Goal: Transaction & Acquisition: Purchase product/service

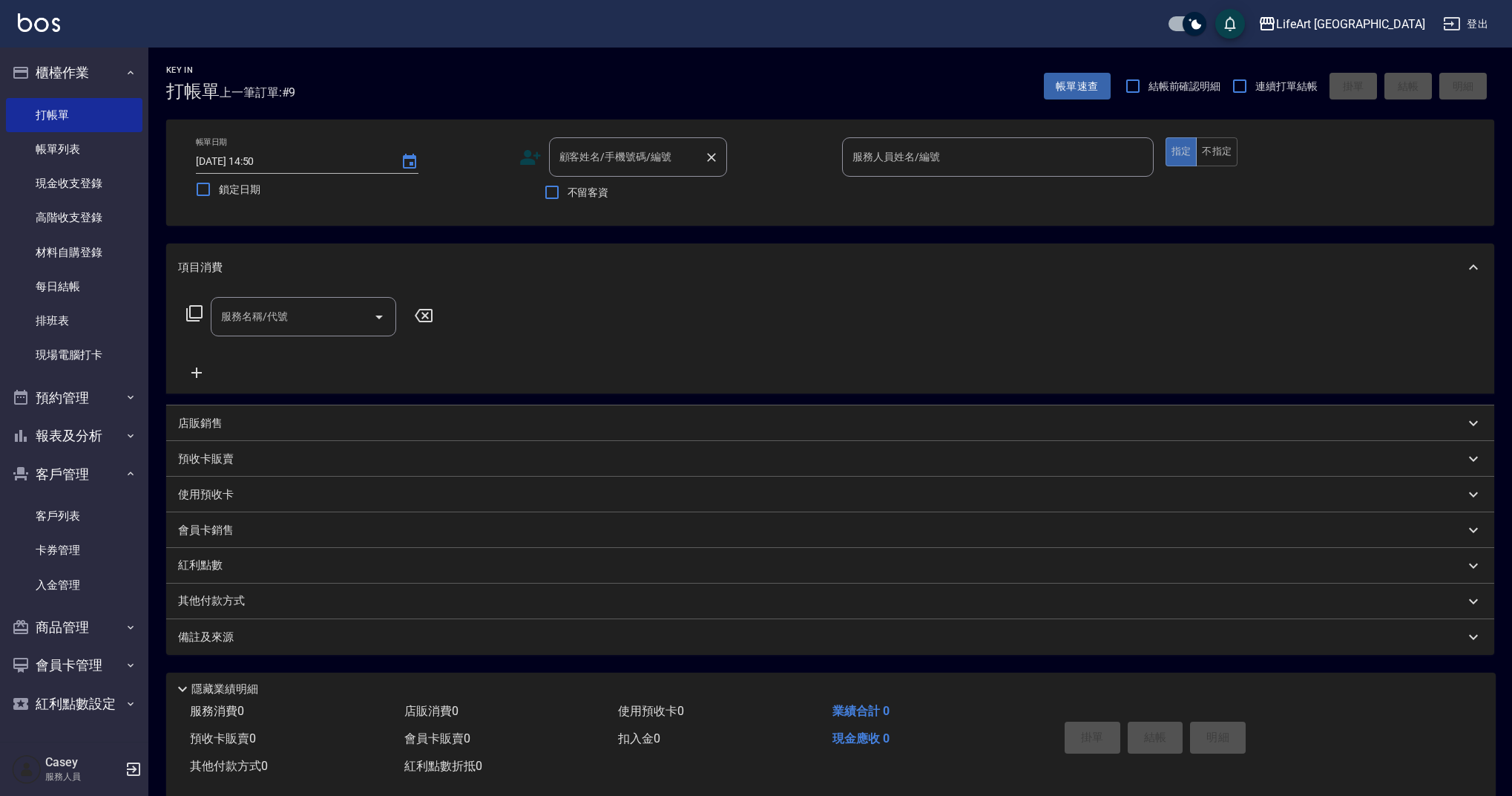
click at [617, 169] on input "顧客姓名/手機號碼/編號" at bounding box center [626, 157] width 142 height 26
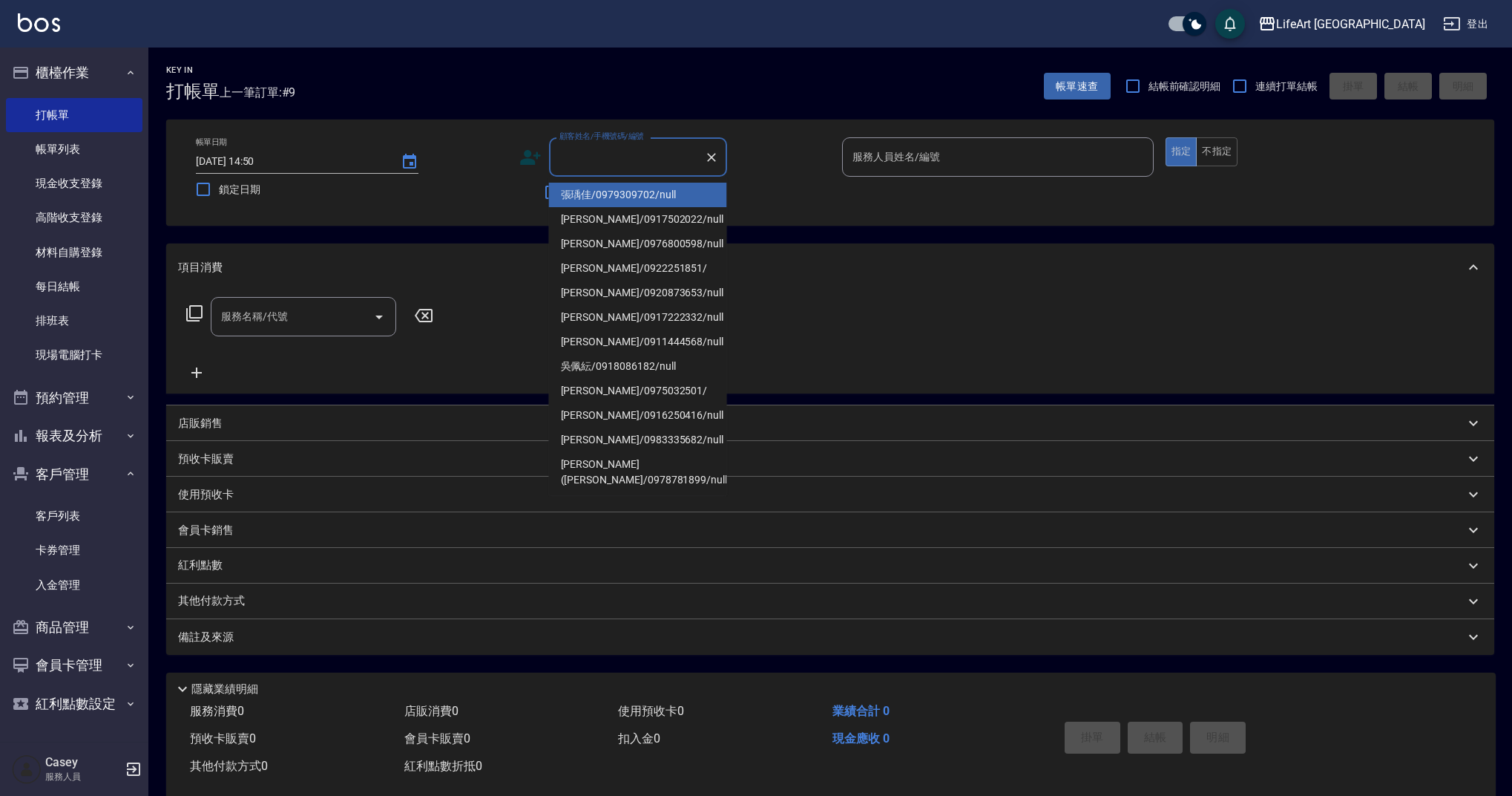
click at [618, 195] on li "張瑀佳/0979309702/null" at bounding box center [637, 194] width 178 height 25
type input "張瑀佳/0979309702/null"
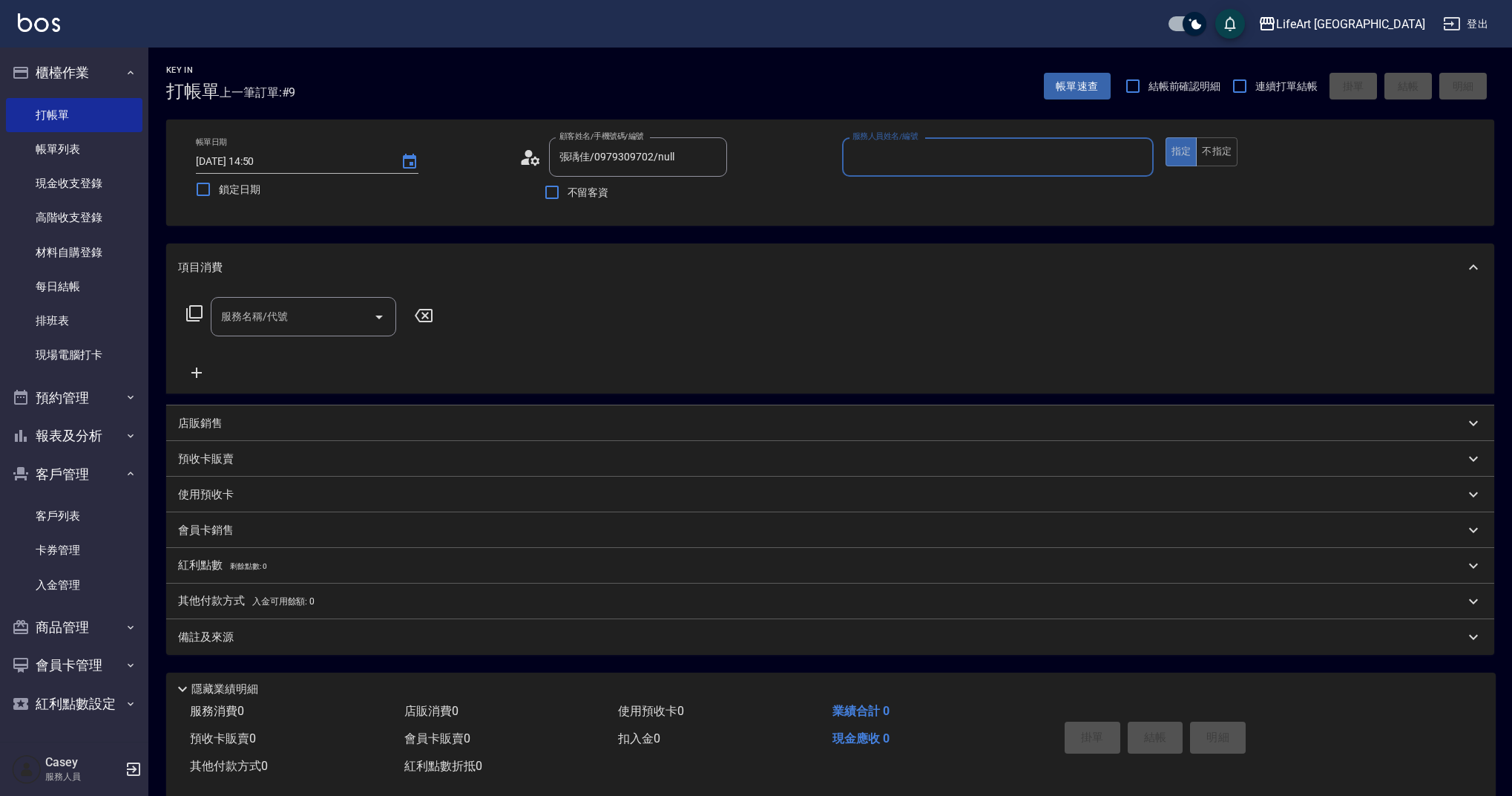
click at [943, 159] on input "服務人員姓名/編號" at bounding box center [997, 157] width 299 height 26
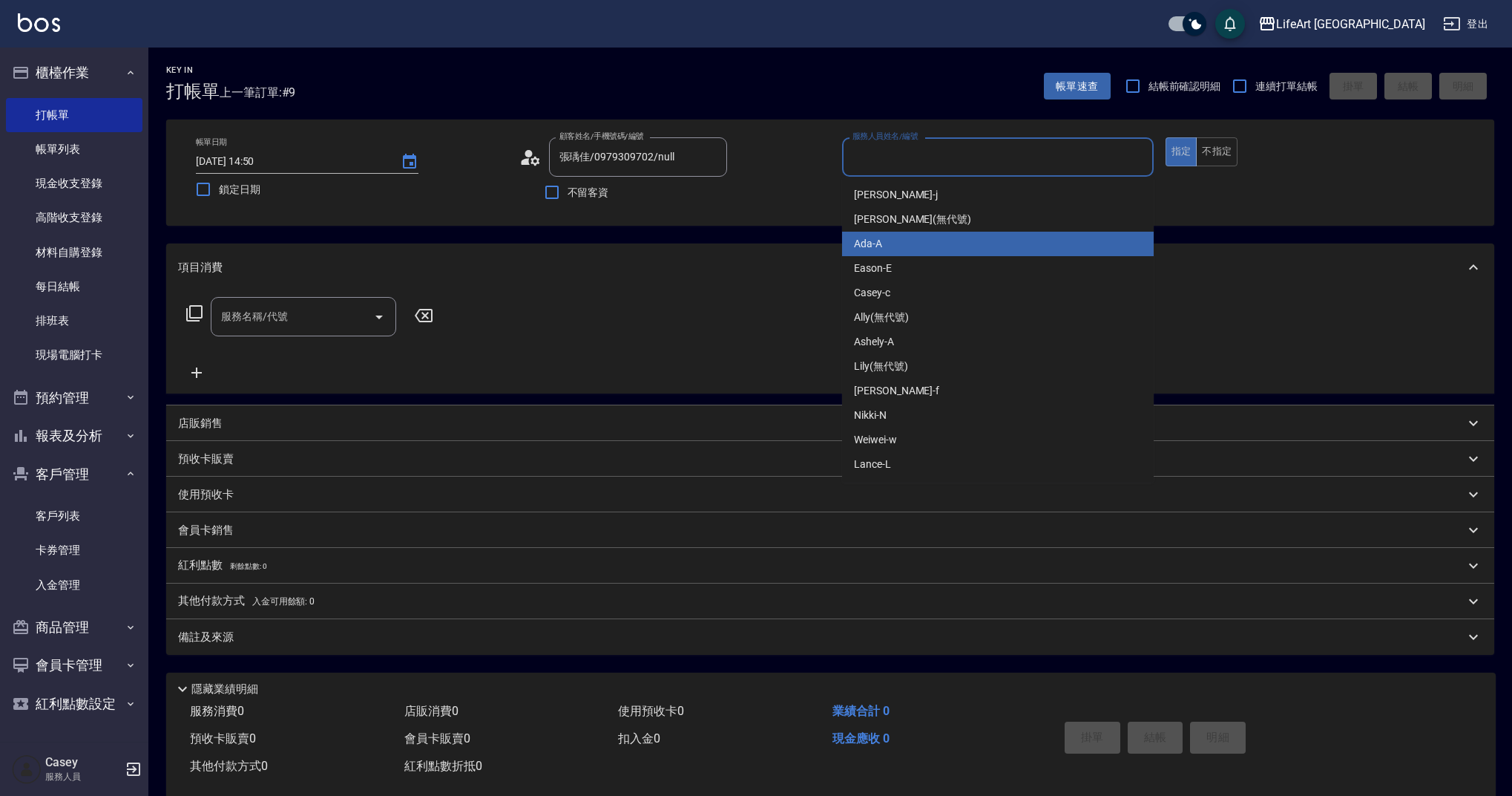
click at [949, 249] on div "Ada -A" at bounding box center [998, 243] width 311 height 25
type input "Ada-A"
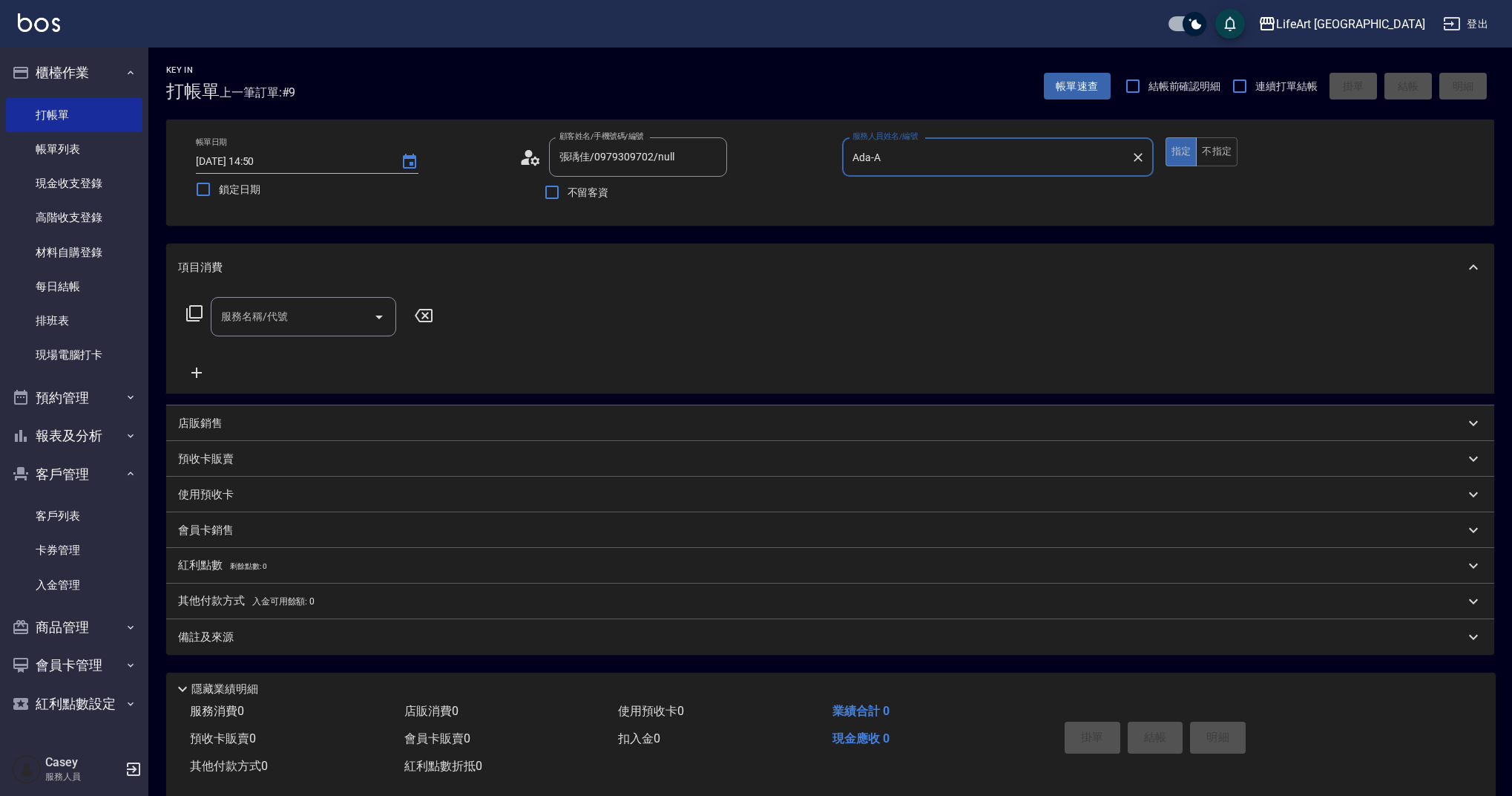
click at [258, 338] on div "服務名稱/代號 服務名稱/代號" at bounding box center [310, 339] width 264 height 84
click at [274, 312] on div "服務名稱/代號 服務名稱/代號" at bounding box center [304, 317] width 185 height 39
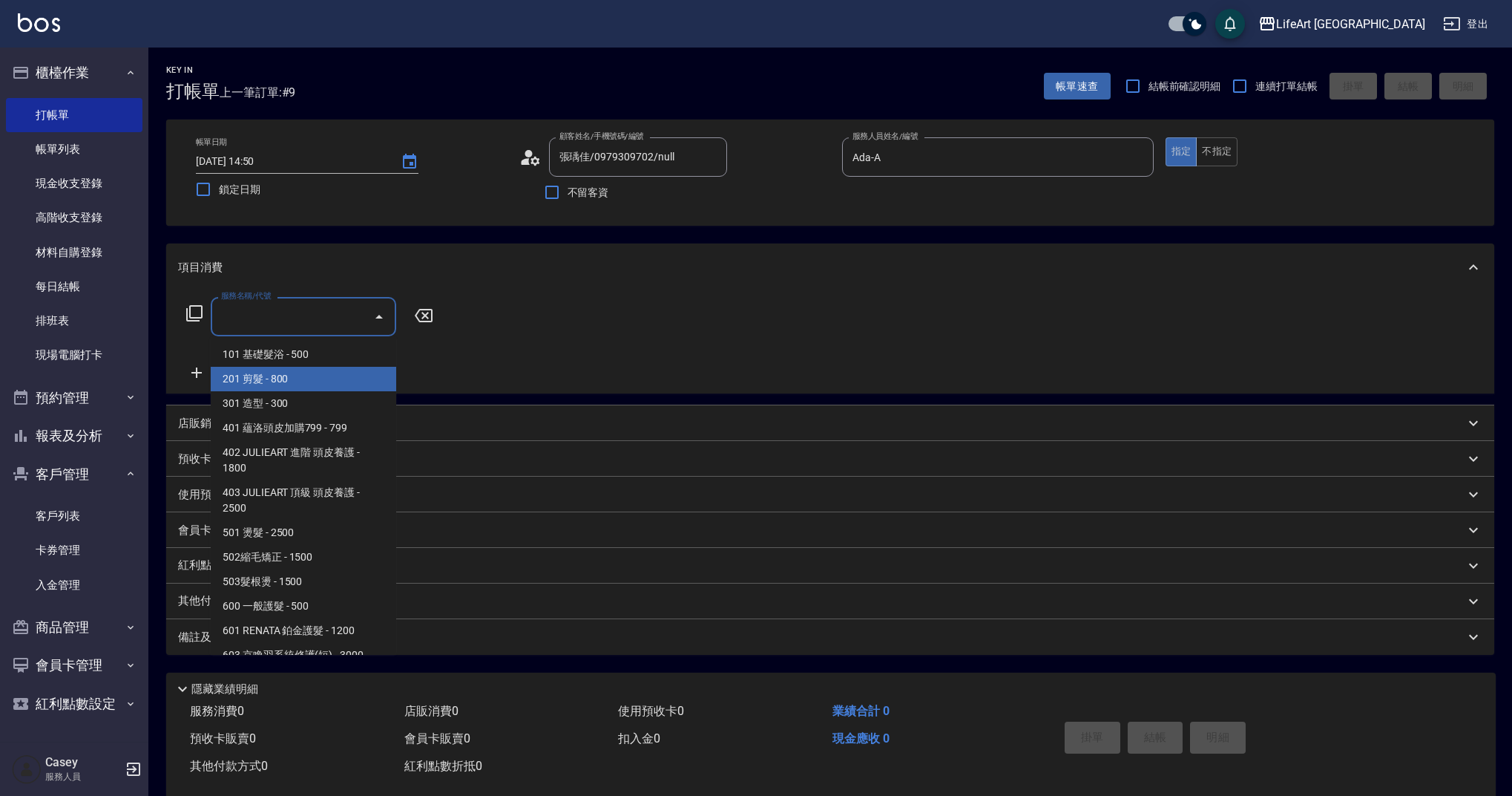
click at [289, 378] on span "201 剪髮 - 800" at bounding box center [304, 379] width 185 height 25
type input "201 剪髮(201)"
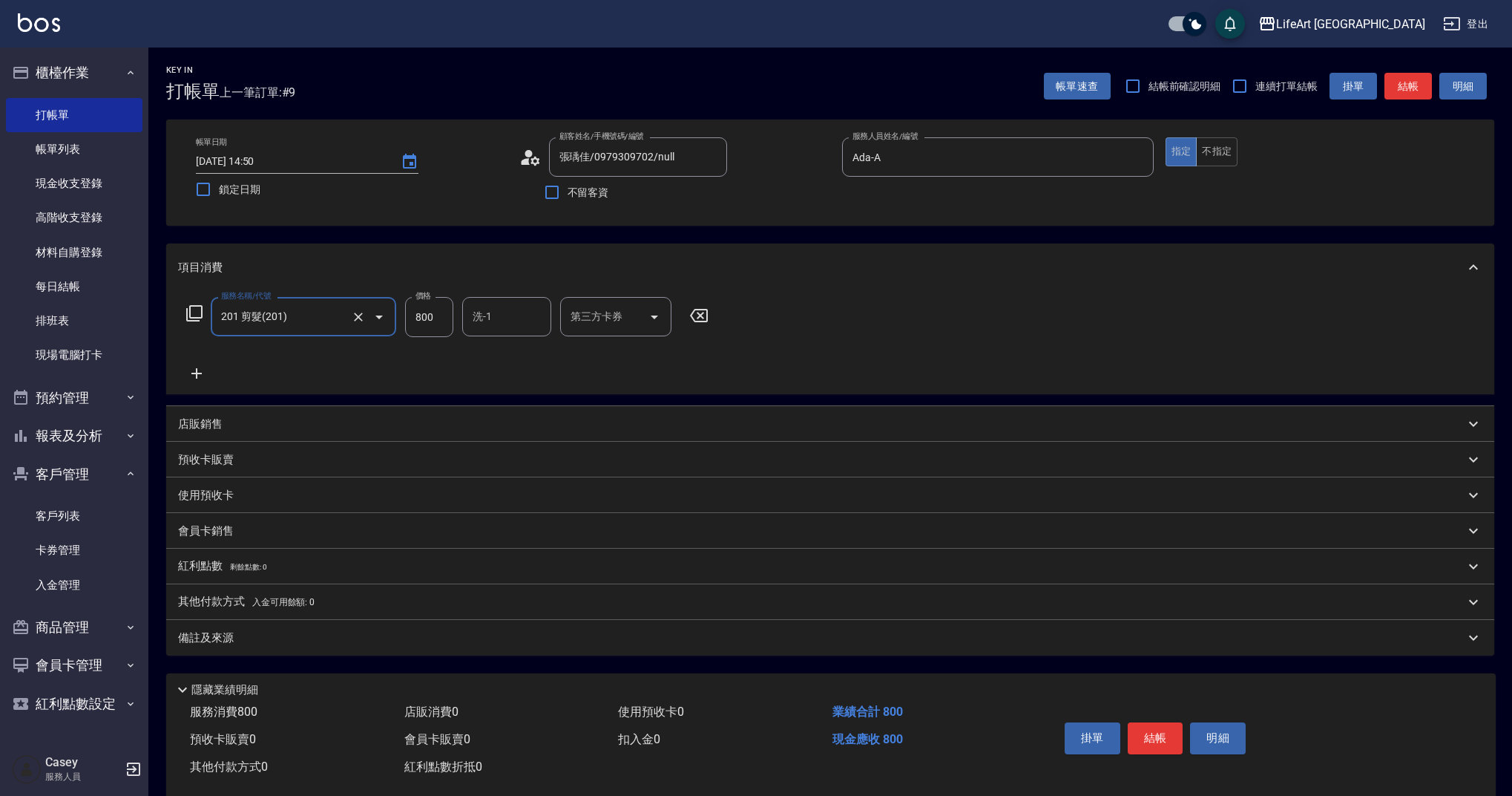
click at [450, 320] on input "800" at bounding box center [429, 317] width 48 height 40
type input "1000"
click at [361, 631] on div "備註及來源" at bounding box center [821, 638] width 1287 height 15
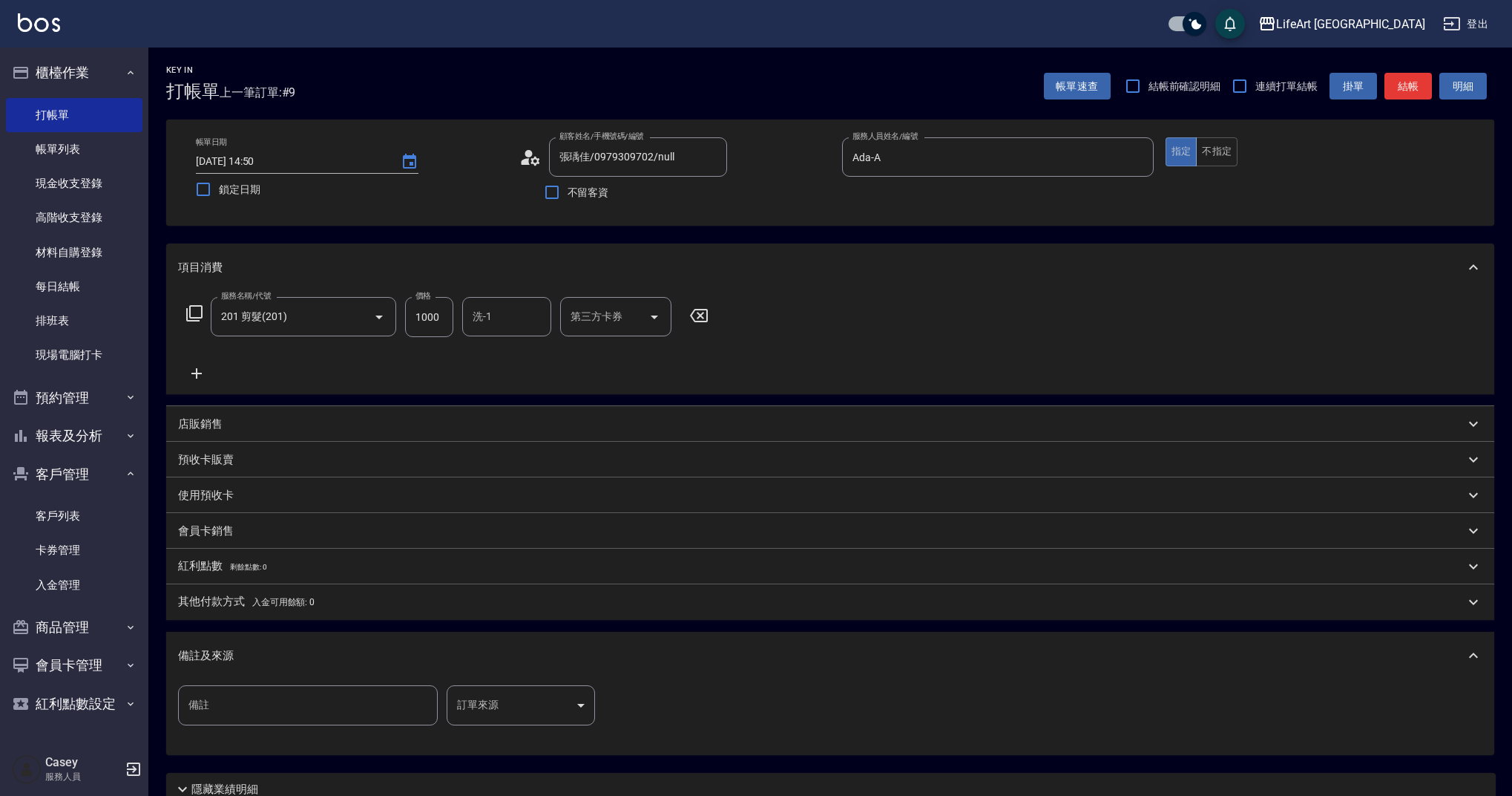
click at [538, 706] on body "LifeArt 蘆洲 登出 櫃檯作業 打帳單 帳單列表 現金收支登錄 高階收支登錄 材料自購登錄 每日結帳 排班表 現場電腦打卡 預約管理 預約管理 單日預約…" at bounding box center [756, 458] width 1512 height 916
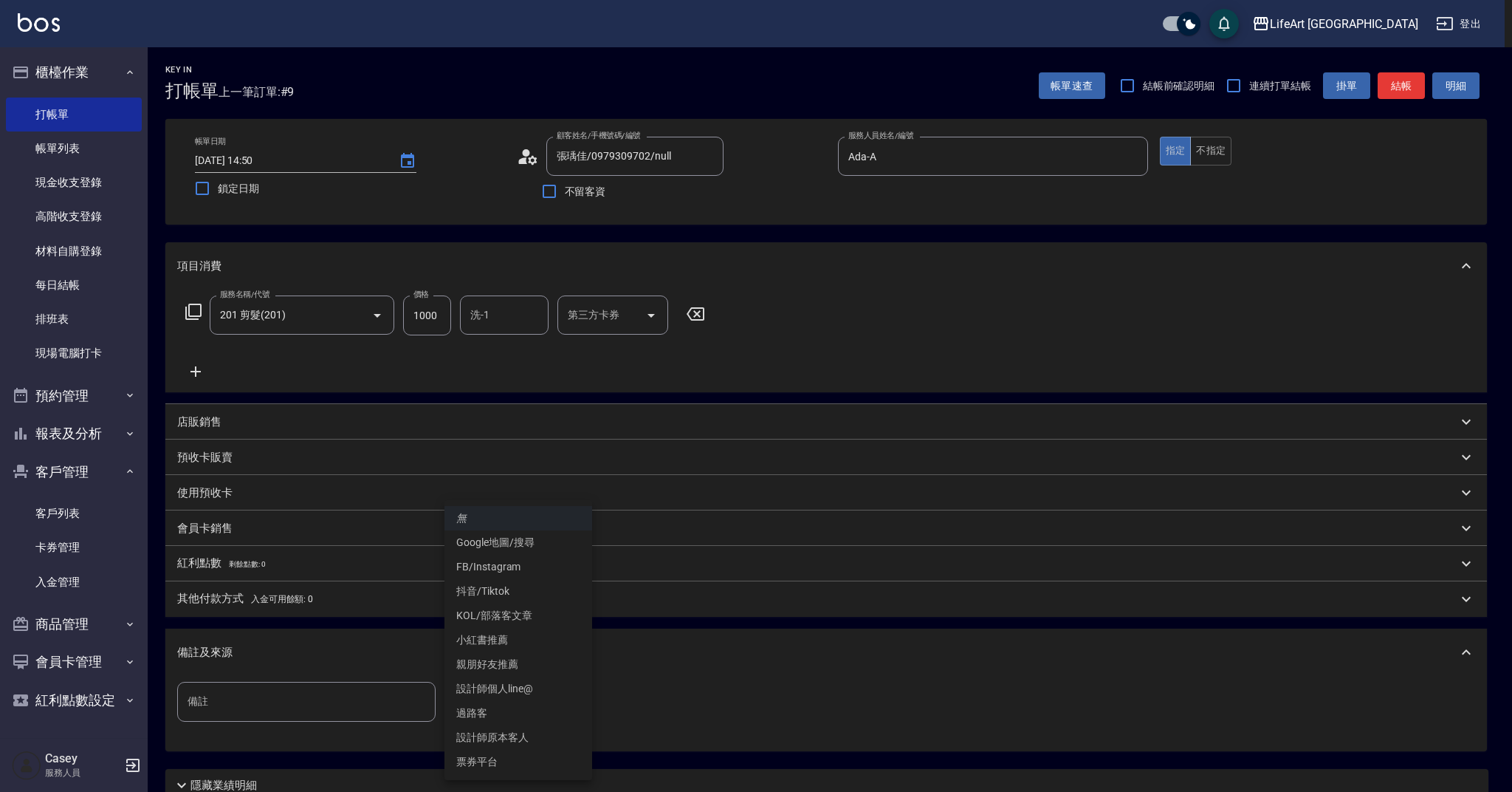
click at [528, 536] on li "Google地圖/搜尋" at bounding box center [518, 542] width 147 height 25
type input "Google地圖/搜尋"
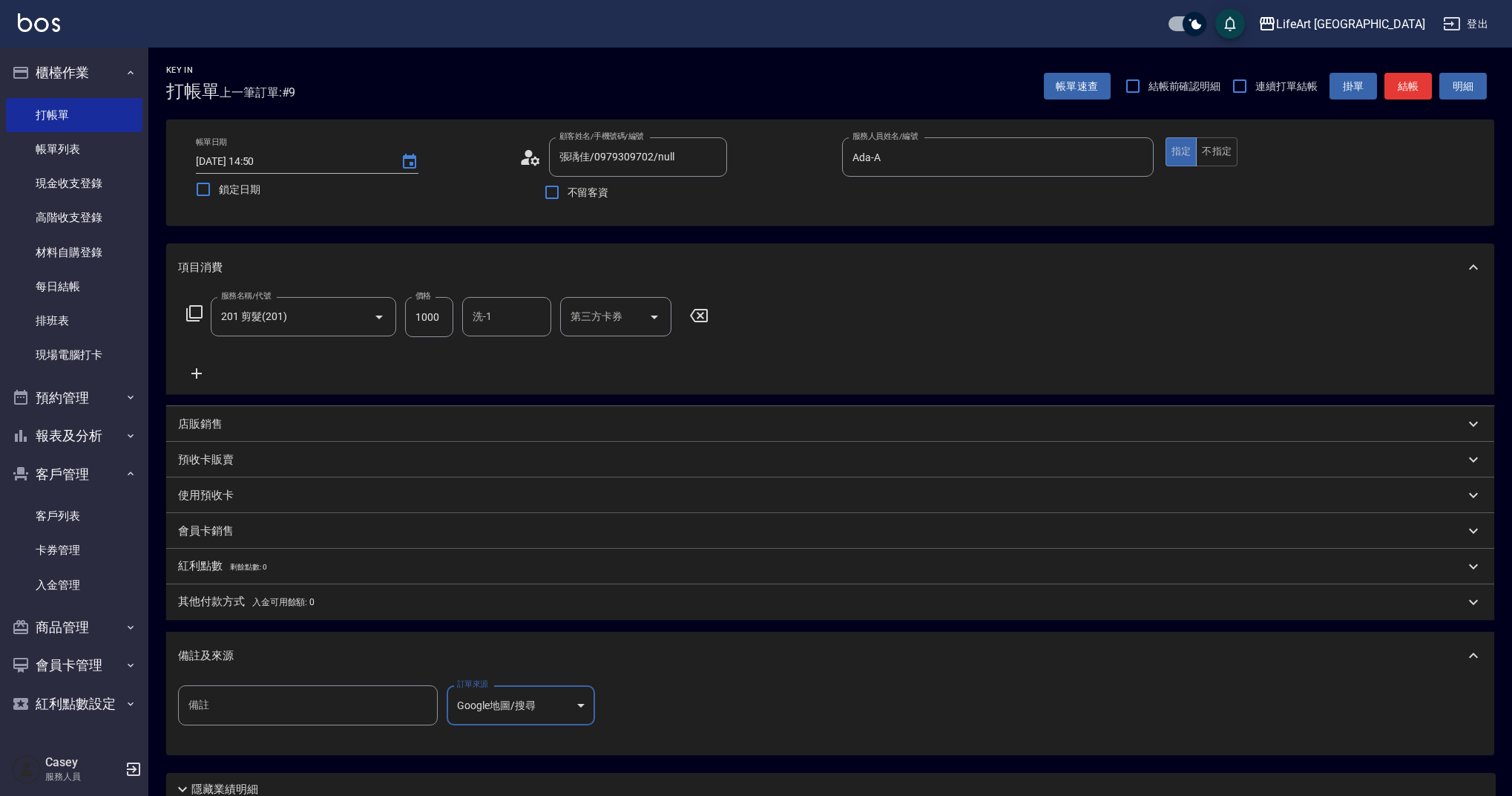
drag, startPoint x: 1403, startPoint y: 66, endPoint x: 1405, endPoint y: 76, distance: 10.2
click at [1403, 66] on div "Key In 打帳單 上一筆訂單:#9 帳單速查 結帳前確認明細 連續打單結帳 掛單 結帳 明細" at bounding box center [821, 75] width 1346 height 54
click at [1406, 81] on button "結帳" at bounding box center [1408, 86] width 48 height 27
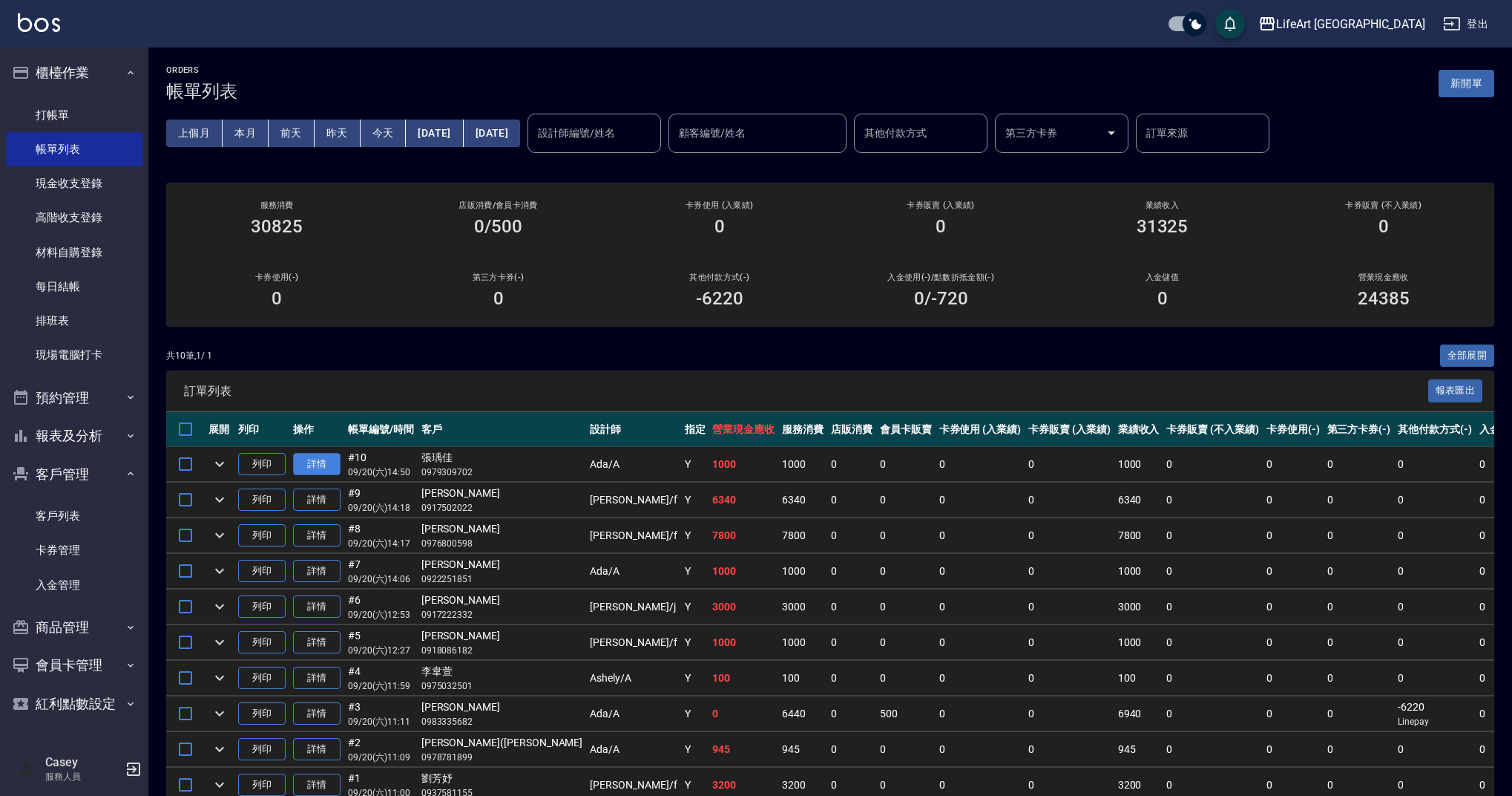
click at [316, 457] on link "詳情" at bounding box center [317, 464] width 48 height 23
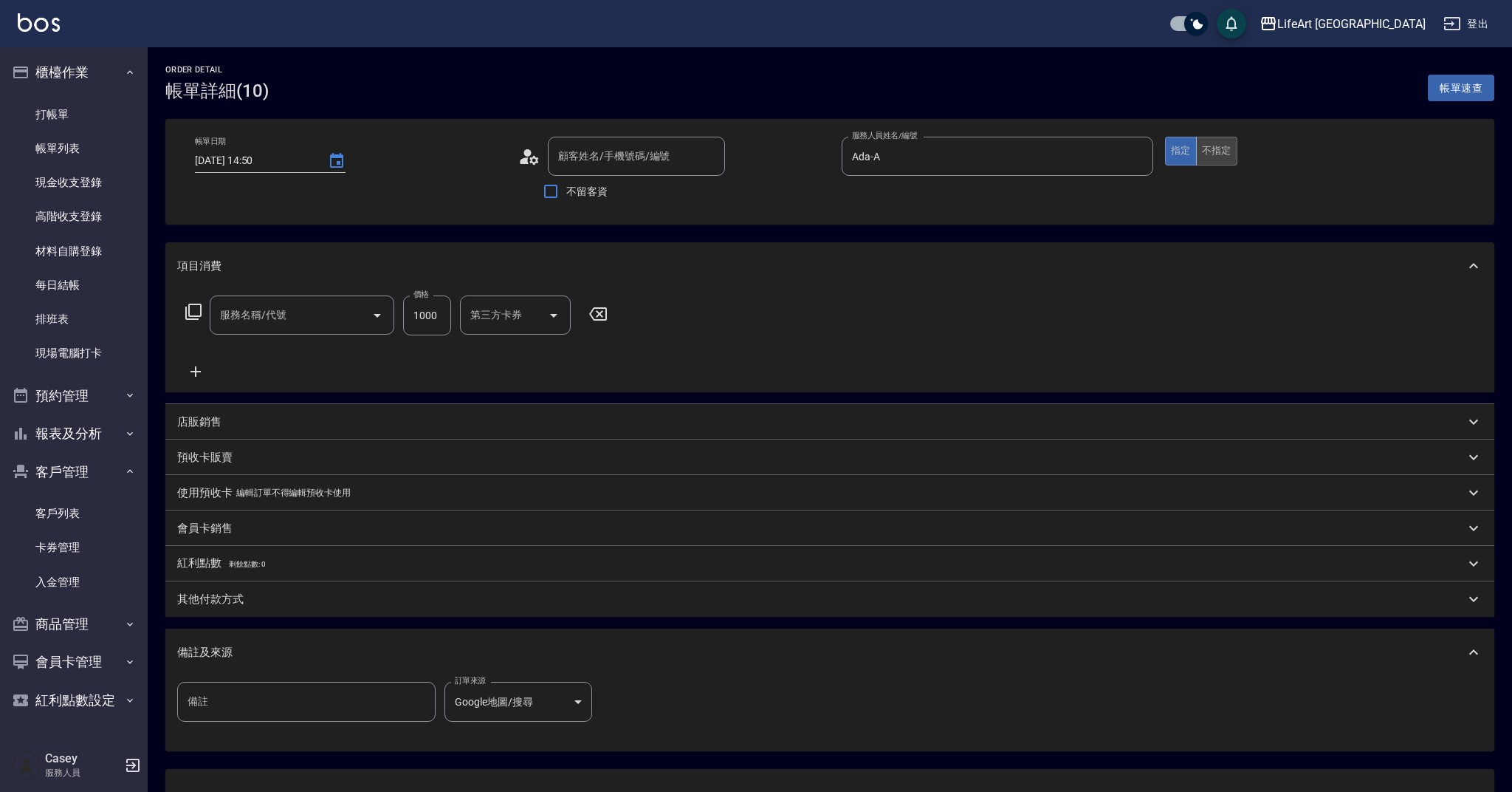
type input "[DATE] 14:50"
type input "Ada-A"
type input "201 剪髮(201)"
type input "張瑀佳/0979309702/null"
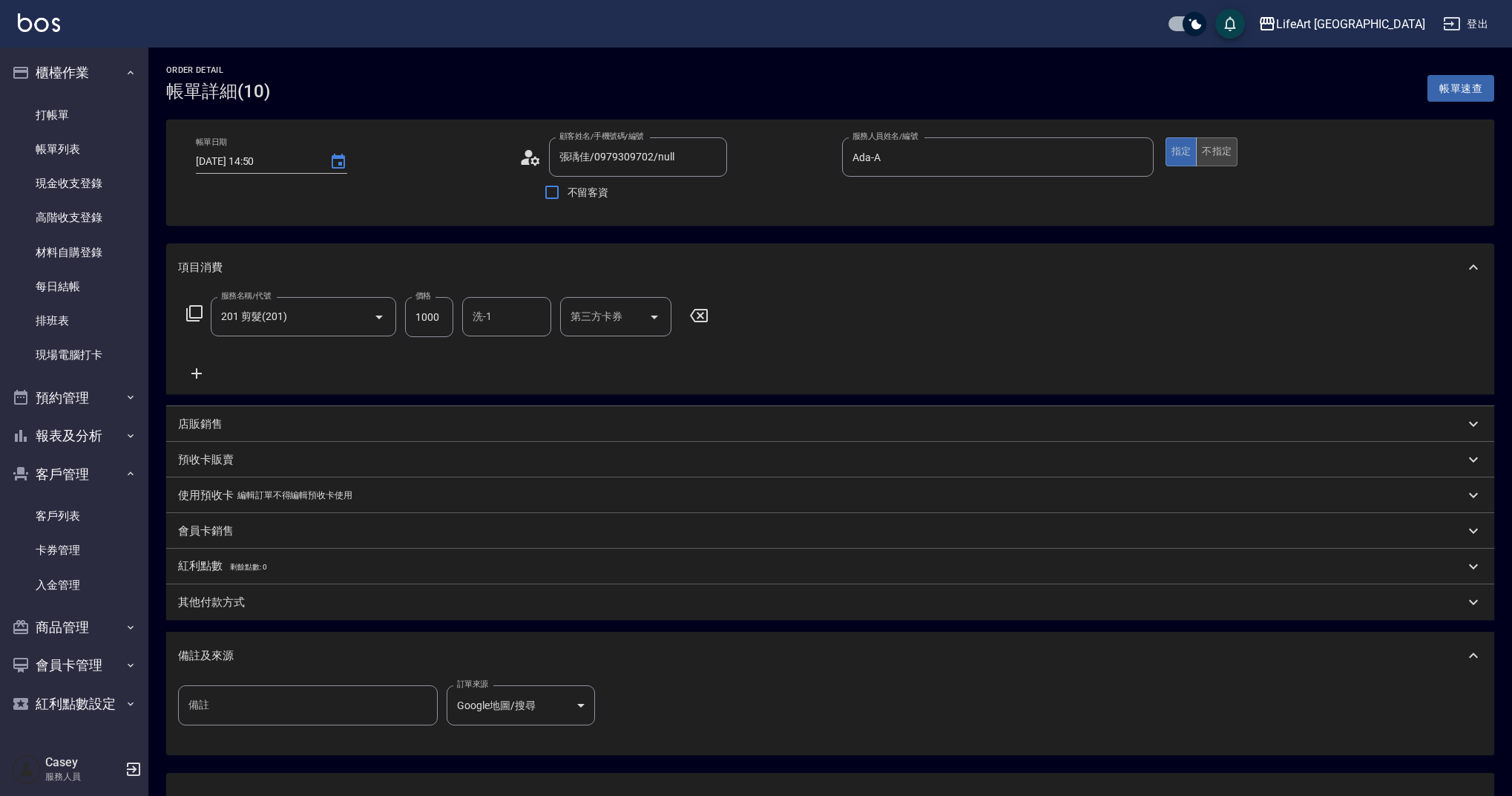
click at [1218, 159] on button "不指定" at bounding box center [1217, 152] width 42 height 29
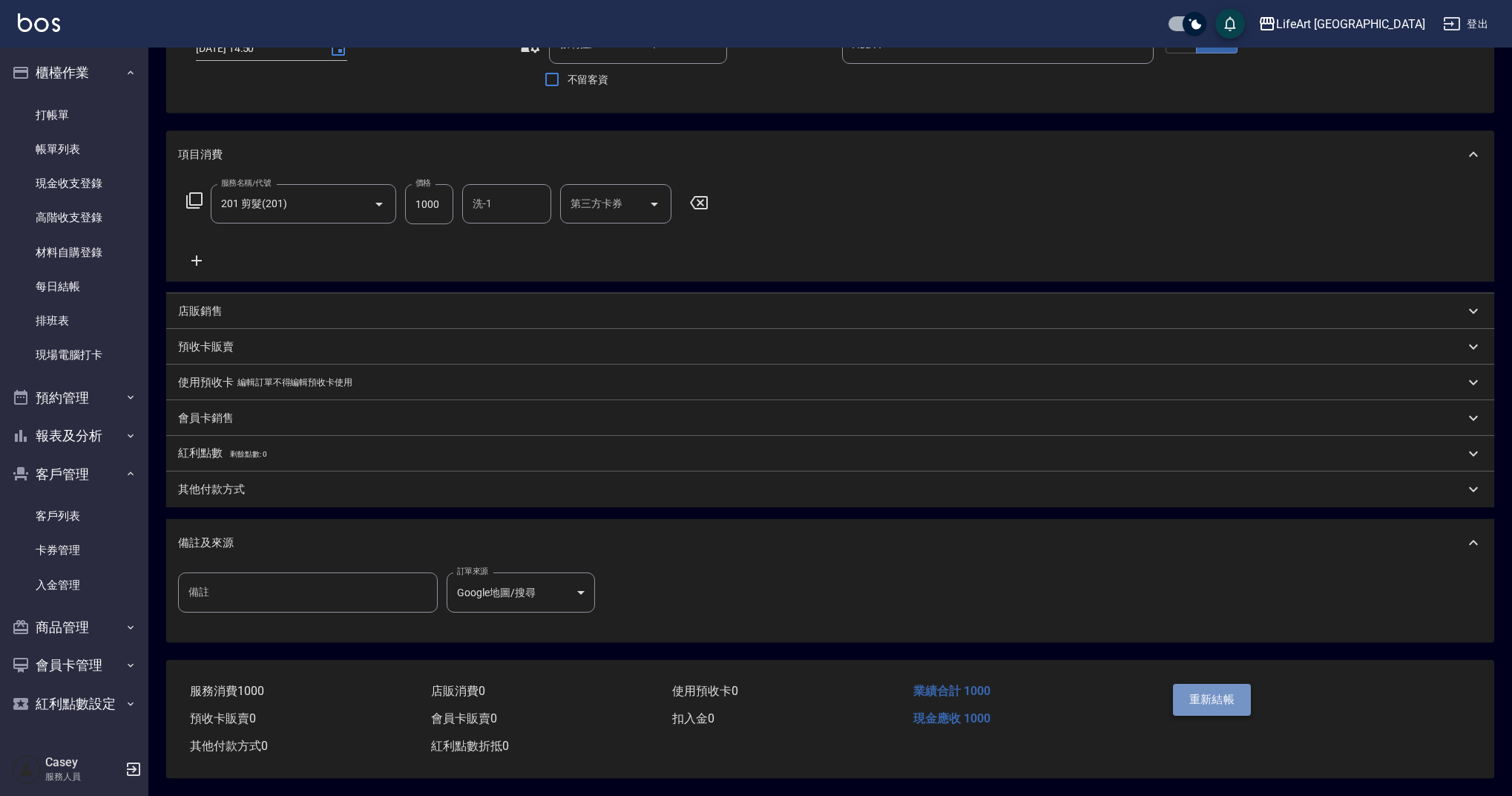
click at [1241, 704] on button "重新結帳" at bounding box center [1212, 699] width 78 height 31
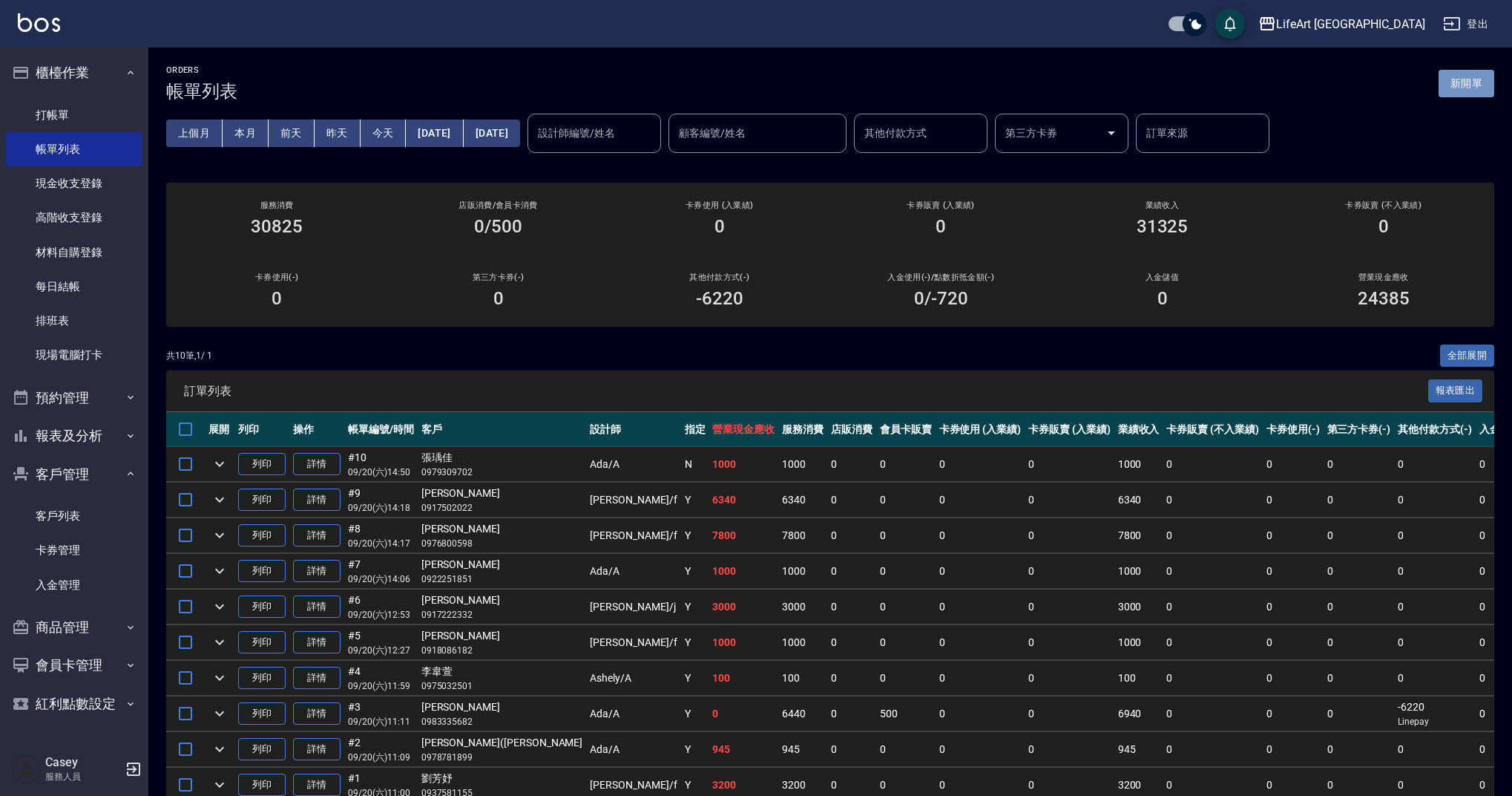
click at [1472, 83] on button "新開單" at bounding box center [1466, 83] width 55 height 27
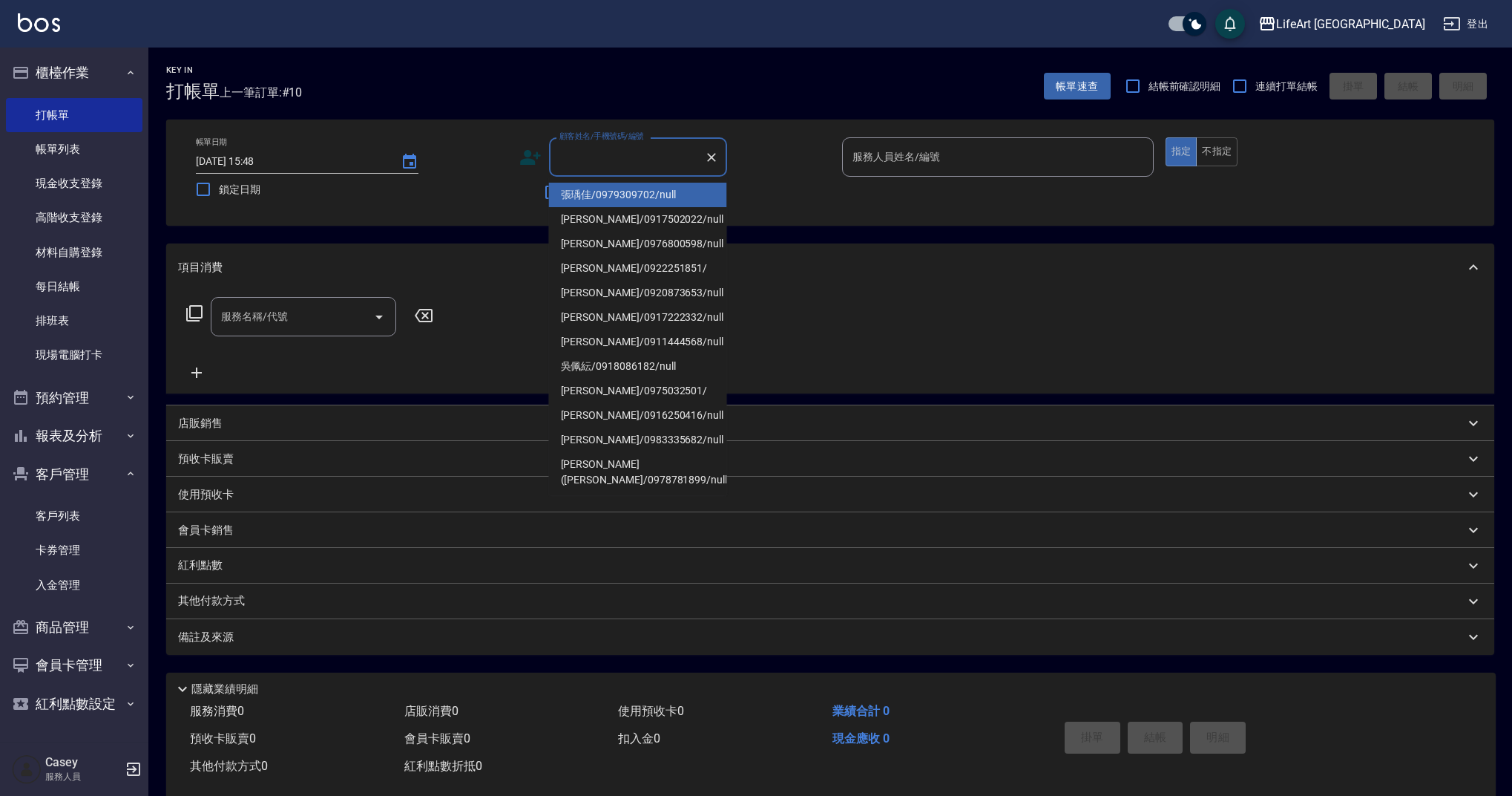
click at [617, 163] on input "顧客姓名/手機號碼/編號" at bounding box center [626, 157] width 142 height 26
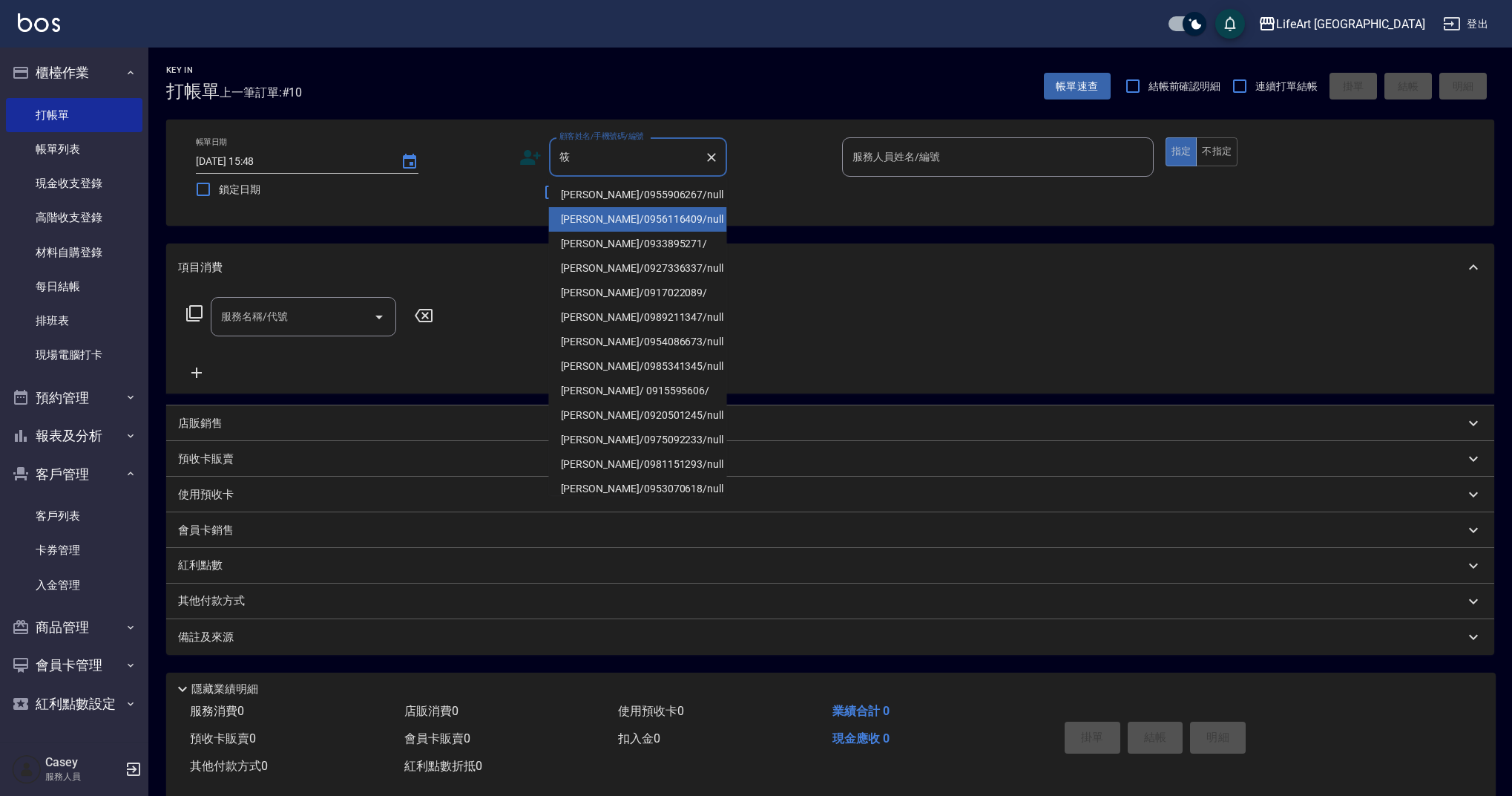
click at [623, 214] on li "[PERSON_NAME]/0956116409/null" at bounding box center [637, 219] width 178 height 25
type input "[PERSON_NAME]/0956116409/null"
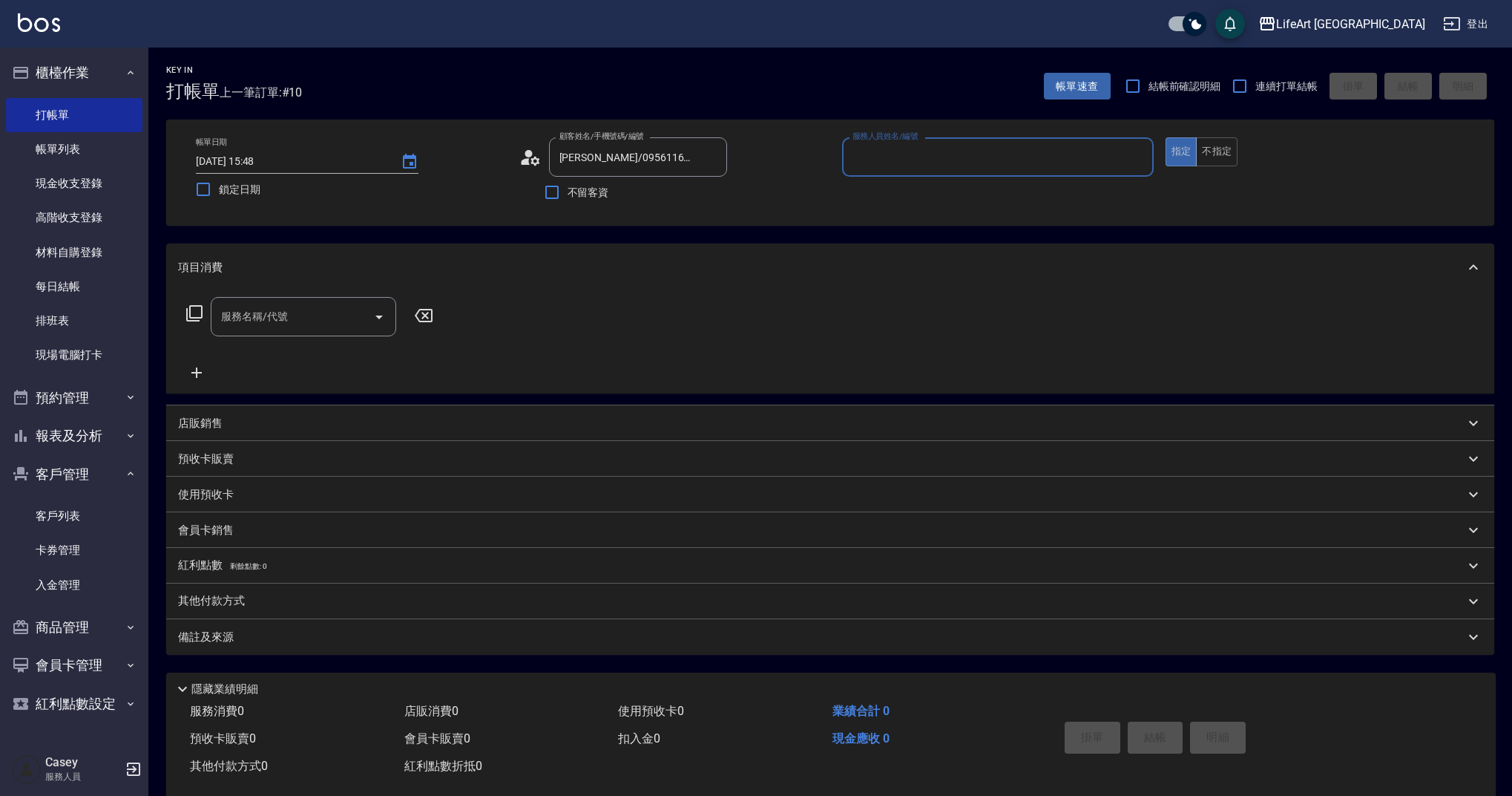
type input "Weiwei-w"
click at [709, 188] on icon "button" at bounding box center [709, 194] width 14 height 12
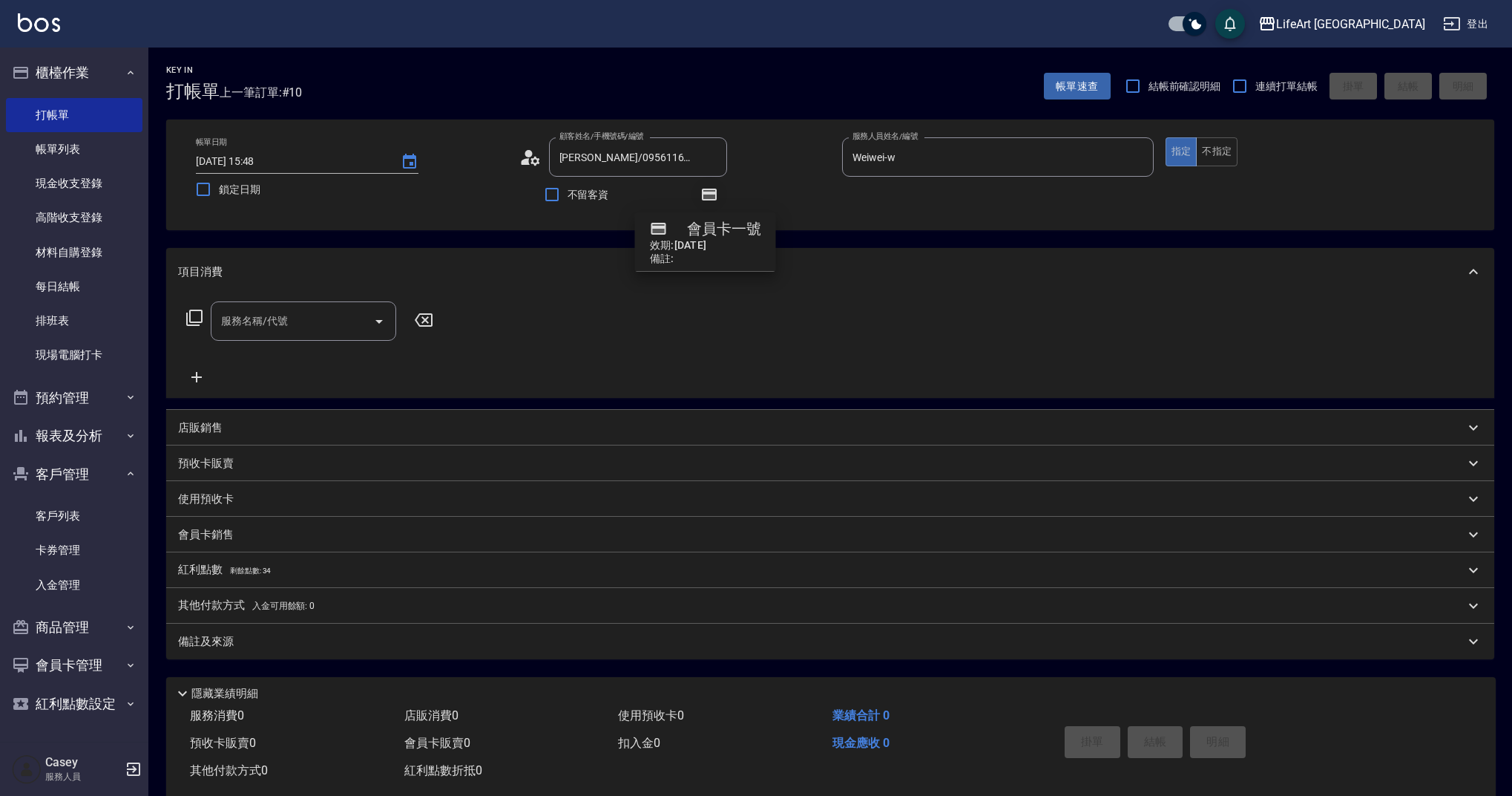
click at [709, 188] on icon "button" at bounding box center [709, 194] width 14 height 12
click at [270, 339] on div "服務名稱/代號" at bounding box center [304, 321] width 185 height 39
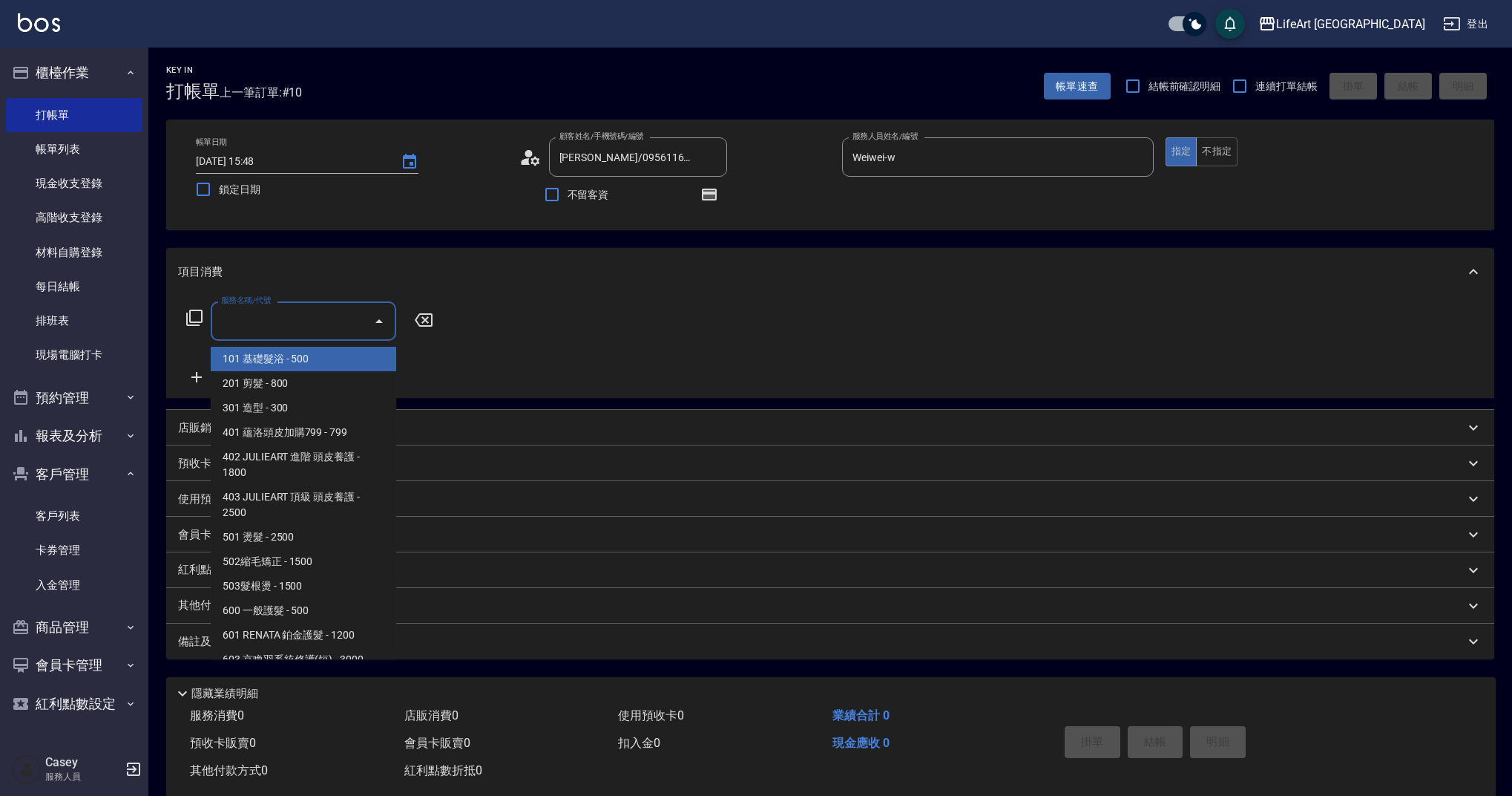
click at [290, 357] on span "101 基礎髮浴 - 500" at bounding box center [304, 358] width 185 height 25
type input "101 基礎髮浴 (101)"
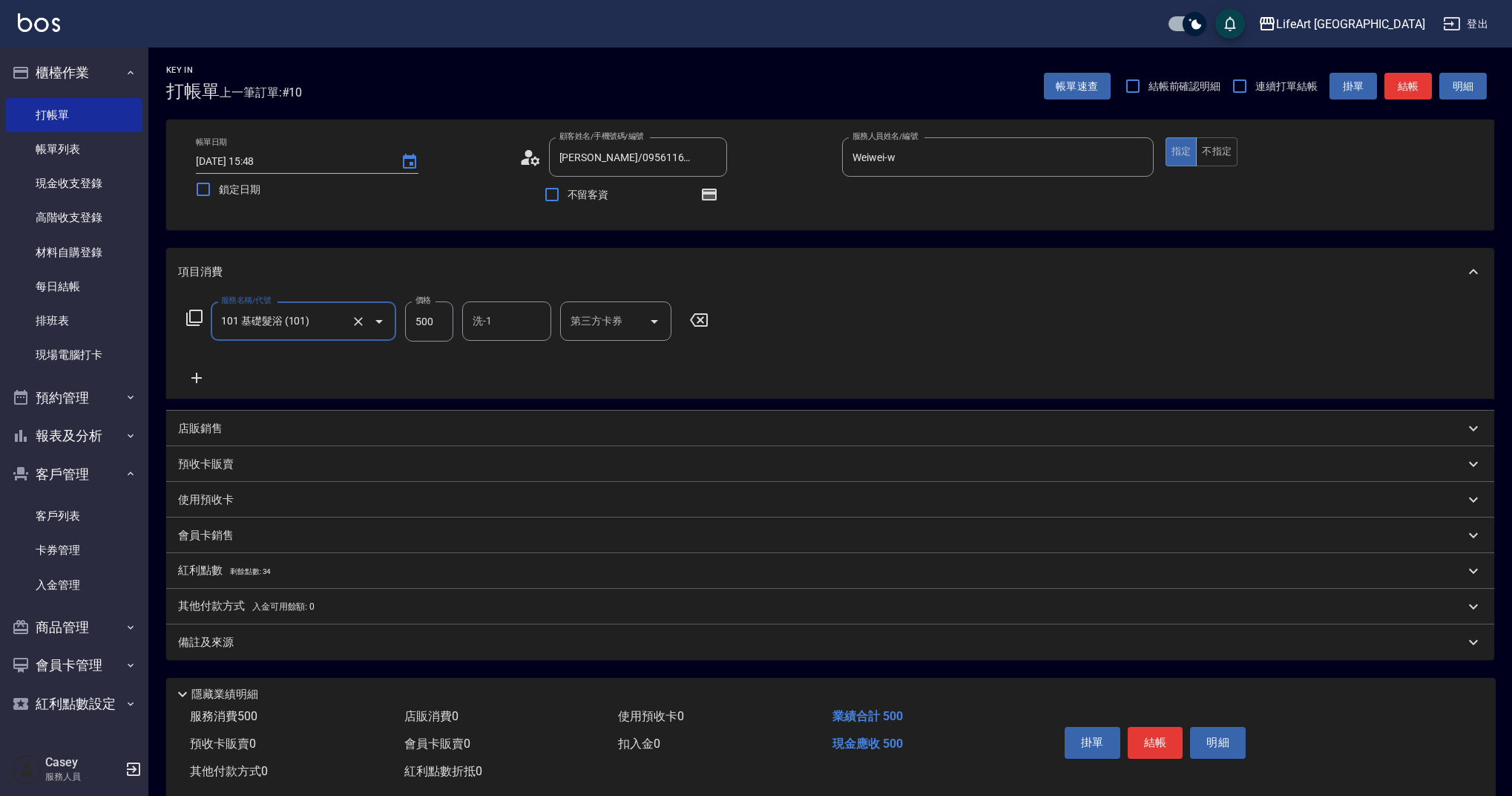
click at [200, 379] on icon at bounding box center [197, 378] width 10 height 10
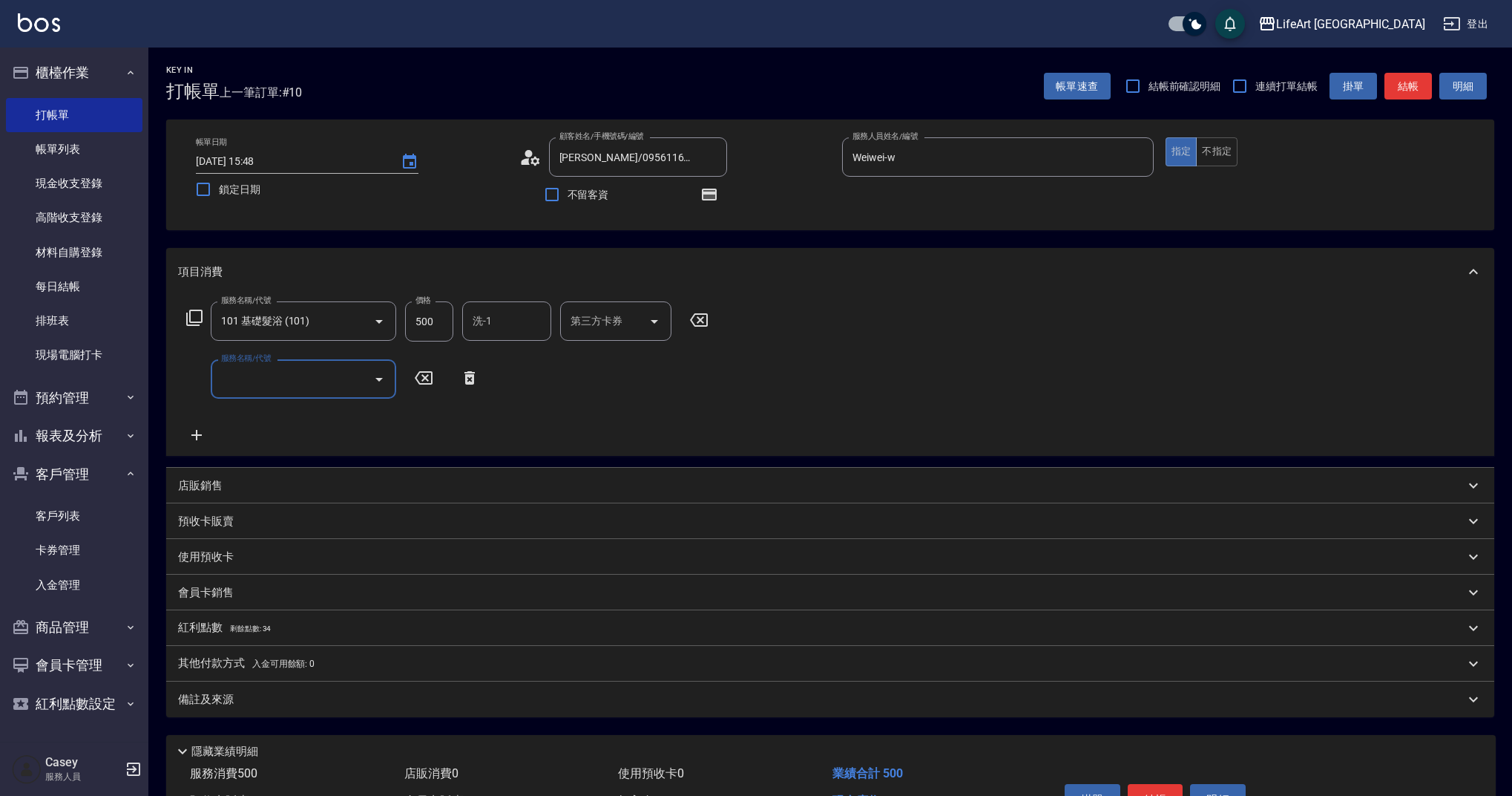
click at [253, 381] on input "服務名稱/代號" at bounding box center [292, 379] width 150 height 26
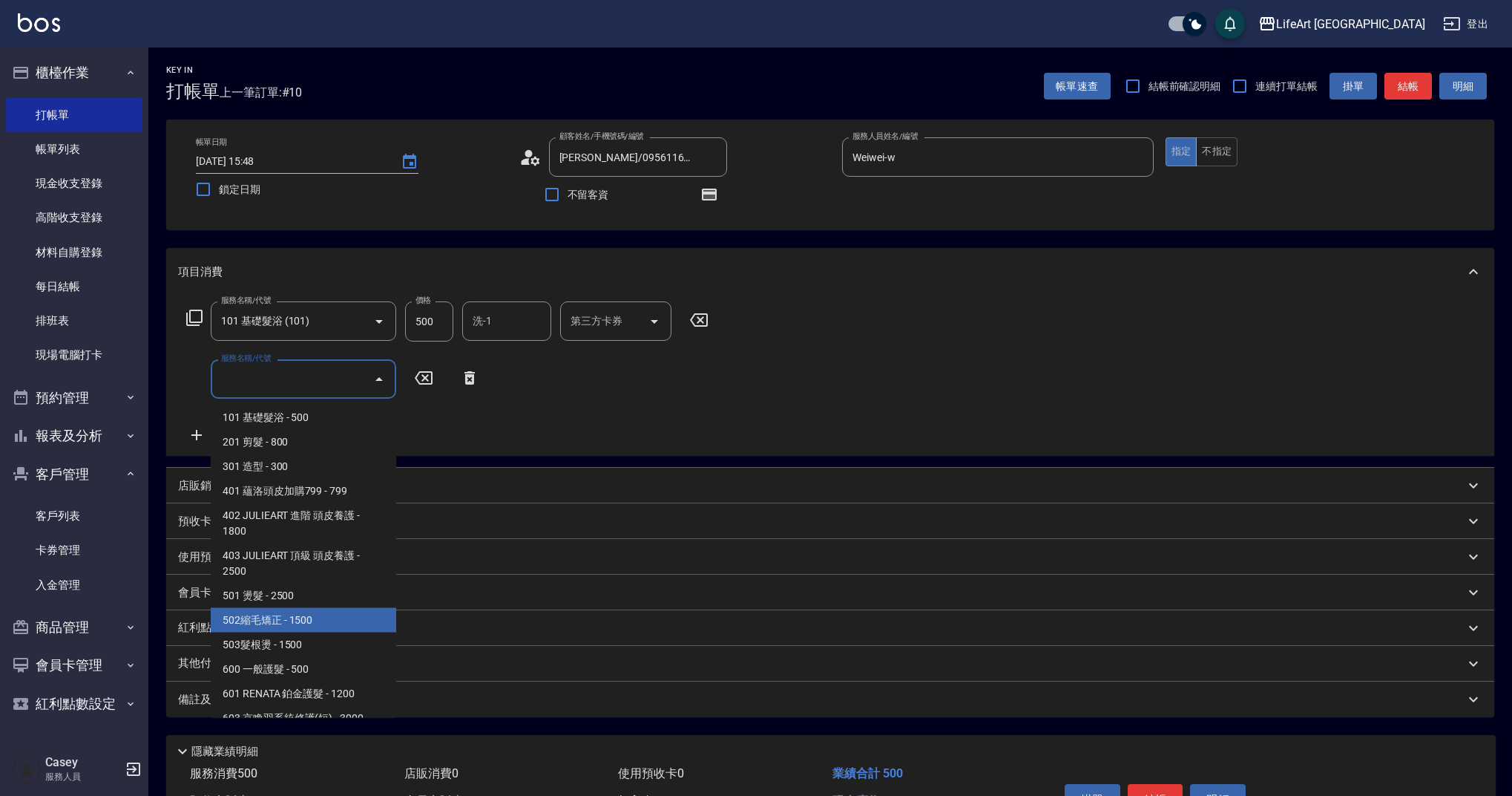
click at [316, 629] on span "502縮毛矯正 - 1500" at bounding box center [304, 620] width 185 height 25
type input "502縮毛矯正 (502)"
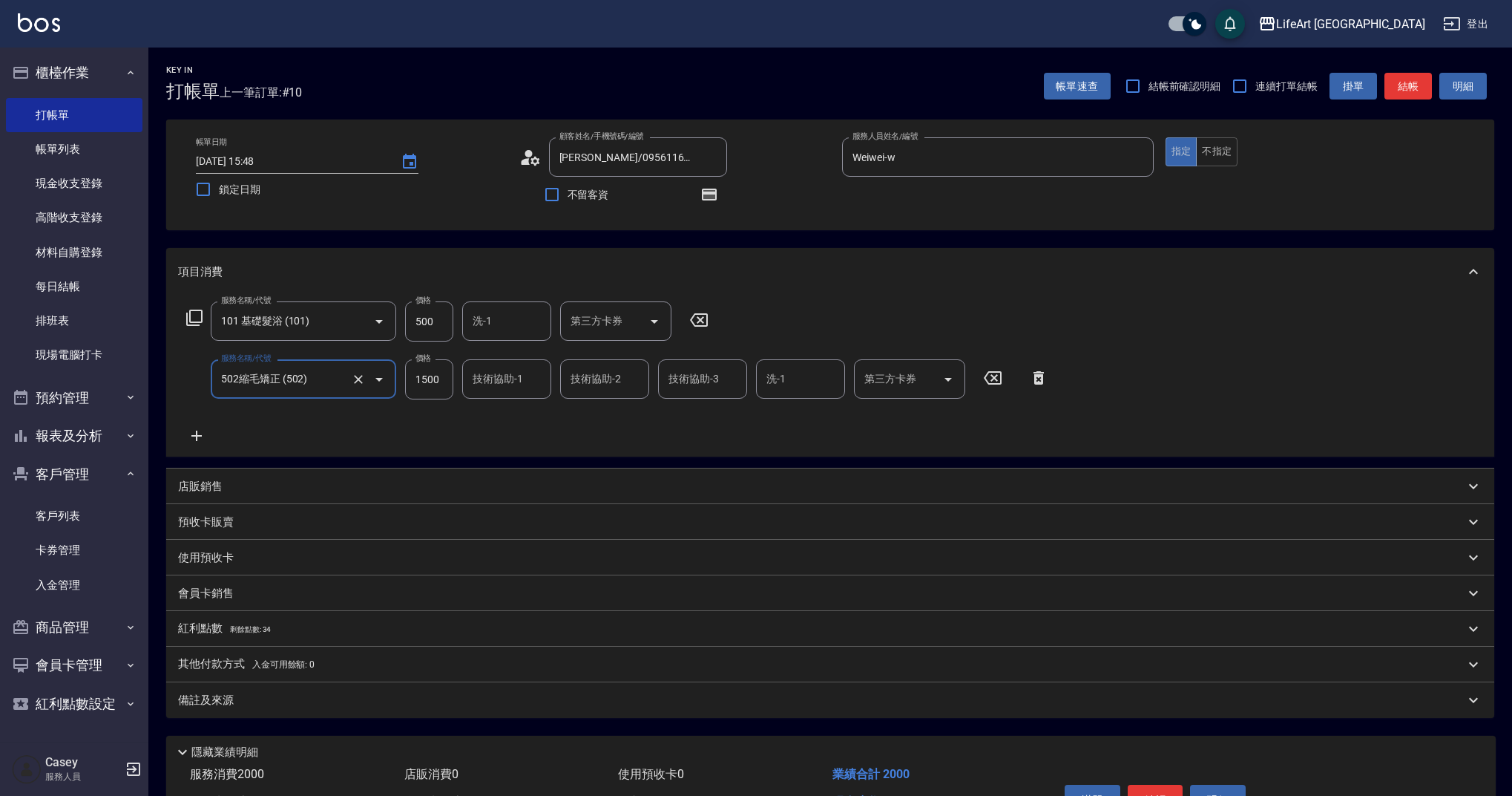
click at [434, 381] on input "1500" at bounding box center [429, 379] width 48 height 40
type input "500"
click at [436, 323] on input "500" at bounding box center [429, 321] width 48 height 40
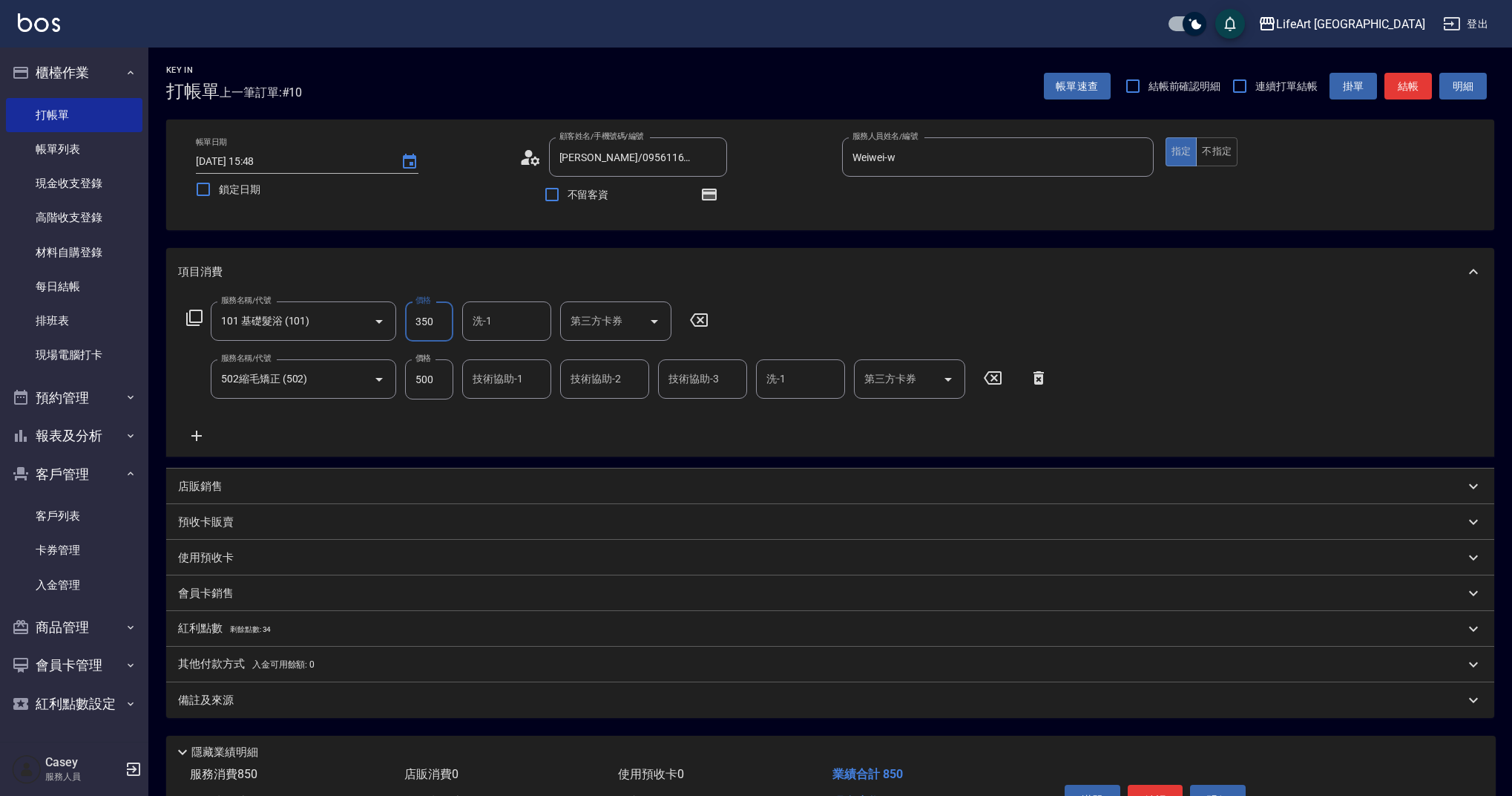
type input "350"
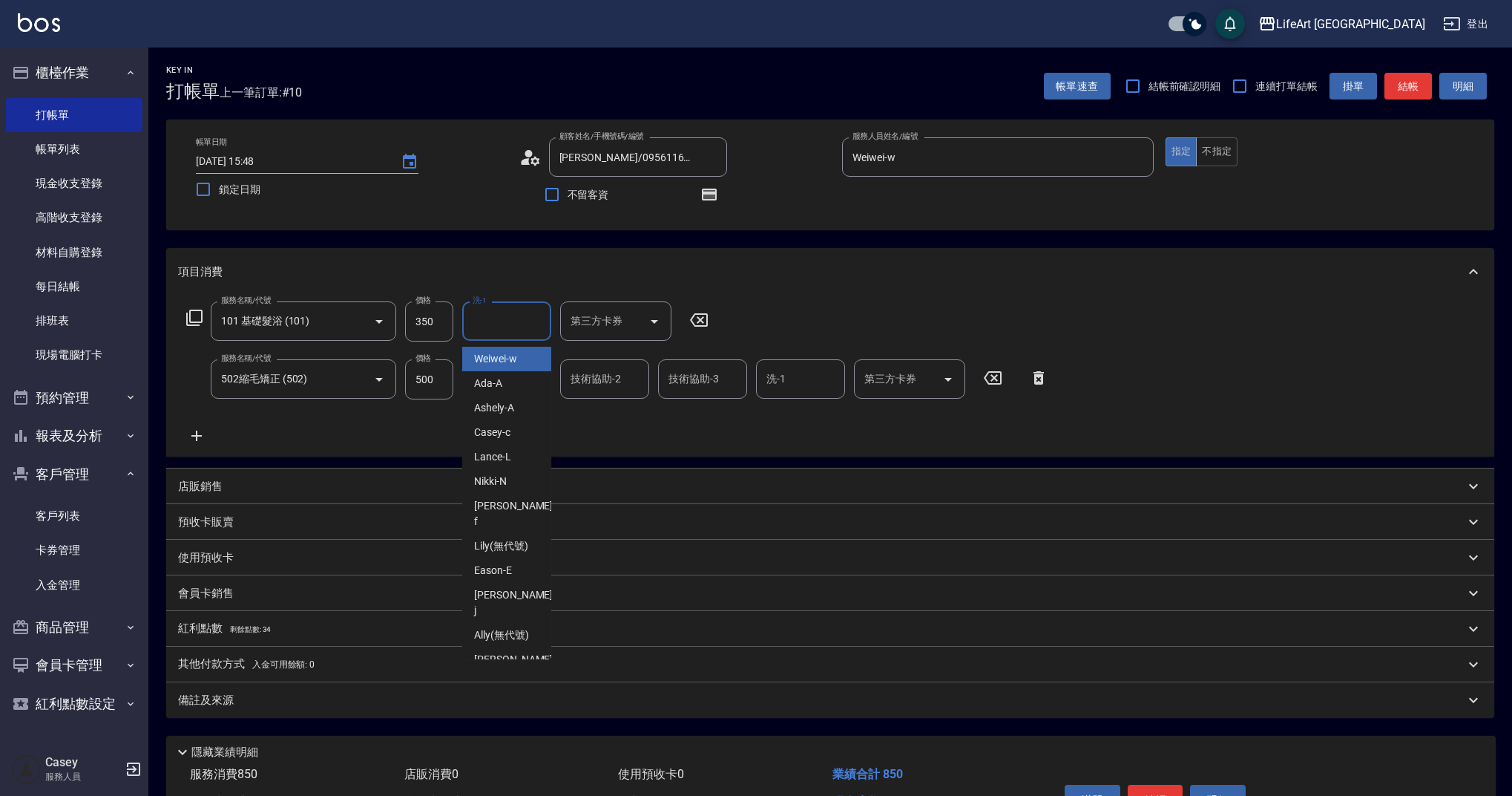
click at [507, 322] on input "洗-1" at bounding box center [506, 321] width 76 height 26
click at [509, 364] on span "Casey -c" at bounding box center [492, 358] width 37 height 15
type input "Casey-c"
click at [579, 371] on div "技術協助-2 技術協助-2" at bounding box center [604, 379] width 89 height 39
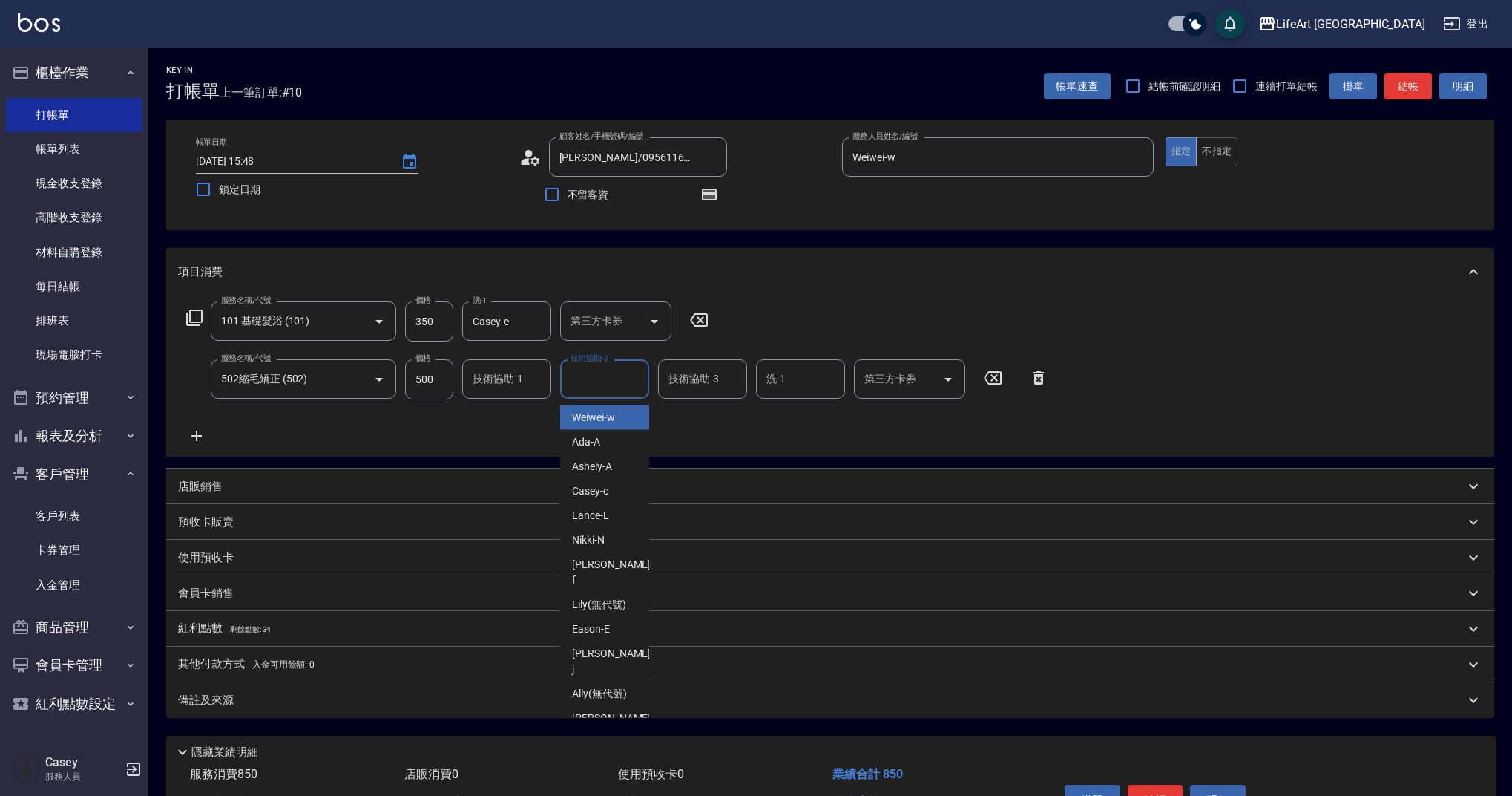
click at [505, 383] on div "技術協助-1 技術協助-1" at bounding box center [506, 379] width 89 height 39
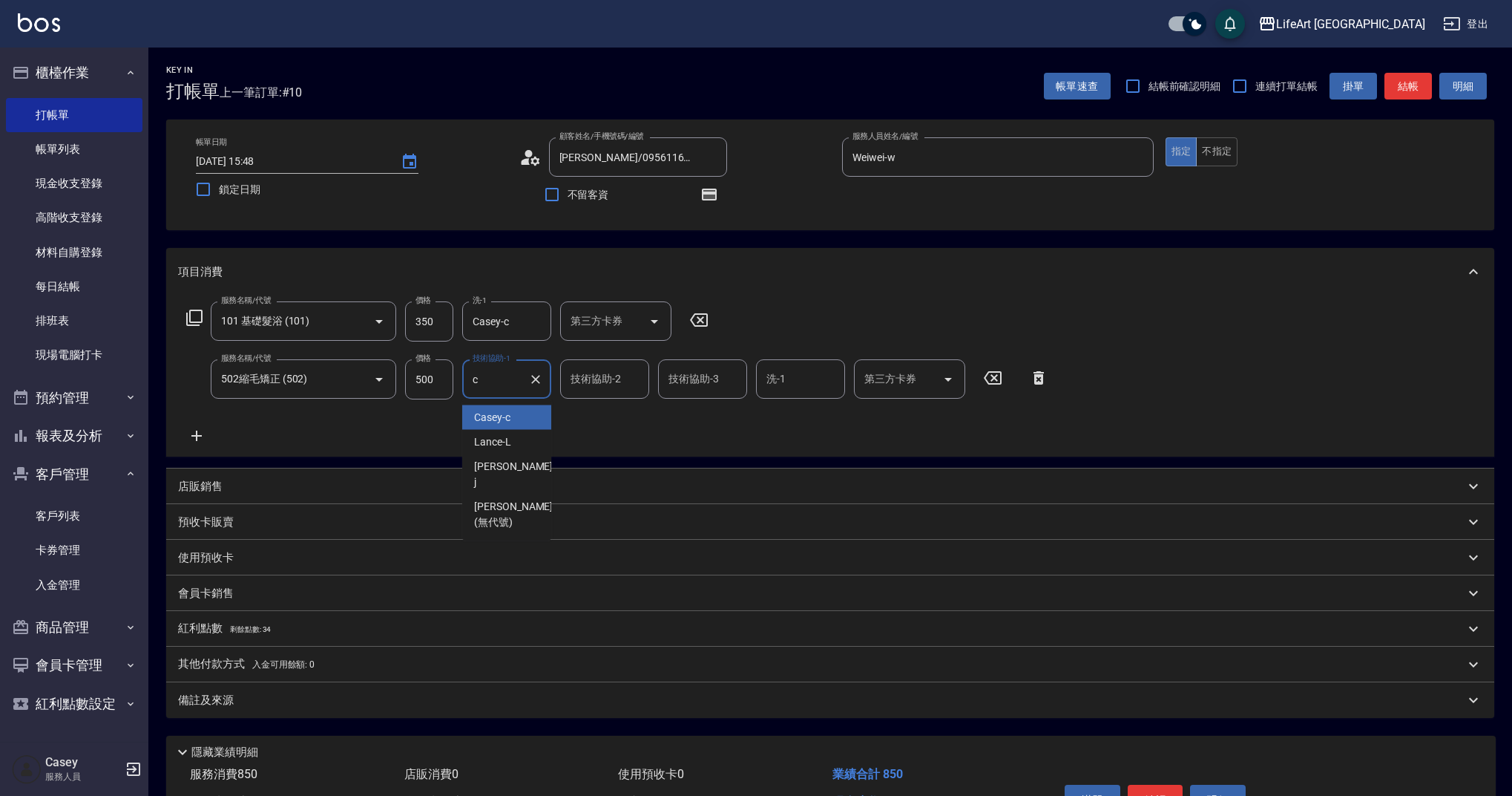
click at [506, 409] on div "Casey -c" at bounding box center [506, 417] width 89 height 25
type input "Casey-c"
click at [345, 703] on div "備註及來源" at bounding box center [821, 701] width 1287 height 15
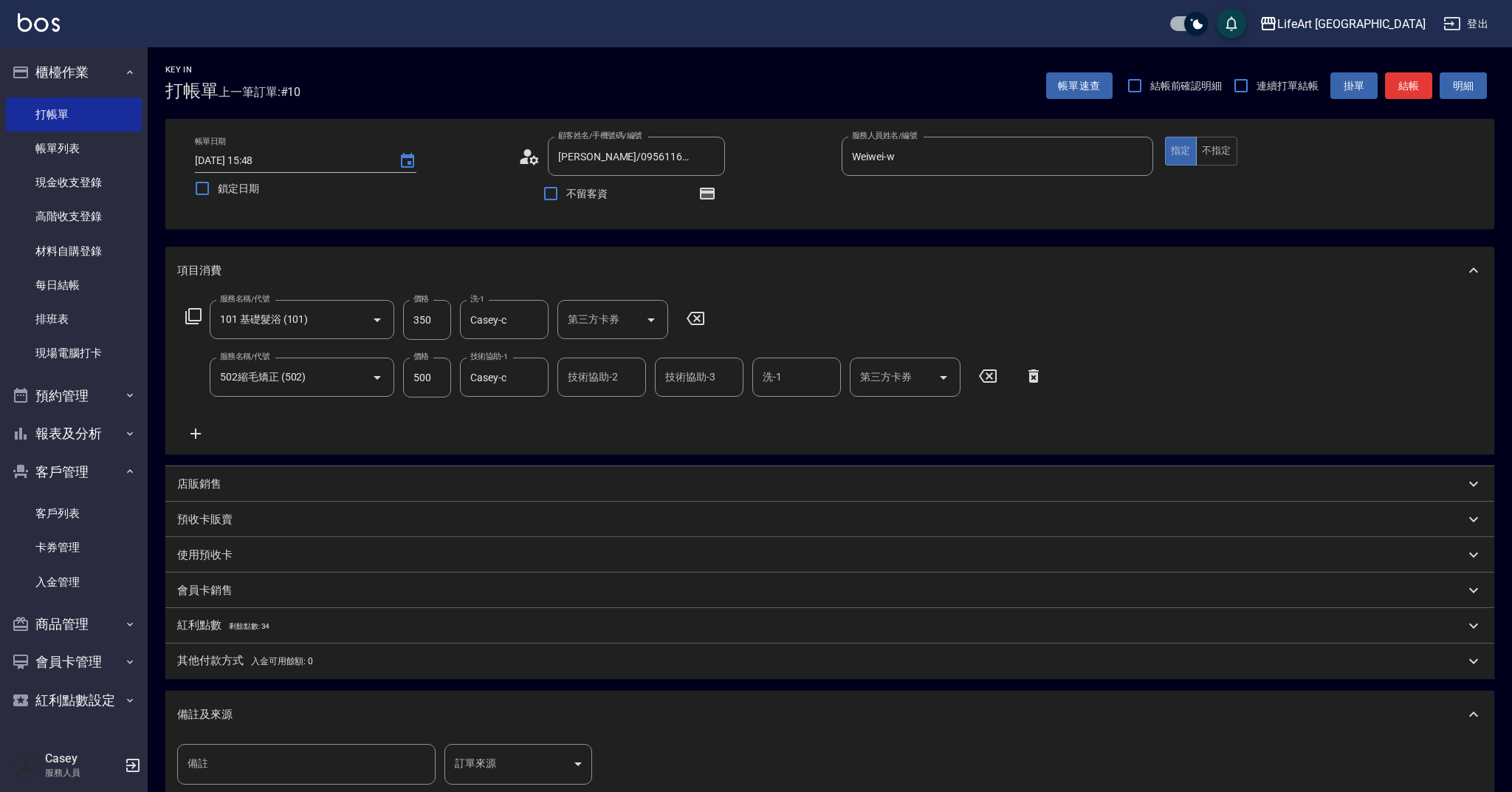
click at [510, 779] on body "LifeArt 蘆洲 登出 櫃檯作業 打帳單 帳單列表 現金收支登錄 高階收支登錄 材料自購登錄 每日結帳 排班表 現場電腦打卡 預約管理 預約管理 單日預約…" at bounding box center [756, 487] width 1512 height 974
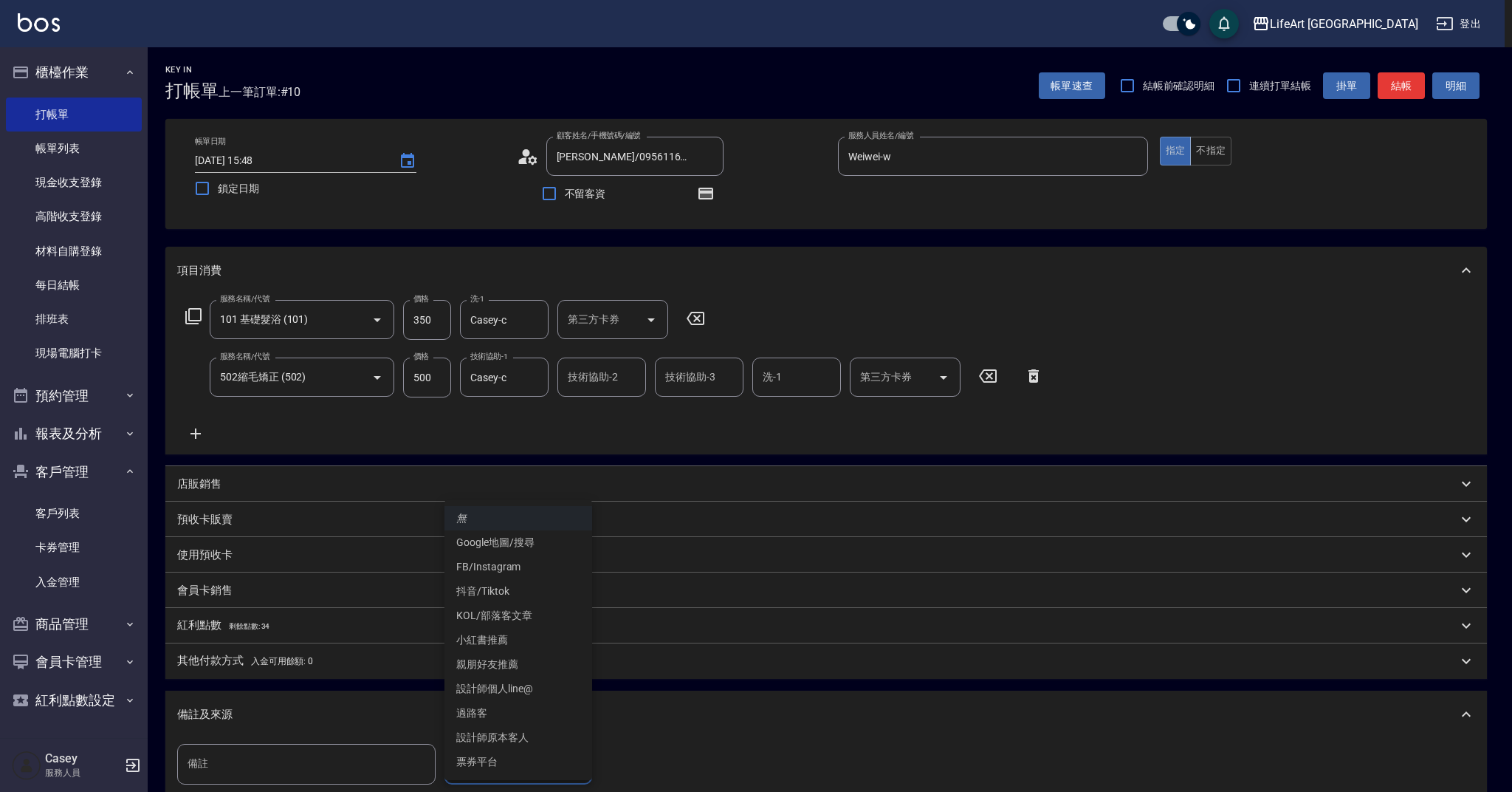
click at [521, 739] on li "設計師原本客人" at bounding box center [518, 737] width 147 height 25
type input "設計師原本客人"
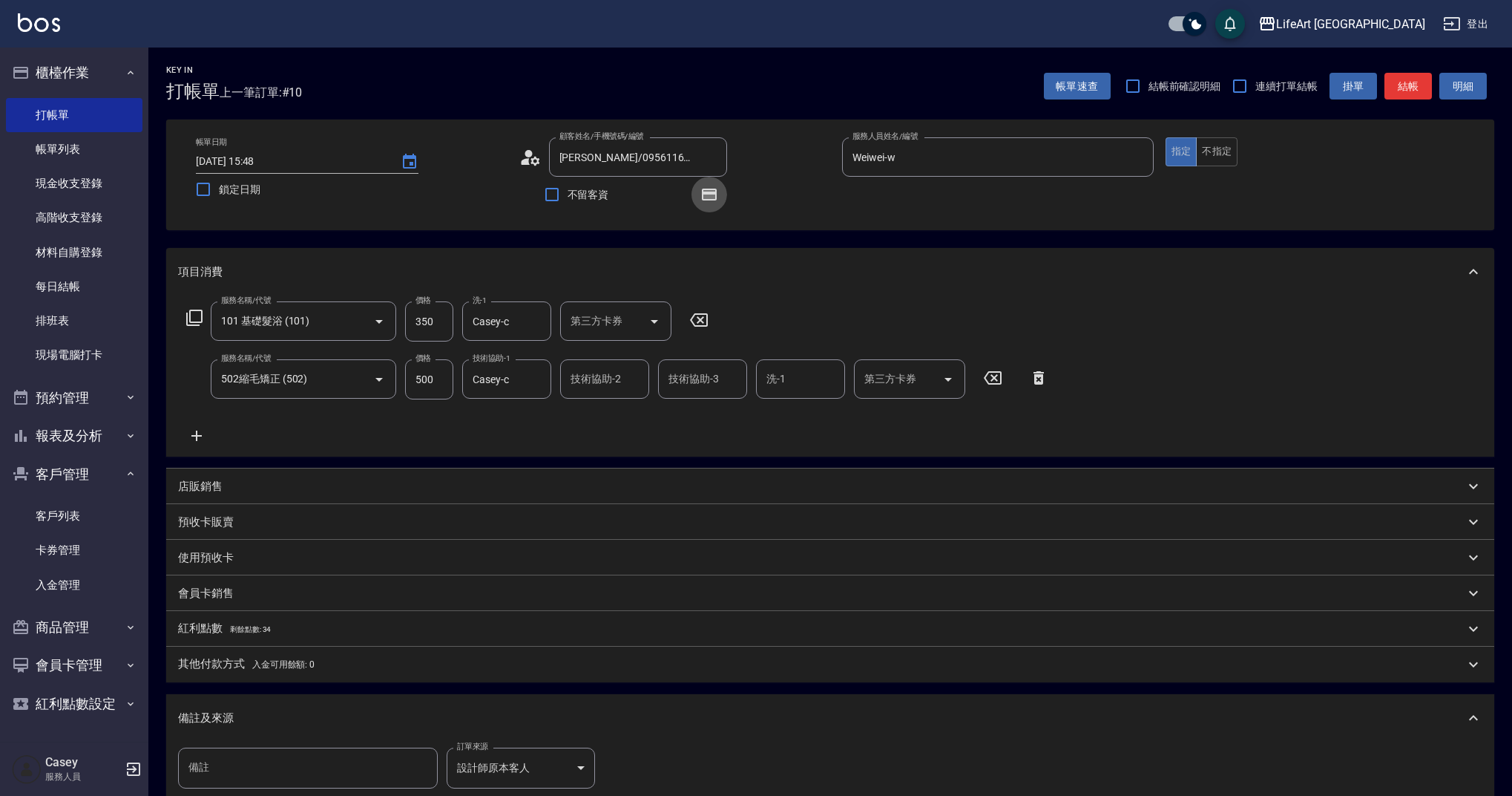
click at [715, 192] on icon "button" at bounding box center [709, 194] width 14 height 12
click at [716, 190] on icon "button" at bounding box center [709, 194] width 14 height 12
click at [750, 200] on div "顧客姓名/手機號碼/編號 [PERSON_NAME]/0956116409/null 顧客姓名/手機號碼/編號 不留客資" at bounding box center [675, 175] width 311 height 75
click at [1411, 87] on button "結帳" at bounding box center [1408, 86] width 48 height 27
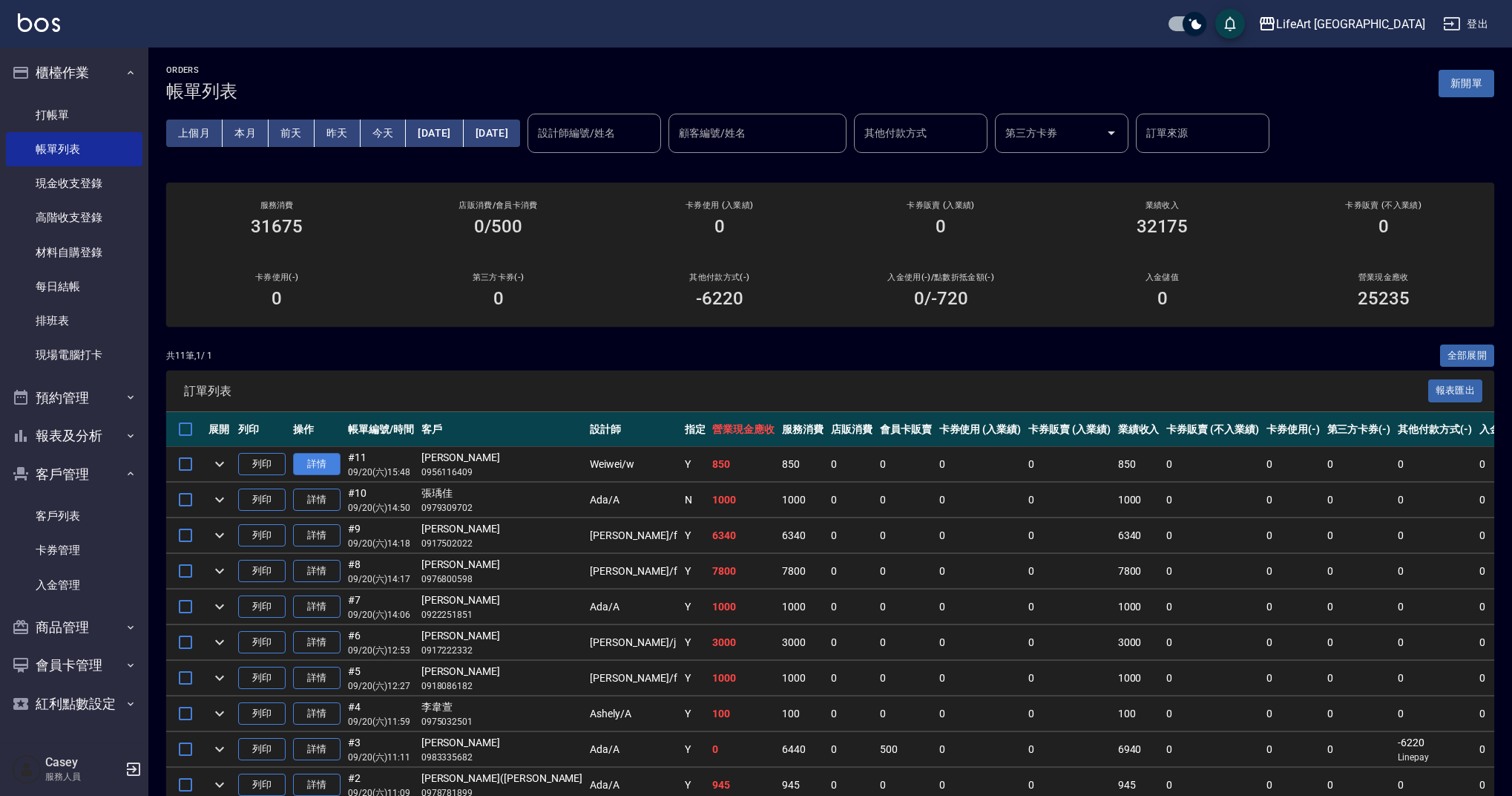
click at [310, 459] on link "詳情" at bounding box center [317, 464] width 48 height 23
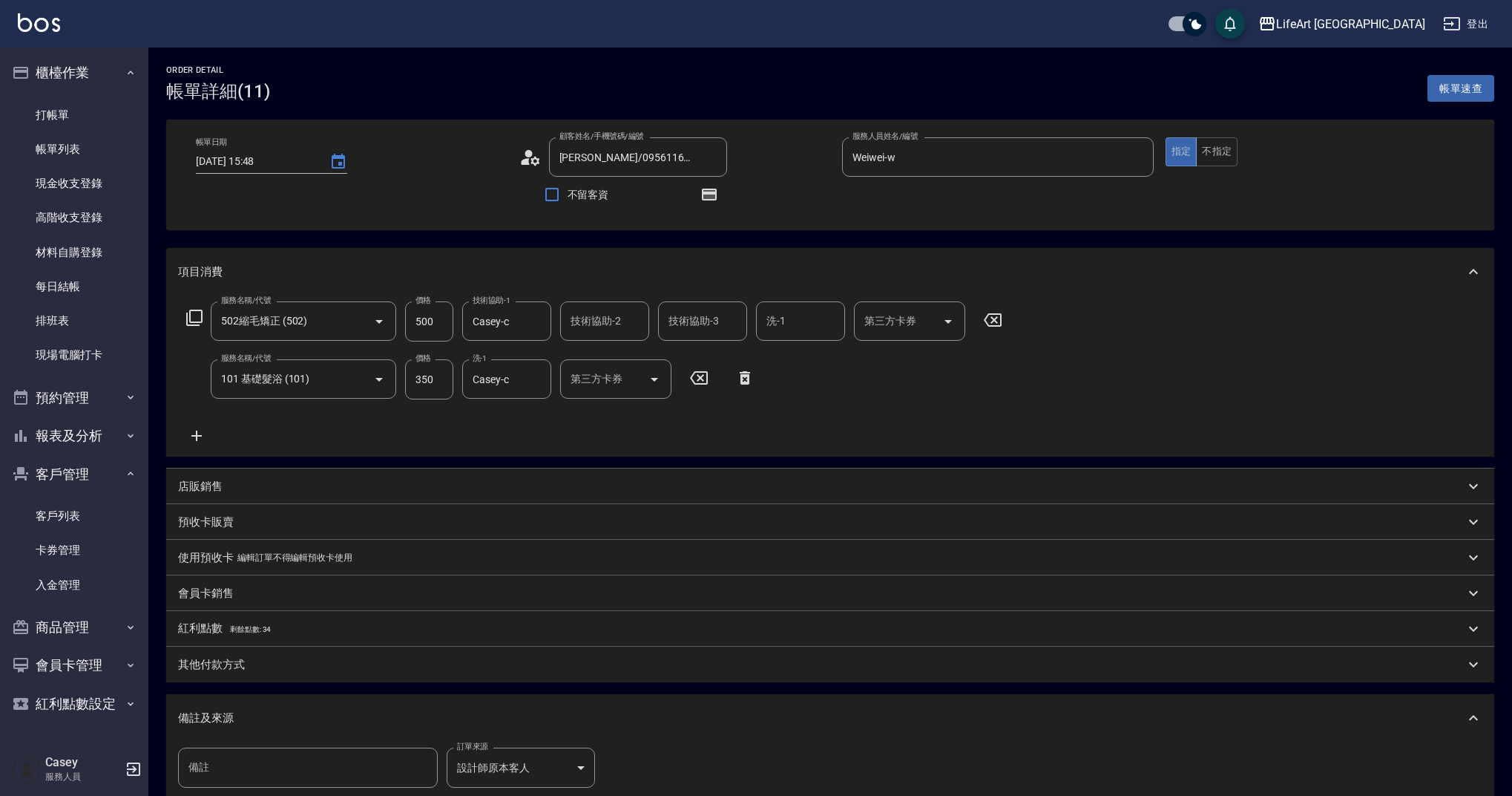
type input "[PERSON_NAME]/0956116409/null"
type input "Weiwei-w"
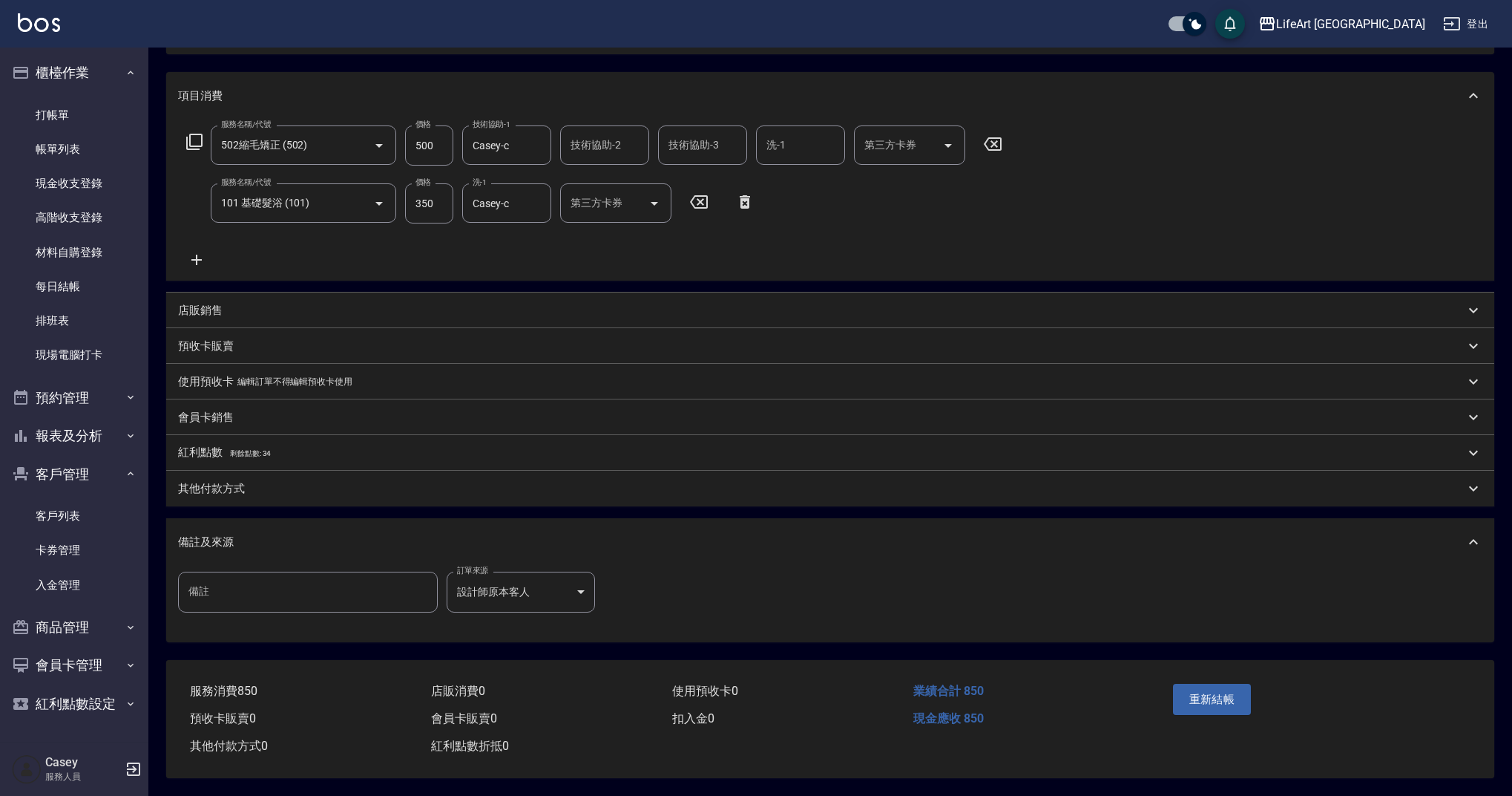
click at [254, 487] on div "其他付款方式" at bounding box center [821, 489] width 1287 height 15
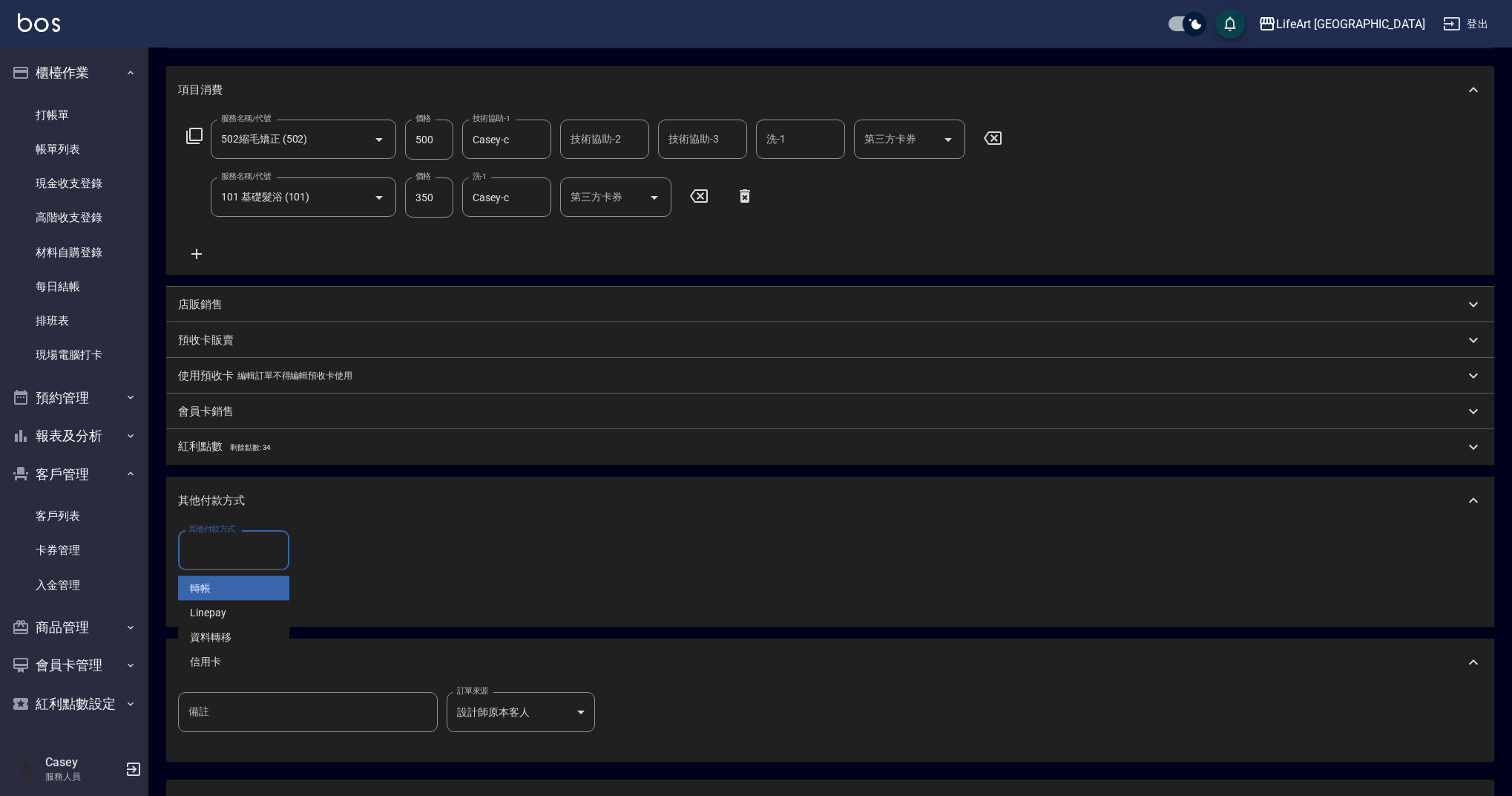
click at [264, 545] on input "其他付款方式" at bounding box center [233, 549] width 98 height 26
click at [252, 593] on span "轉帳" at bounding box center [233, 588] width 111 height 25
type input "轉帳"
click at [326, 552] on input "0" at bounding box center [354, 550] width 111 height 40
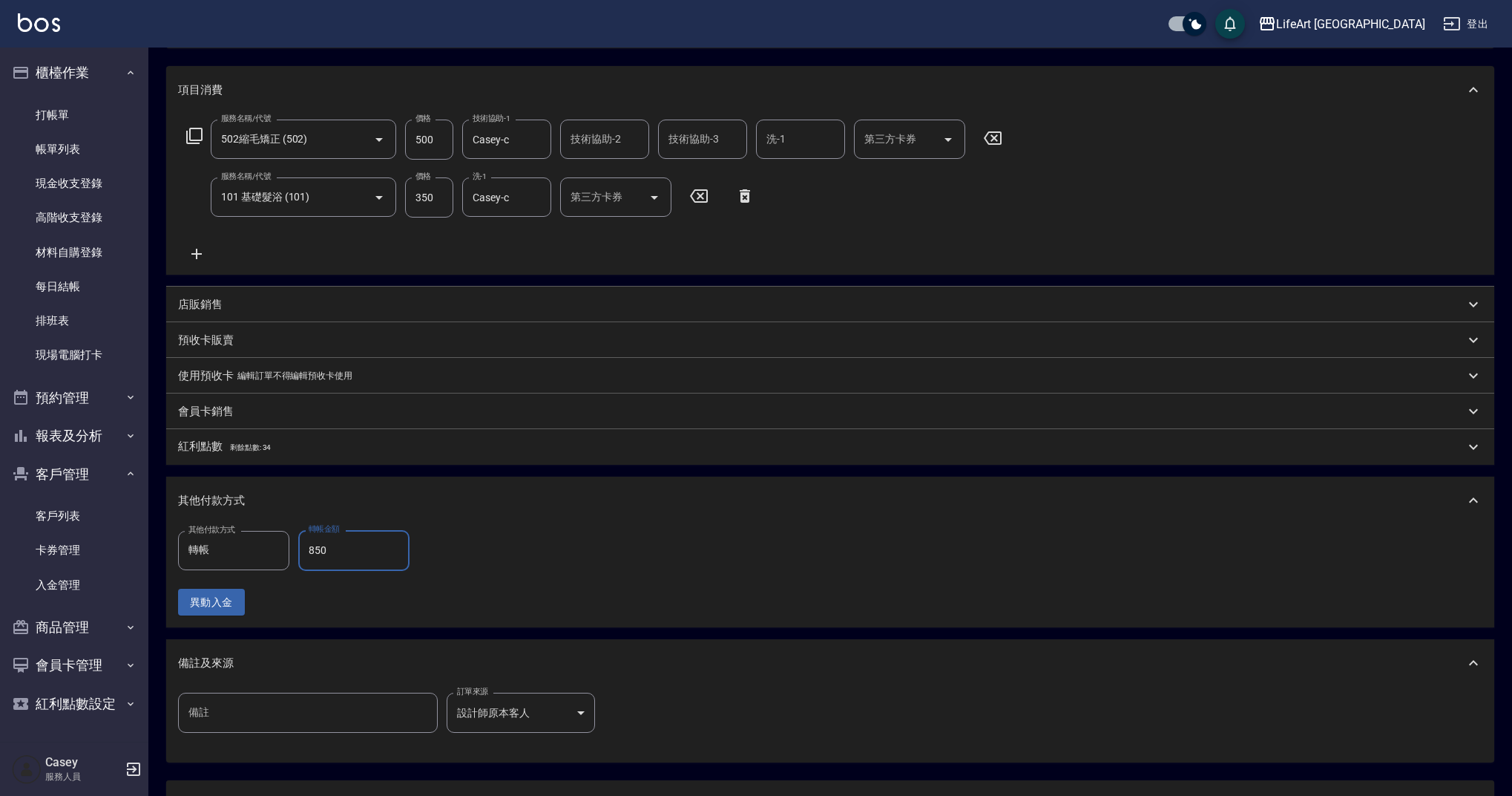
scroll to position [309, 0]
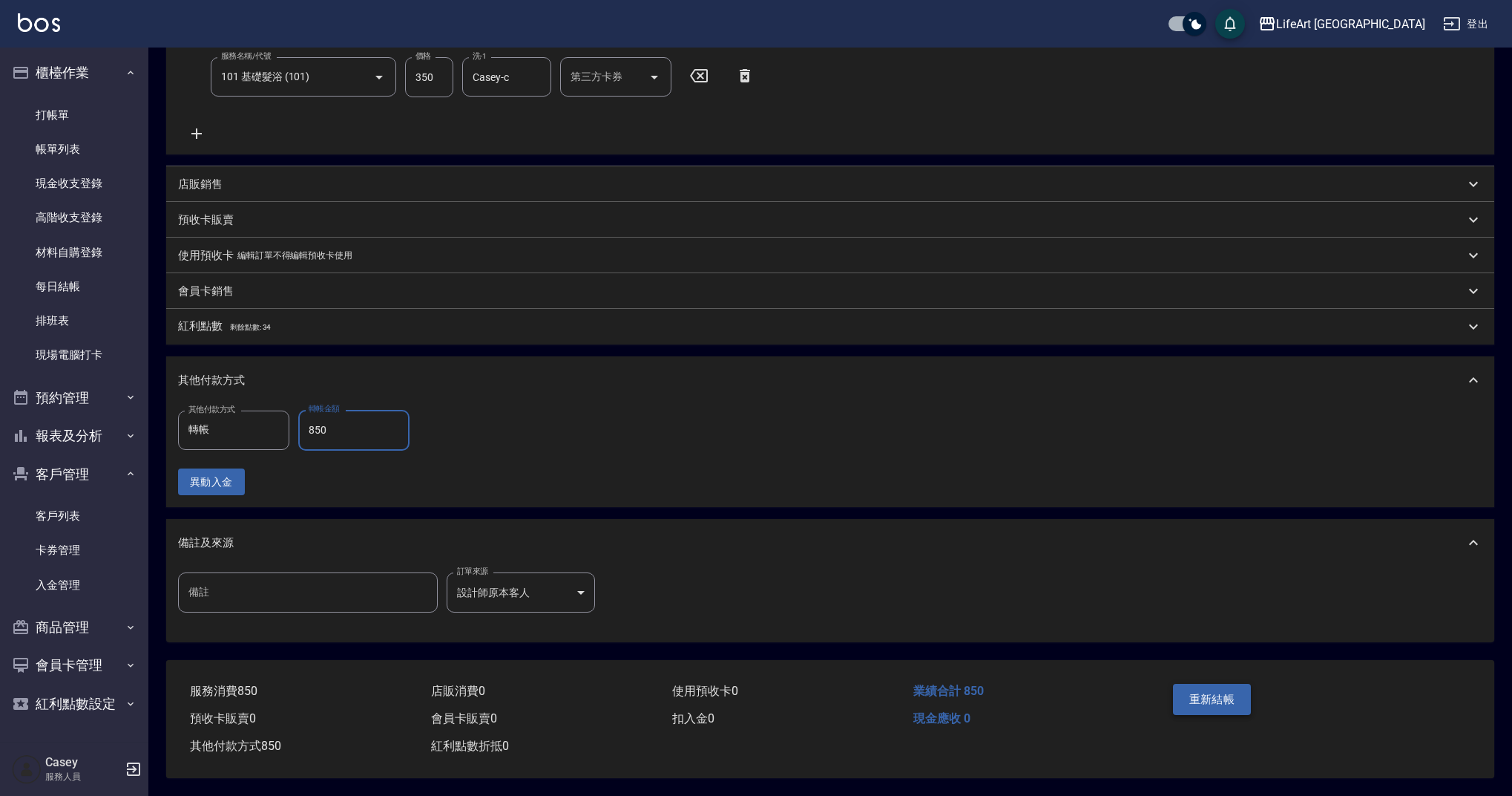
type input "850"
click at [1206, 691] on button "重新結帳" at bounding box center [1212, 699] width 78 height 31
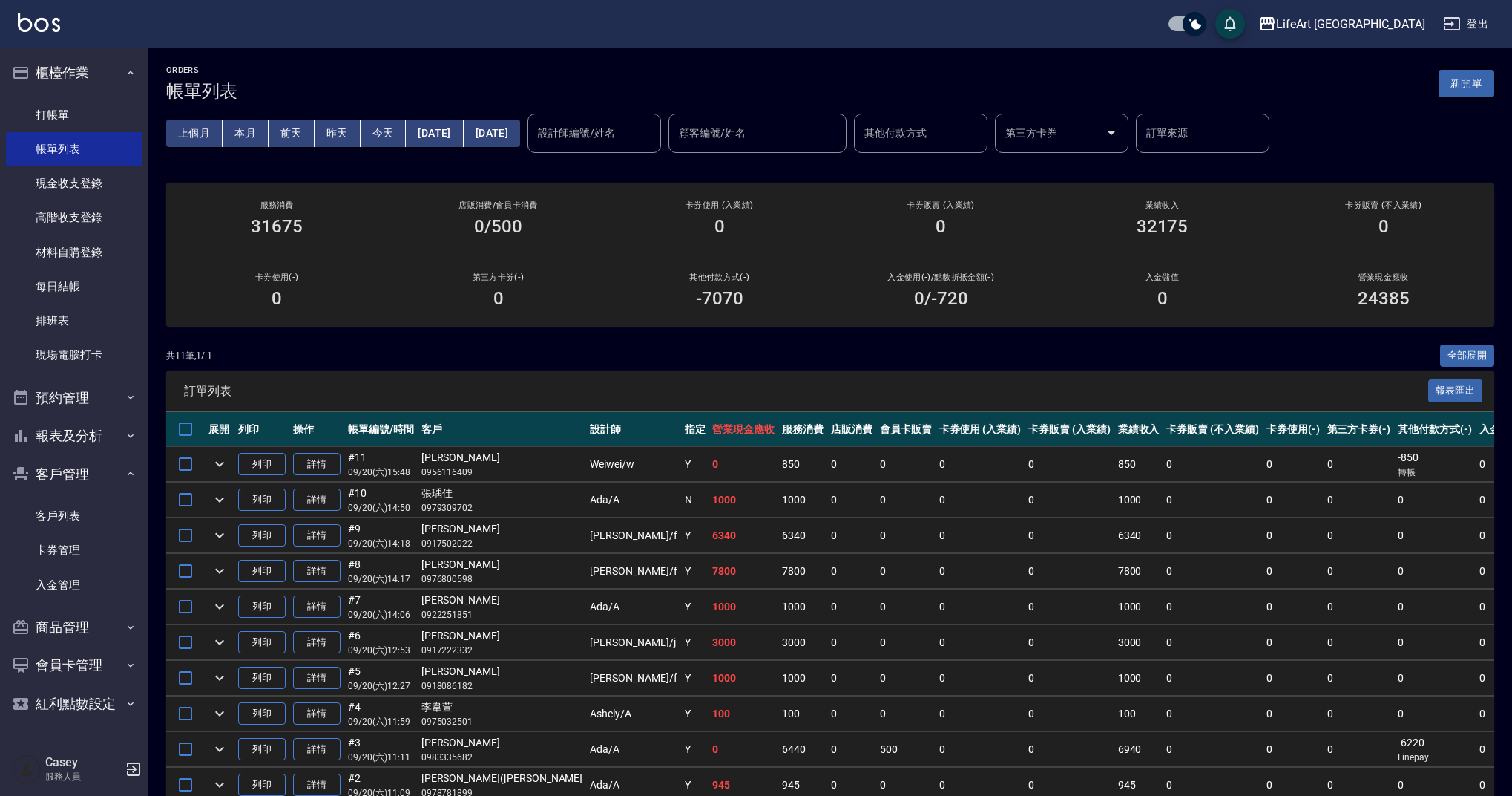
click at [1468, 85] on button "新開單" at bounding box center [1466, 83] width 55 height 27
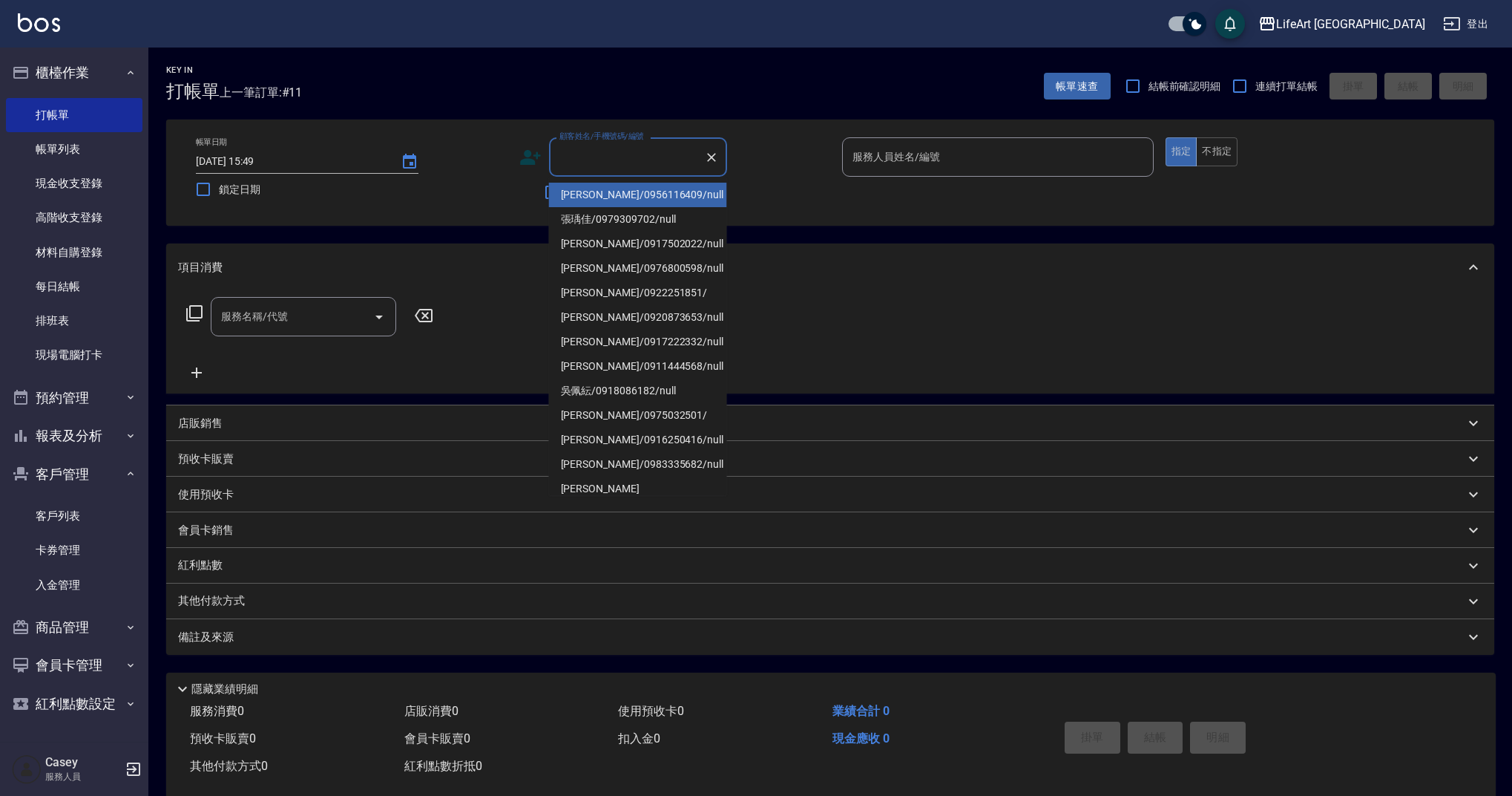
click at [614, 151] on input "顧客姓名/手機號碼/編號" at bounding box center [626, 157] width 142 height 26
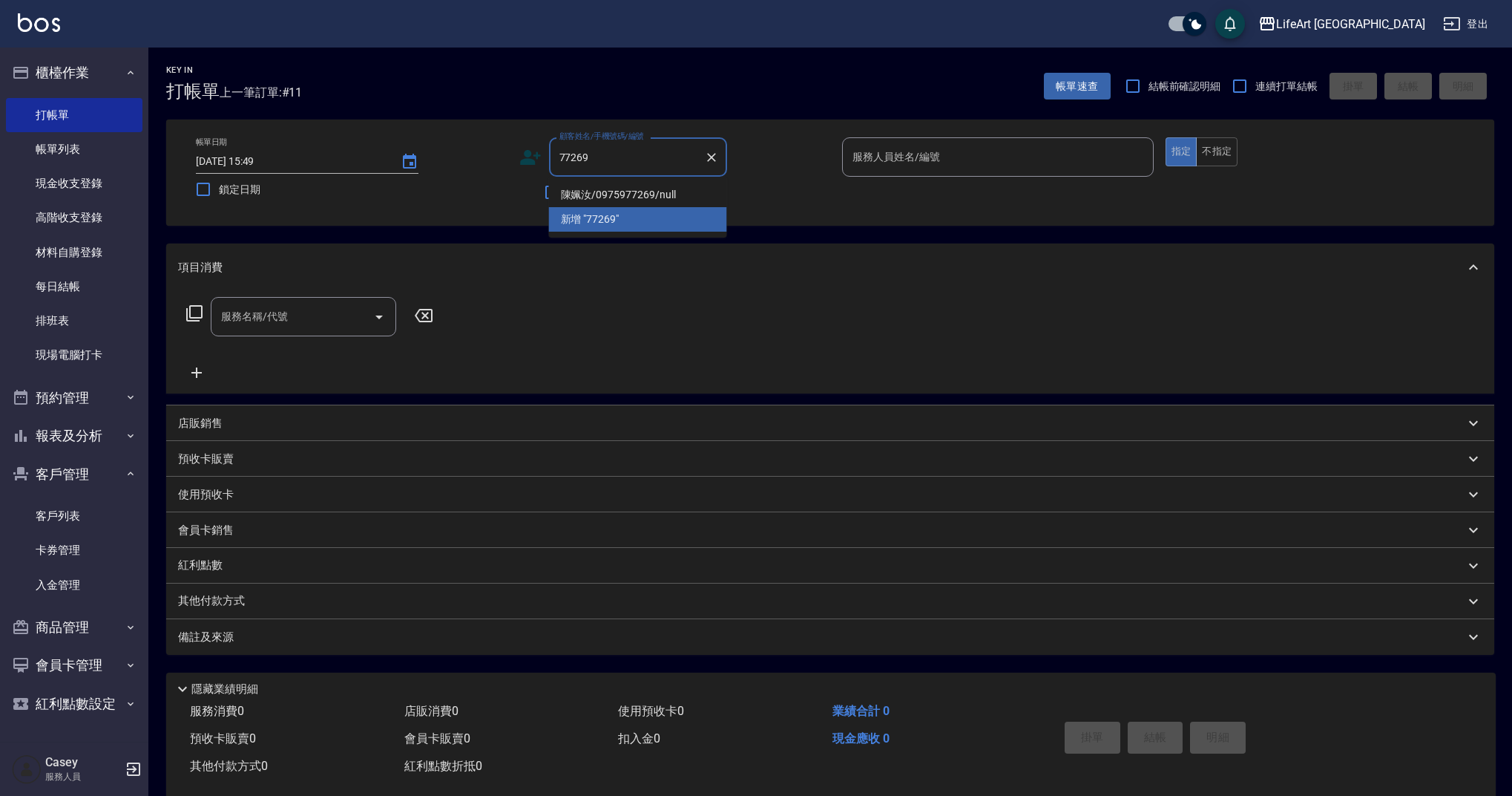
click at [657, 194] on li "陳姵汝/0975977269/null" at bounding box center [637, 194] width 178 height 25
type input "陳姵汝/0975977269/null"
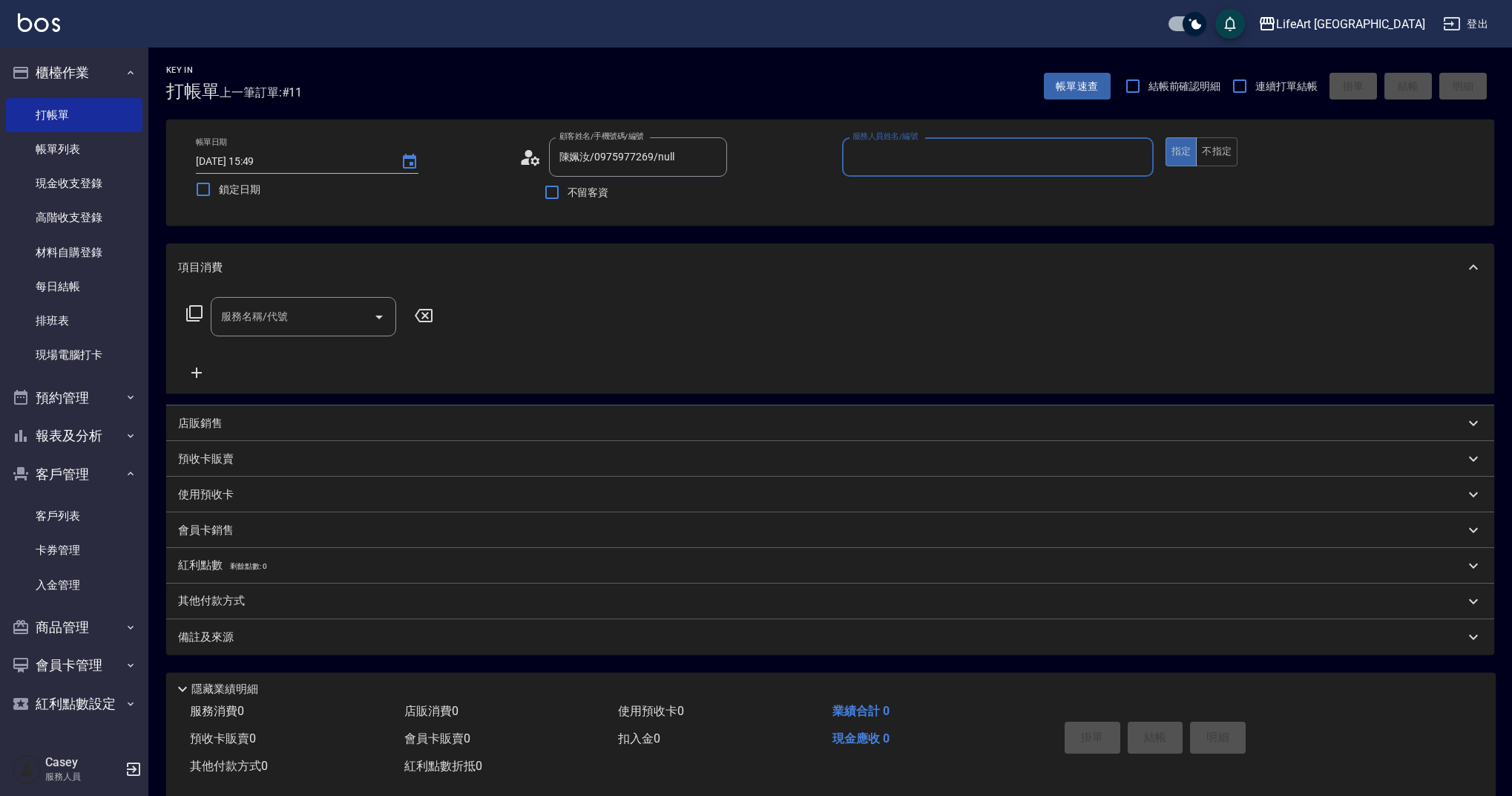
type input "Ashely-A"
click at [701, 189] on icon "button" at bounding box center [709, 194] width 18 height 18
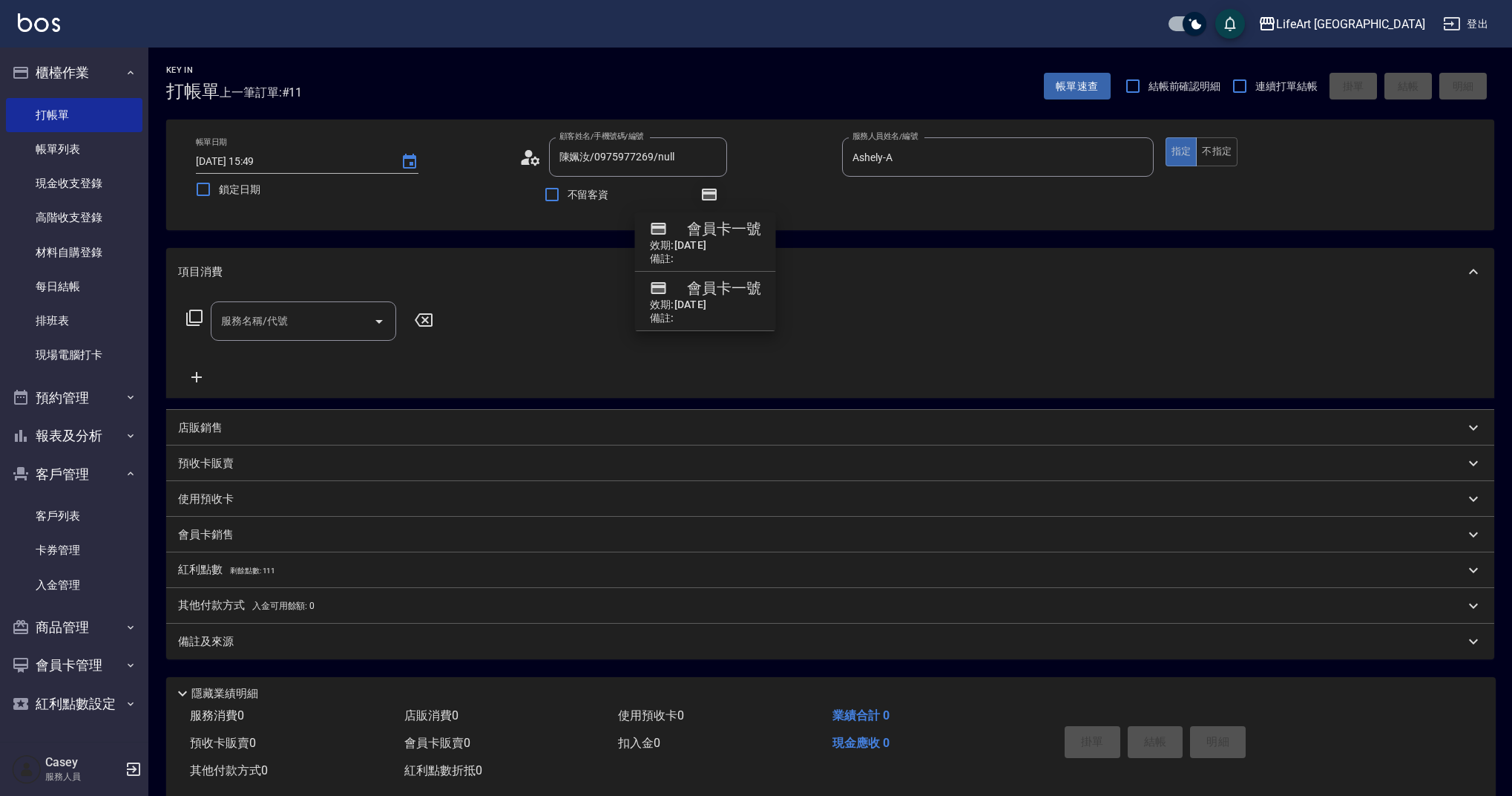
click at [705, 200] on icon "button" at bounding box center [709, 194] width 14 height 12
click at [271, 322] on div "服務名稱/代號 服務名稱/代號" at bounding box center [304, 321] width 185 height 39
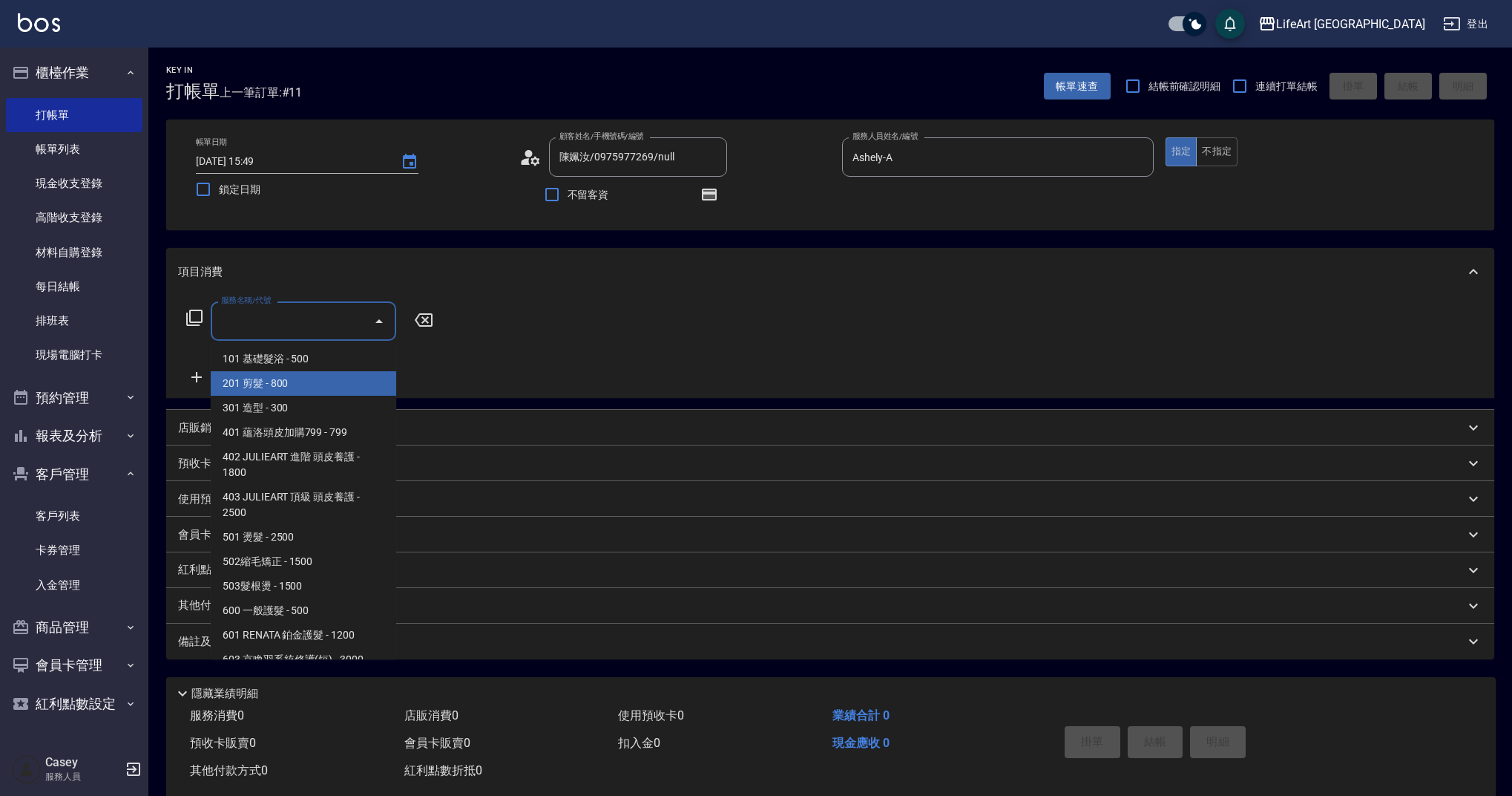
click at [279, 379] on span "201 剪髮 - 800" at bounding box center [304, 383] width 185 height 25
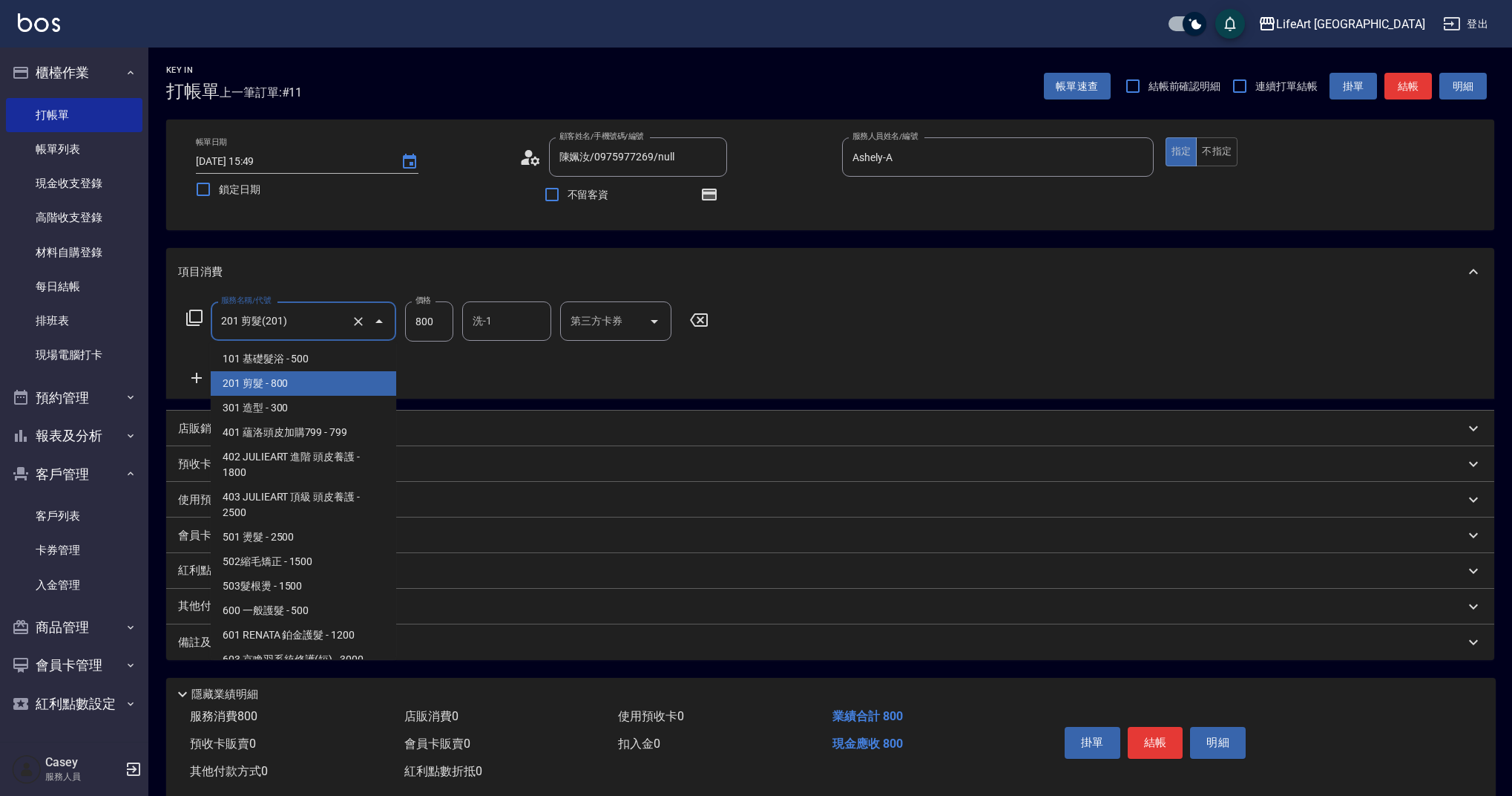
click at [307, 329] on input "201 剪髮(201)" at bounding box center [282, 321] width 130 height 26
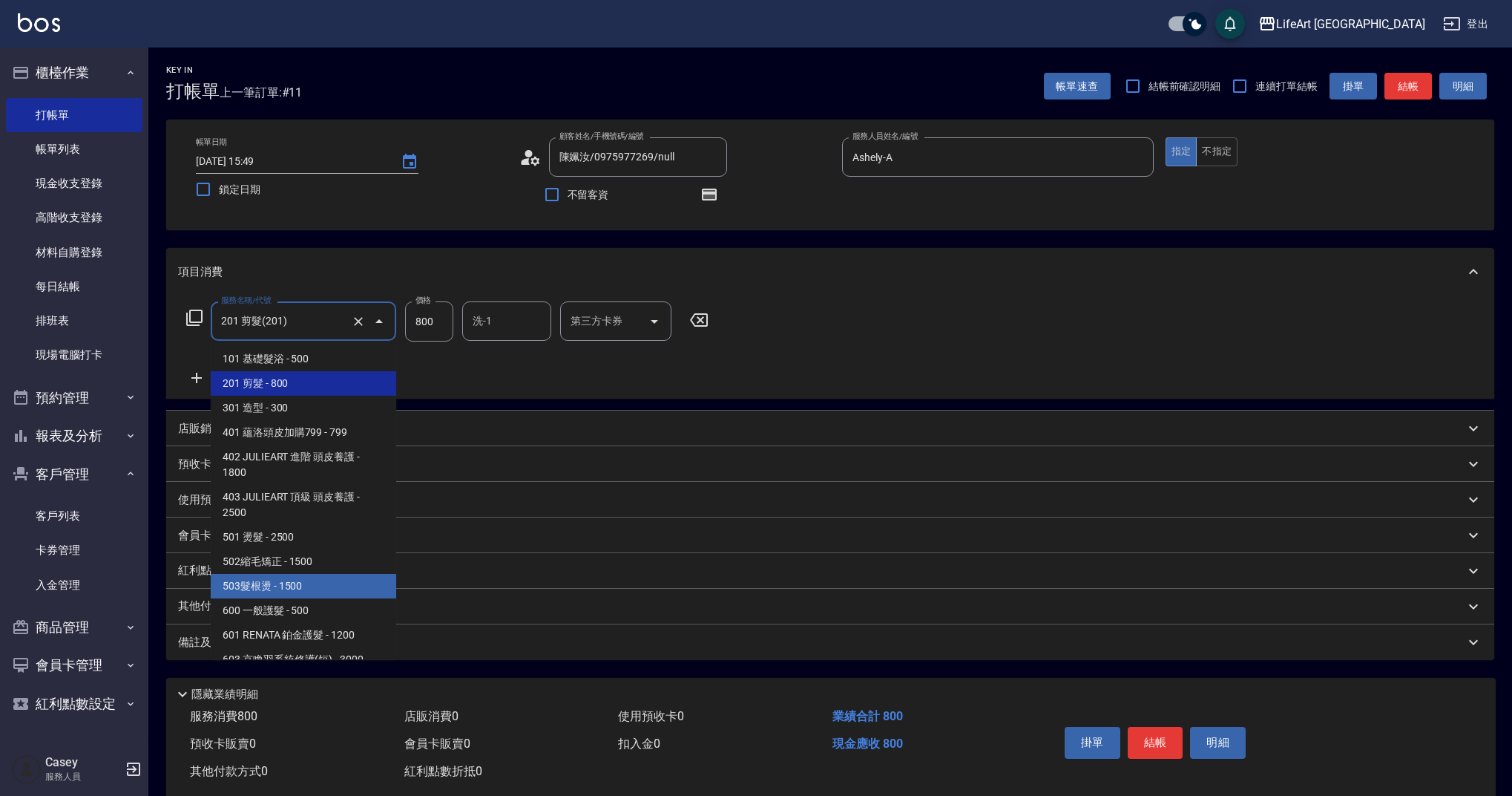
scroll to position [190, 0]
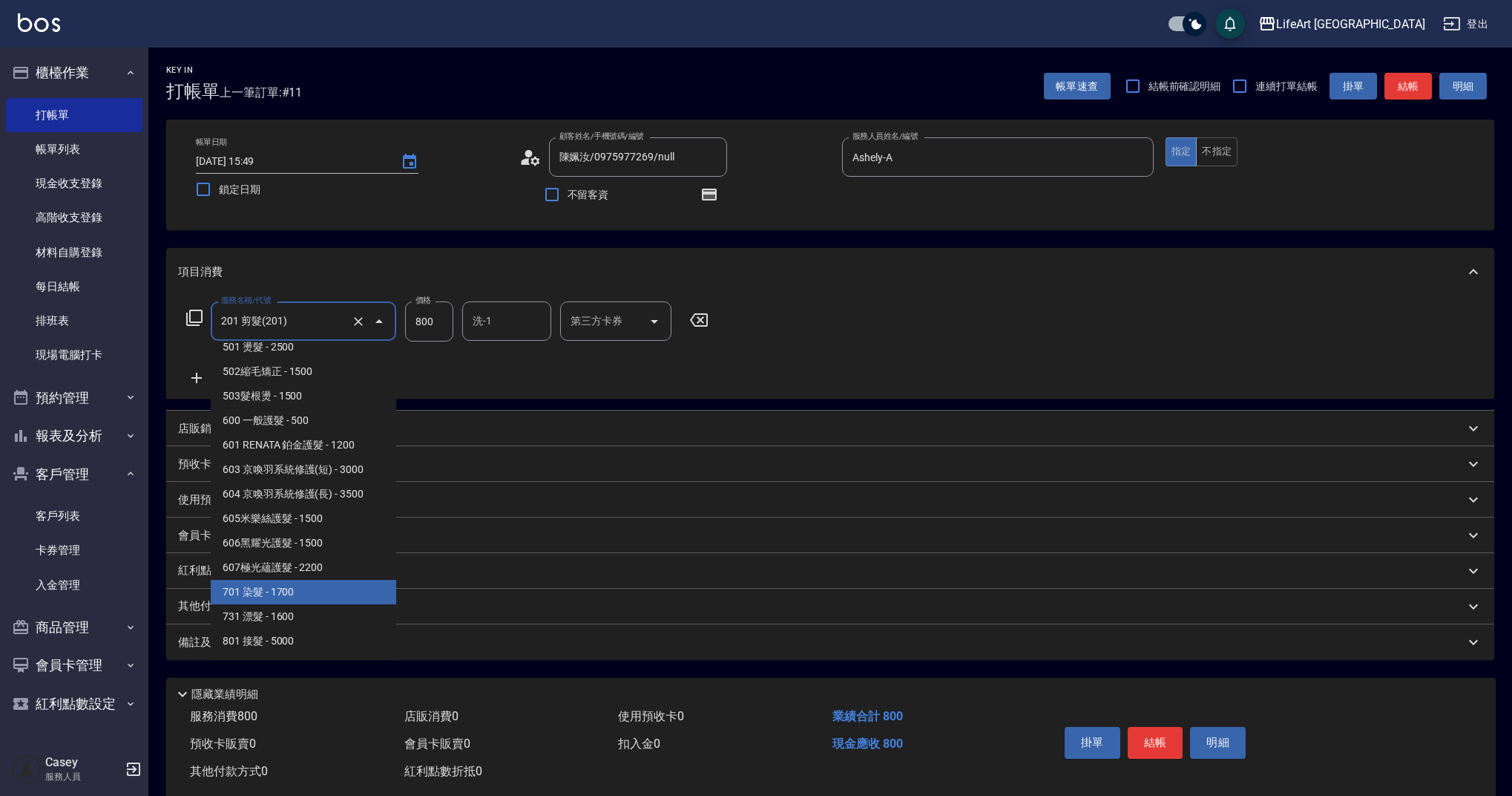
click at [339, 589] on span "701 染髮 - 1700" at bounding box center [304, 592] width 185 height 25
type input "701 染髮(701)"
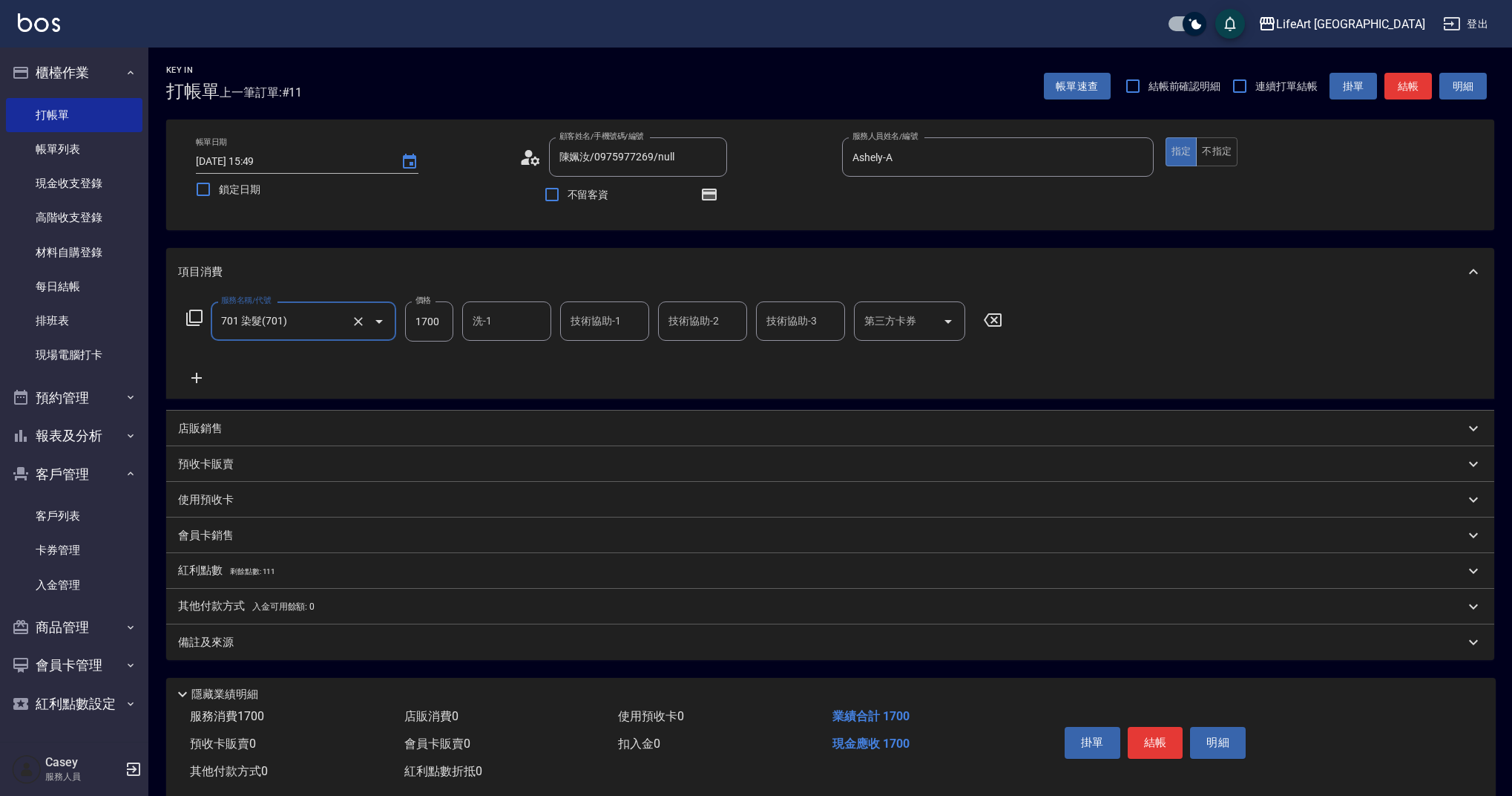
click at [432, 322] on input "1700" at bounding box center [429, 321] width 48 height 40
type input "2990"
click at [596, 326] on input "技術協助-1" at bounding box center [604, 321] width 76 height 26
click at [594, 360] on span "Lily (無代號)" at bounding box center [599, 358] width 54 height 15
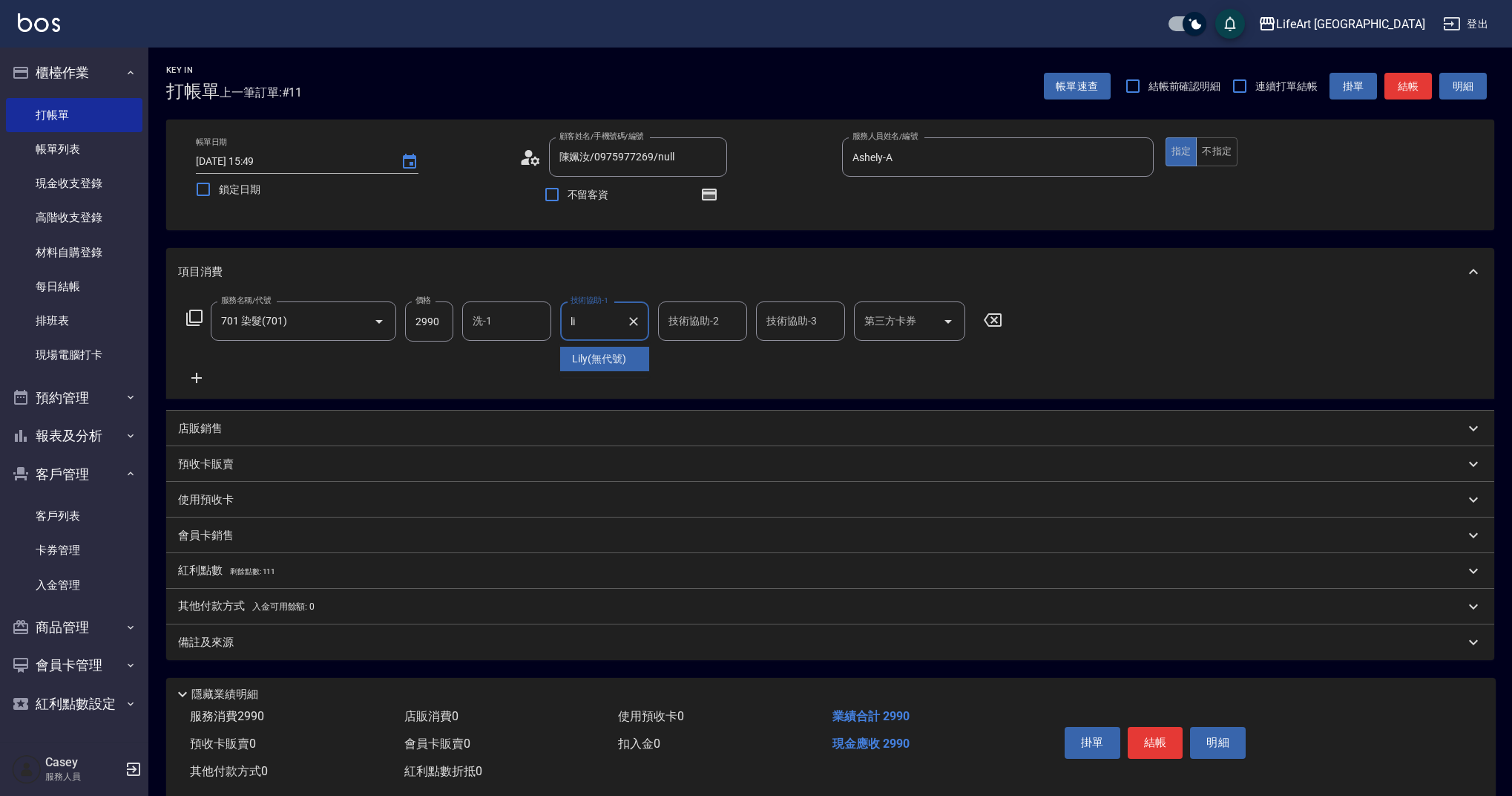
type input "Lily(無代號)"
click at [408, 637] on div "備註及來源" at bounding box center [821, 642] width 1287 height 15
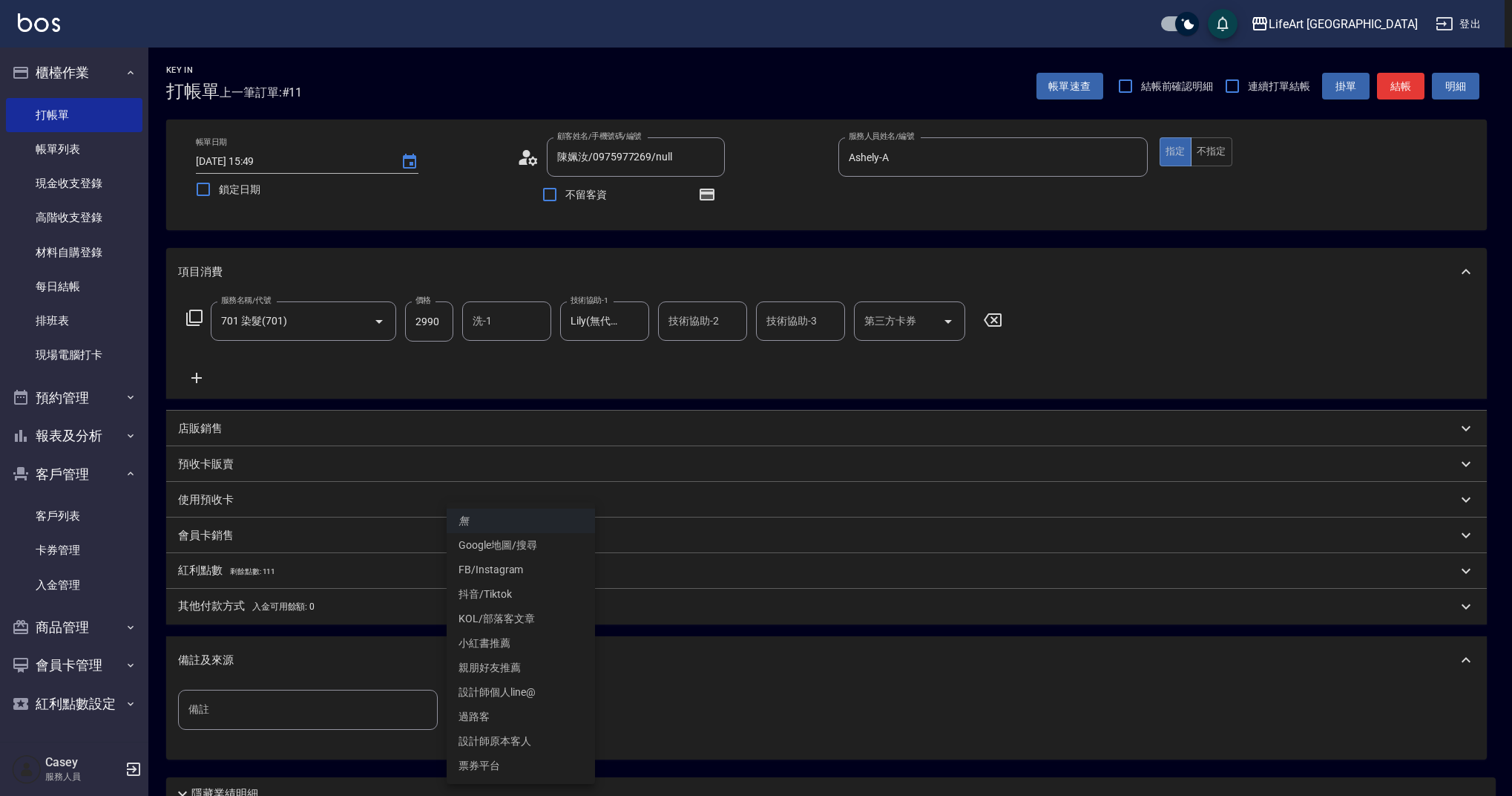
click at [552, 702] on body "LifeArt 蘆洲 登出 櫃檯作業 打帳單 帳單列表 現金收支登錄 高階收支登錄 材料自購登錄 每日結帳 排班表 現場電腦打卡 預約管理 預約管理 單日預約…" at bounding box center [756, 460] width 1512 height 920
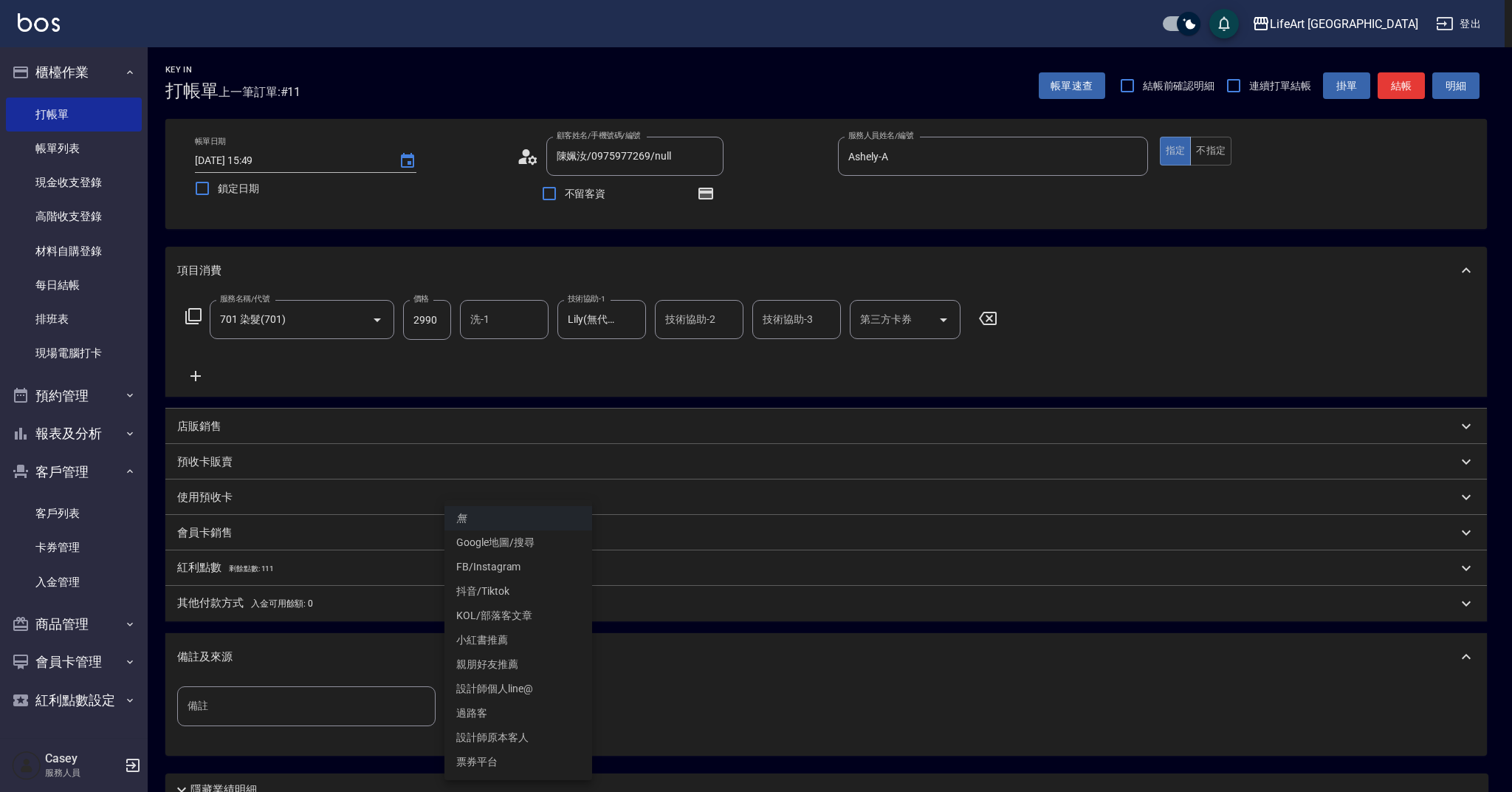
click at [518, 728] on li "設計師原本客人" at bounding box center [518, 737] width 147 height 25
type input "設計師原本客人"
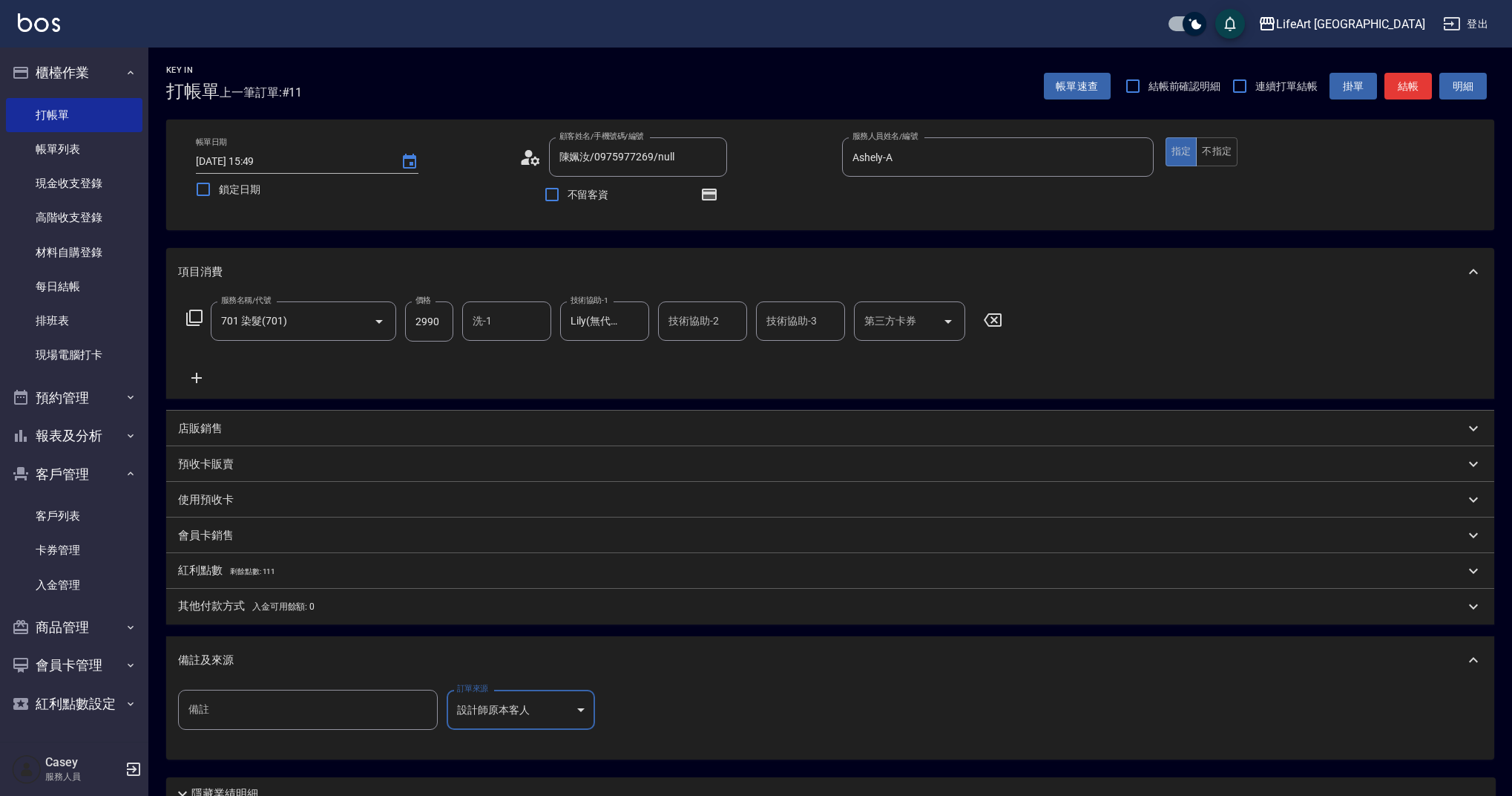
click at [681, 324] on input "技術協助-2" at bounding box center [702, 321] width 76 height 26
click at [704, 358] on span "Lily (無代號)" at bounding box center [697, 358] width 54 height 15
type input "Lily(無代號)"
click at [290, 567] on div "紅利點數 剩餘點數: 111" at bounding box center [821, 570] width 1287 height 16
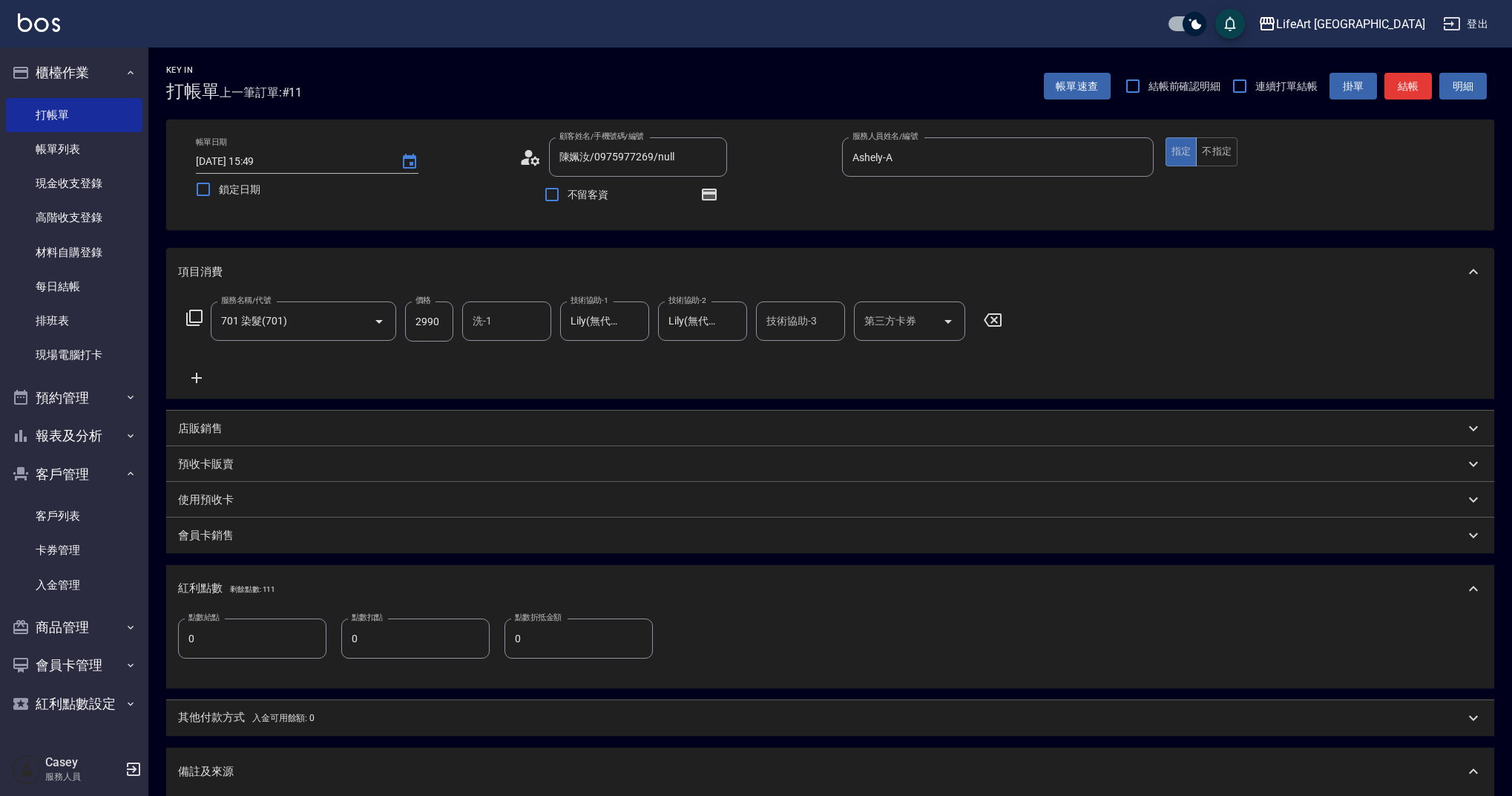
click at [230, 639] on input "0" at bounding box center [252, 638] width 148 height 40
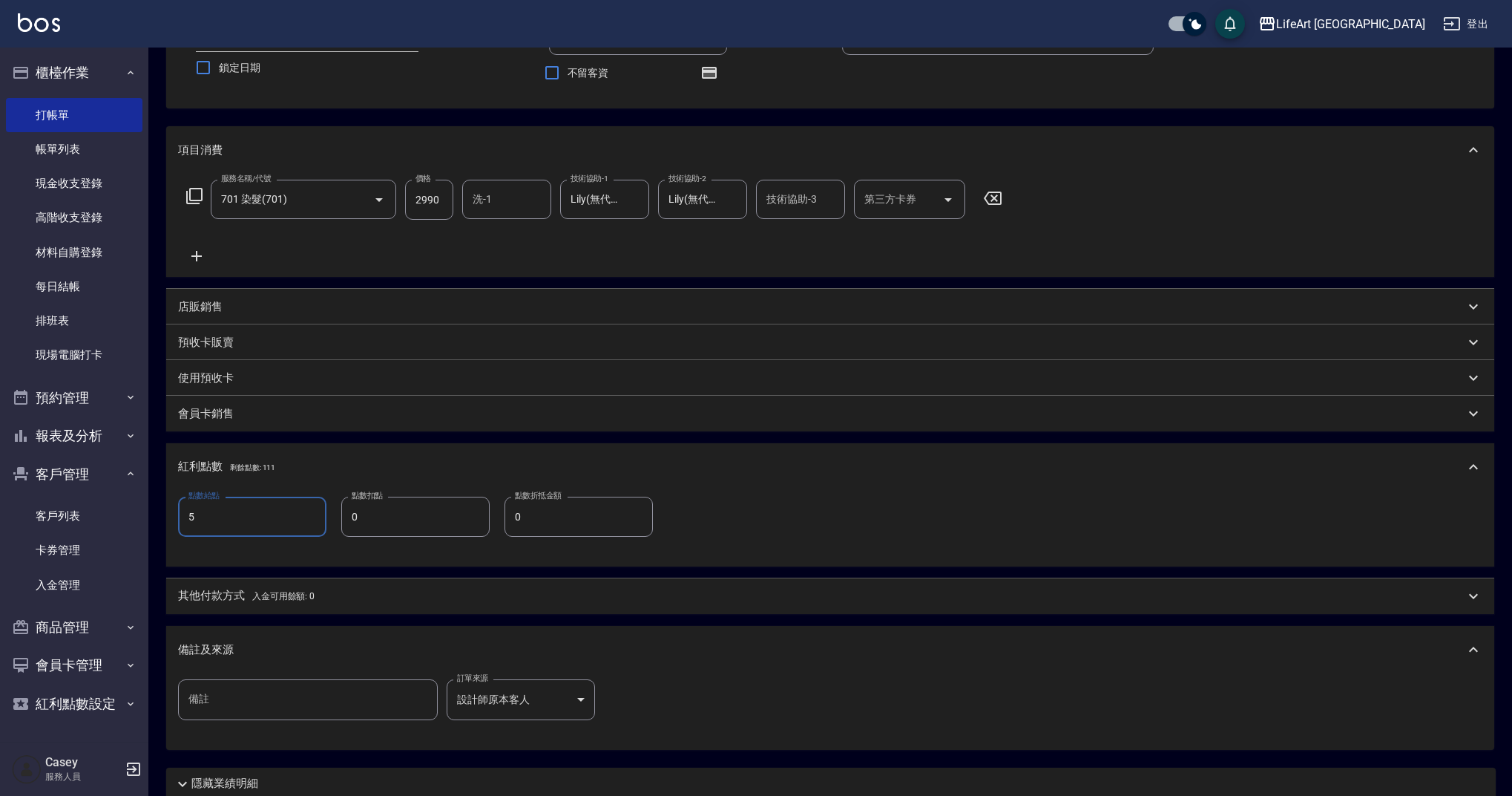
scroll to position [243, 0]
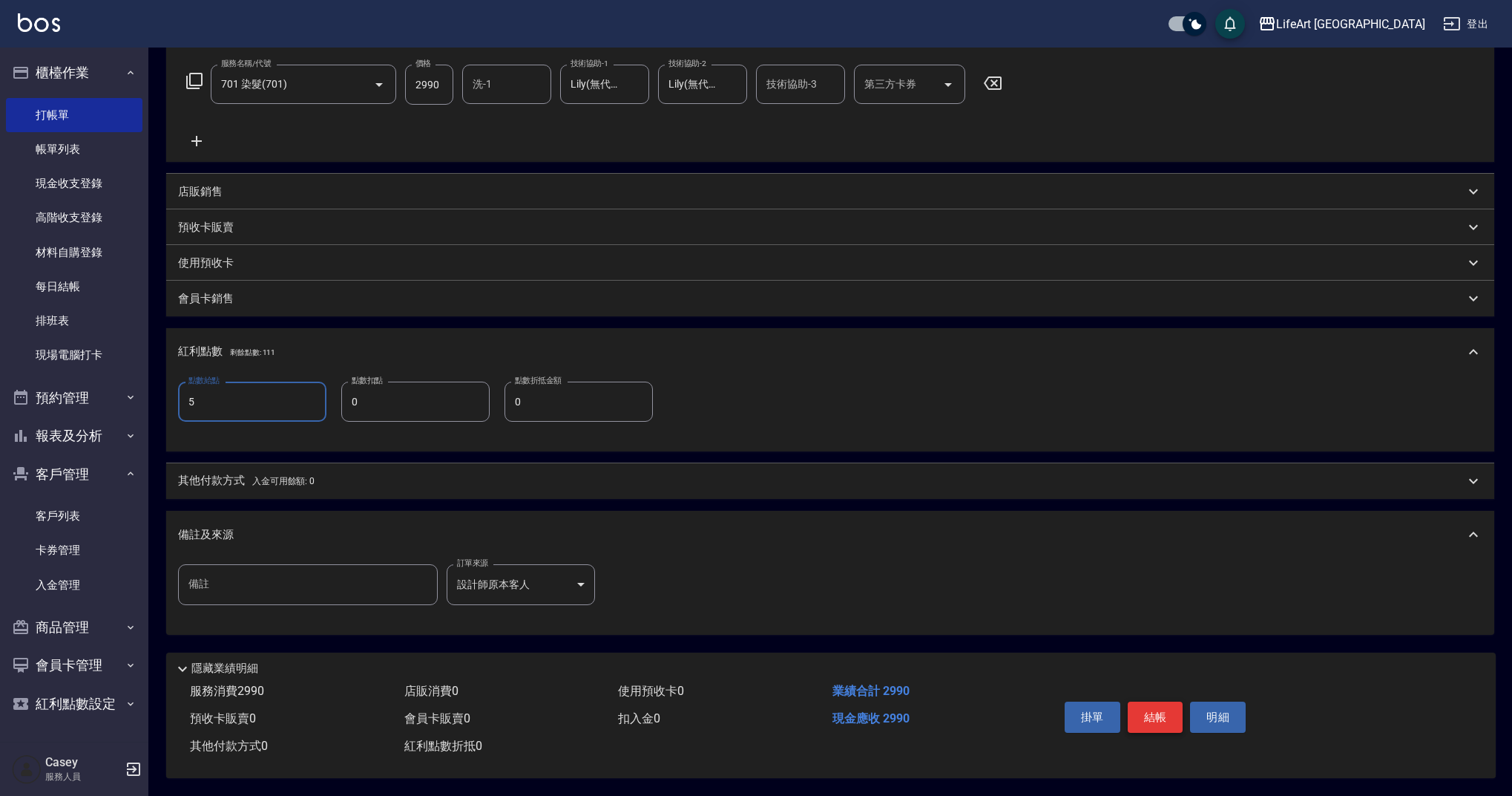
type input "5"
click at [1145, 713] on button "結帳" at bounding box center [1155, 717] width 55 height 31
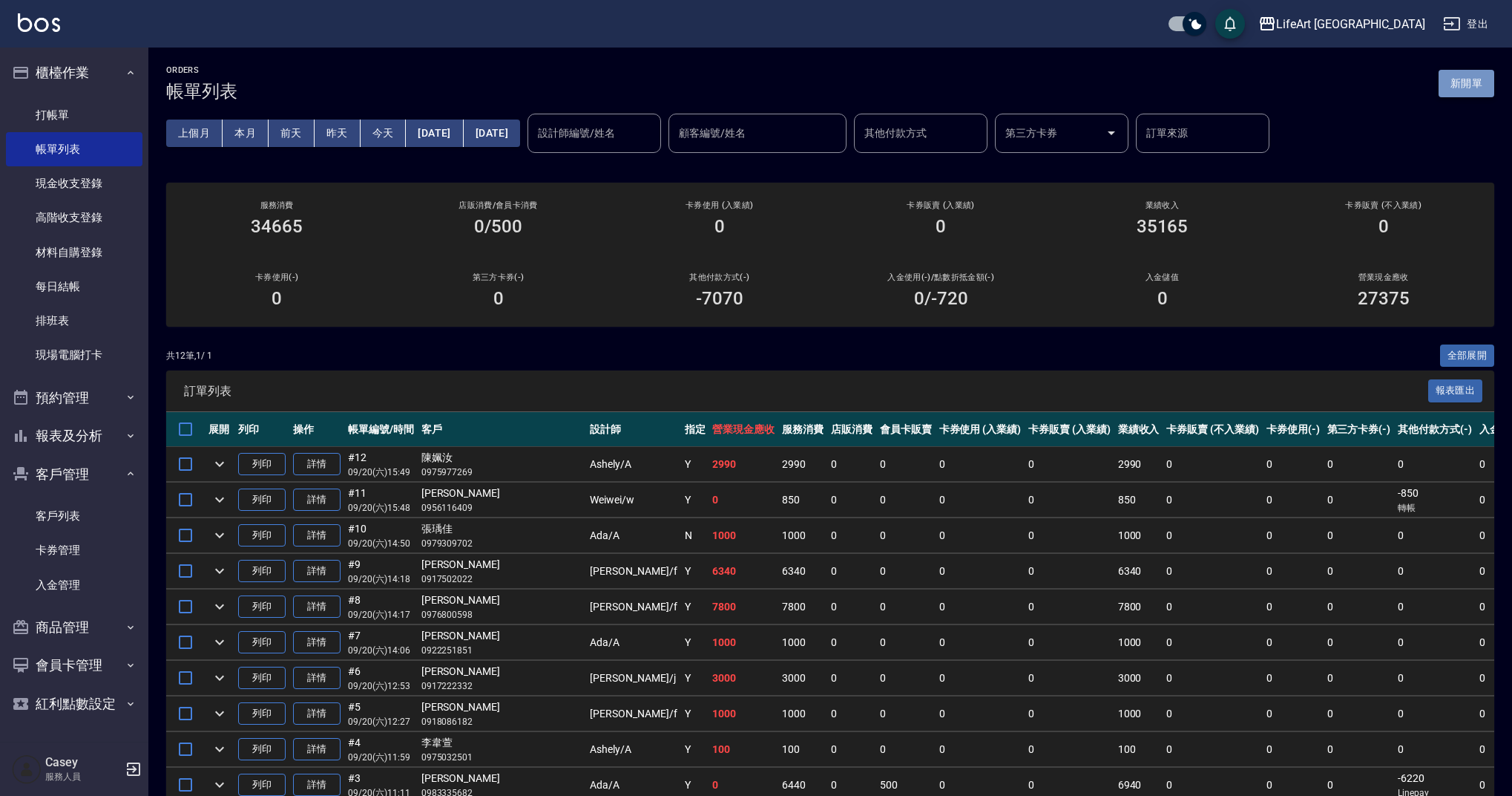
click at [1484, 84] on button "新開單" at bounding box center [1466, 83] width 55 height 27
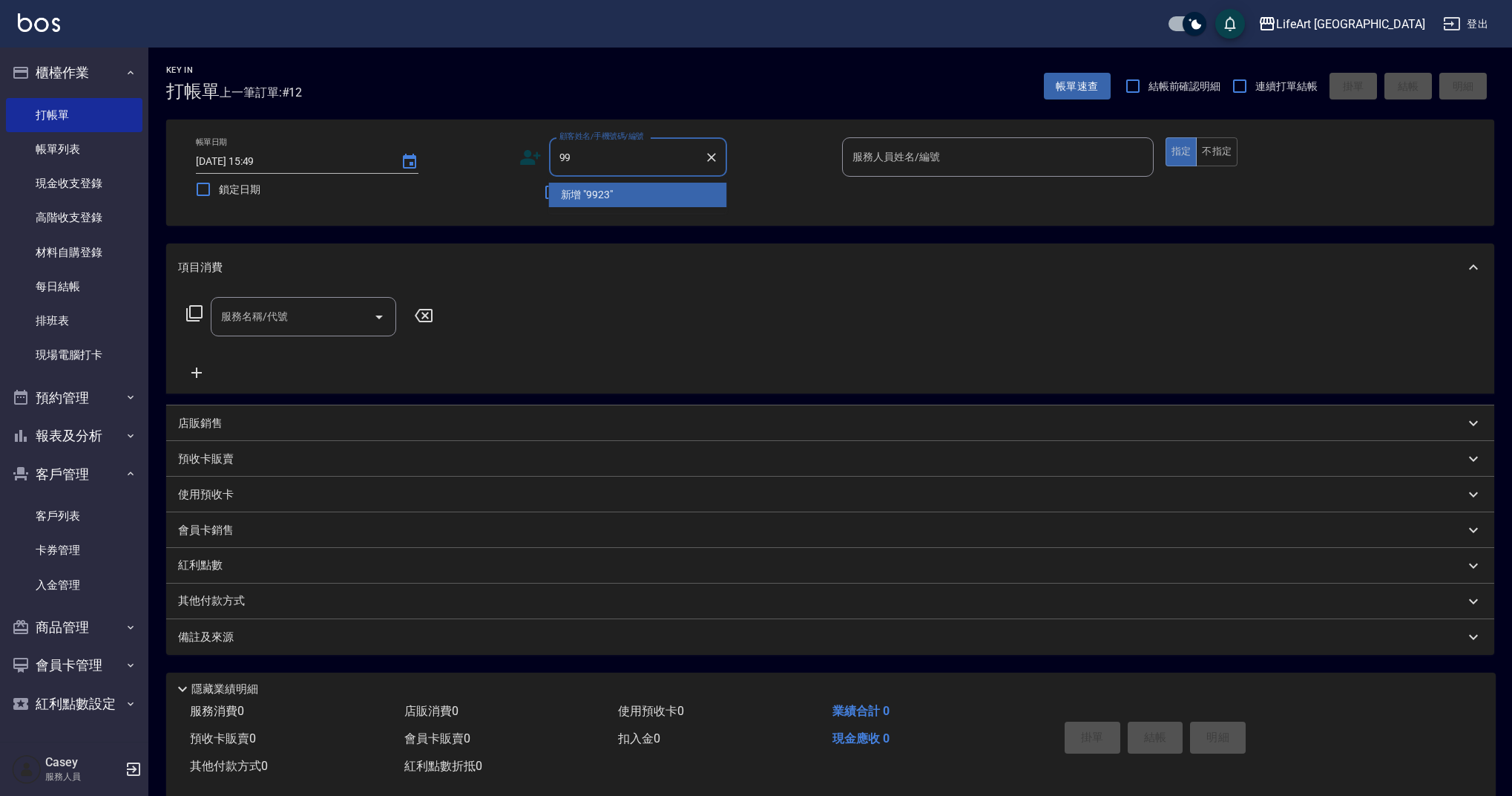
type input "9"
click at [625, 153] on input "992322" at bounding box center [626, 157] width 142 height 26
type input "097099"
click at [710, 159] on icon "Clear" at bounding box center [711, 157] width 9 height 9
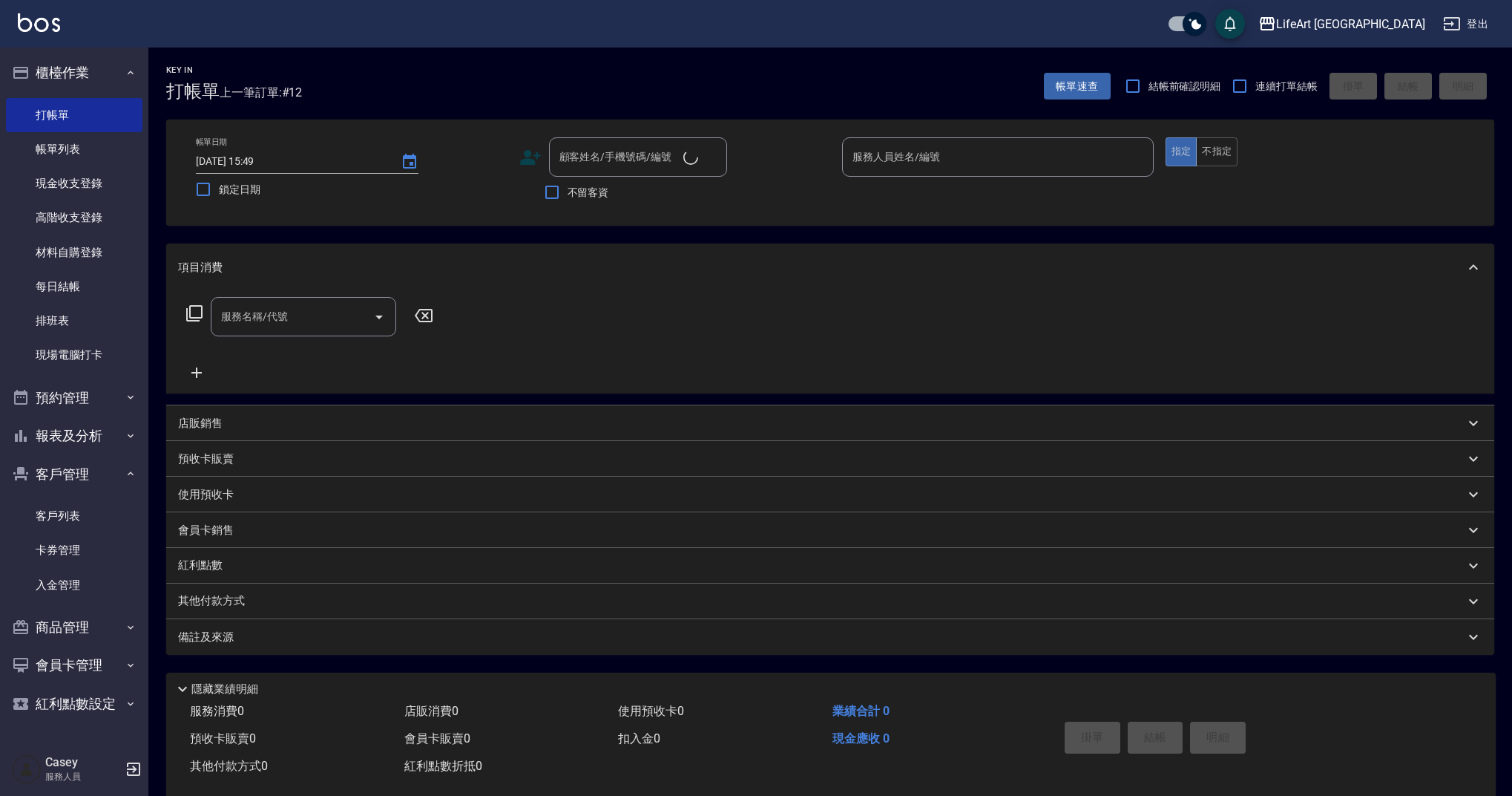
click at [534, 157] on icon at bounding box center [530, 157] width 22 height 22
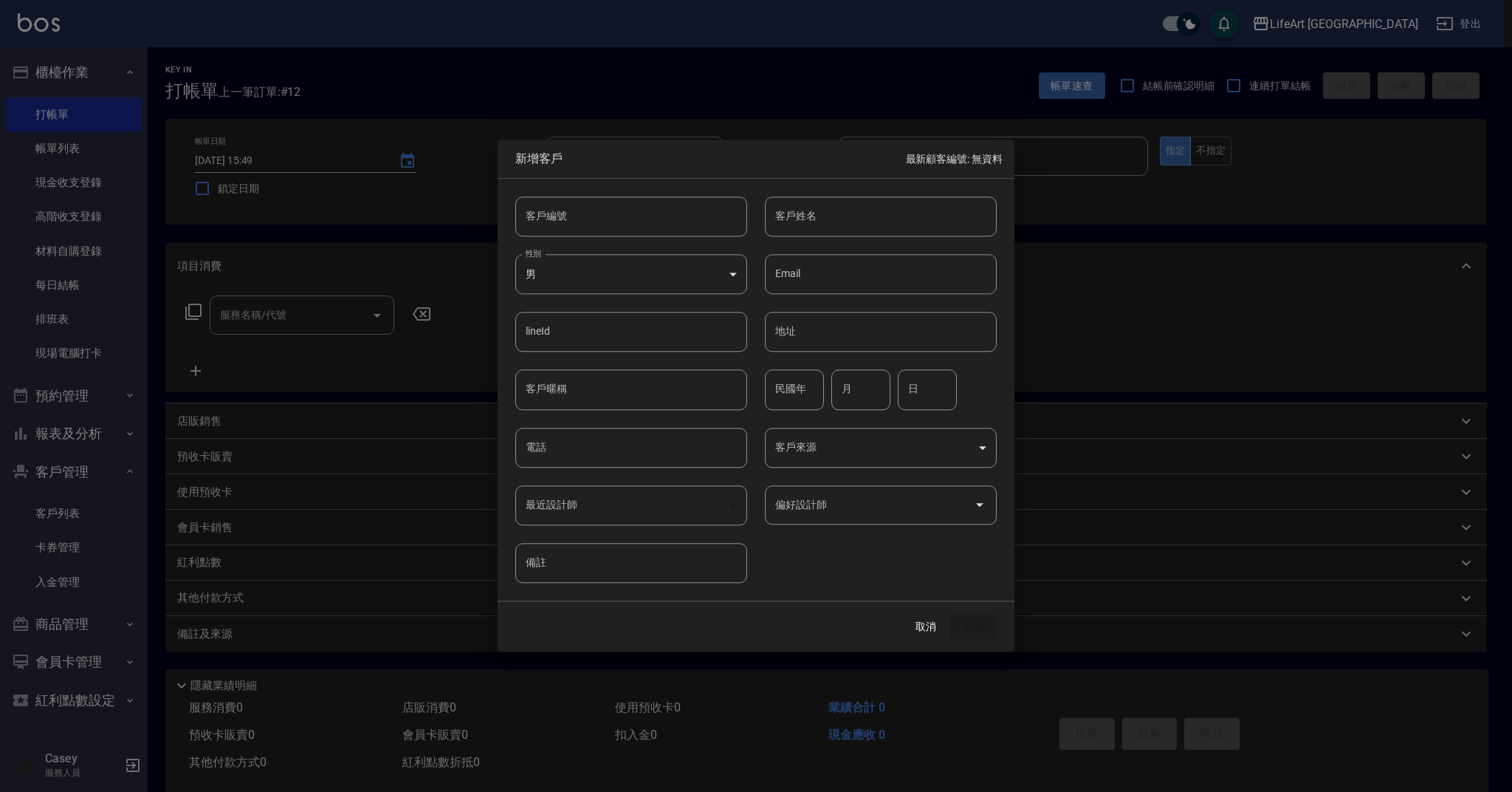
click at [599, 446] on input "電話" at bounding box center [632, 447] width 232 height 40
type input "[PERSON_NAME]"
click at [731, 281] on body "LifeArt 蘆洲 登出 櫃檯作業 打帳單 帳單列表 現金收支登錄 高階收支登錄 材料自購登錄 每日結帳 排班表 現場電腦打卡 預約管理 預約管理 單日預約…" at bounding box center [756, 406] width 1512 height 811
click at [643, 364] on li "女" at bounding box center [632, 361] width 232 height 25
type input "[DEMOGRAPHIC_DATA]"
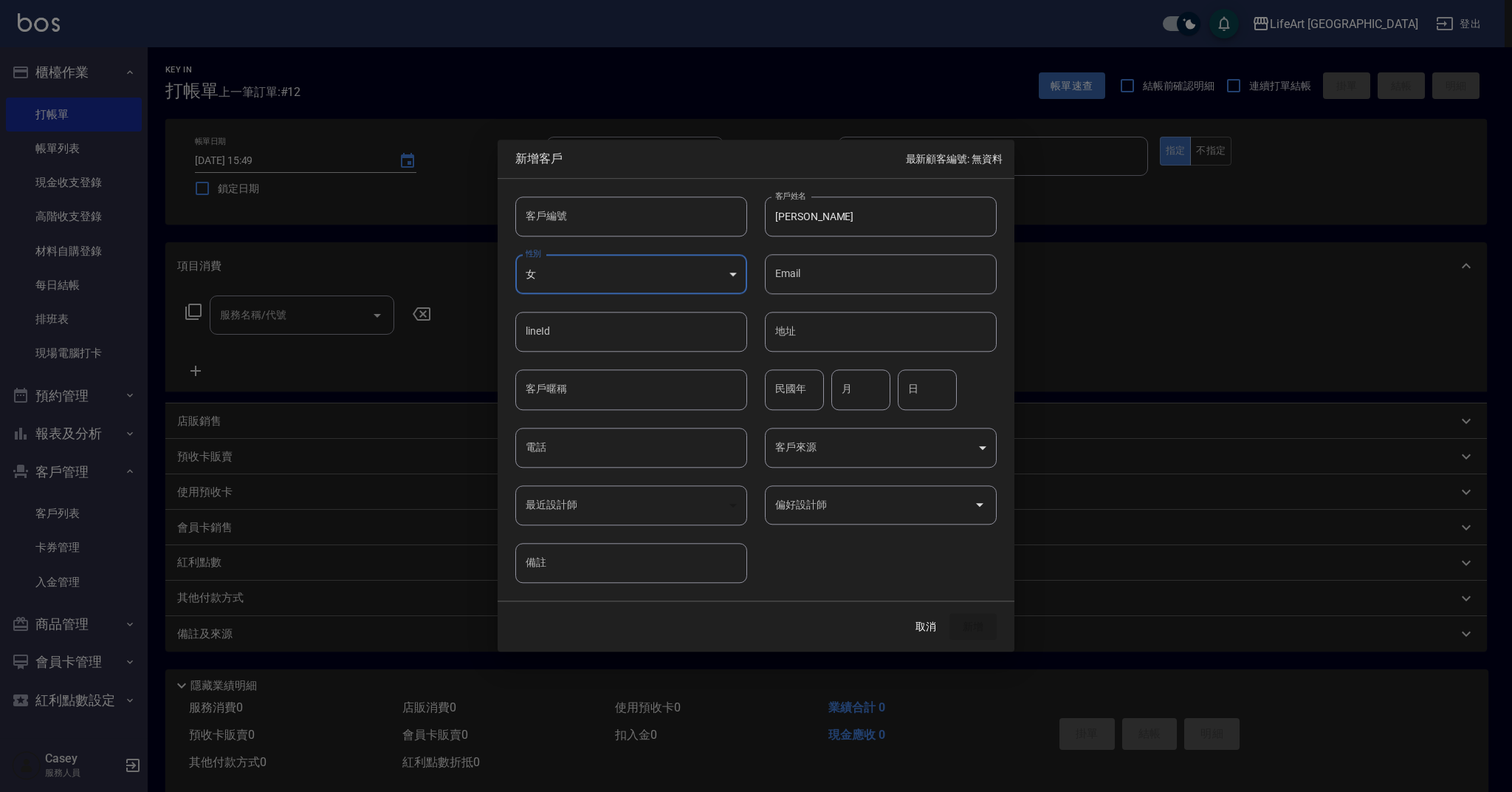
click at [608, 457] on input "電話" at bounding box center [632, 447] width 232 height 40
type input "0970992322"
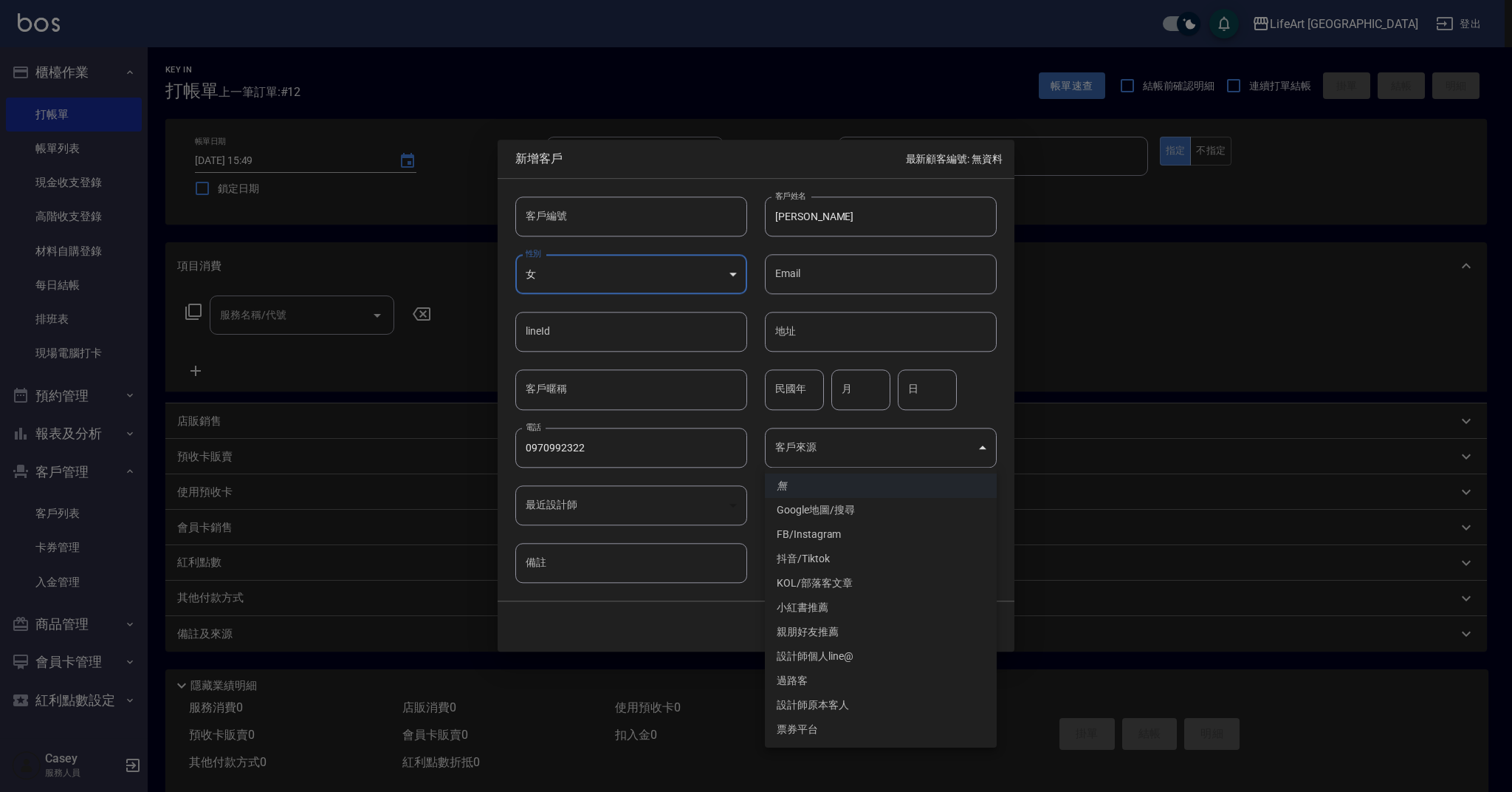
click at [874, 451] on body "LifeArt 蘆洲 登出 櫃檯作業 打帳單 帳單列表 現金收支登錄 高階收支登錄 材料自購登錄 每日結帳 排班表 現場電腦打卡 預約管理 預約管理 單日預約…" at bounding box center [756, 406] width 1512 height 811
click at [862, 539] on li "FB/Instagram" at bounding box center [880, 534] width 232 height 25
type input "FB/Instagram"
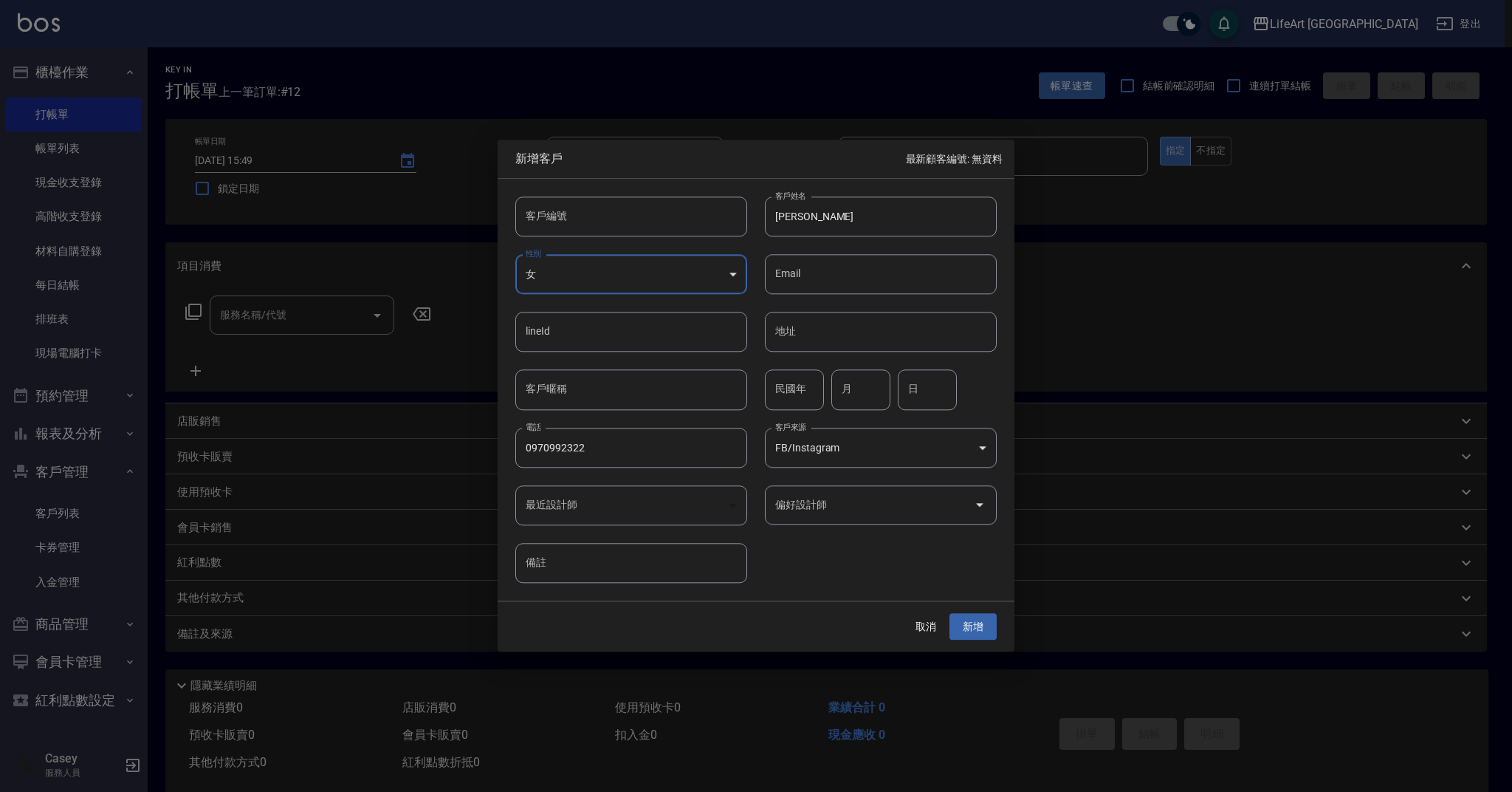
click at [867, 497] on input "偏好設計師" at bounding box center [869, 505] width 196 height 26
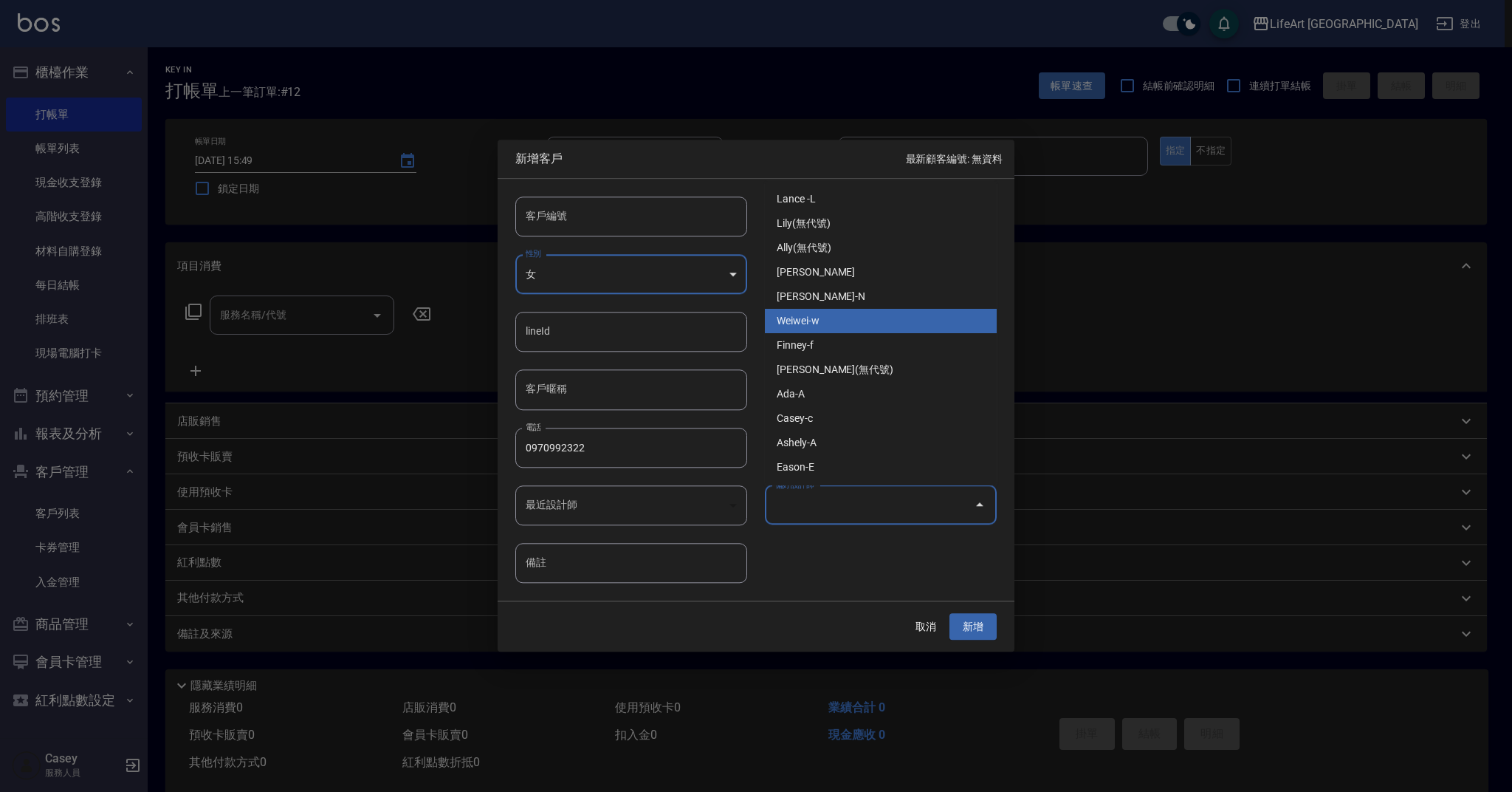
click at [850, 318] on li "Weiwei-w" at bounding box center [880, 320] width 232 height 25
type input "Weiwei"
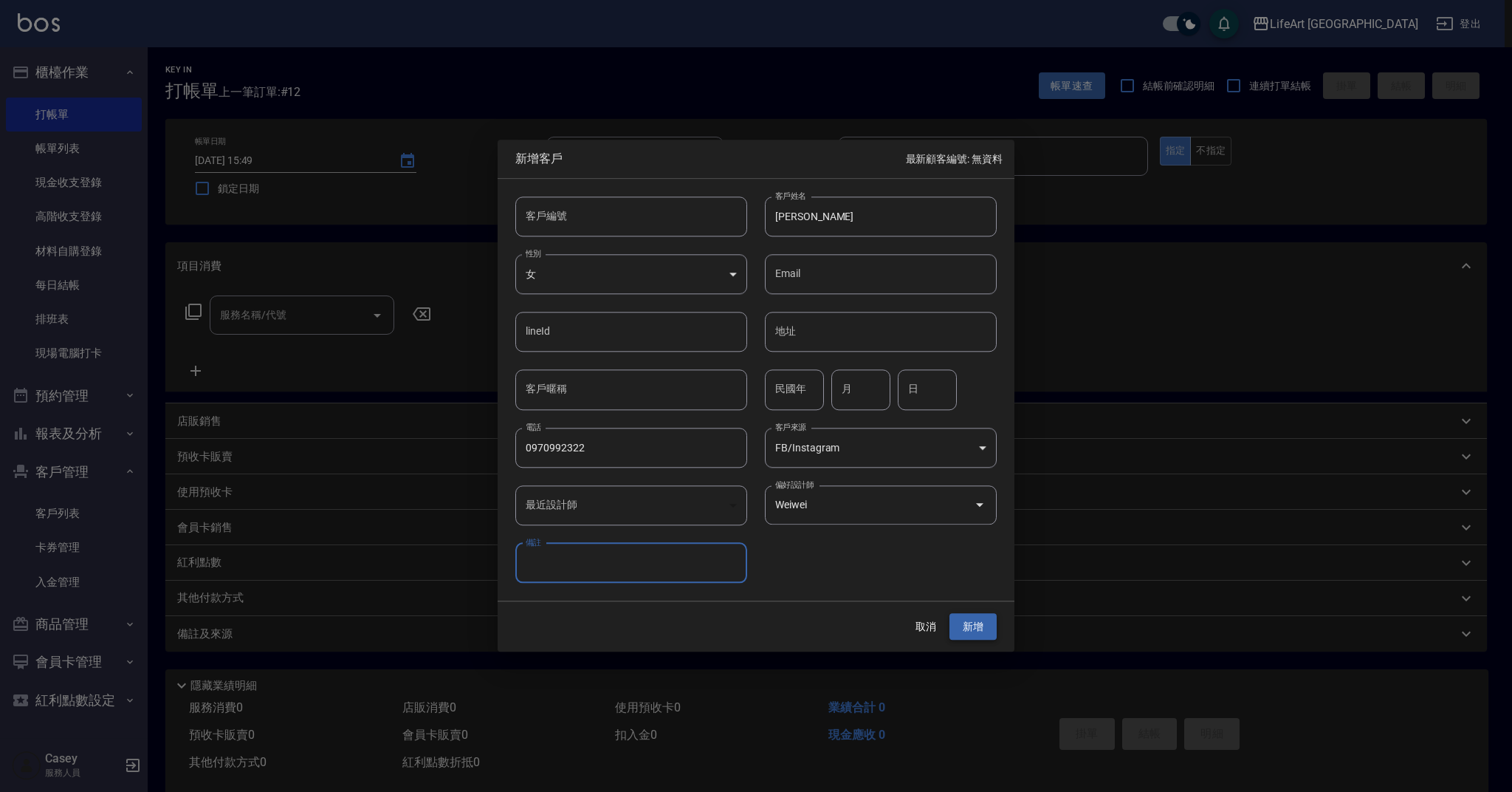
click at [984, 627] on button "新增" at bounding box center [973, 627] width 47 height 27
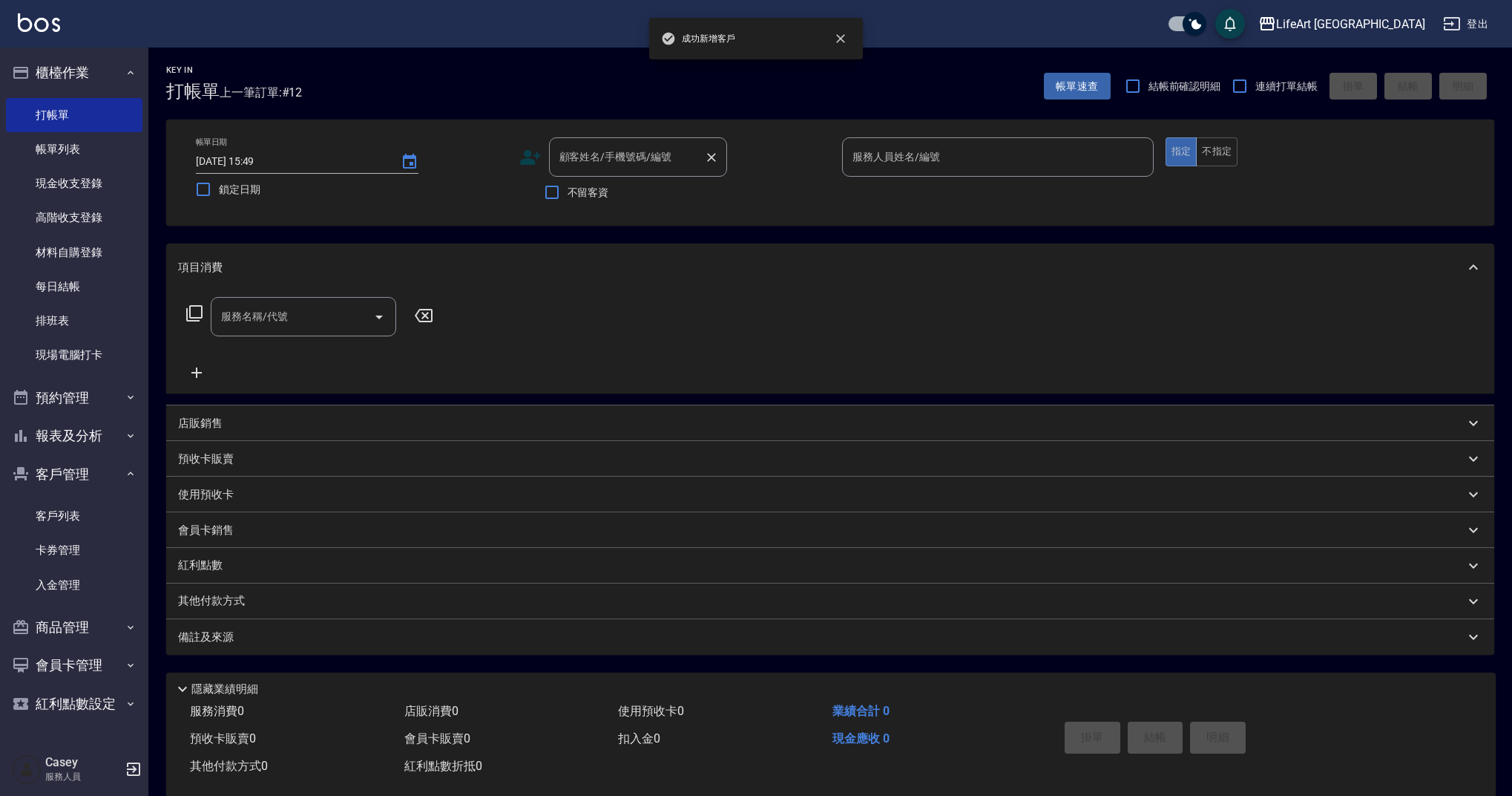
click at [642, 165] on input "顧客姓名/手機號碼/編號" at bounding box center [626, 157] width 142 height 26
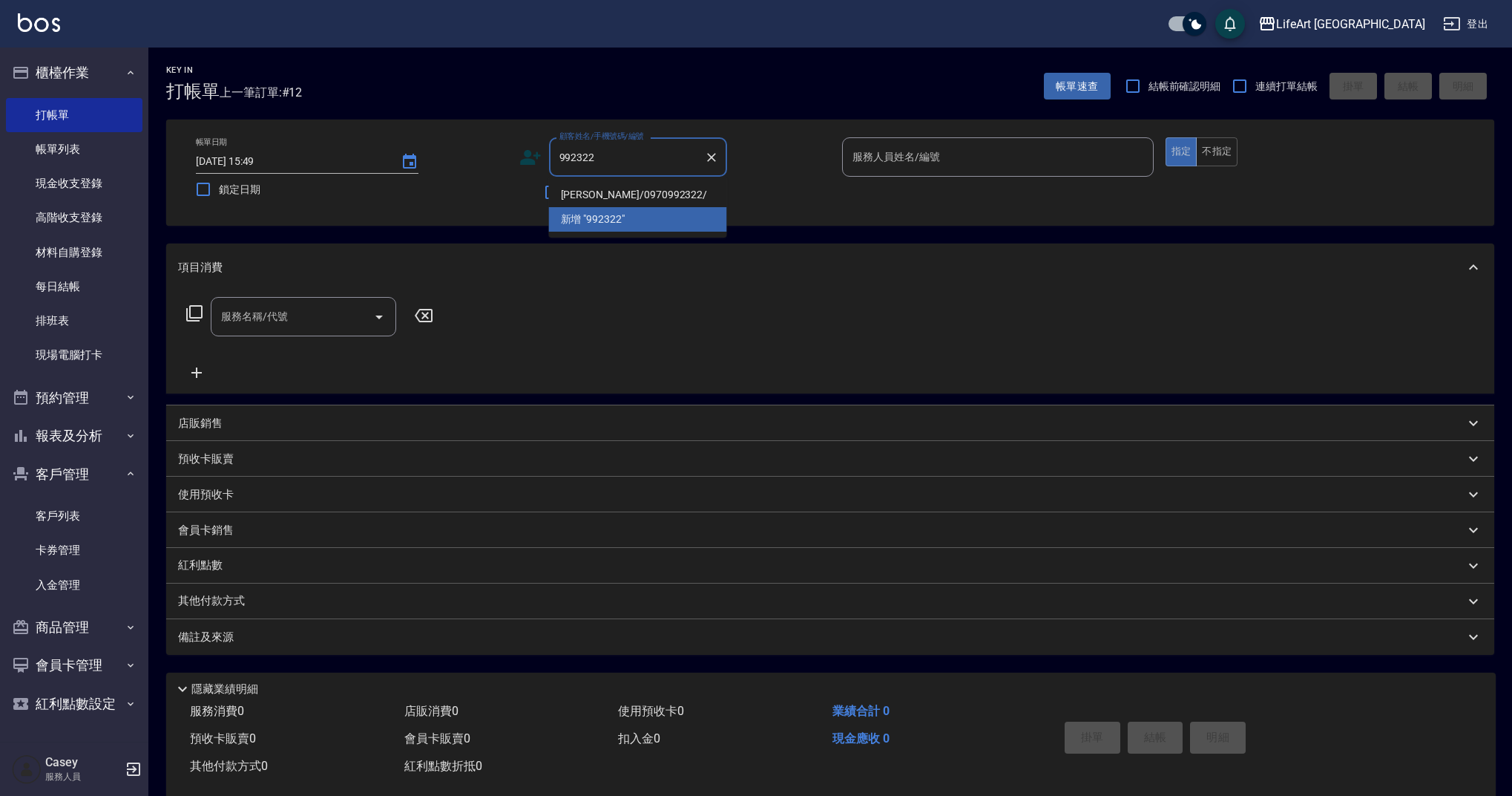
click at [669, 190] on li "[PERSON_NAME]/0970992322/" at bounding box center [637, 194] width 178 height 25
type input "[PERSON_NAME]/0970992322/"
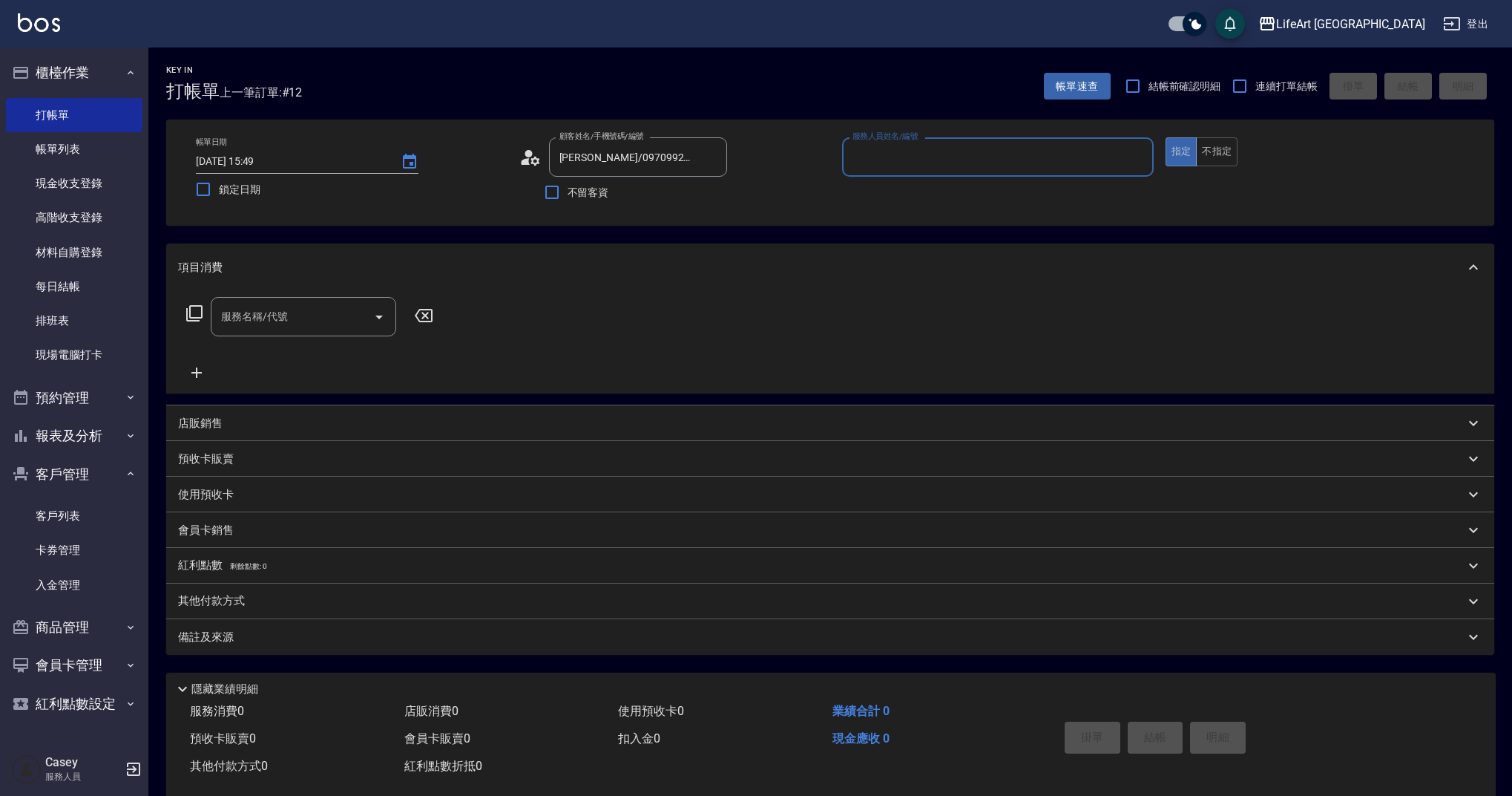
type input "Weiwei-w"
click at [884, 153] on input "Weiwei-w" at bounding box center [986, 157] width 276 height 26
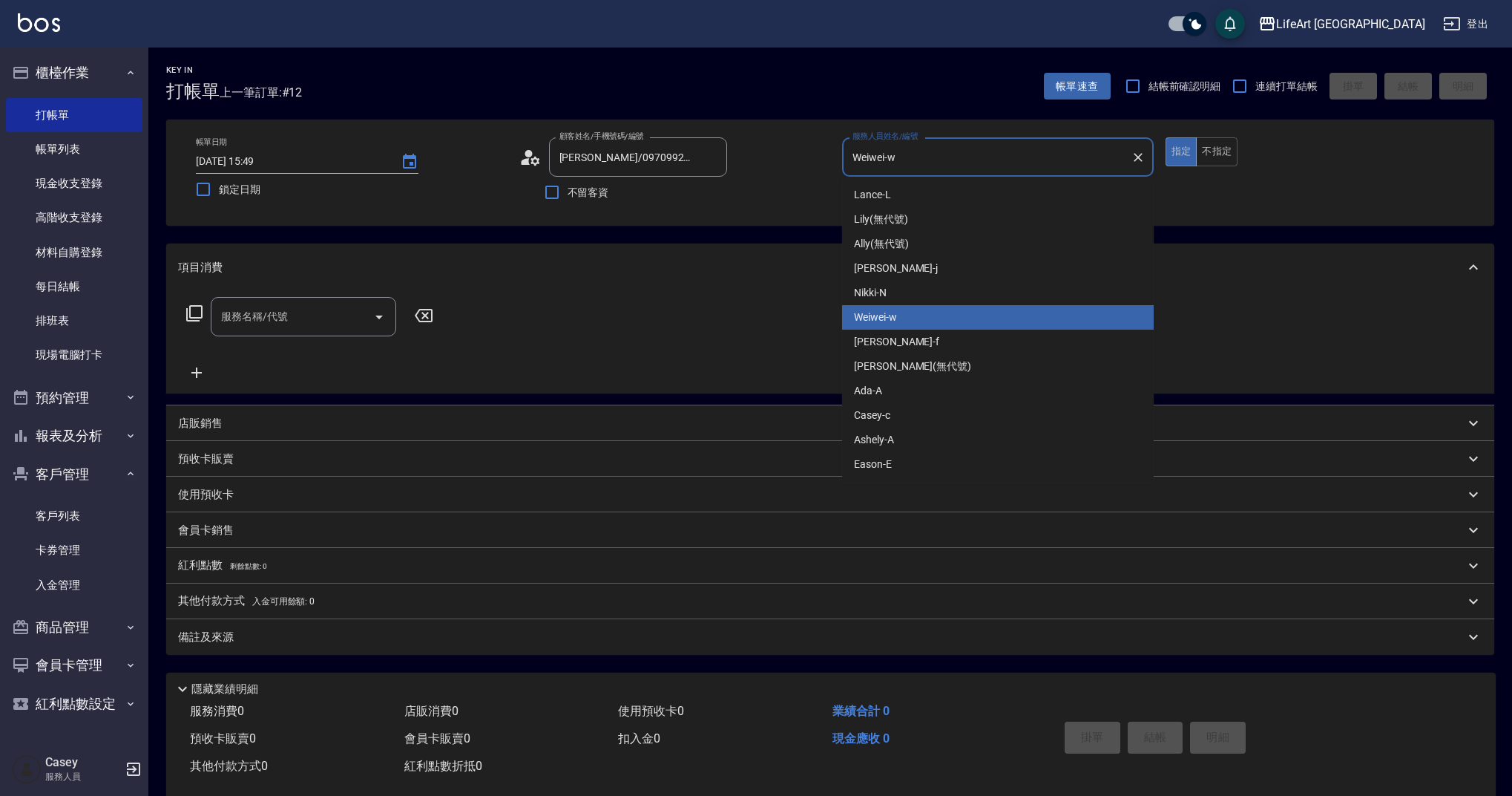
click at [884, 153] on input "Weiwei-w" at bounding box center [986, 157] width 276 height 26
click at [700, 211] on div "帳單日期 [DATE] 15:49 鎖定日期 顧客姓名/手機號碼/編號 [PERSON_NAME]/0970992322/ 顧客姓名/手機號碼/編號 不留客資…" at bounding box center [830, 172] width 1328 height 106
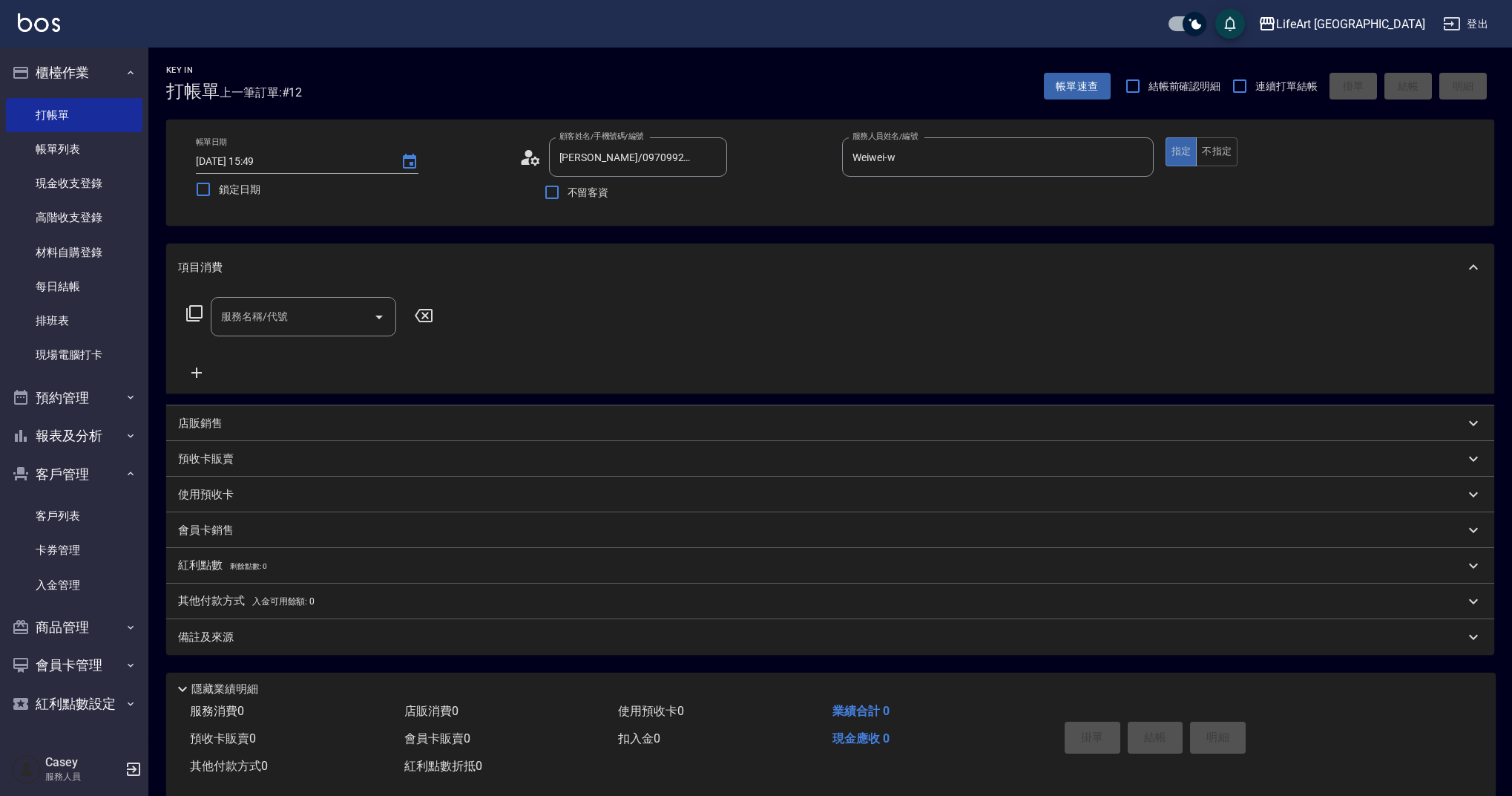
click at [275, 310] on div "服務名稱/代號 服務名稱/代號" at bounding box center [304, 317] width 185 height 39
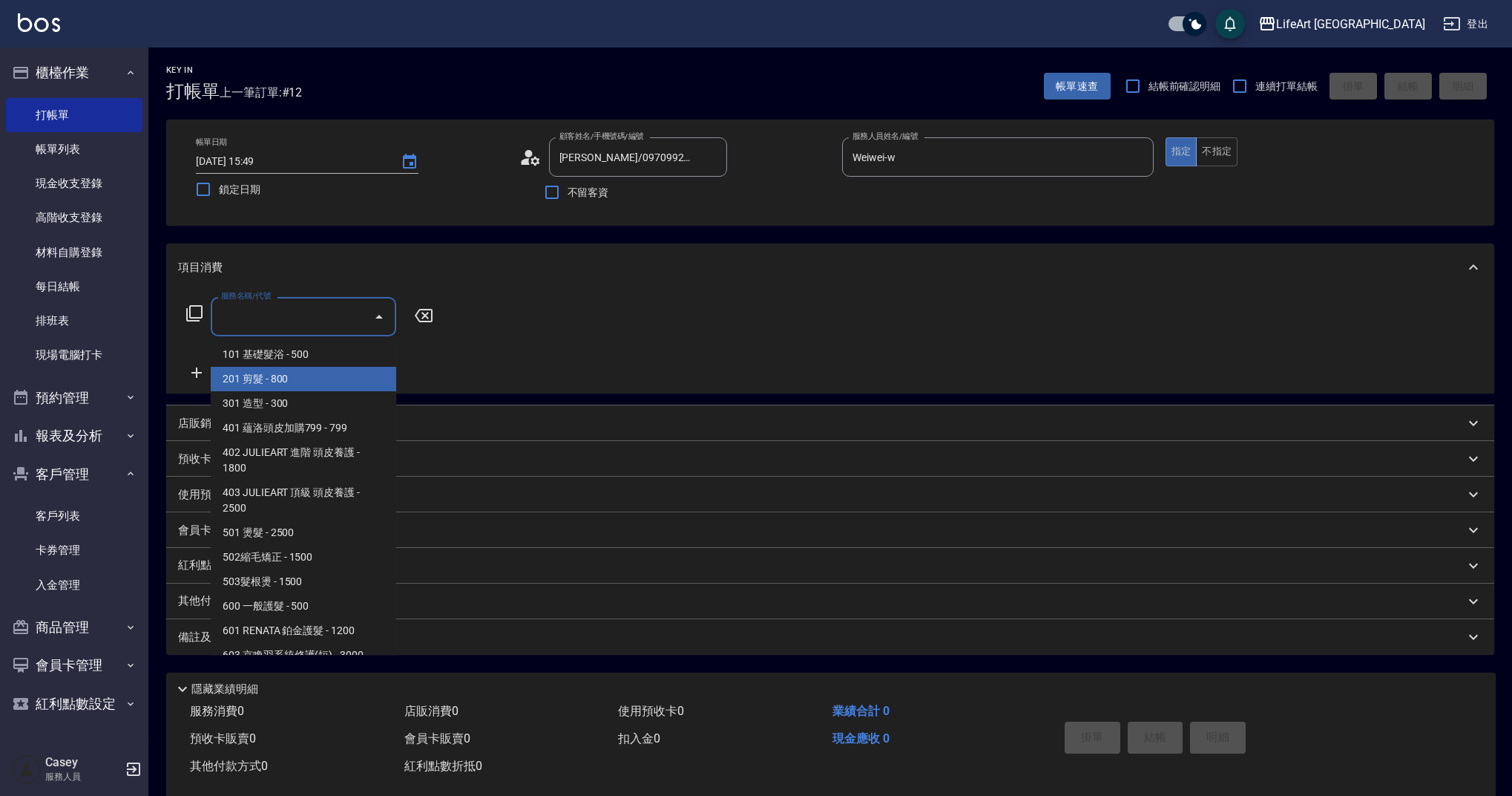
click at [282, 378] on span "201 剪髮 - 800" at bounding box center [304, 379] width 185 height 25
type input "201 剪髮(201)"
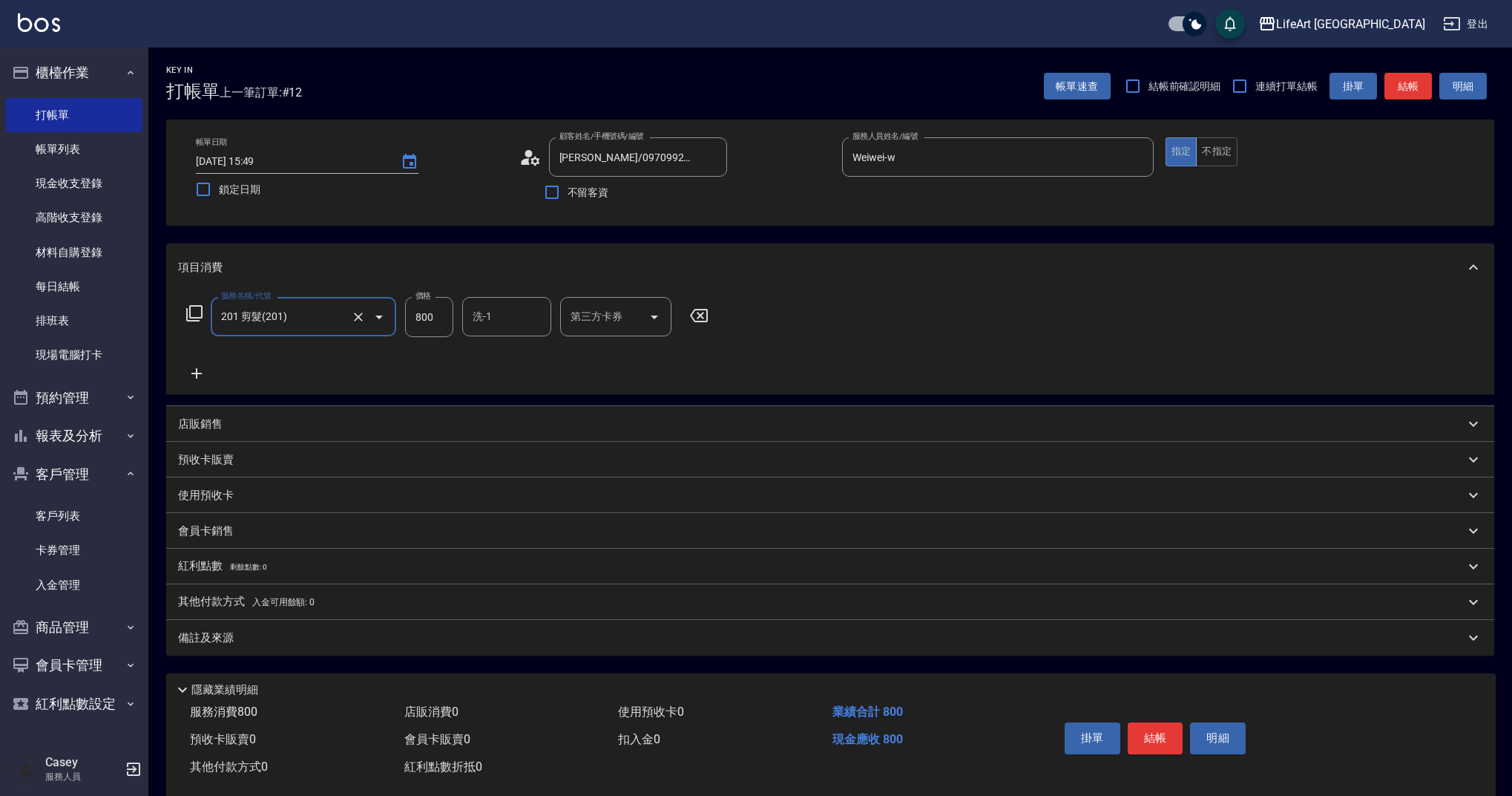
click at [195, 379] on icon at bounding box center [197, 373] width 37 height 18
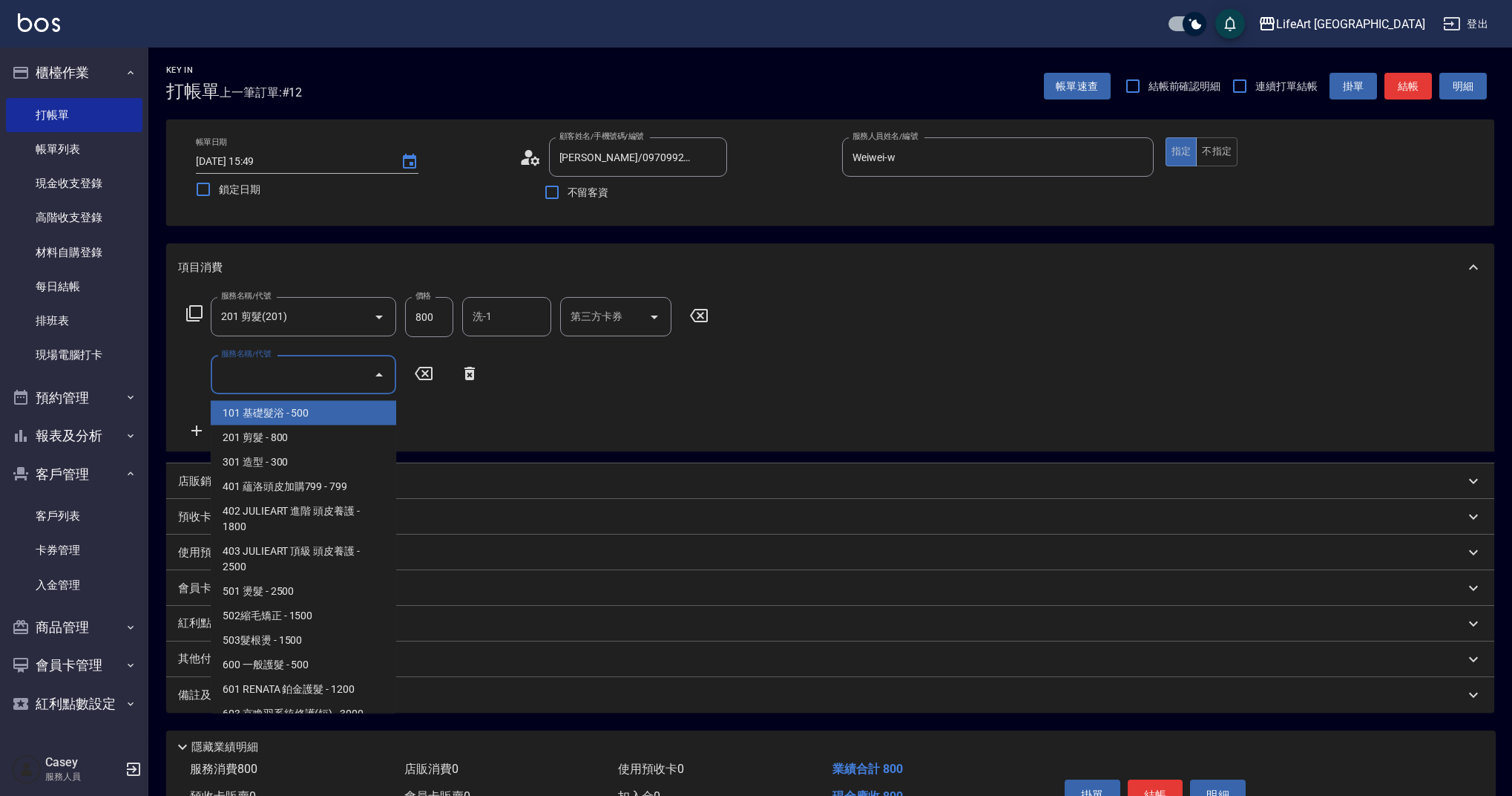
click at [271, 381] on input "服務名稱/代號" at bounding box center [292, 375] width 150 height 26
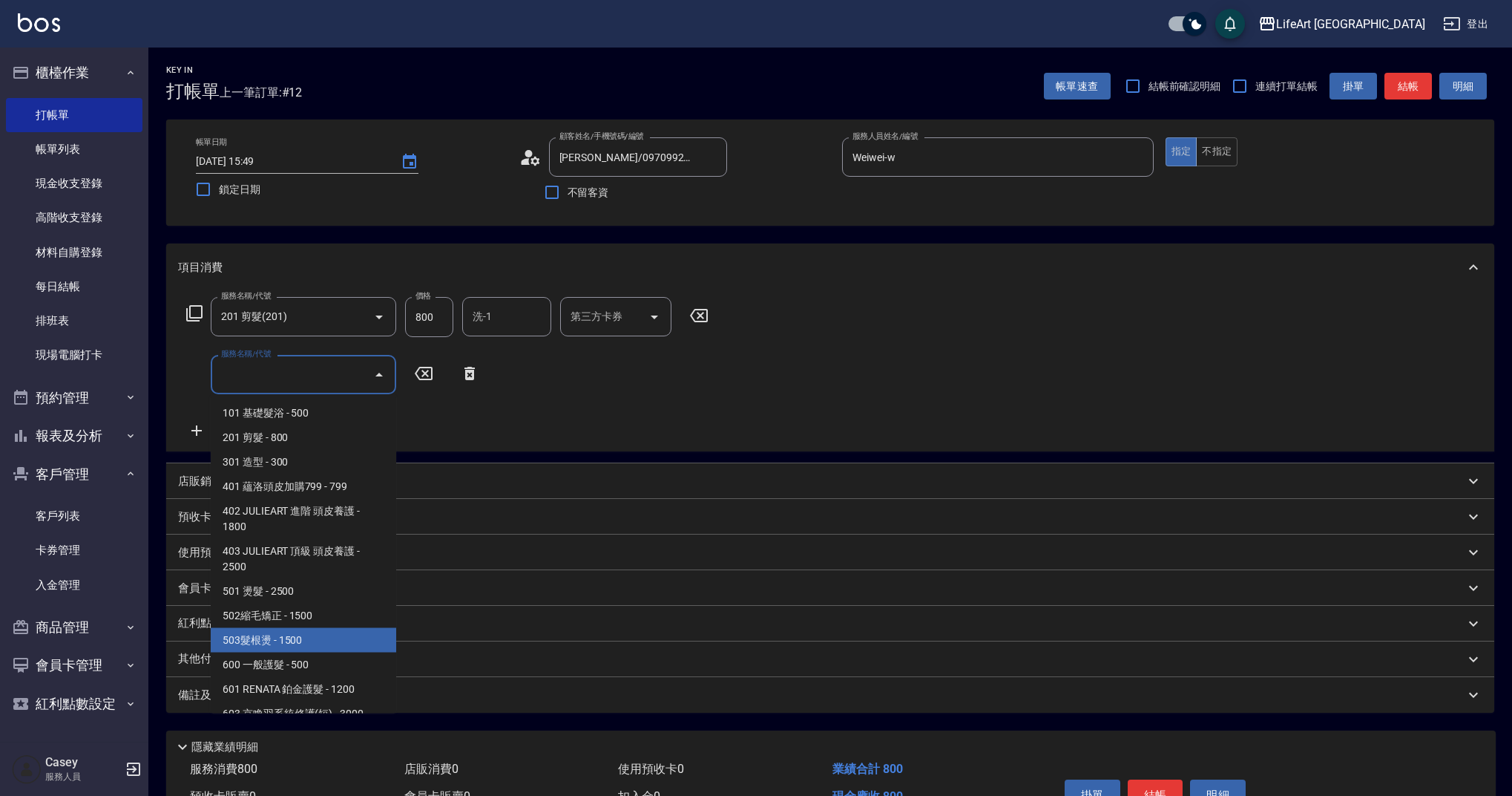
scroll to position [190, 0]
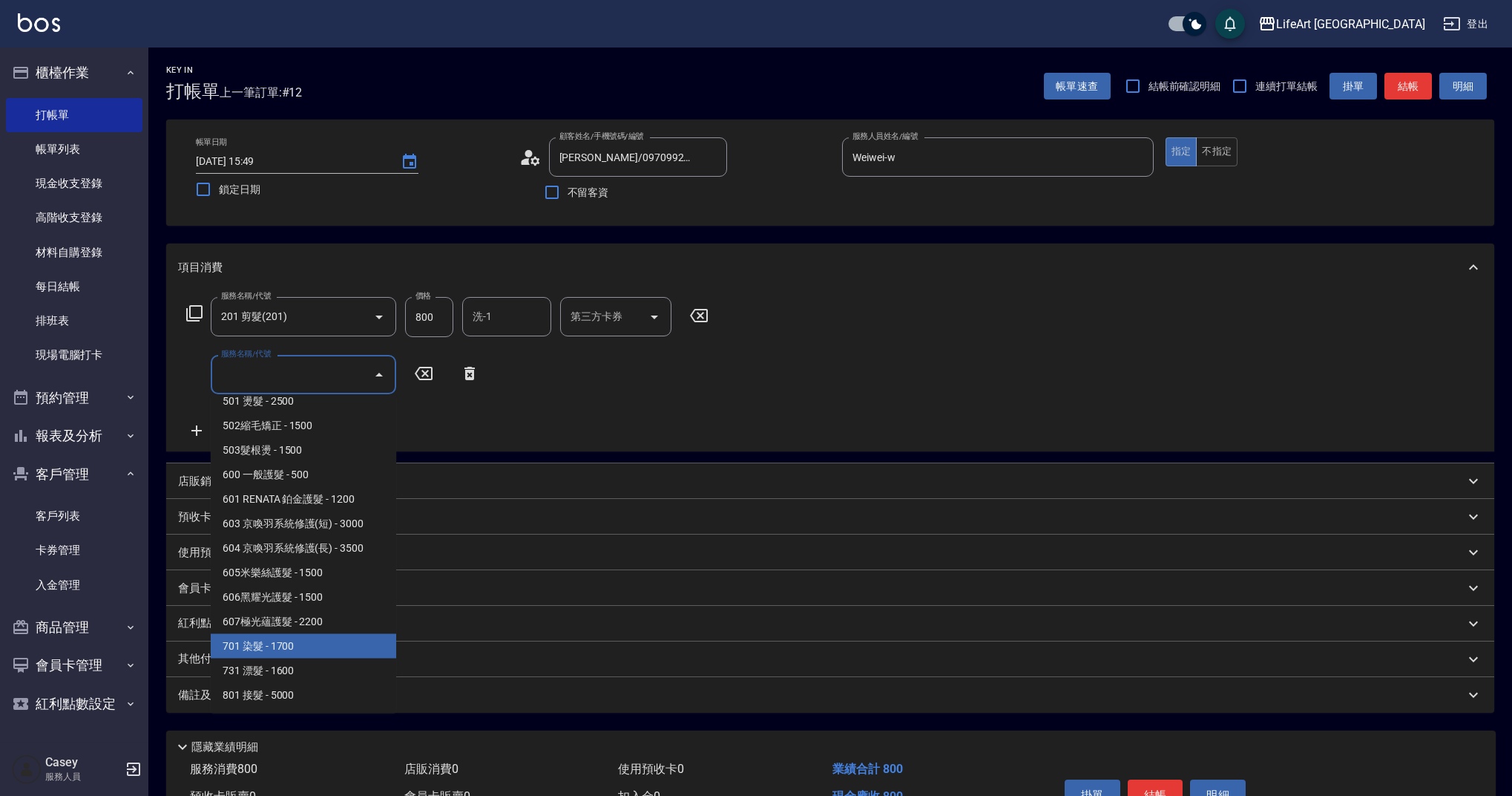
click at [348, 657] on span "701 染髮 - 1700" at bounding box center [304, 646] width 185 height 25
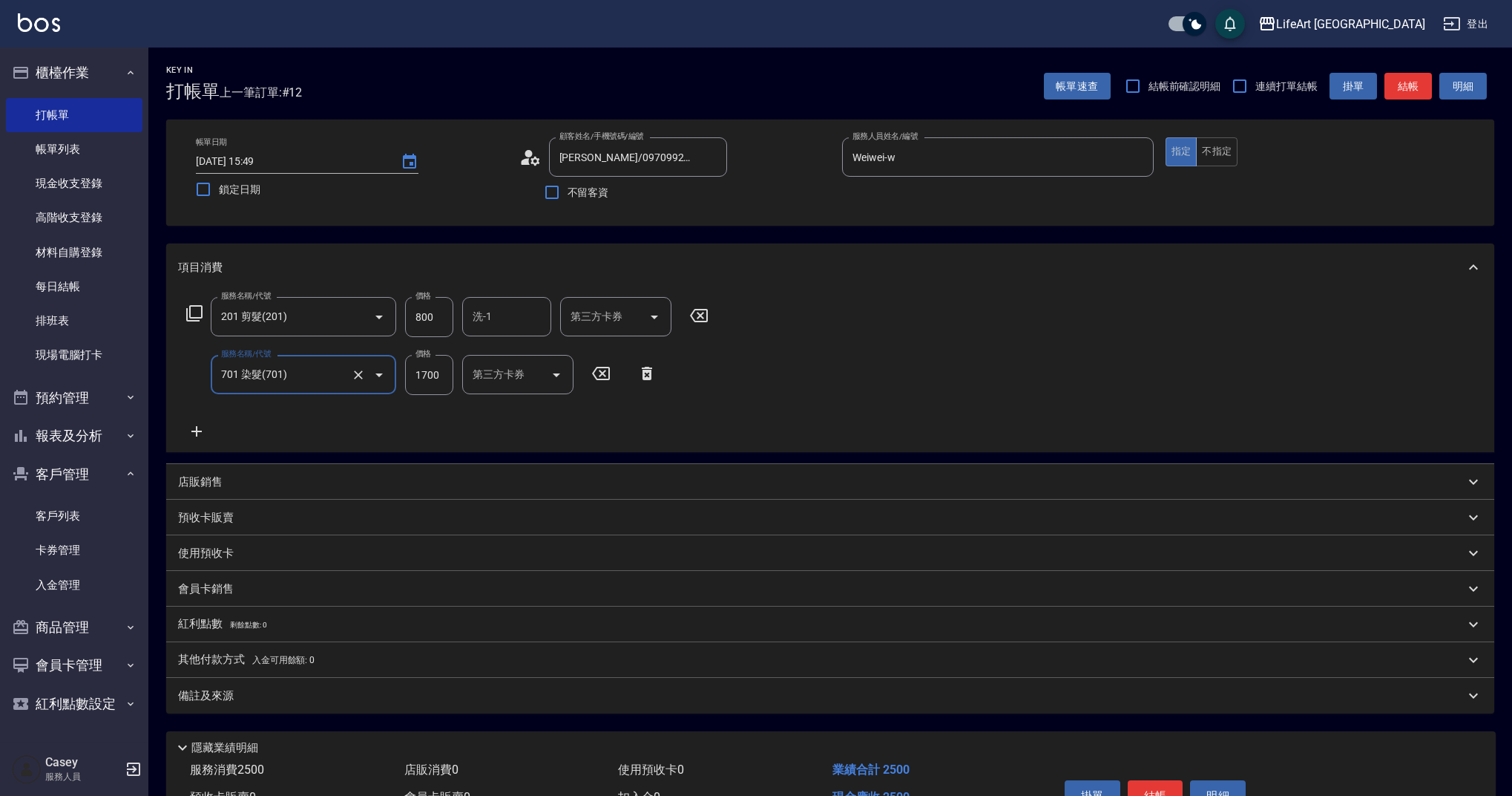
type input "701 染髮(701)"
click at [193, 427] on icon at bounding box center [197, 431] width 37 height 18
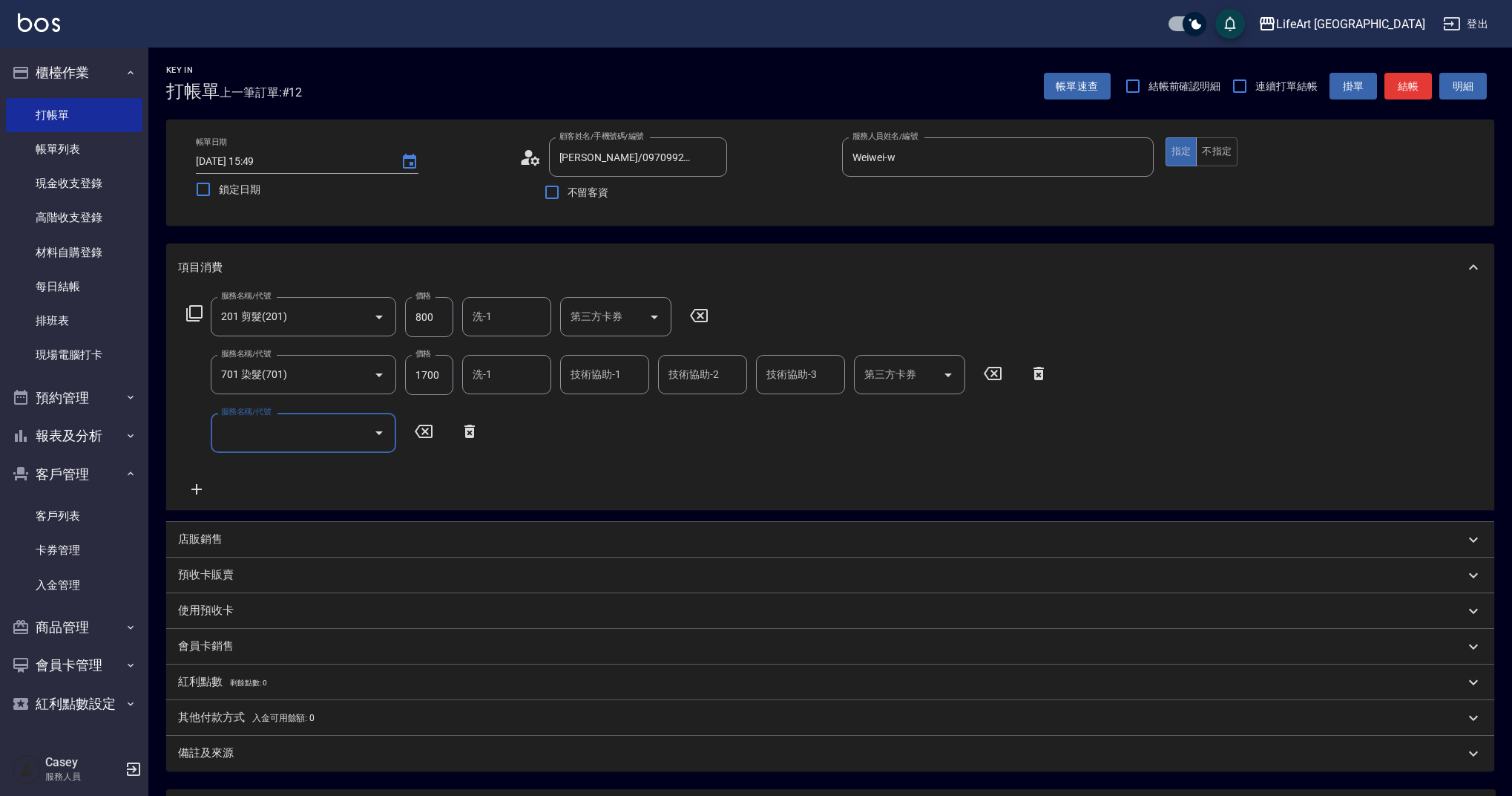
click at [258, 436] on input "服務名稱/代號" at bounding box center [292, 432] width 150 height 26
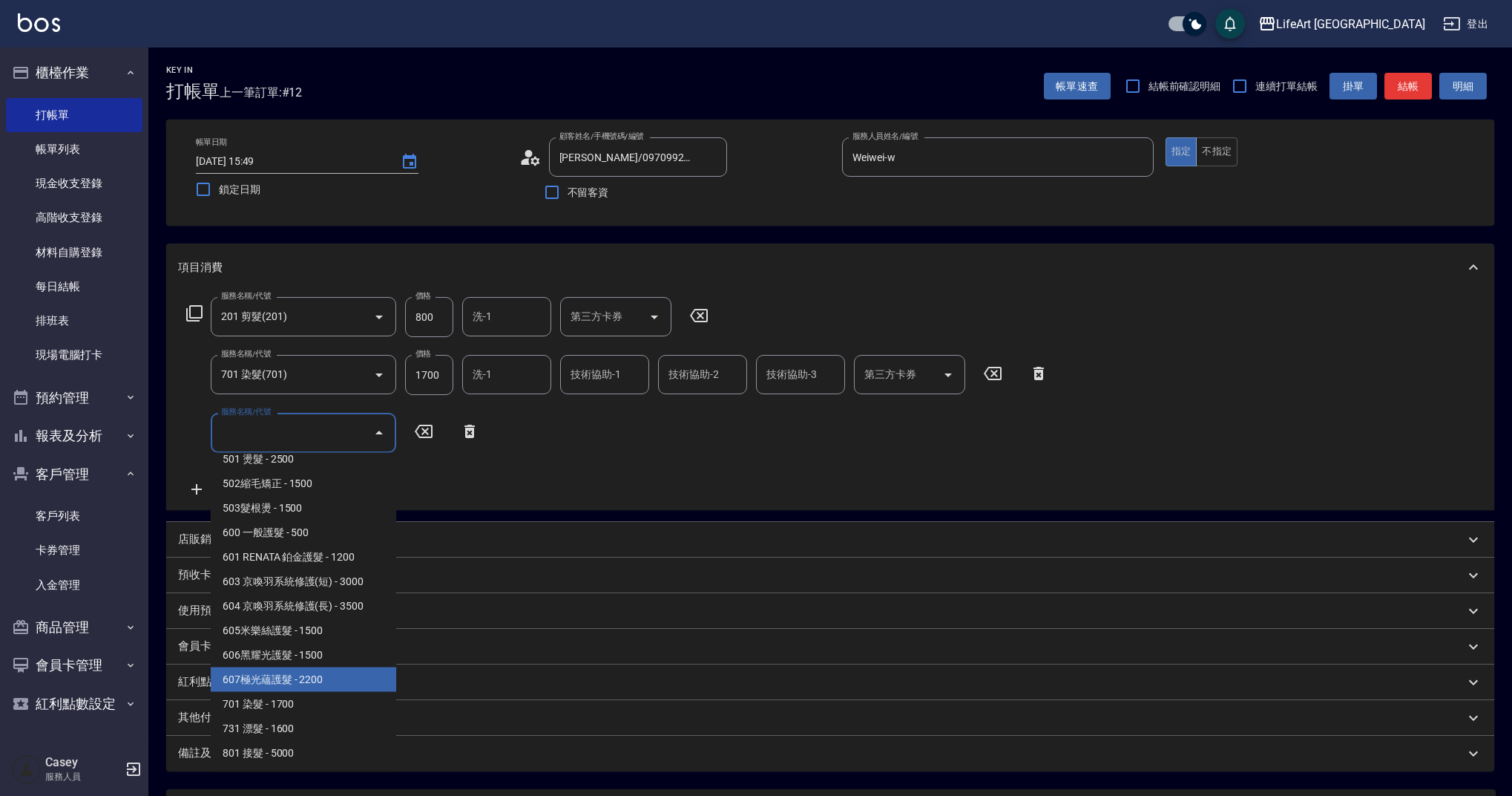
click at [339, 687] on span "607極光蘊護髮 - 2200" at bounding box center [304, 679] width 185 height 25
type input "607極光蘊護髮(607)"
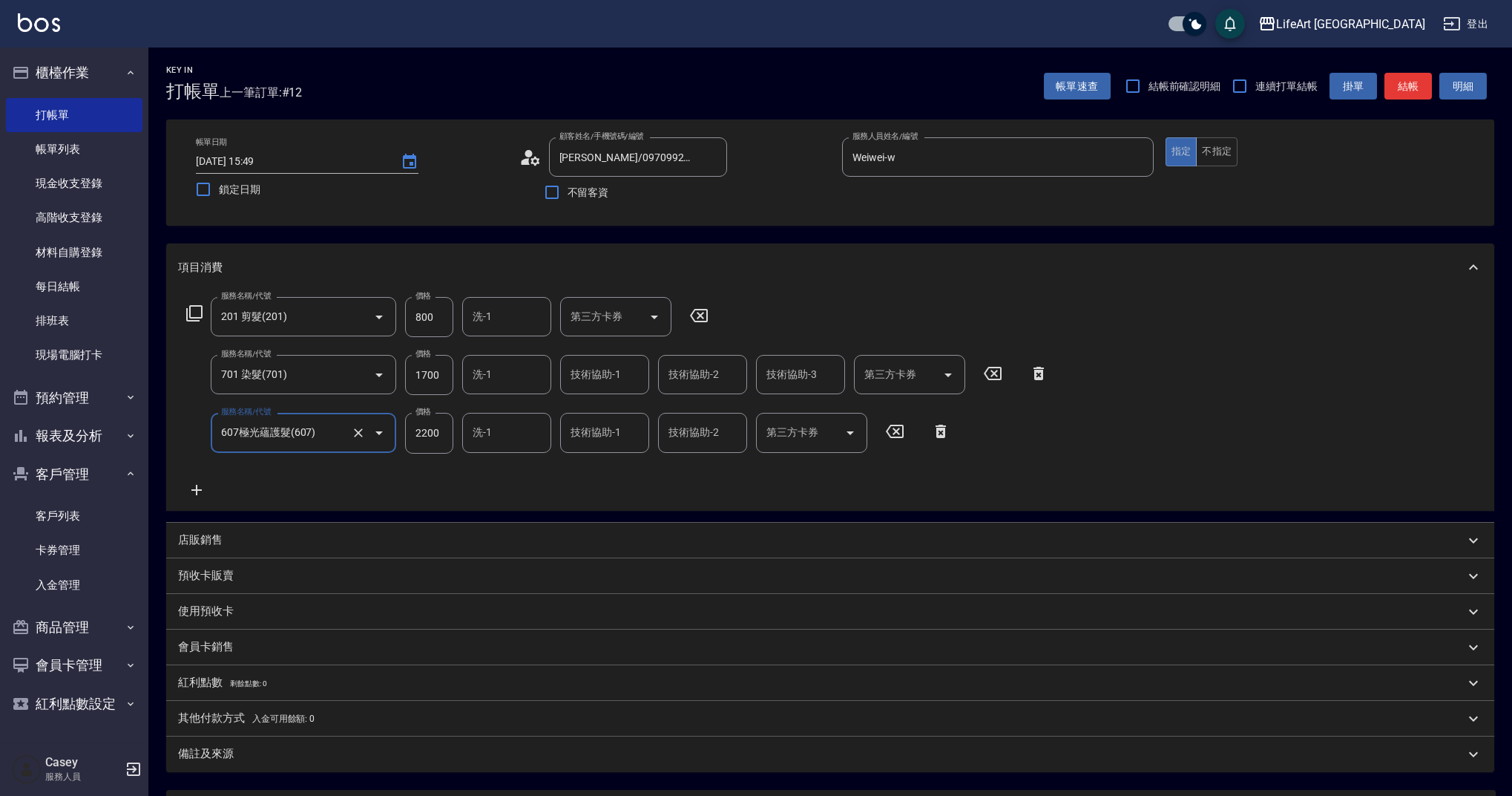
click at [437, 380] on input "1700" at bounding box center [429, 375] width 48 height 40
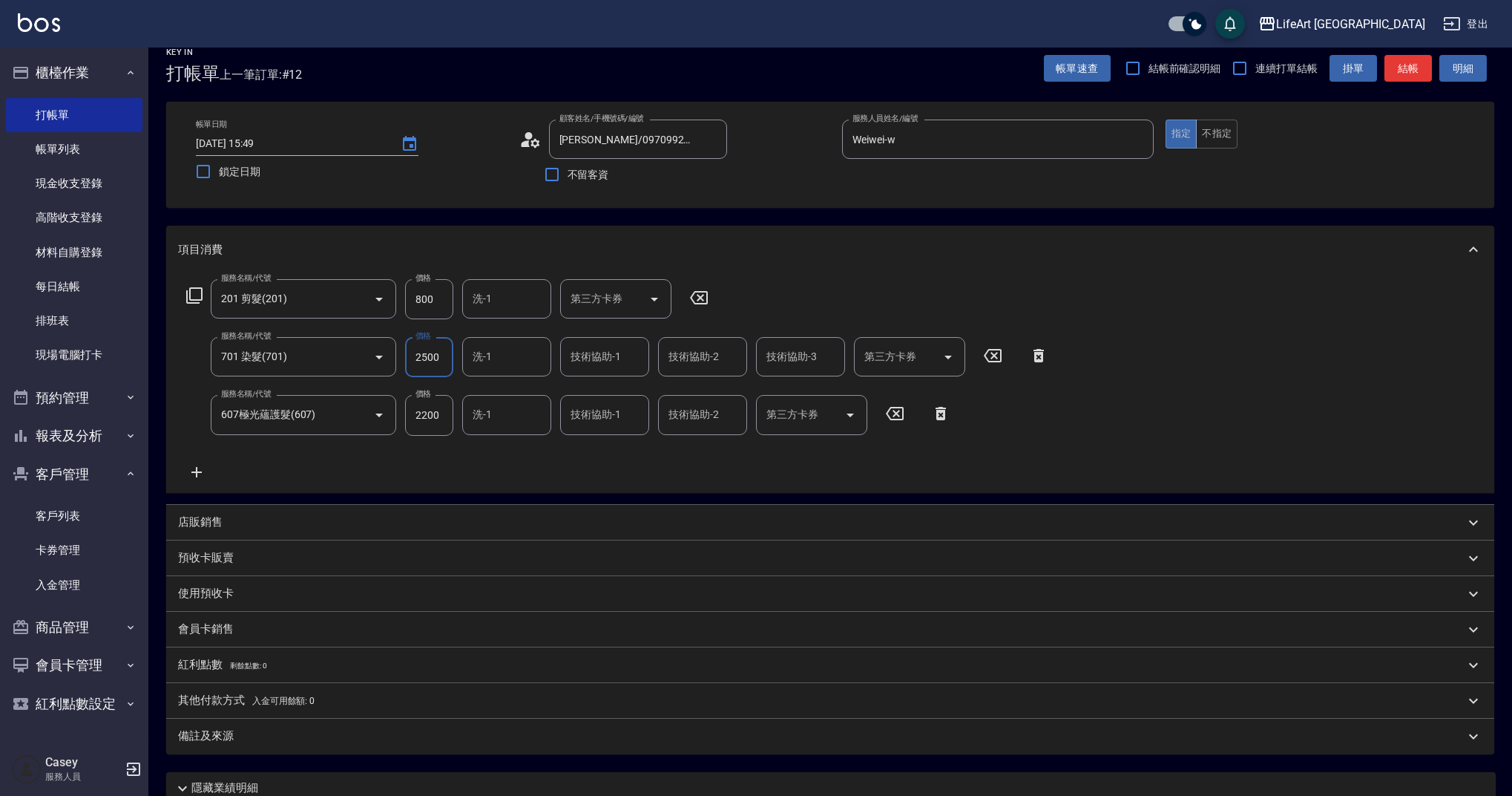
scroll to position [14, 0]
type input "2500"
click at [508, 362] on input "洗-1" at bounding box center [506, 359] width 76 height 26
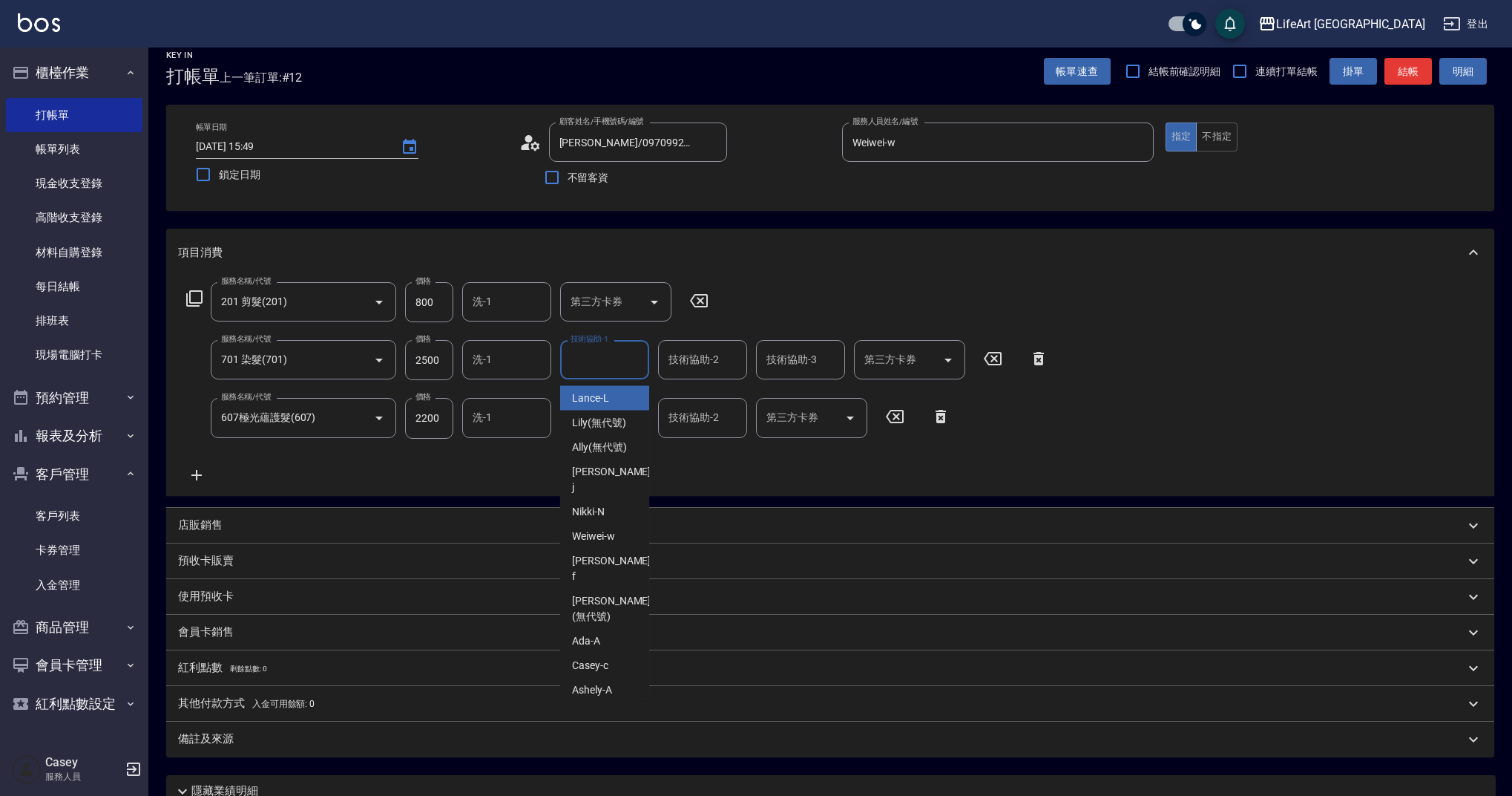
click at [605, 362] on input "技術協助-1" at bounding box center [604, 359] width 76 height 26
click at [602, 396] on span "Casey -c" at bounding box center [590, 398] width 37 height 15
type input "Casey-c"
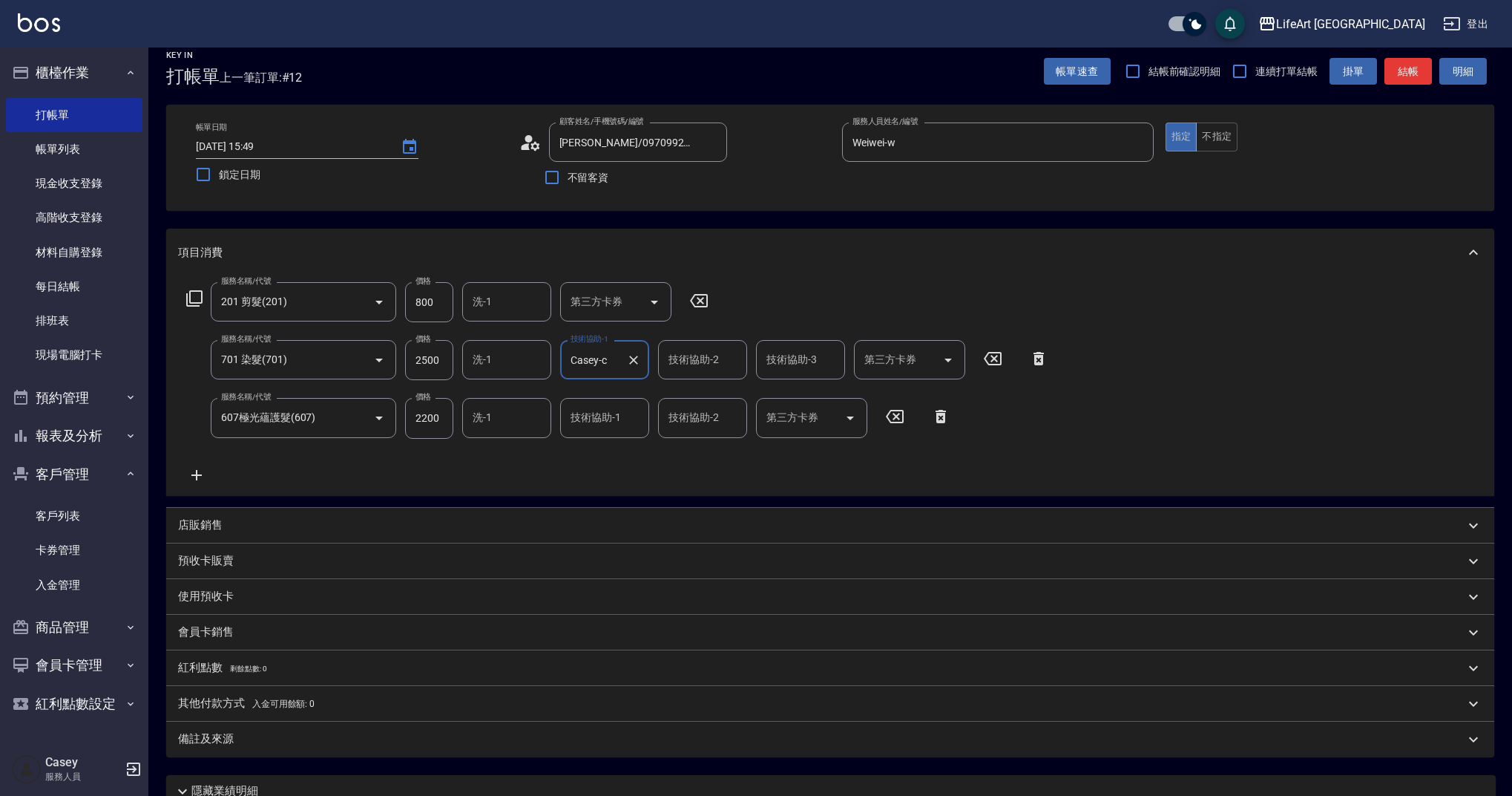
click at [713, 350] on input "技術協助-2" at bounding box center [702, 359] width 76 height 26
click at [705, 394] on span "Casey -c" at bounding box center [688, 398] width 37 height 15
type input "Casey-c"
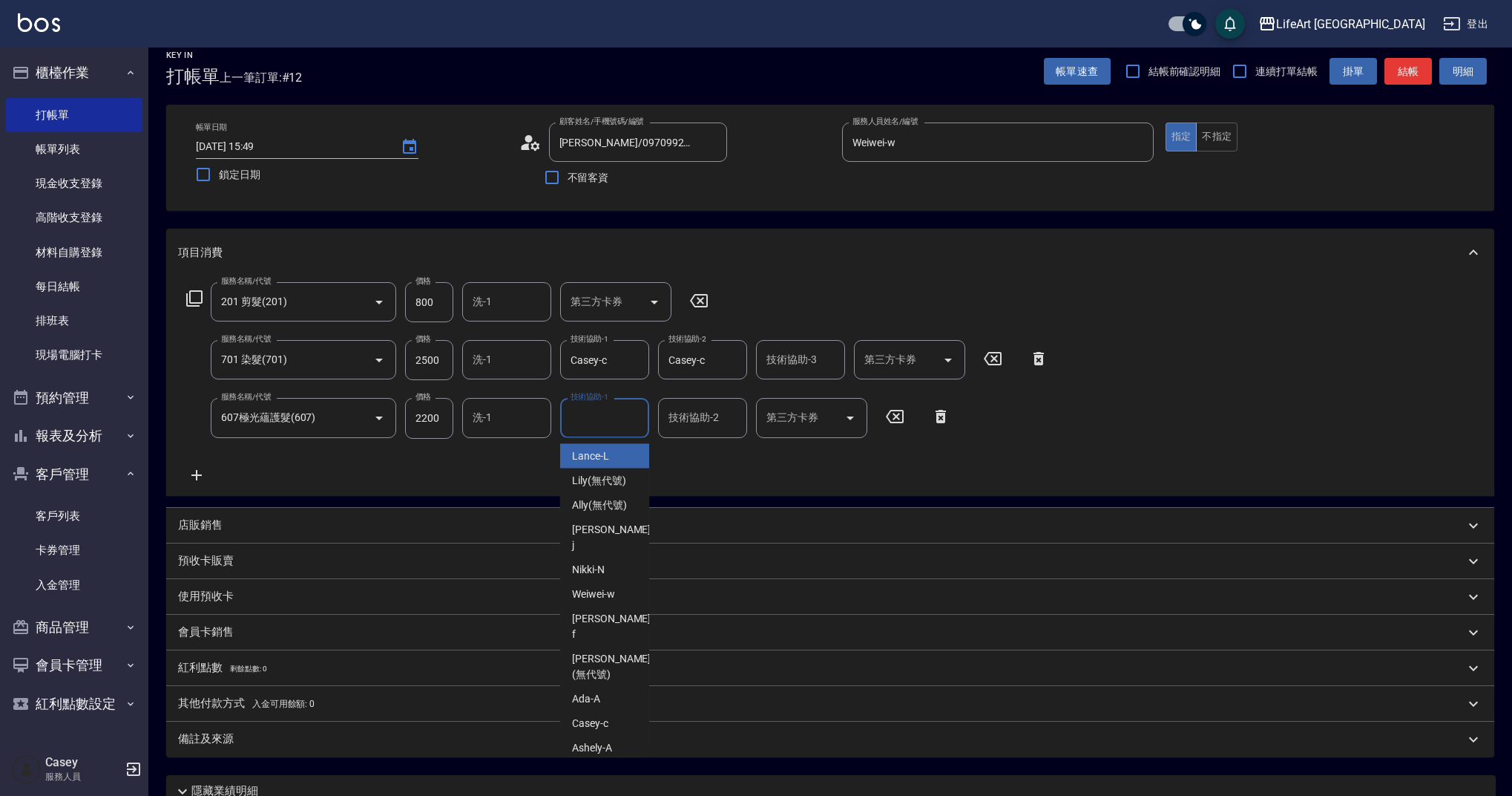
click at [600, 427] on input "技術協助-1" at bounding box center [604, 417] width 76 height 26
click at [608, 454] on span "Casey -c" at bounding box center [590, 456] width 37 height 15
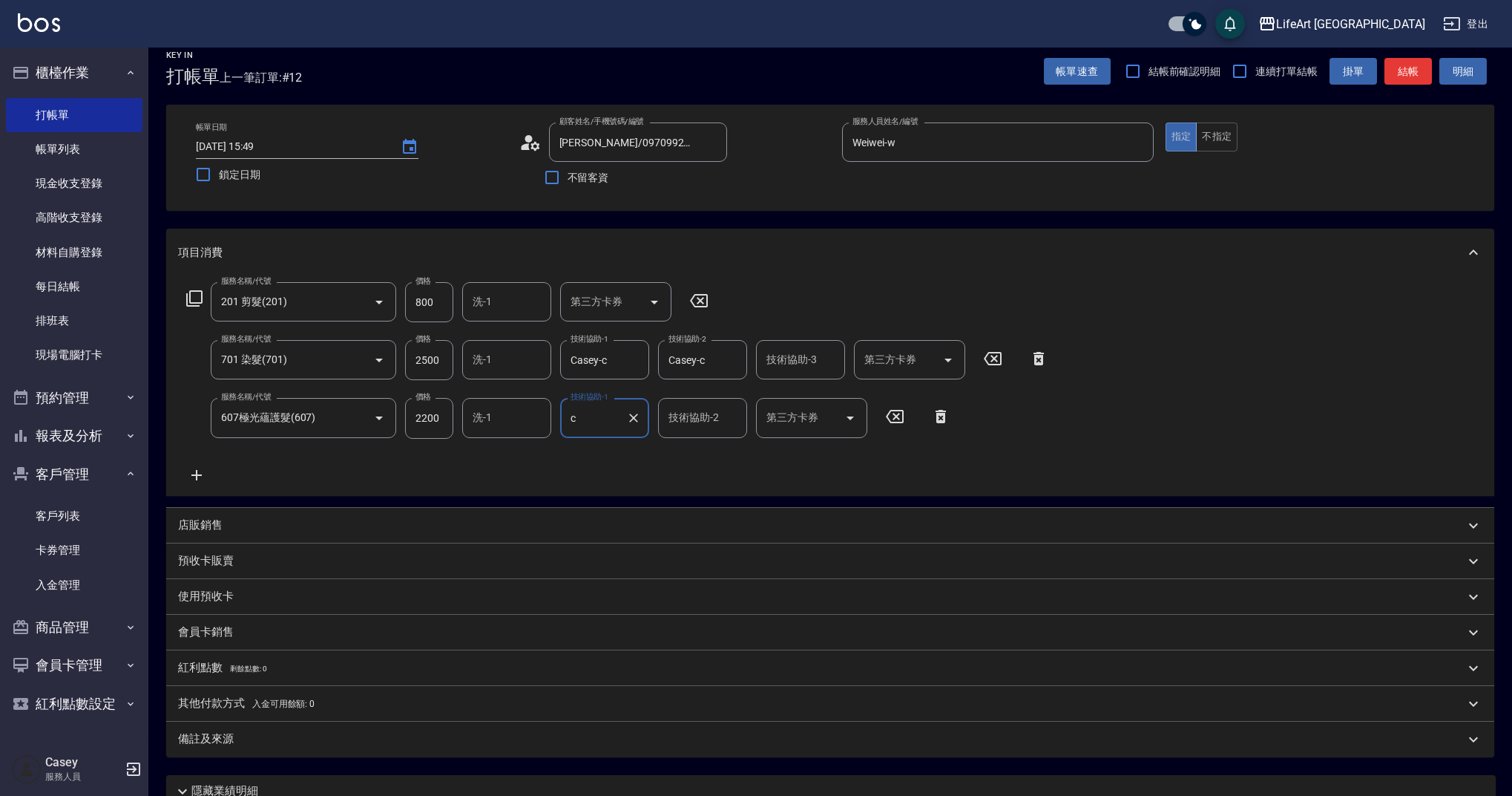
type input "Casey-c"
click at [663, 471] on div "服務名稱/代號 201 剪髮(201) 服務名稱/代號 價格 800 價格 洗-1 洗-1 第三方卡券 第三方卡券 服務名稱/代號 701 染髮(701) 服…" at bounding box center [617, 382] width 879 height 201
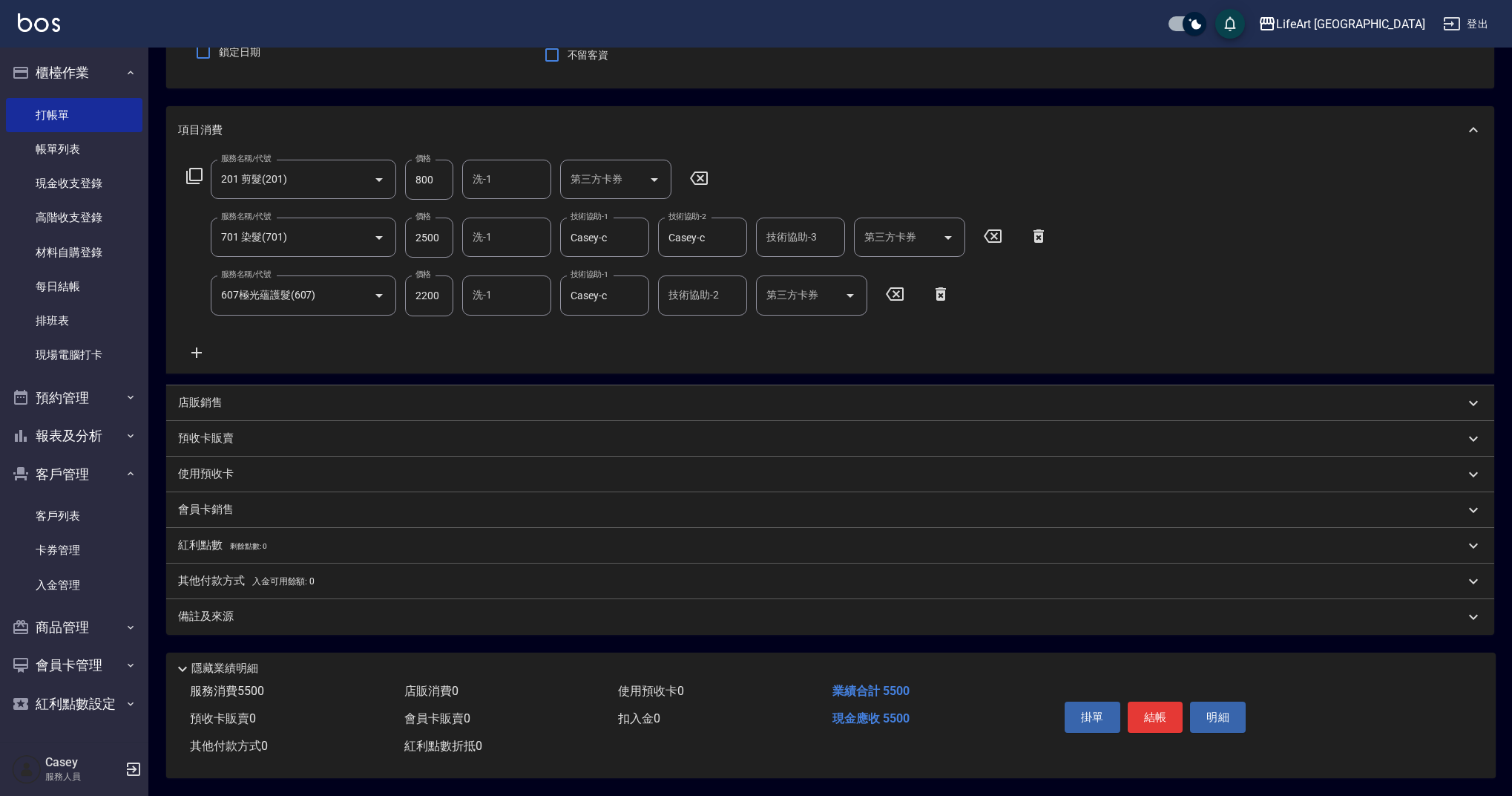
click at [309, 600] on div "備註及來源" at bounding box center [830, 617] width 1328 height 36
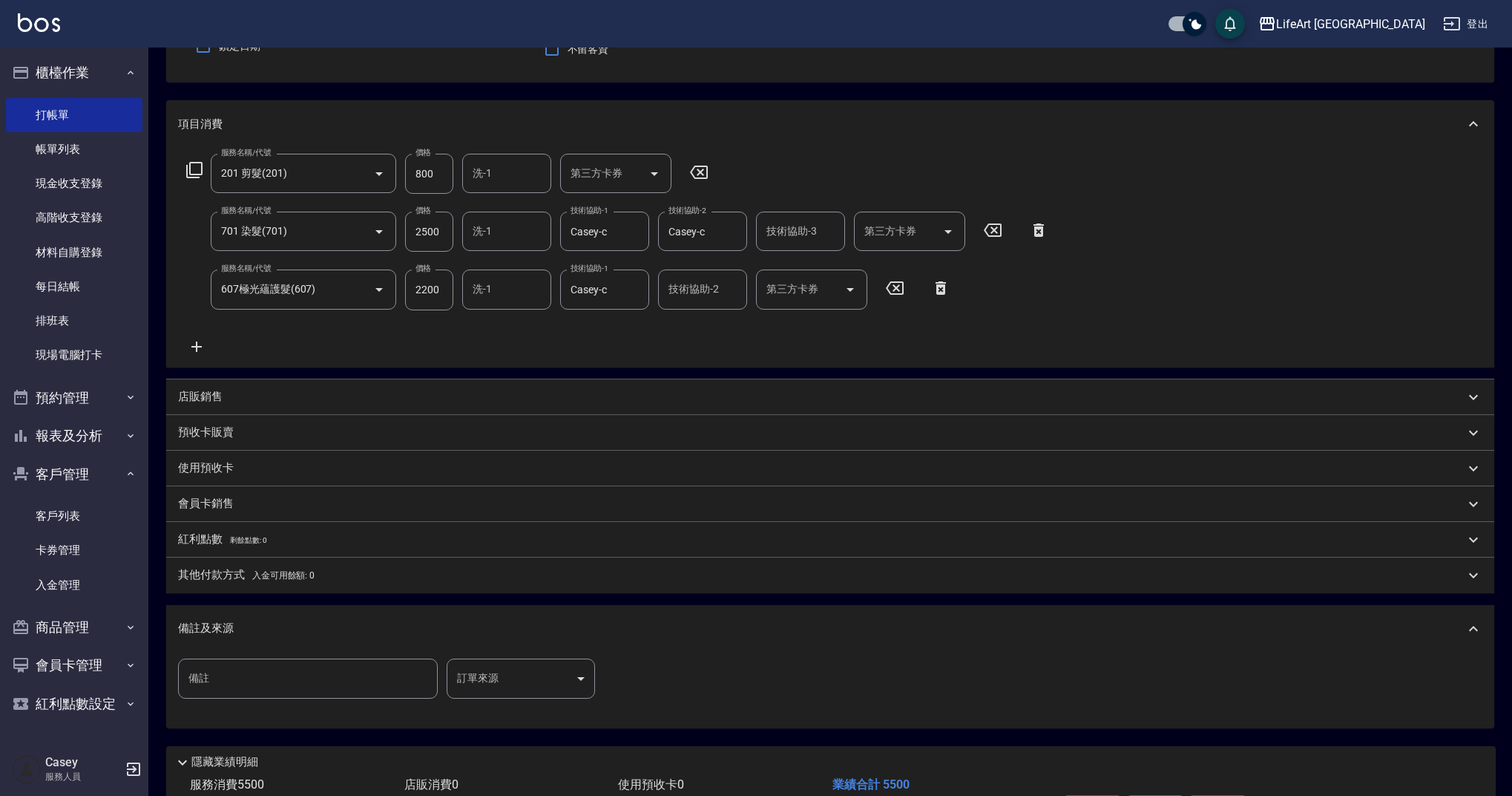
click at [489, 677] on body "LifeArt 蘆洲 登出 櫃檯作業 打帳單 帳單列表 現金收支登錄 高階收支登錄 材料自購登錄 每日結帳 排班表 現場電腦打卡 預約管理 預約管理 單日預約…" at bounding box center [756, 373] width 1512 height 1033
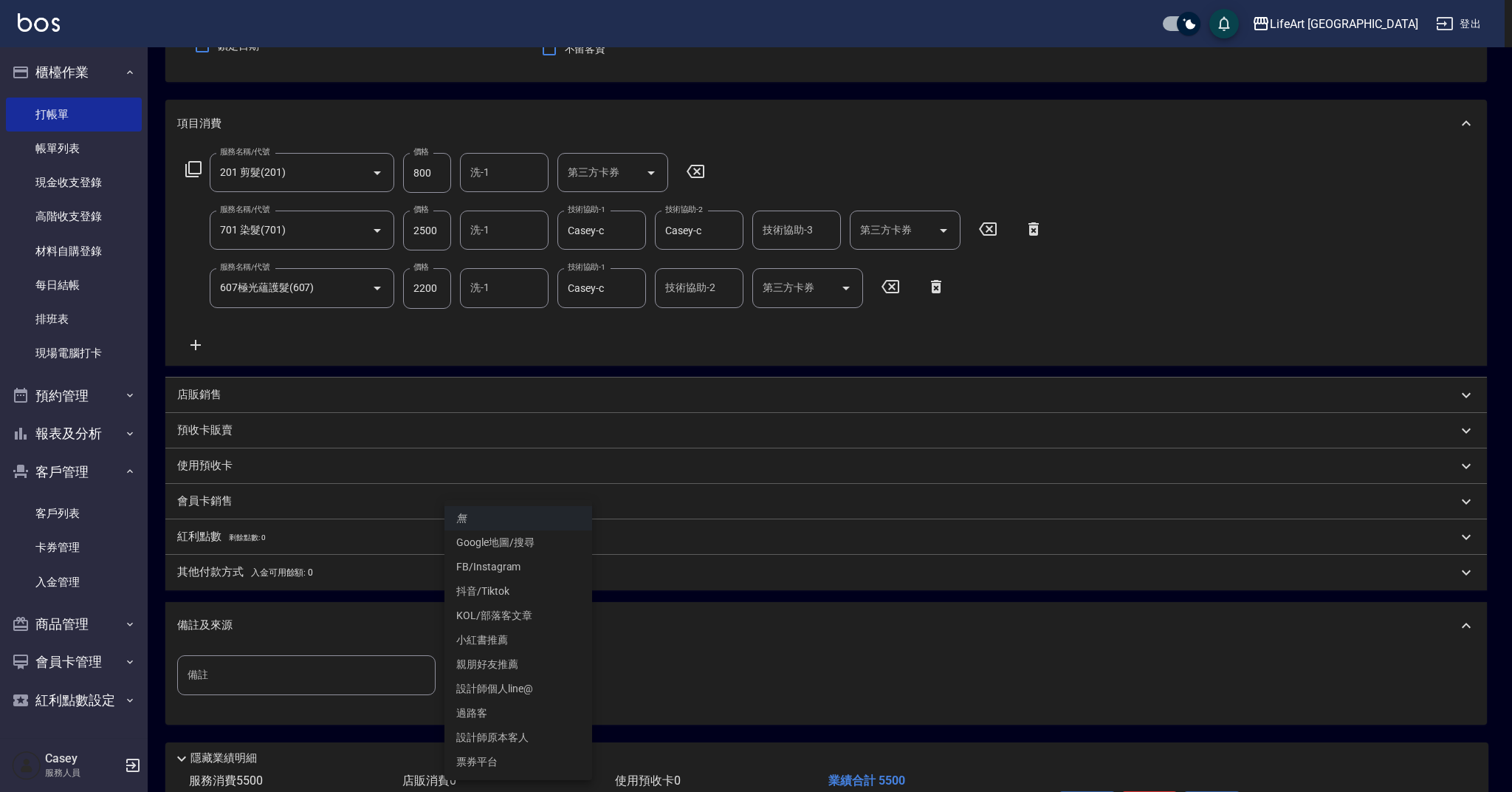
click at [510, 569] on li "FB/Instagram" at bounding box center [518, 567] width 147 height 25
type input "FB/Instagram"
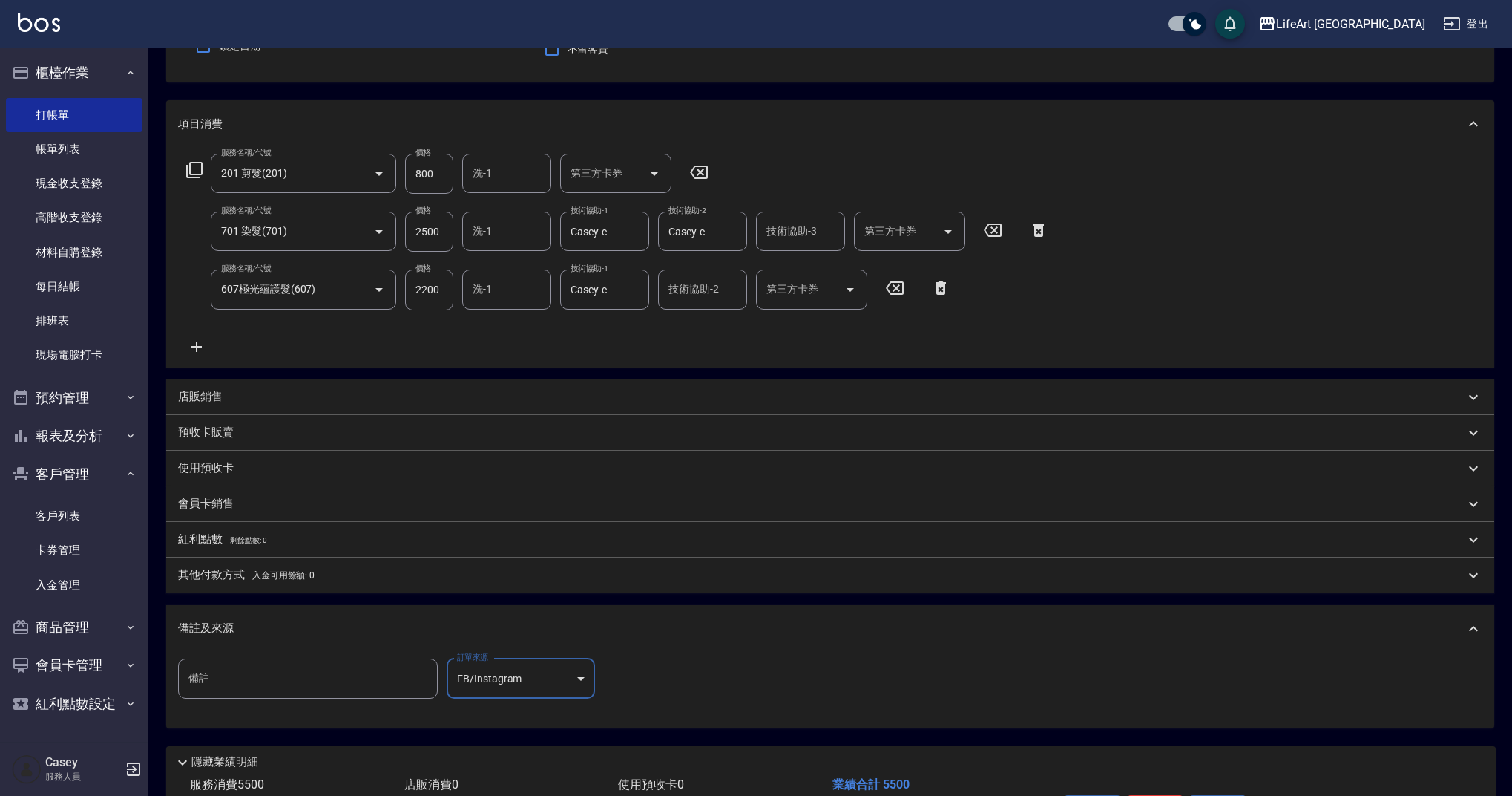
scroll to position [243, 0]
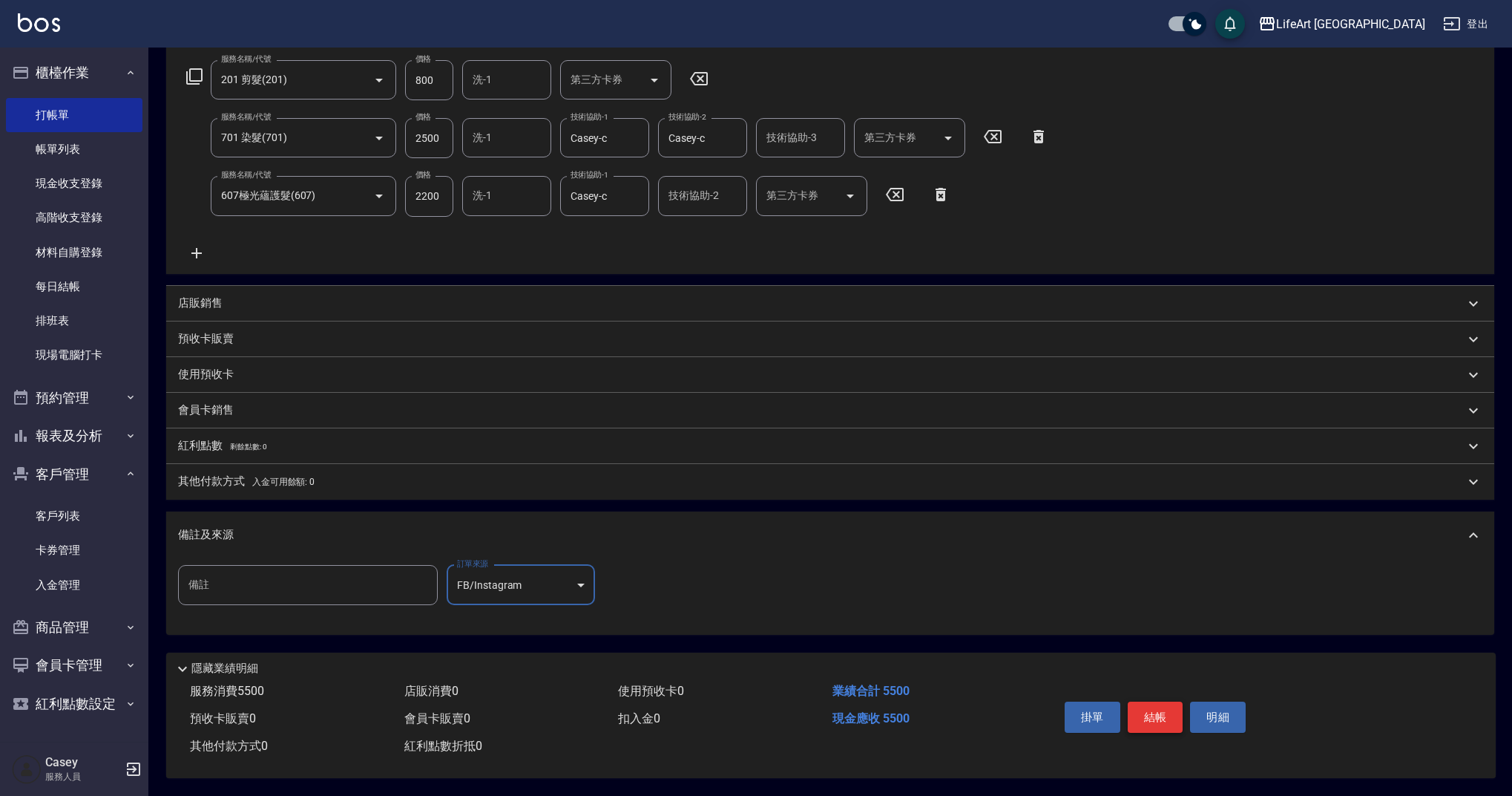
click at [1177, 710] on button "結帳" at bounding box center [1155, 717] width 55 height 31
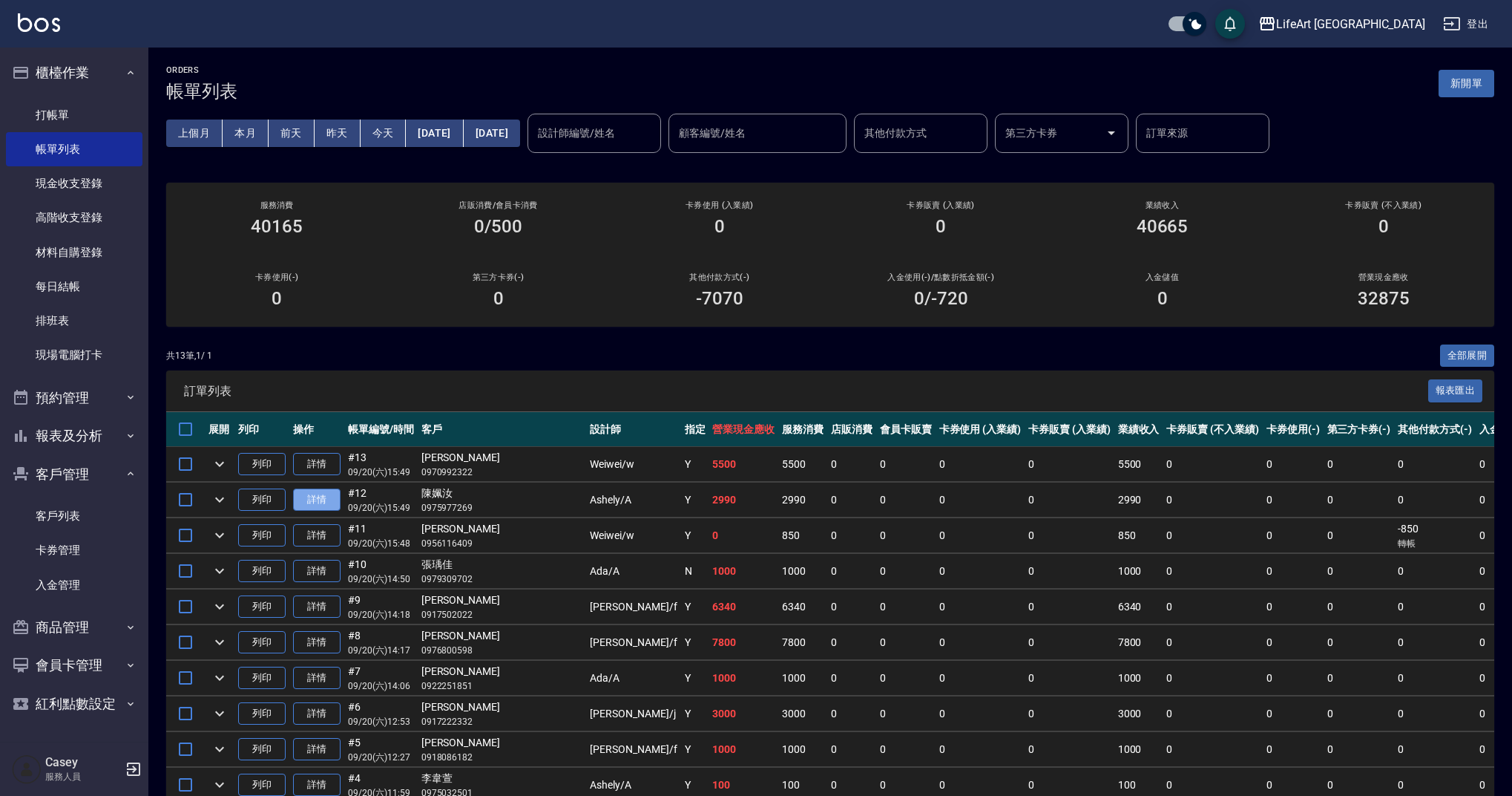
click at [327, 501] on link "詳情" at bounding box center [317, 500] width 48 height 23
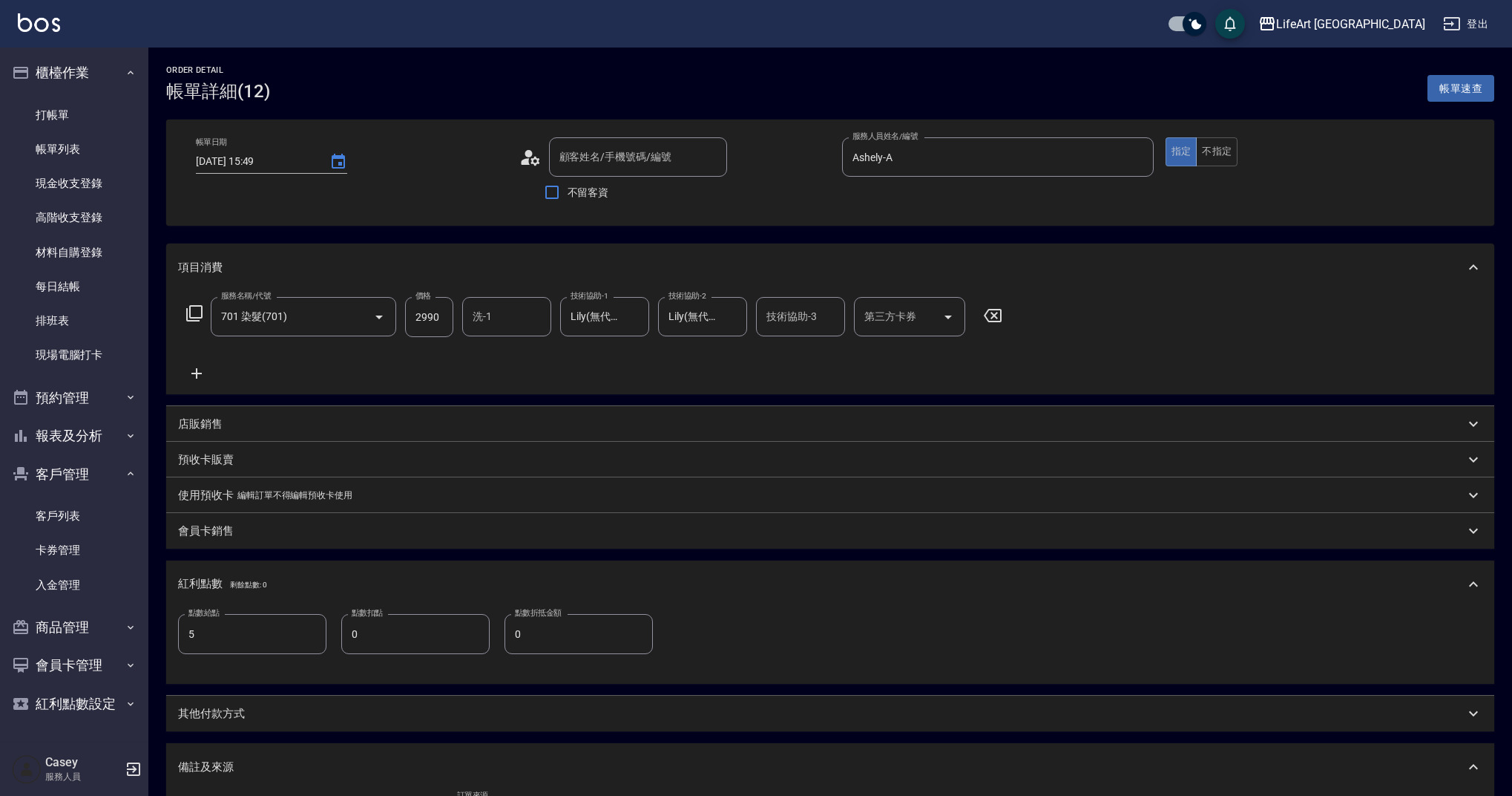
type input "[DATE] 15:49"
type input "Ashely-A"
type input "5"
type input "陳姵汝/0975977269/null"
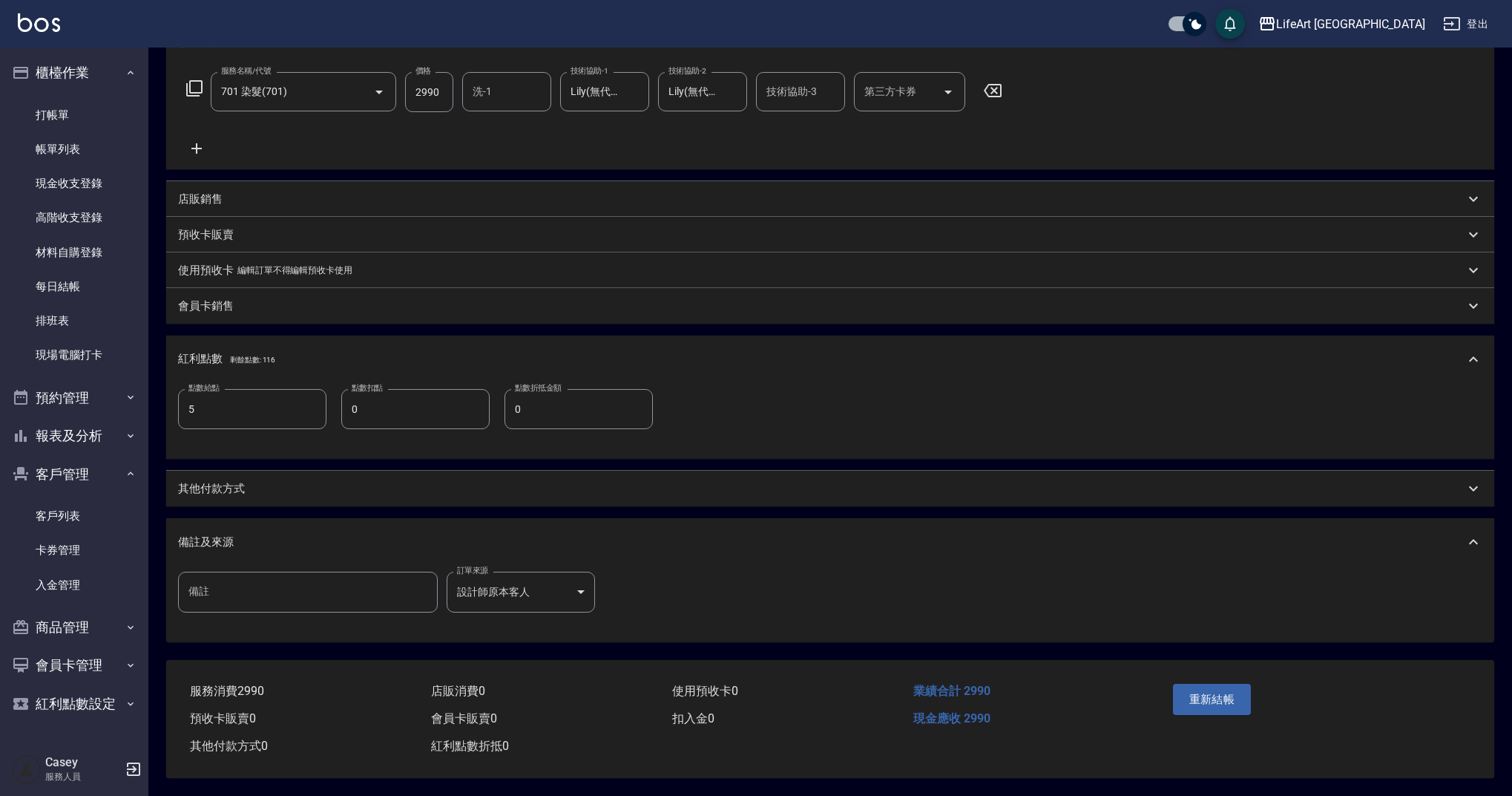
click at [224, 481] on p "其他付款方式" at bounding box center [211, 489] width 66 height 15
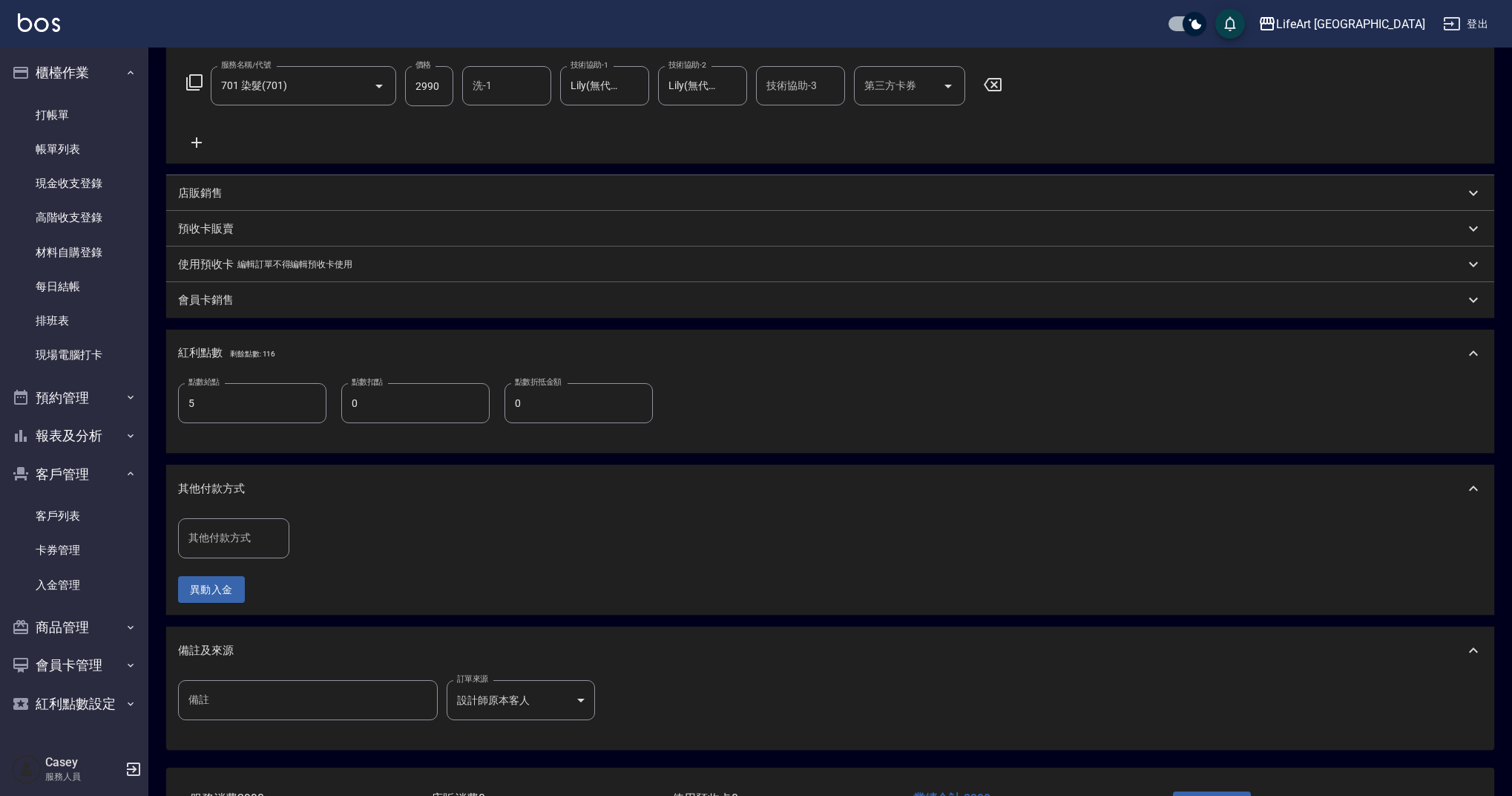
click at [238, 530] on input "其他付款方式" at bounding box center [233, 537] width 98 height 26
click at [234, 578] on span "轉帳" at bounding box center [233, 576] width 111 height 25
type input "轉帳"
click at [385, 529] on input "0" at bounding box center [354, 538] width 111 height 40
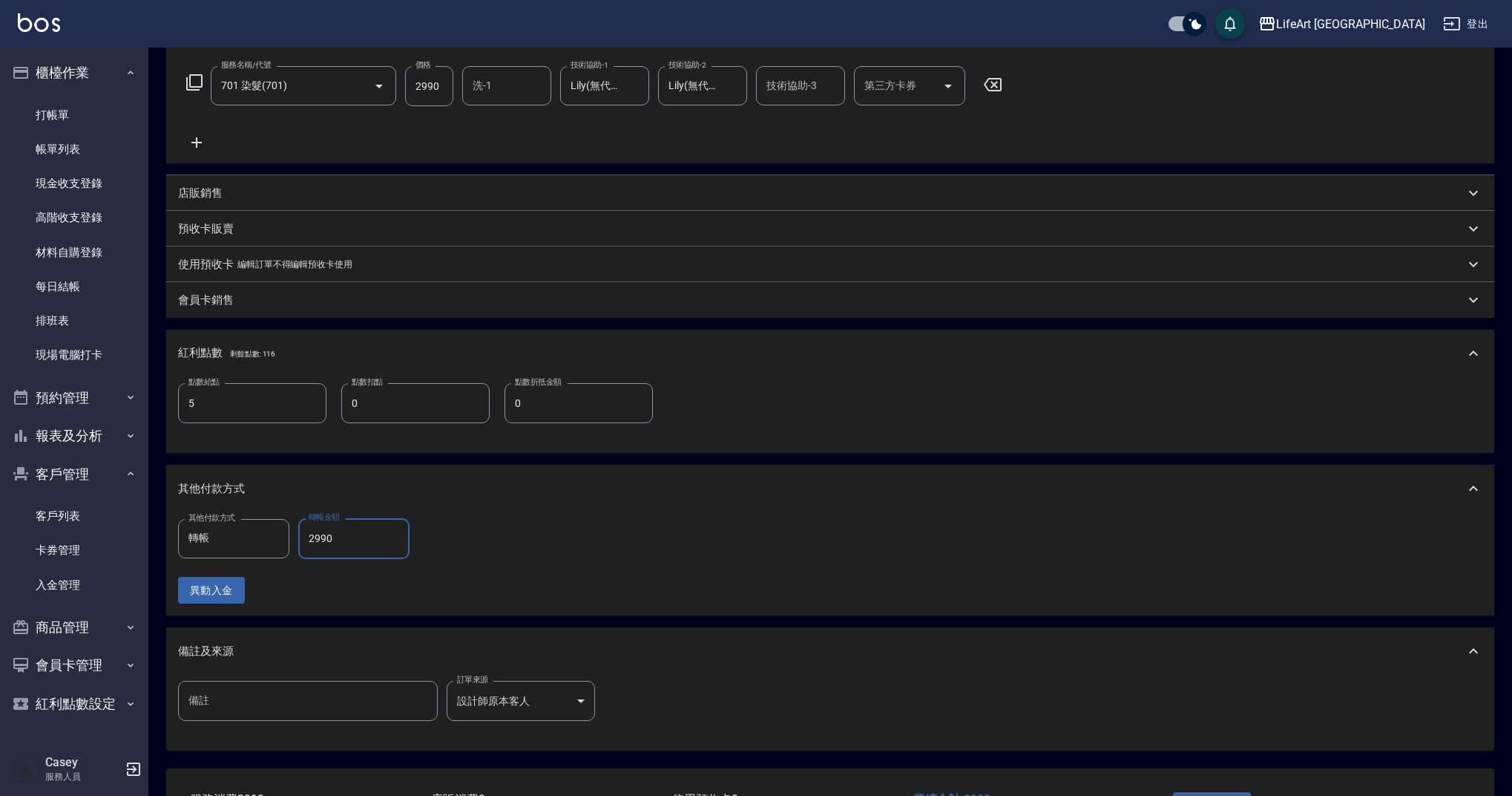
scroll to position [351, 0]
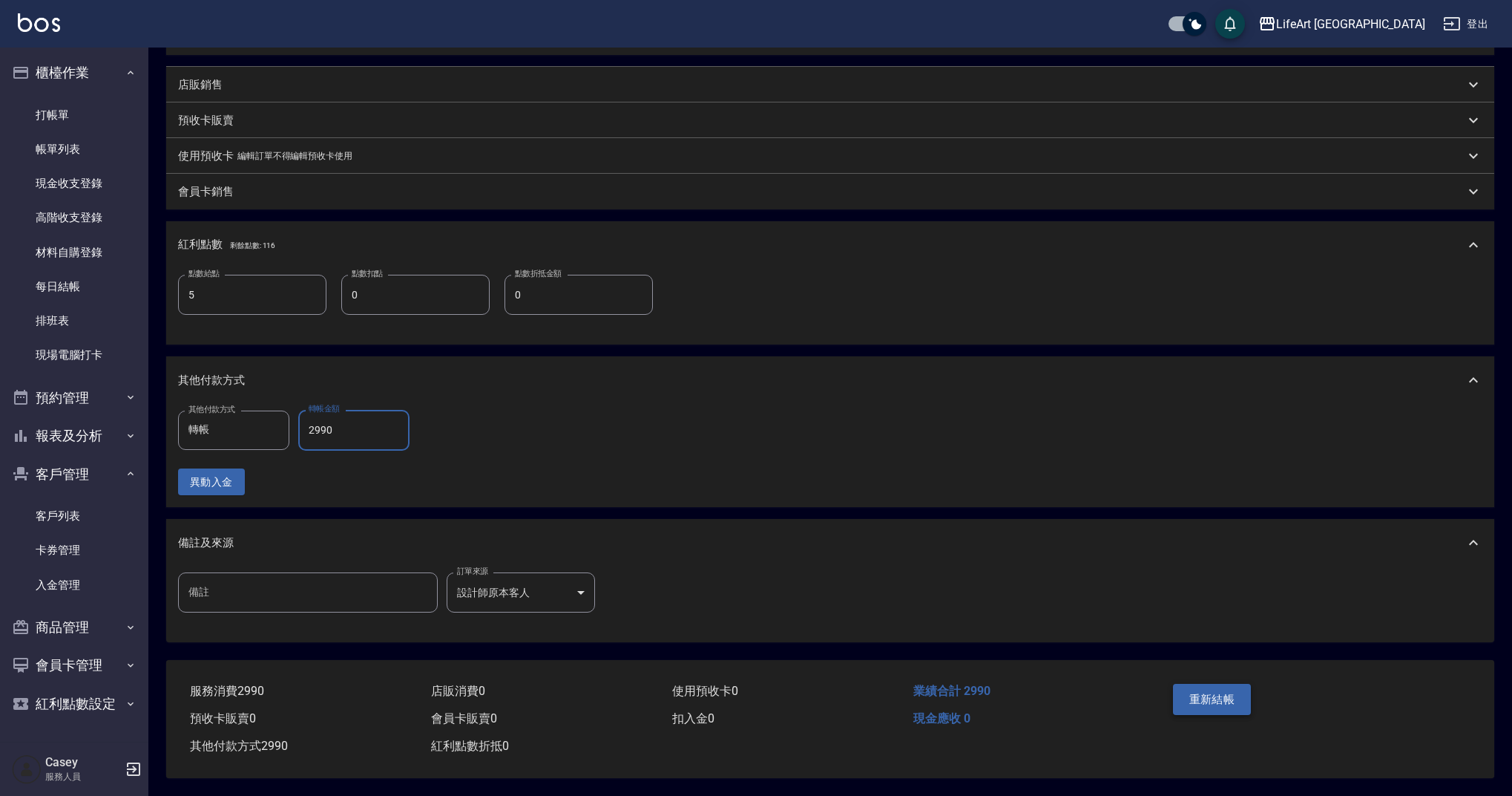
type input "2990"
click at [1216, 685] on button "重新結帳" at bounding box center [1212, 699] width 78 height 31
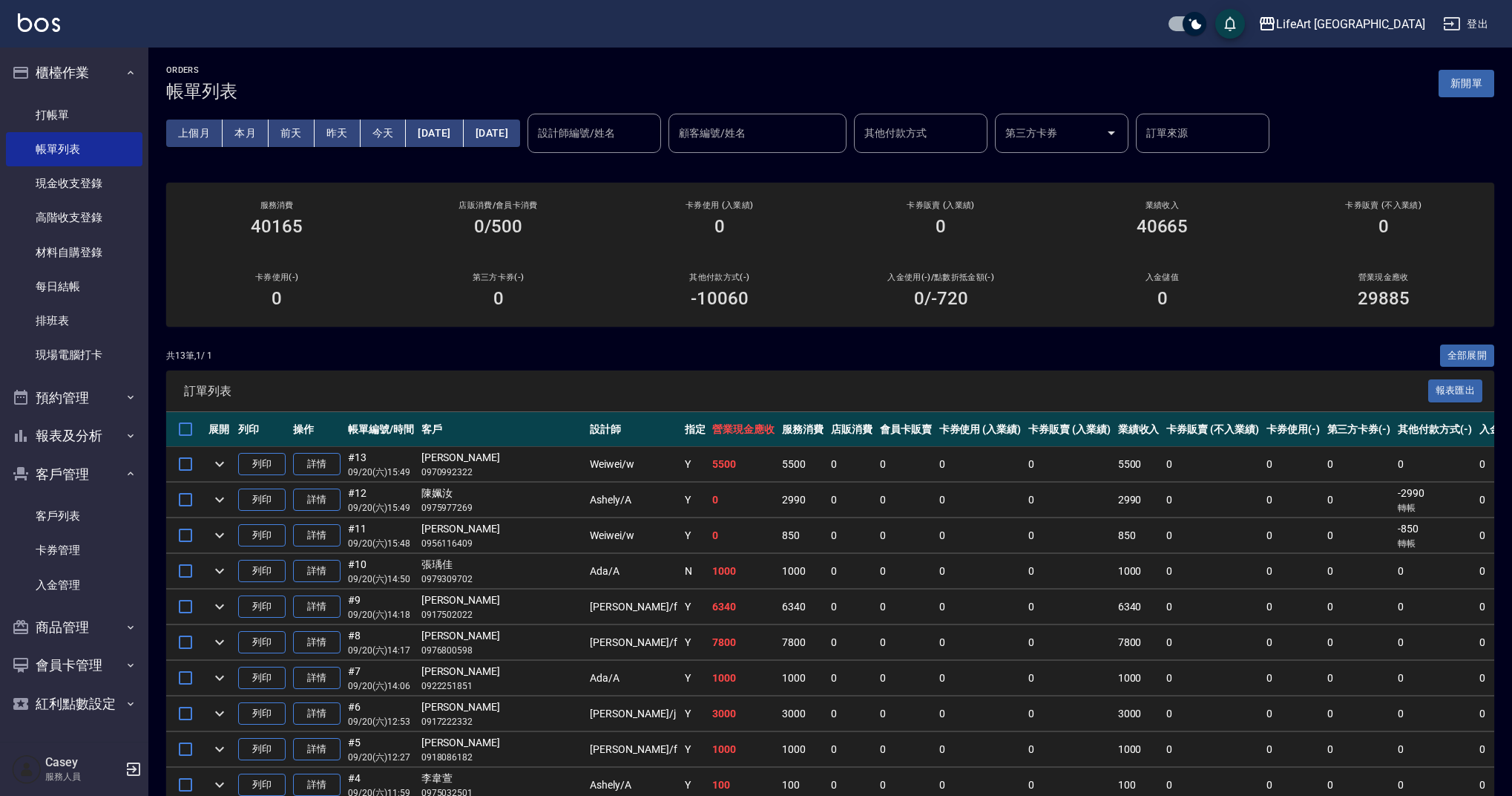
click at [1495, 87] on div "ORDERS 帳單列表 新開單 上個月 本月 [DATE] [DATE] [DATE] [DATE] [DATE] 設計師編號/姓名 設計師編號/姓名 顧客編…" at bounding box center [830, 507] width 1364 height 920
click at [1472, 90] on button "新開單" at bounding box center [1466, 83] width 55 height 27
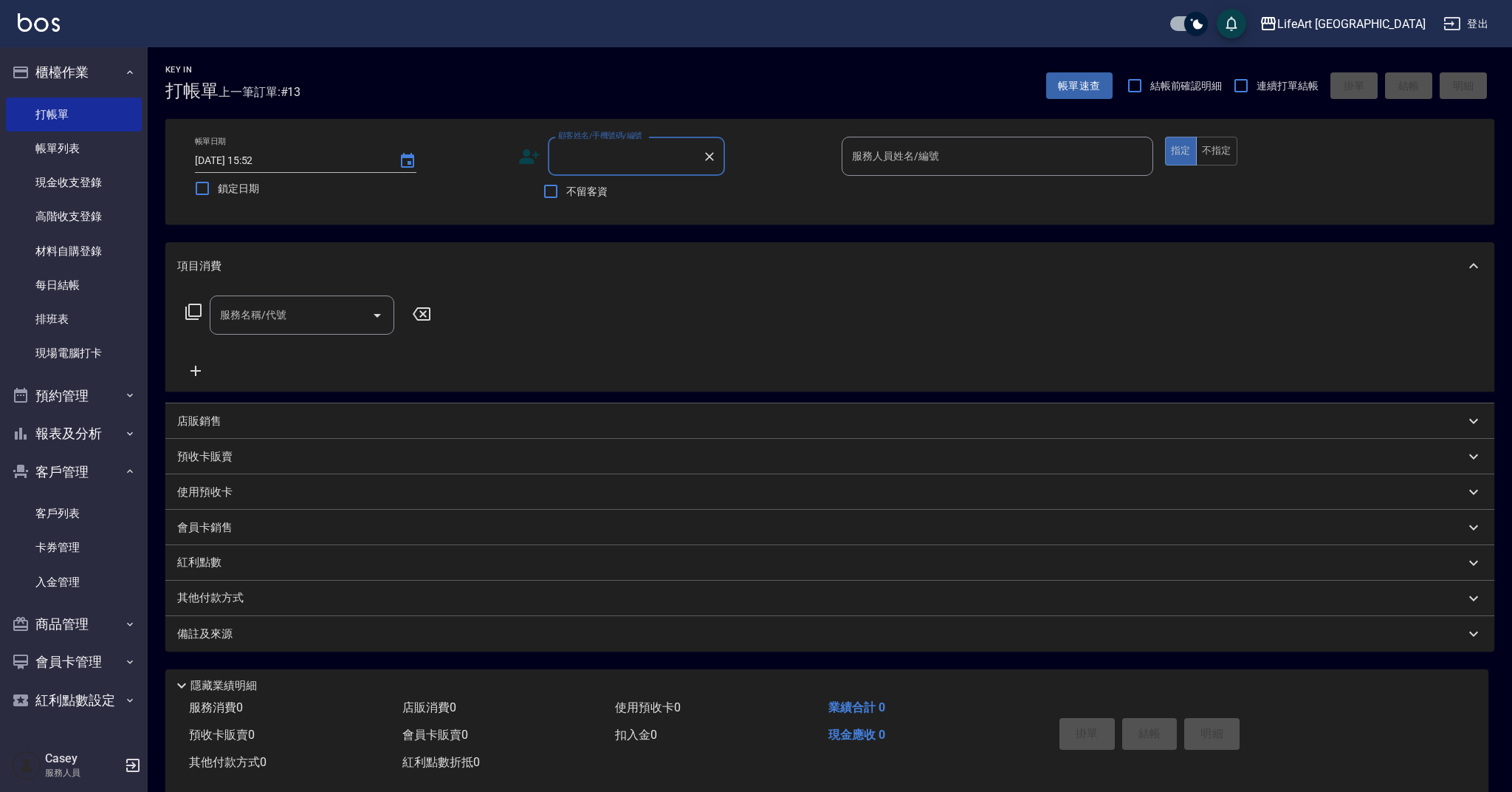
click at [633, 161] on input "顧客姓名/手機號碼/編號" at bounding box center [625, 156] width 141 height 26
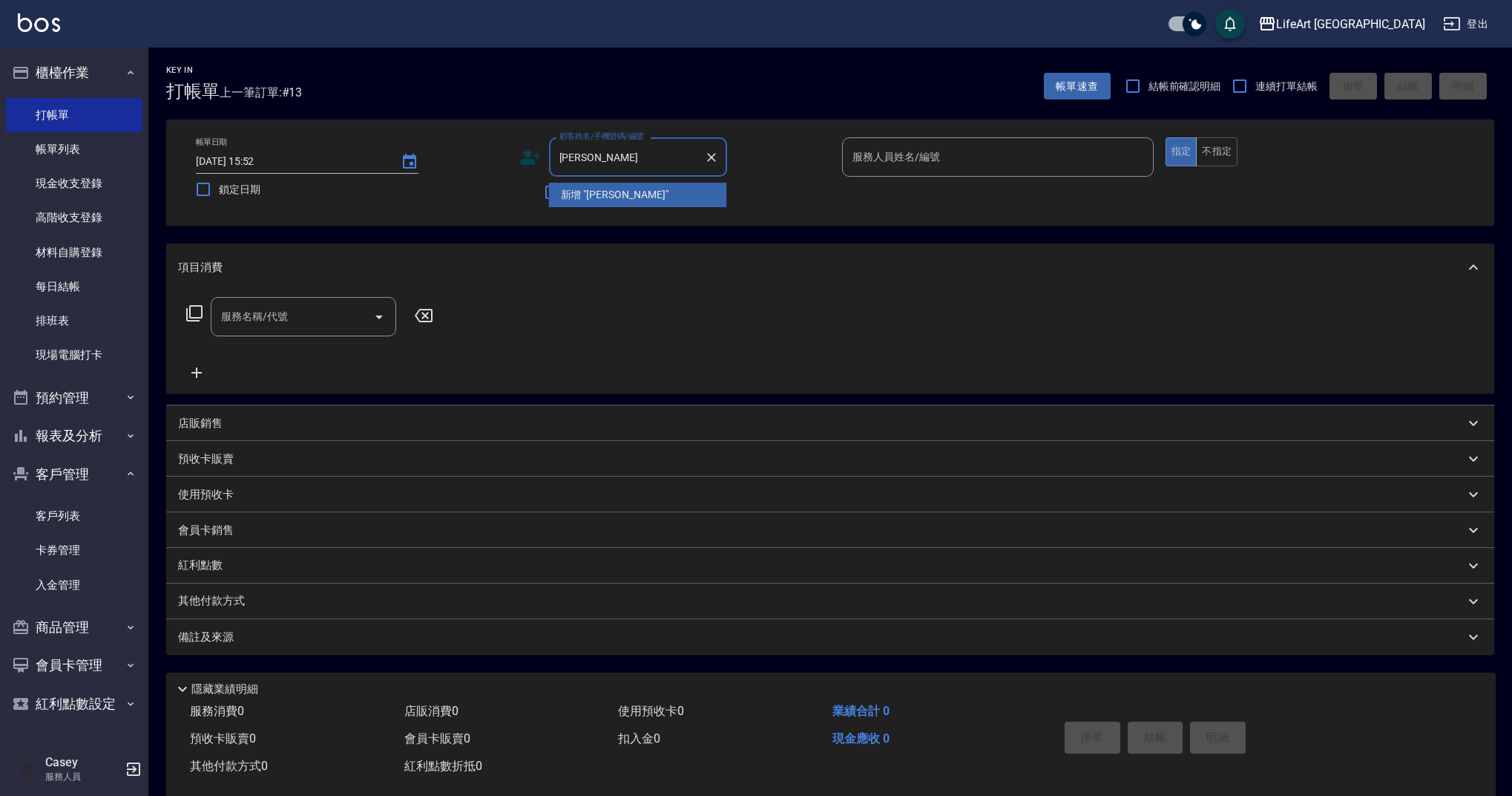
click at [624, 195] on li "新增 "[PERSON_NAME]"" at bounding box center [637, 194] width 178 height 25
click at [561, 159] on input "[PERSON_NAME]" at bounding box center [626, 157] width 142 height 26
click at [574, 196] on li "新增 "[PERSON_NAME]"" at bounding box center [637, 194] width 178 height 25
type input "[PERSON_NAME]"
click at [534, 158] on icon at bounding box center [530, 157] width 22 height 22
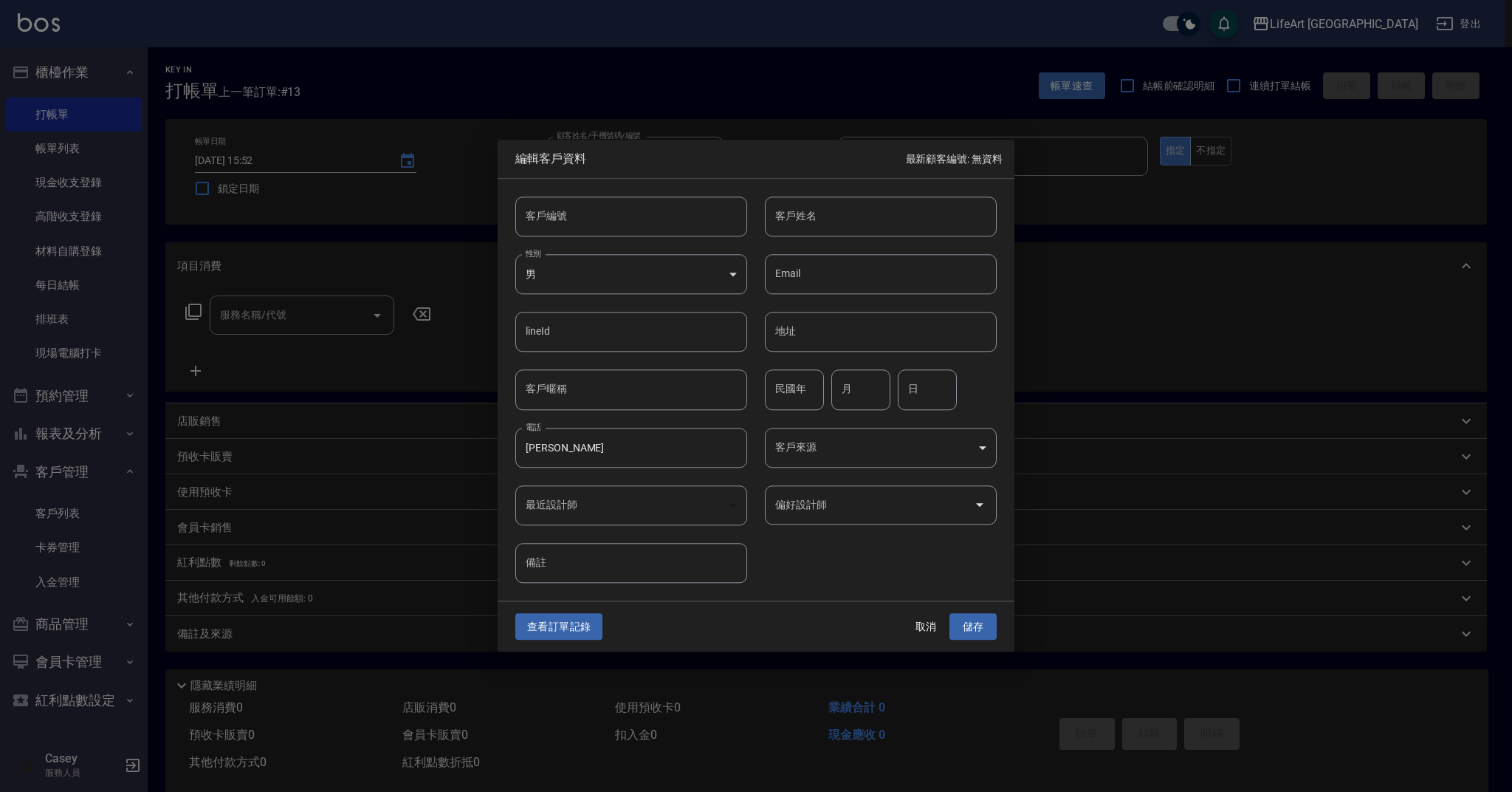
click at [596, 457] on input "[PERSON_NAME]" at bounding box center [632, 447] width 232 height 40
click at [552, 447] on input "[PERSON_NAME]" at bounding box center [632, 447] width 232 height 40
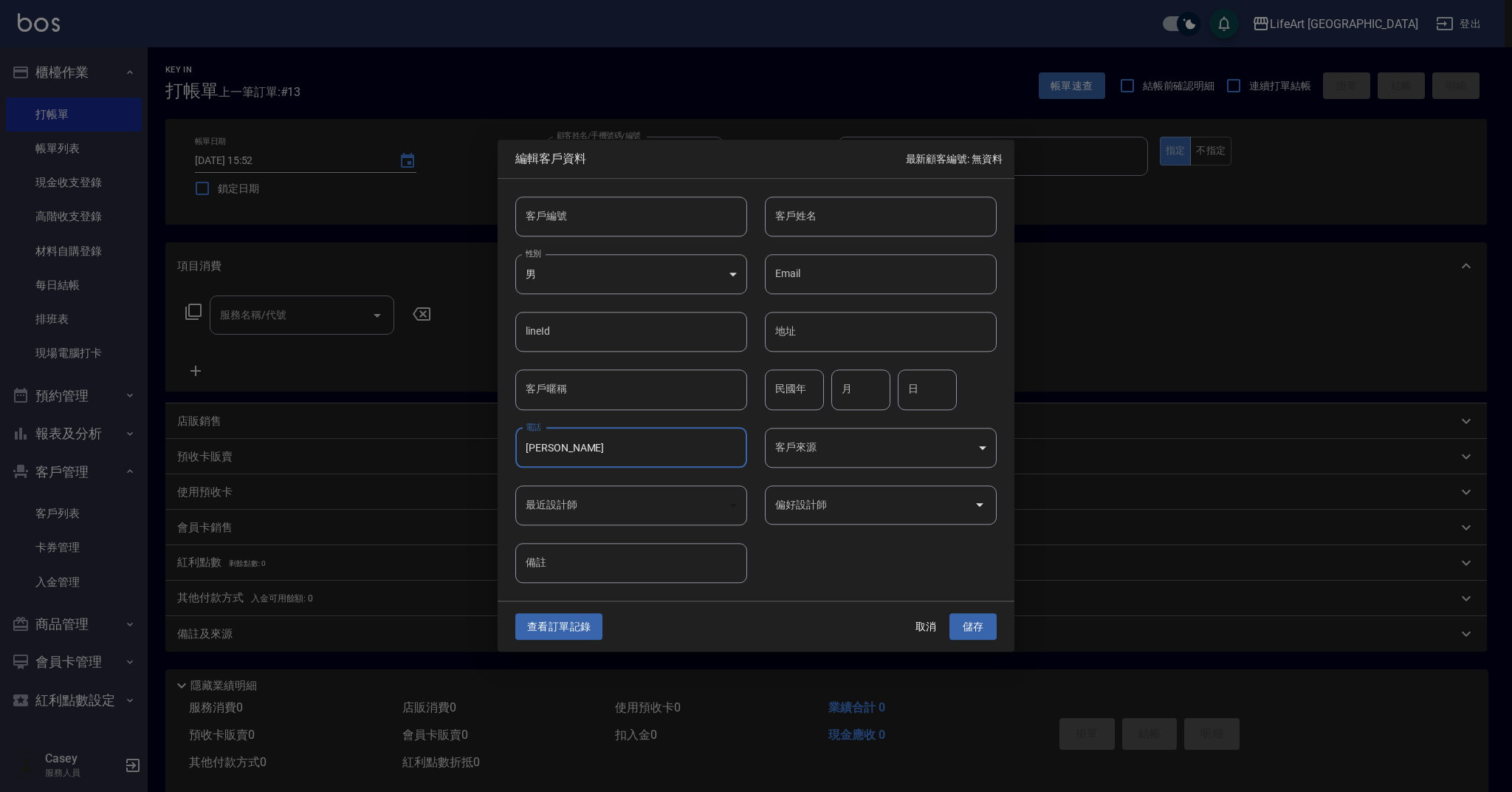
drag, startPoint x: 566, startPoint y: 450, endPoint x: 540, endPoint y: 449, distance: 26.0
click at [540, 449] on input "[PERSON_NAME]" at bounding box center [632, 447] width 232 height 40
paste input "[PERSON_NAME]"
type input "[PERSON_NAME]"
click at [558, 467] on input "[PERSON_NAME]" at bounding box center [632, 447] width 232 height 40
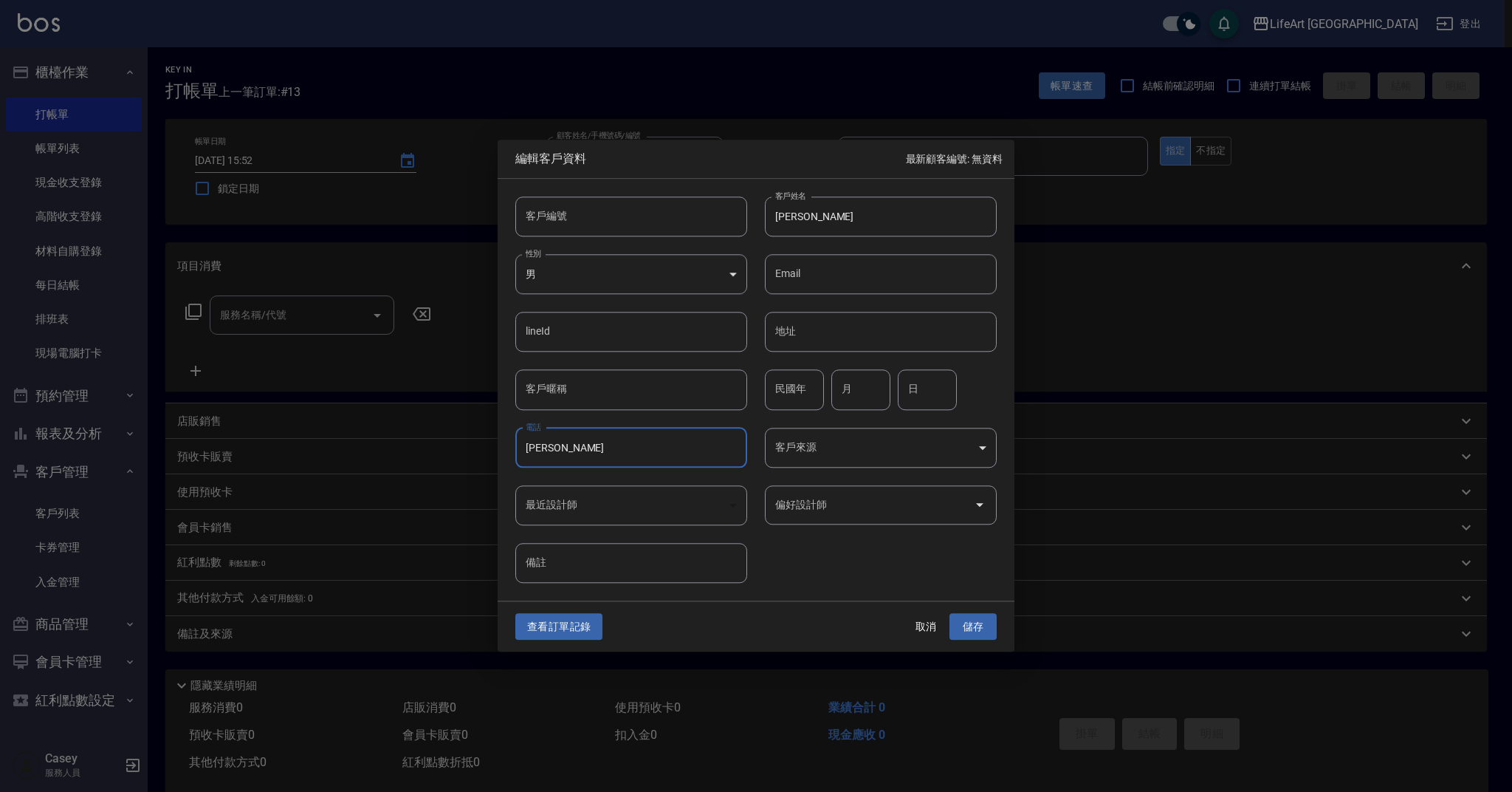
click at [566, 458] on input "[PERSON_NAME]" at bounding box center [632, 447] width 232 height 40
type input "0926556796"
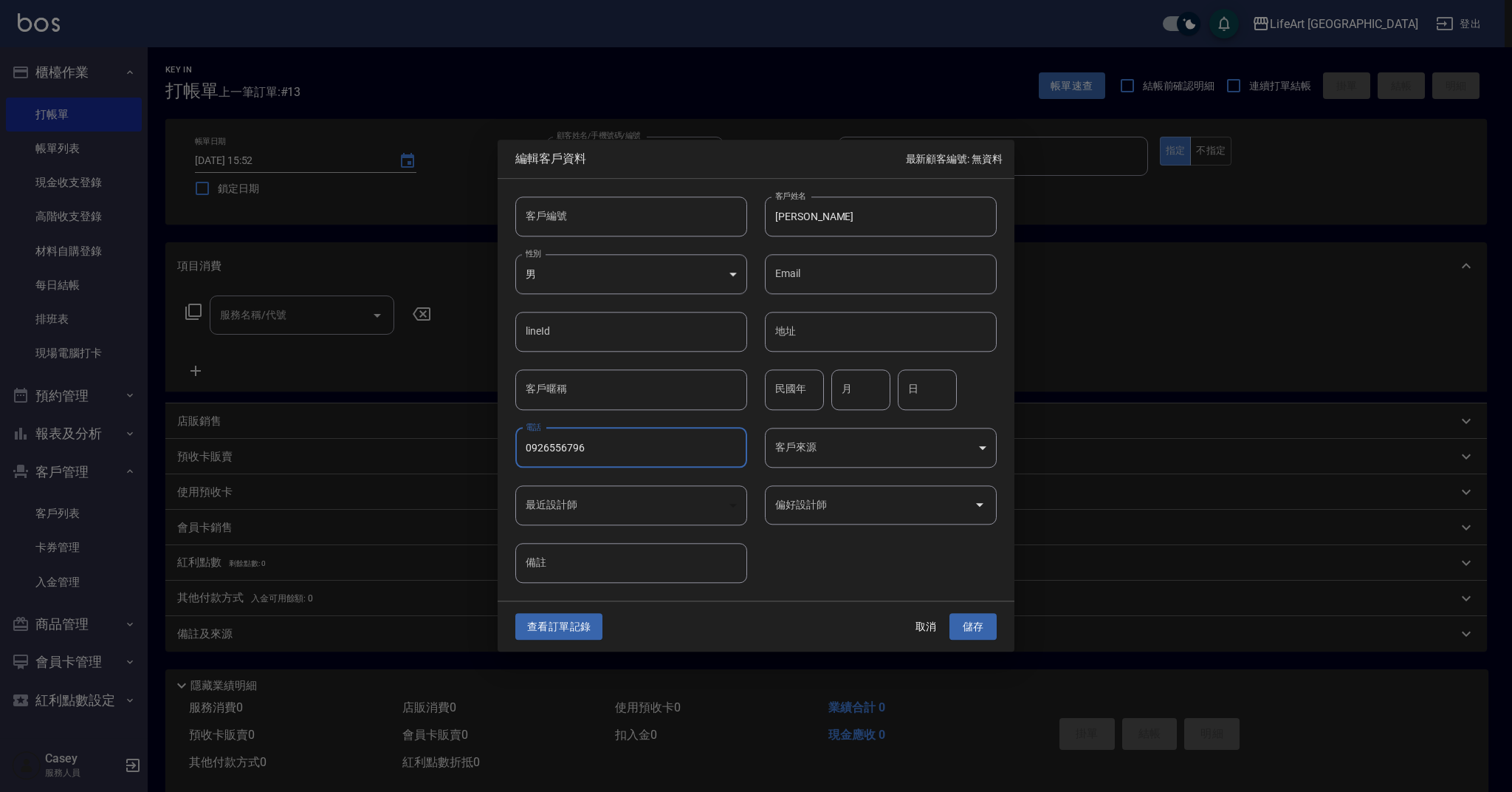
click at [734, 281] on body "LifeArt 蘆洲 登出 櫃檯作業 打帳單 帳單列表 現金收支登錄 高階收支登錄 材料自購登錄 每日結帳 排班表 現場電腦打卡 預約管理 預約管理 單日預約…" at bounding box center [756, 406] width 1512 height 811
click at [665, 348] on li "男" at bounding box center [632, 337] width 232 height 25
click at [669, 285] on body "LifeArt 蘆洲 登出 櫃檯作業 打帳單 帳單列表 現金收支登錄 高階收支登錄 材料自購登錄 每日結帳 排班表 現場電腦打卡 預約管理 預約管理 單日預約…" at bounding box center [756, 406] width 1512 height 811
click at [644, 361] on li "女" at bounding box center [632, 361] width 232 height 25
type input "[DEMOGRAPHIC_DATA]"
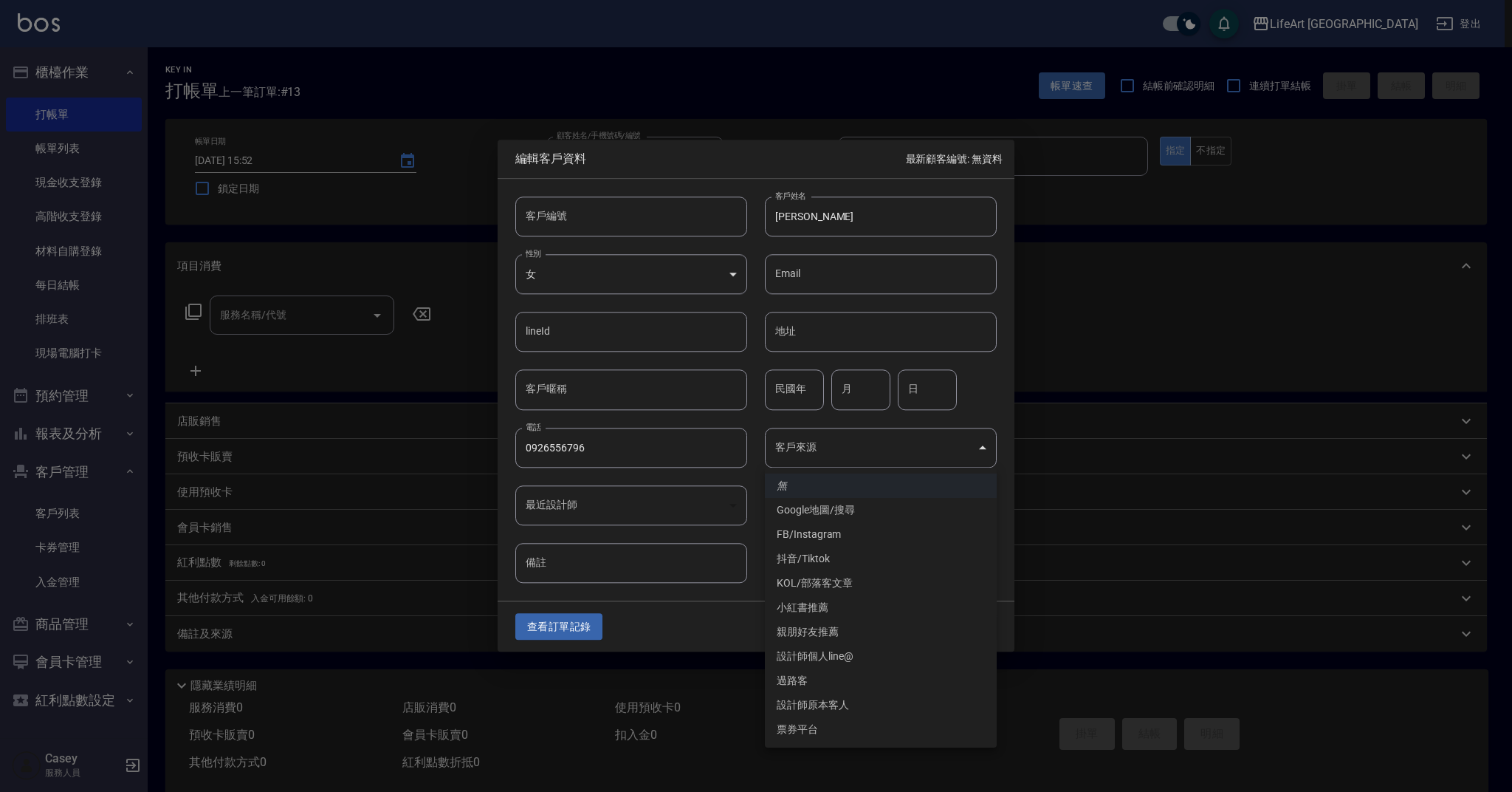
click at [826, 452] on body "LifeArt 蘆洲 登出 櫃檯作業 打帳單 帳單列表 現金收支登錄 高階收支登錄 材料自購登錄 每日結帳 排班表 現場電腦打卡 預約管理 預約管理 單日預約…" at bounding box center [756, 406] width 1512 height 811
click at [842, 707] on li "設計師原本客人" at bounding box center [880, 705] width 232 height 25
type input "設計師原本客人"
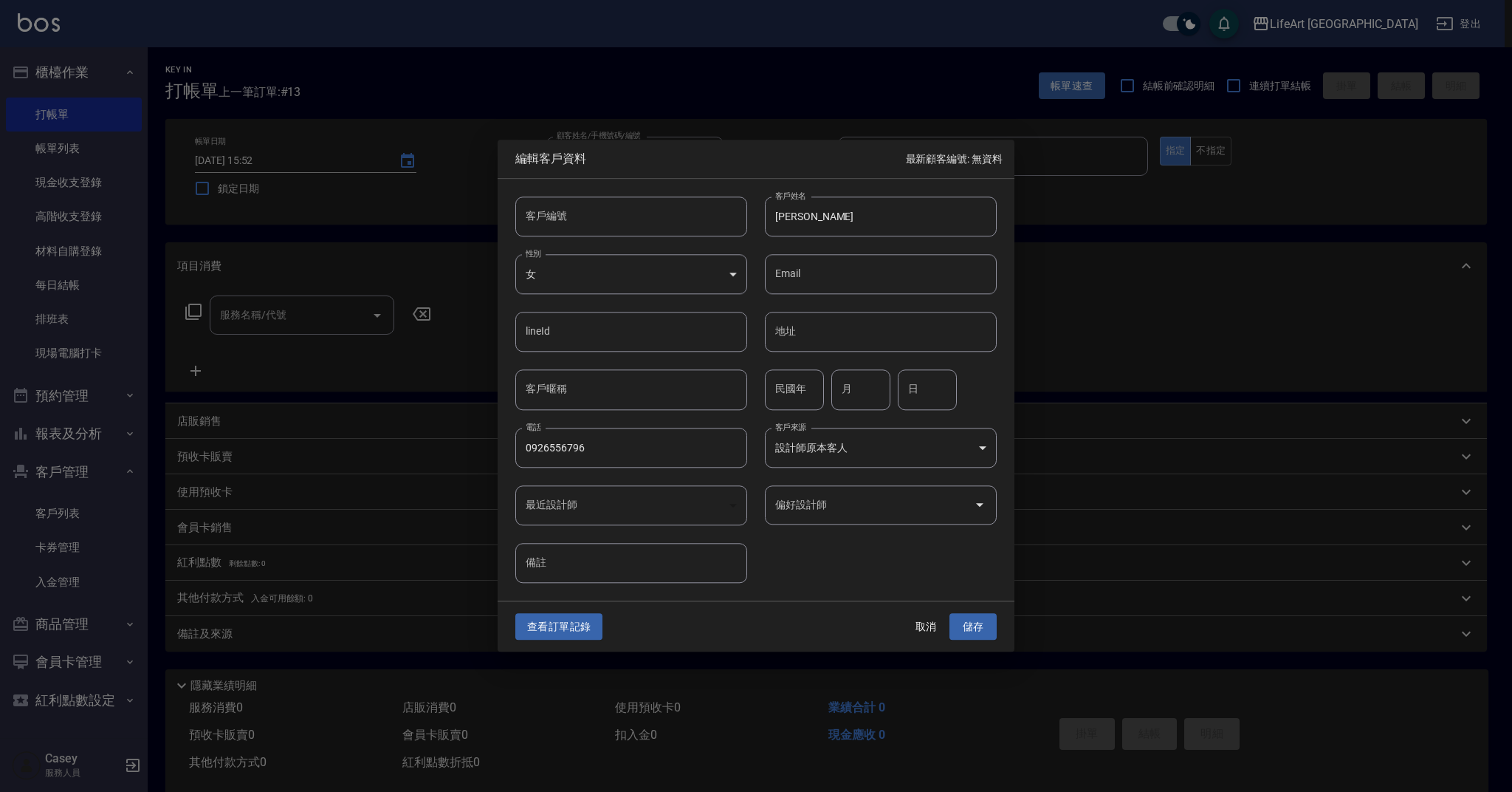
click at [839, 499] on input "偏好設計師" at bounding box center [869, 505] width 196 height 26
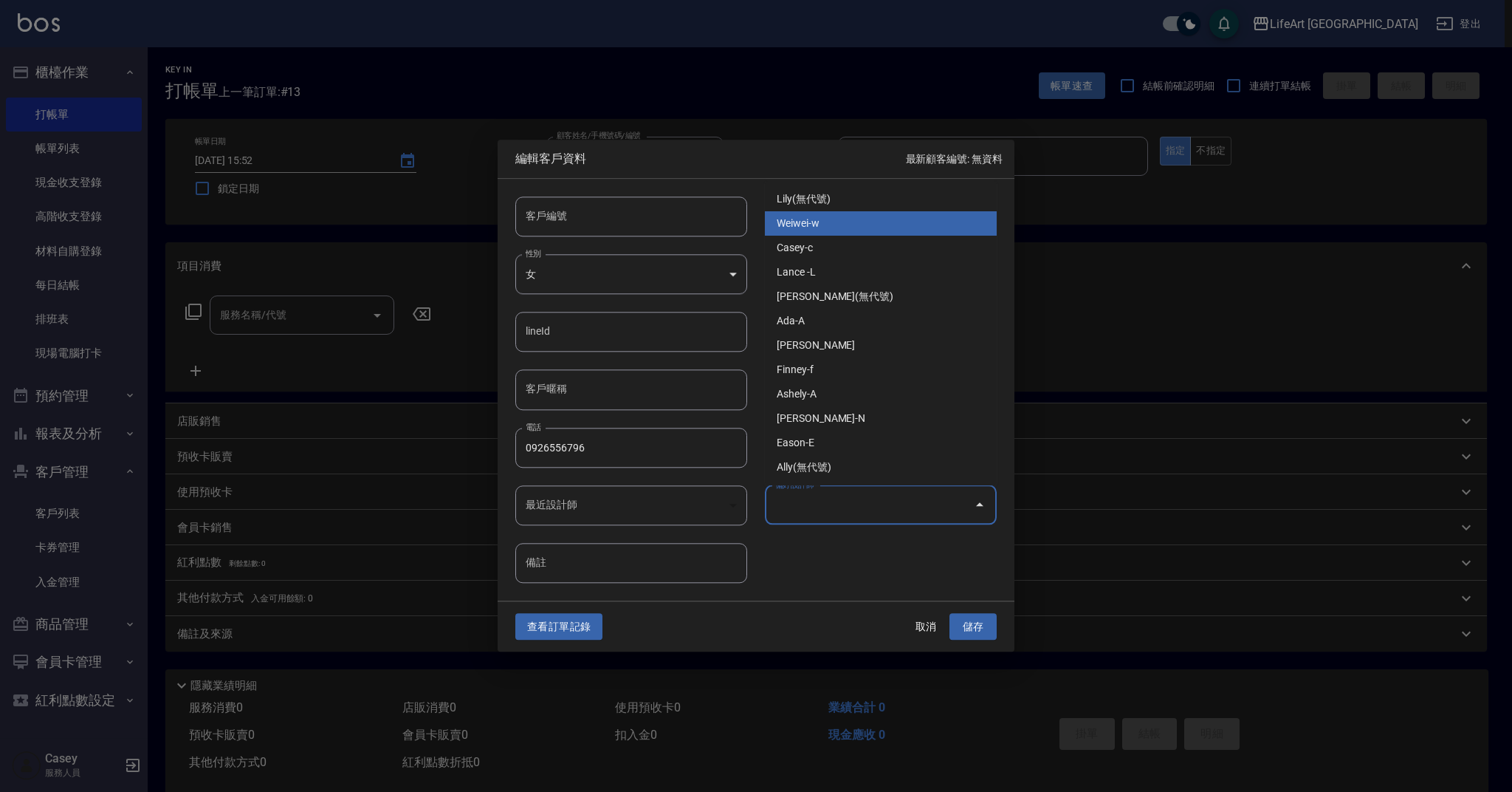
click at [841, 213] on li "Weiwei-w" at bounding box center [880, 223] width 232 height 25
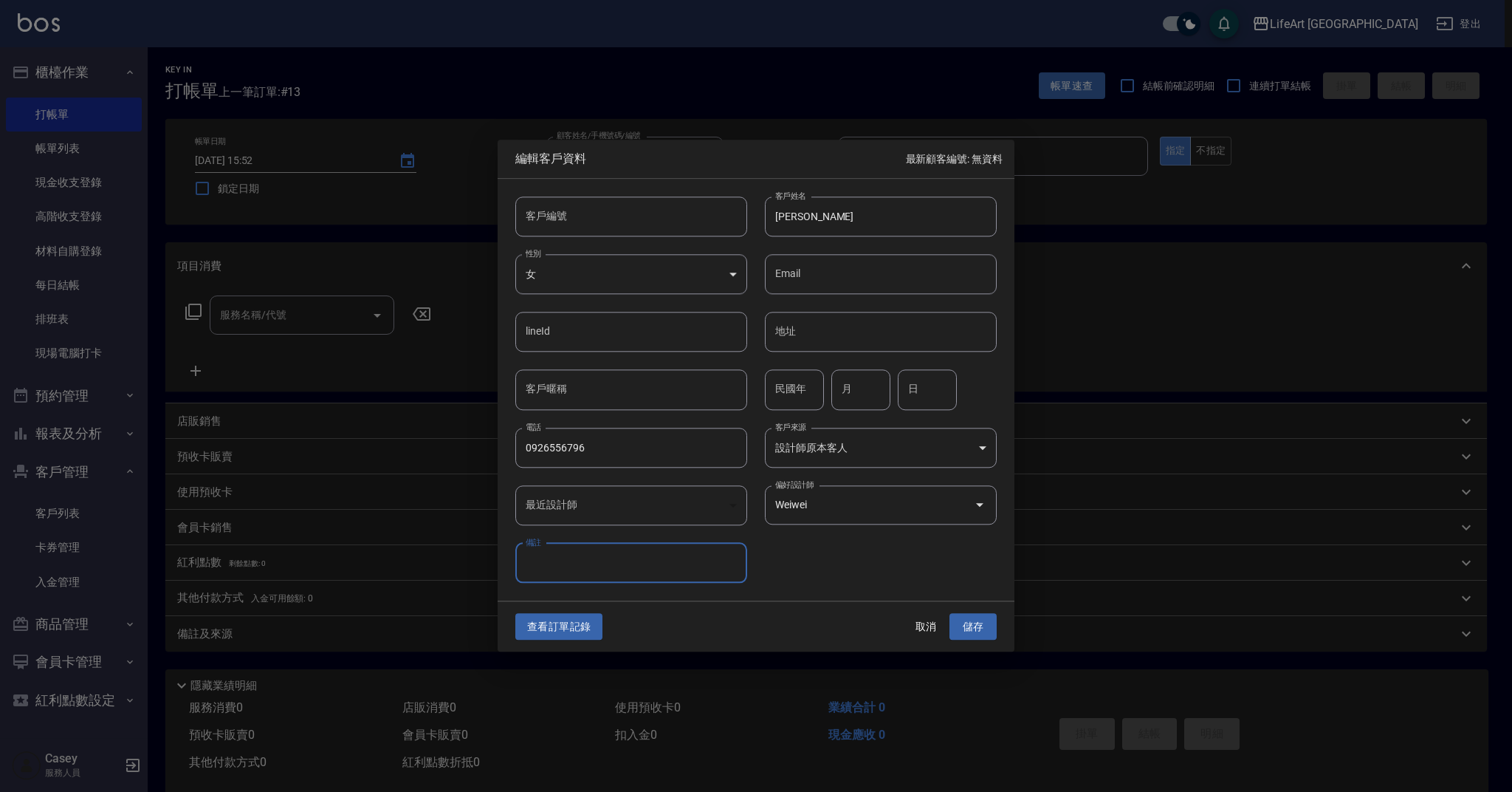
type input "Weiwei"
click at [963, 624] on button "儲存" at bounding box center [973, 627] width 47 height 27
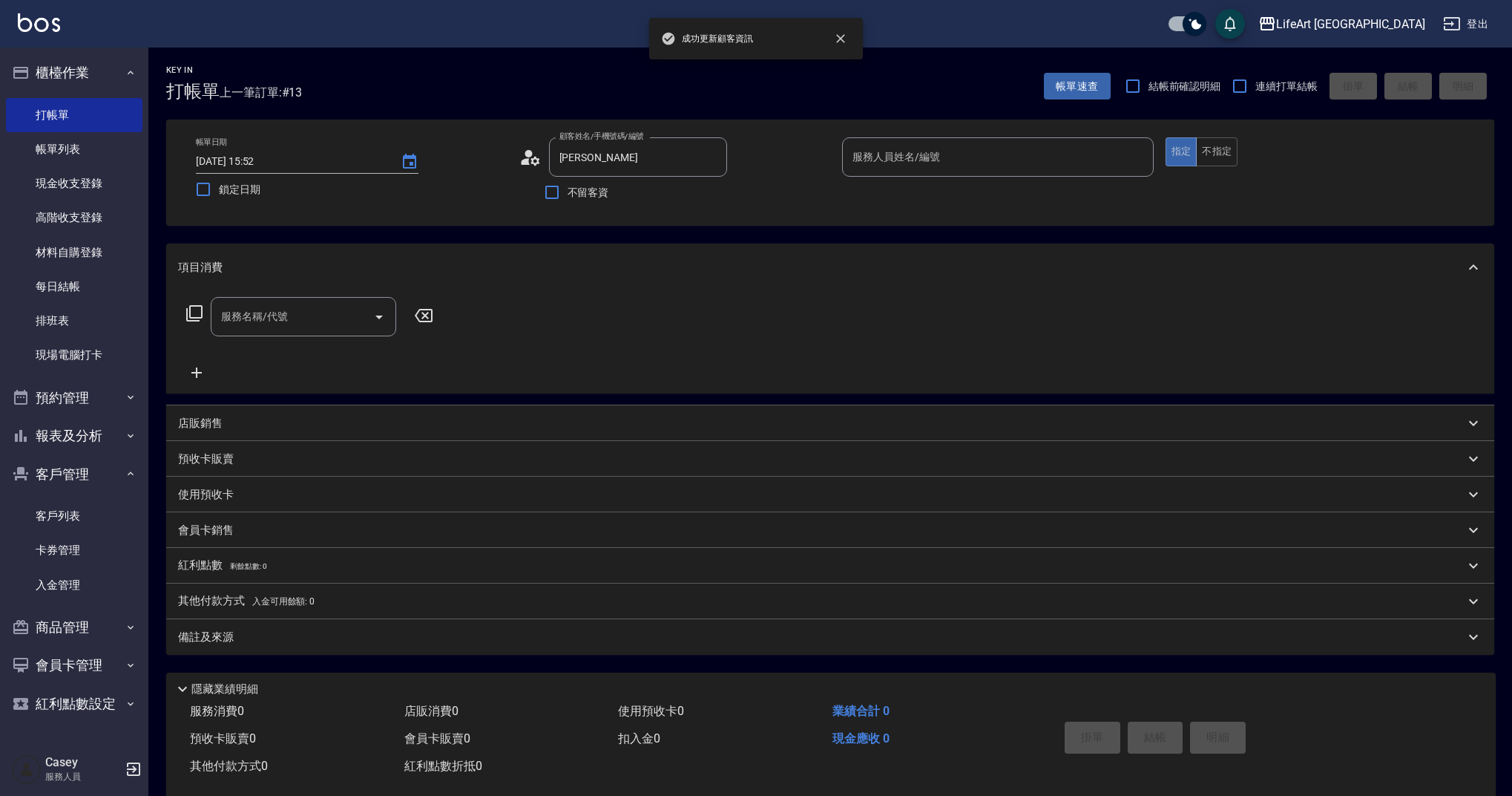
click at [327, 335] on div "服務名稱/代號" at bounding box center [304, 317] width 185 height 39
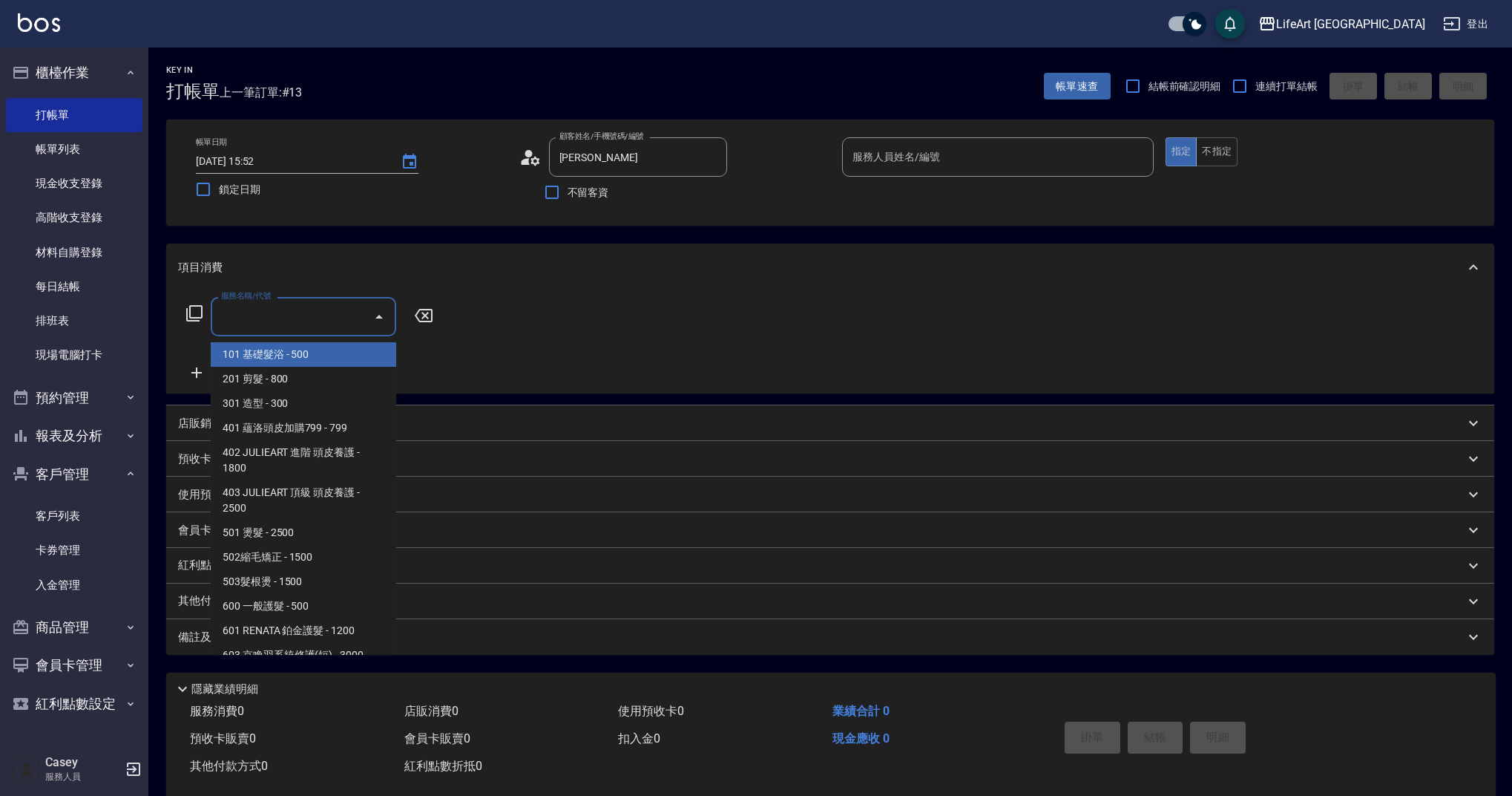
click at [317, 317] on input "服務名稱/代號" at bounding box center [292, 317] width 150 height 26
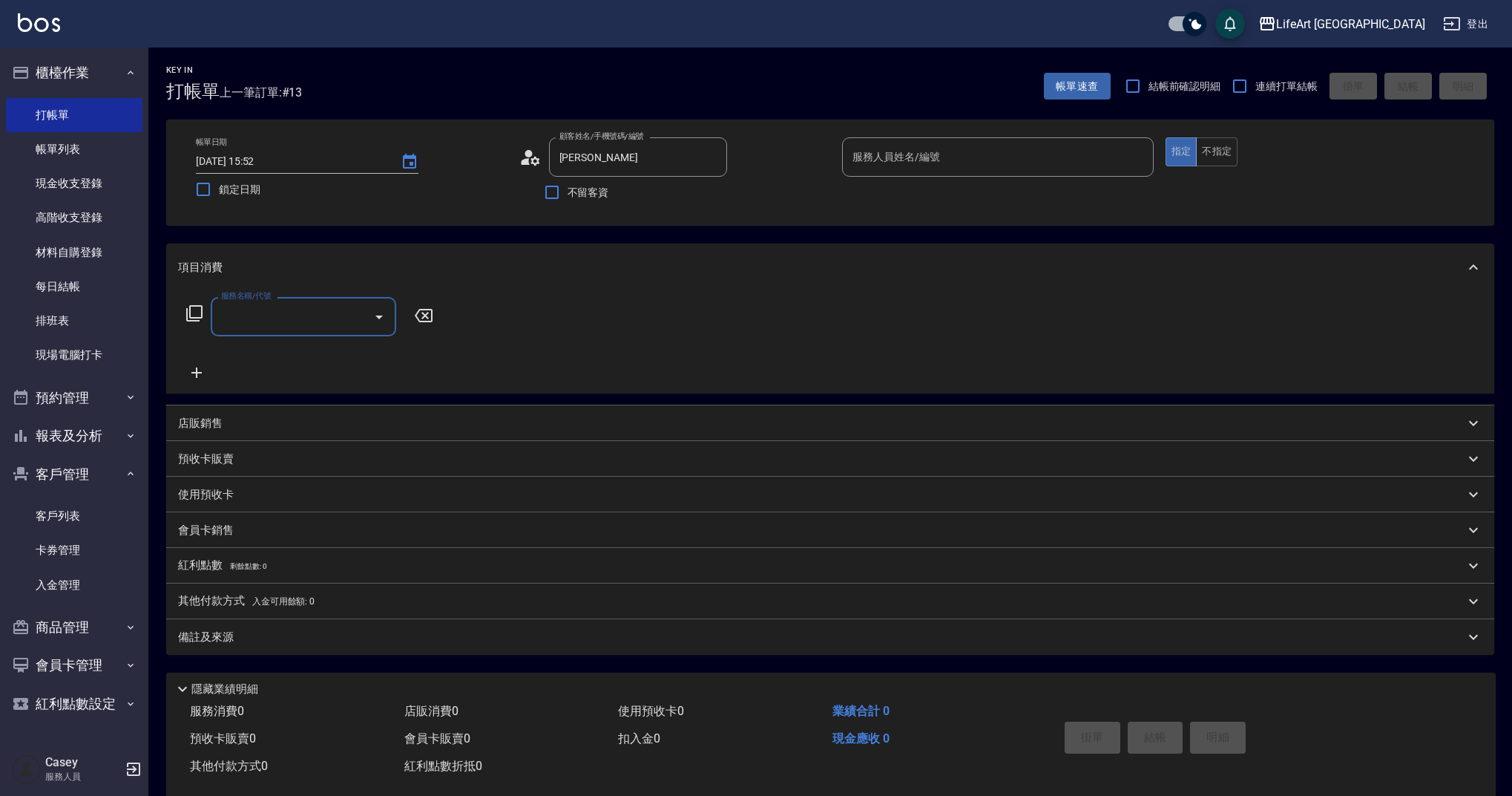
click at [316, 338] on div "服務名稱/代號 服務名稱/代號" at bounding box center [310, 339] width 264 height 84
click at [324, 319] on input "服務名稱/代號" at bounding box center [292, 317] width 150 height 26
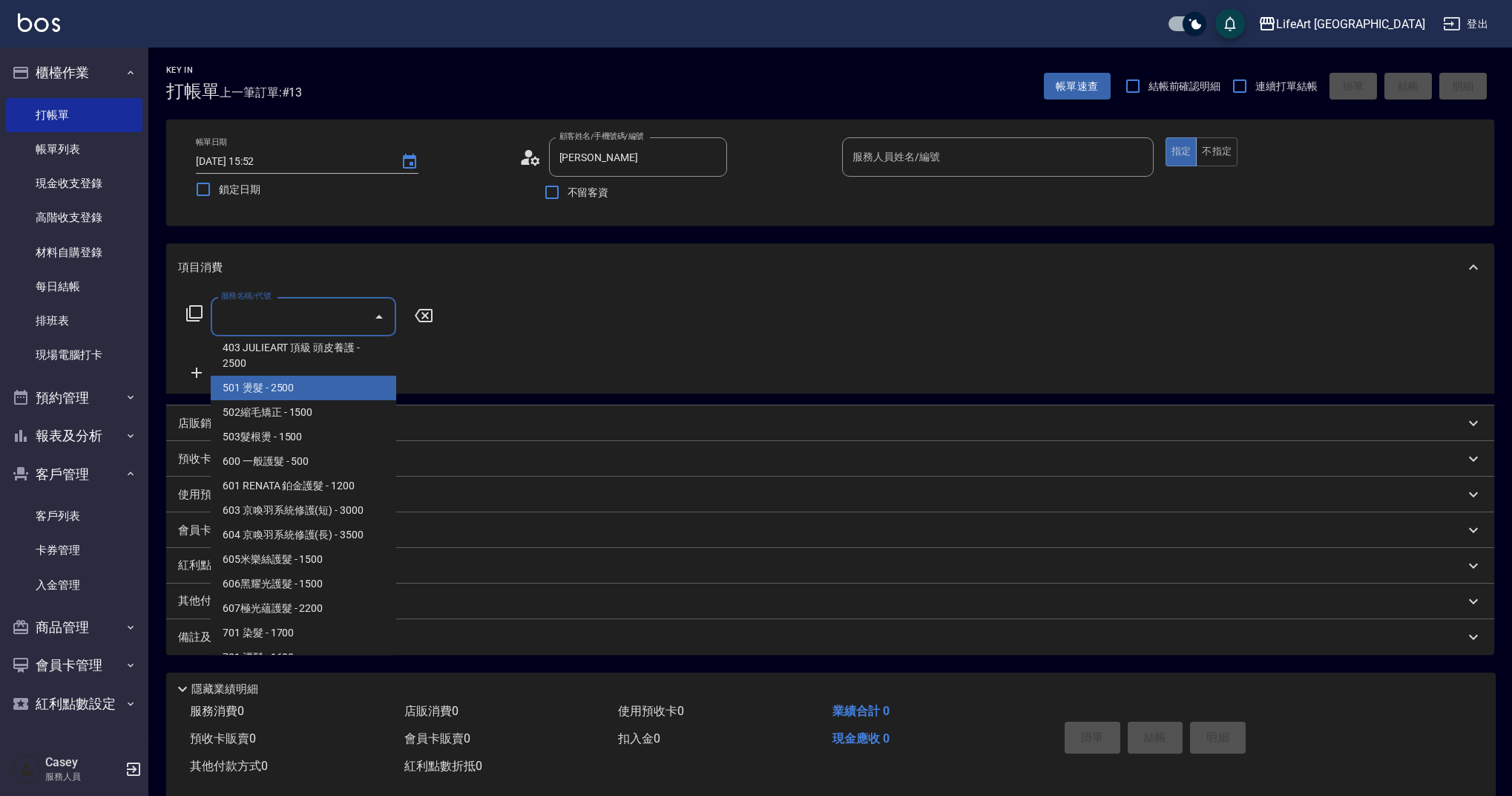
scroll to position [167, 0]
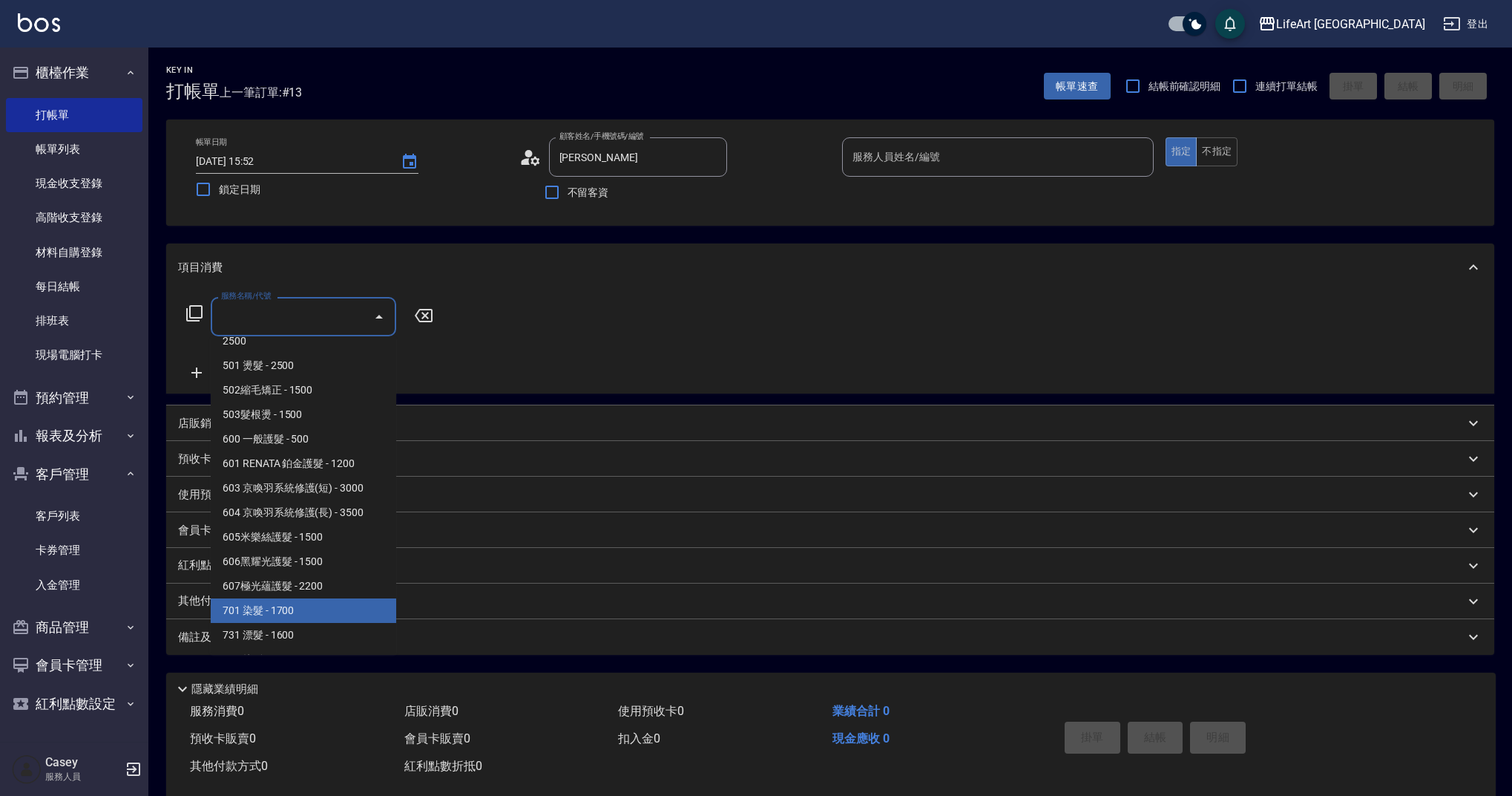
click at [346, 606] on span "701 染髮 - 1700" at bounding box center [304, 610] width 185 height 25
type input "701 染髮(701)"
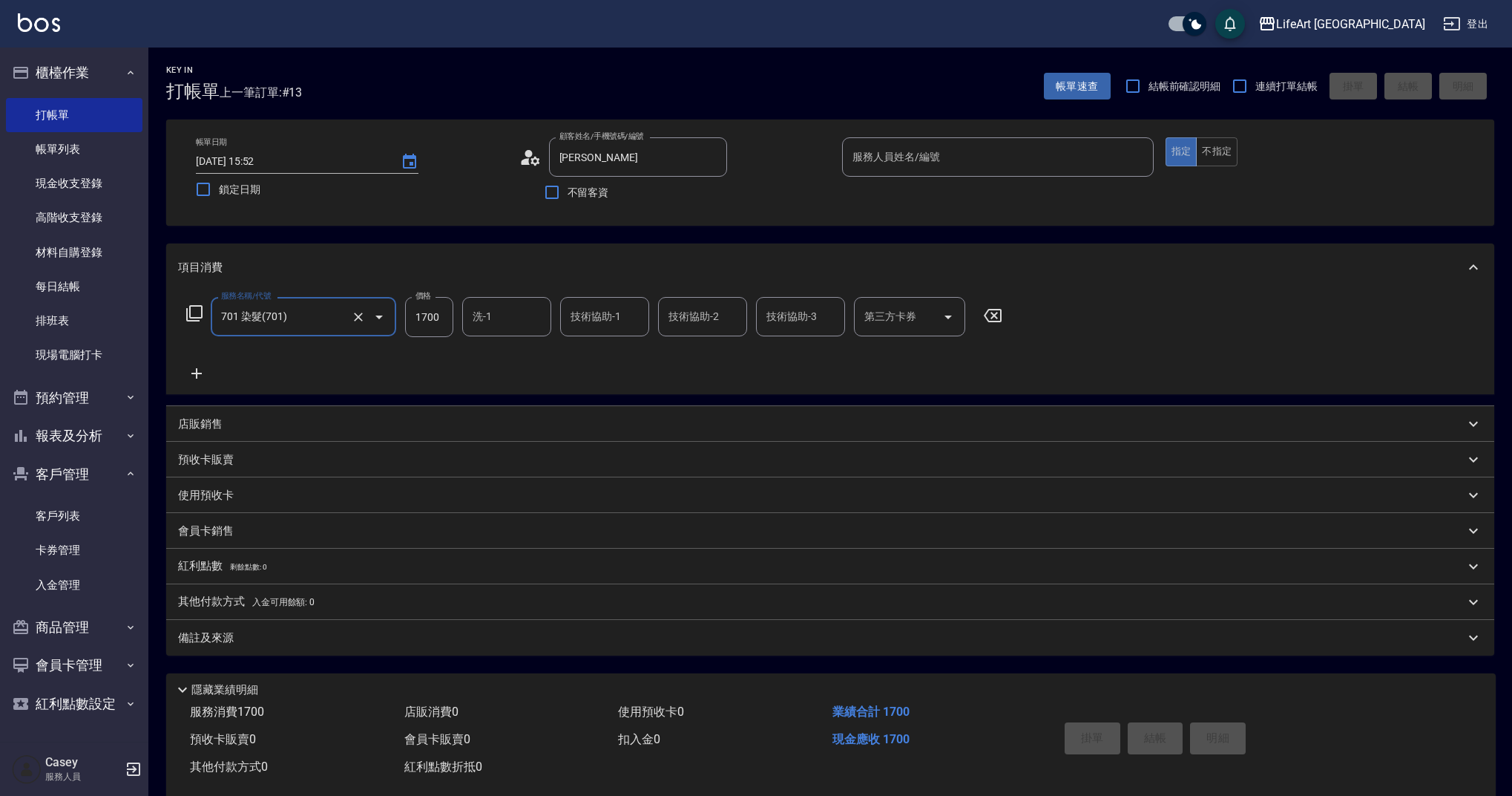
click at [419, 327] on input "1700" at bounding box center [429, 317] width 48 height 40
type input "1750"
click at [609, 166] on input "[PERSON_NAME]" at bounding box center [626, 157] width 142 height 26
click at [619, 198] on li "[PERSON_NAME]/0926556796/" at bounding box center [637, 194] width 178 height 25
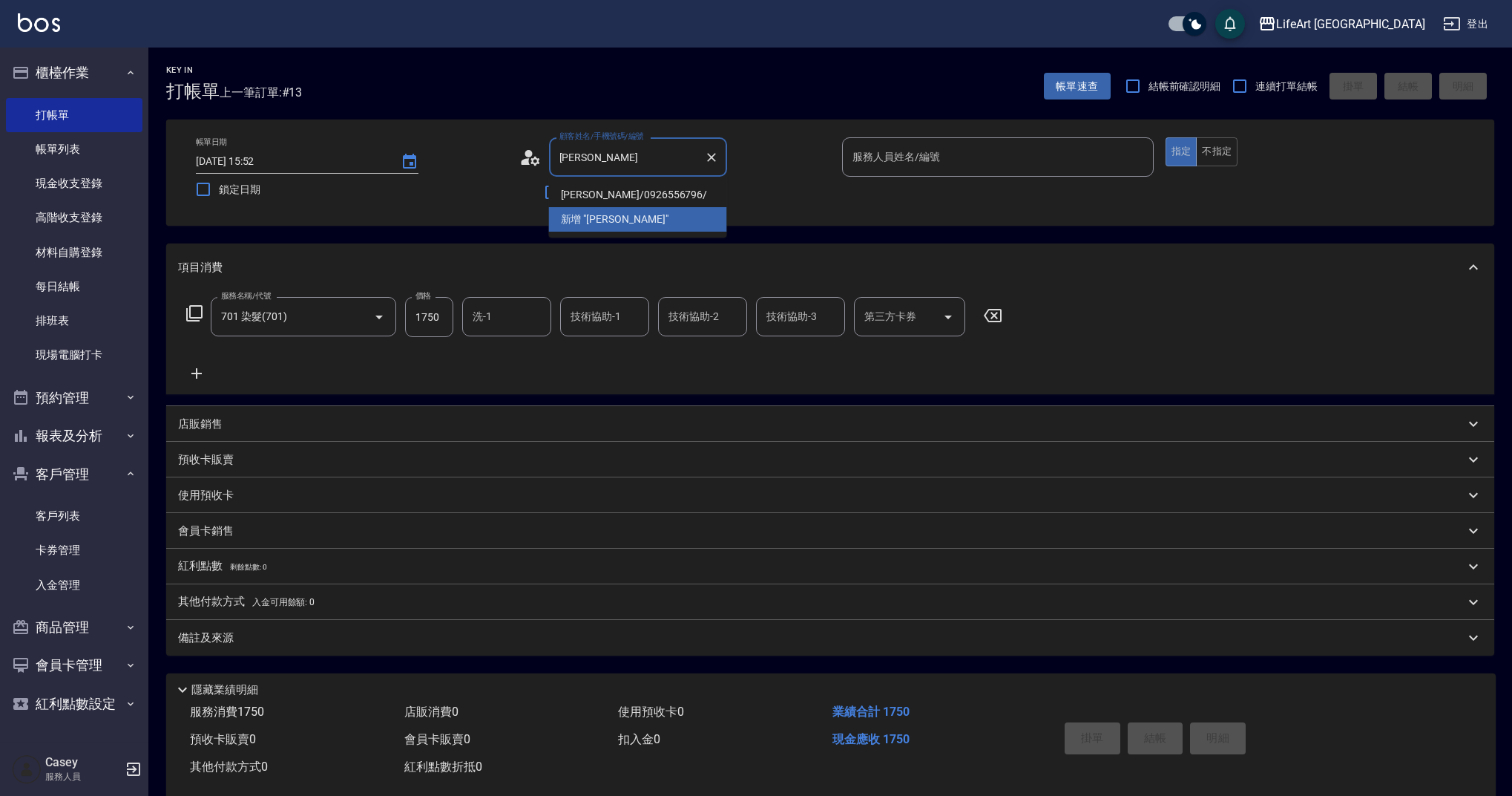
type input "[PERSON_NAME]/0926556796/"
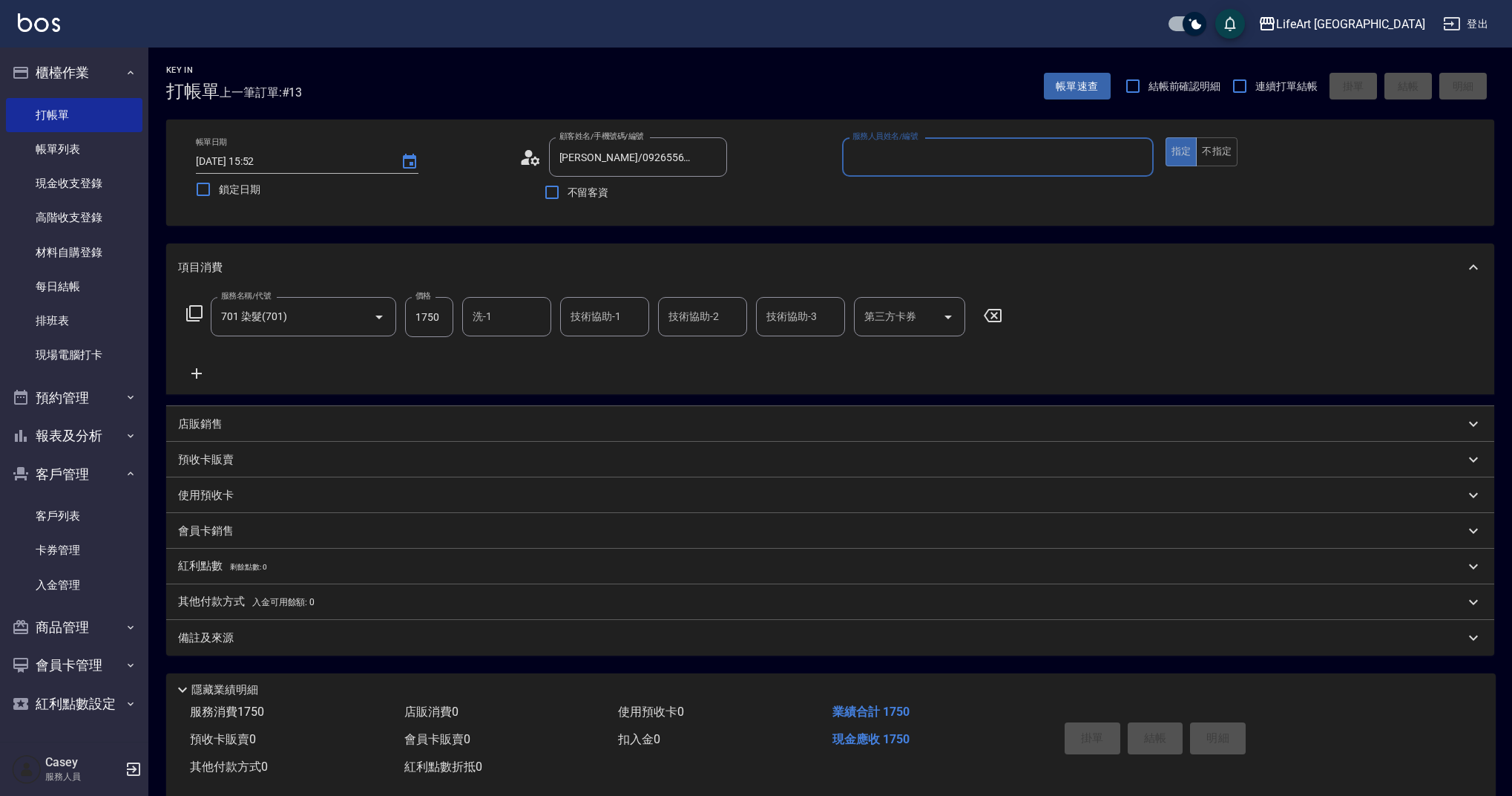
type input "Weiwei-w"
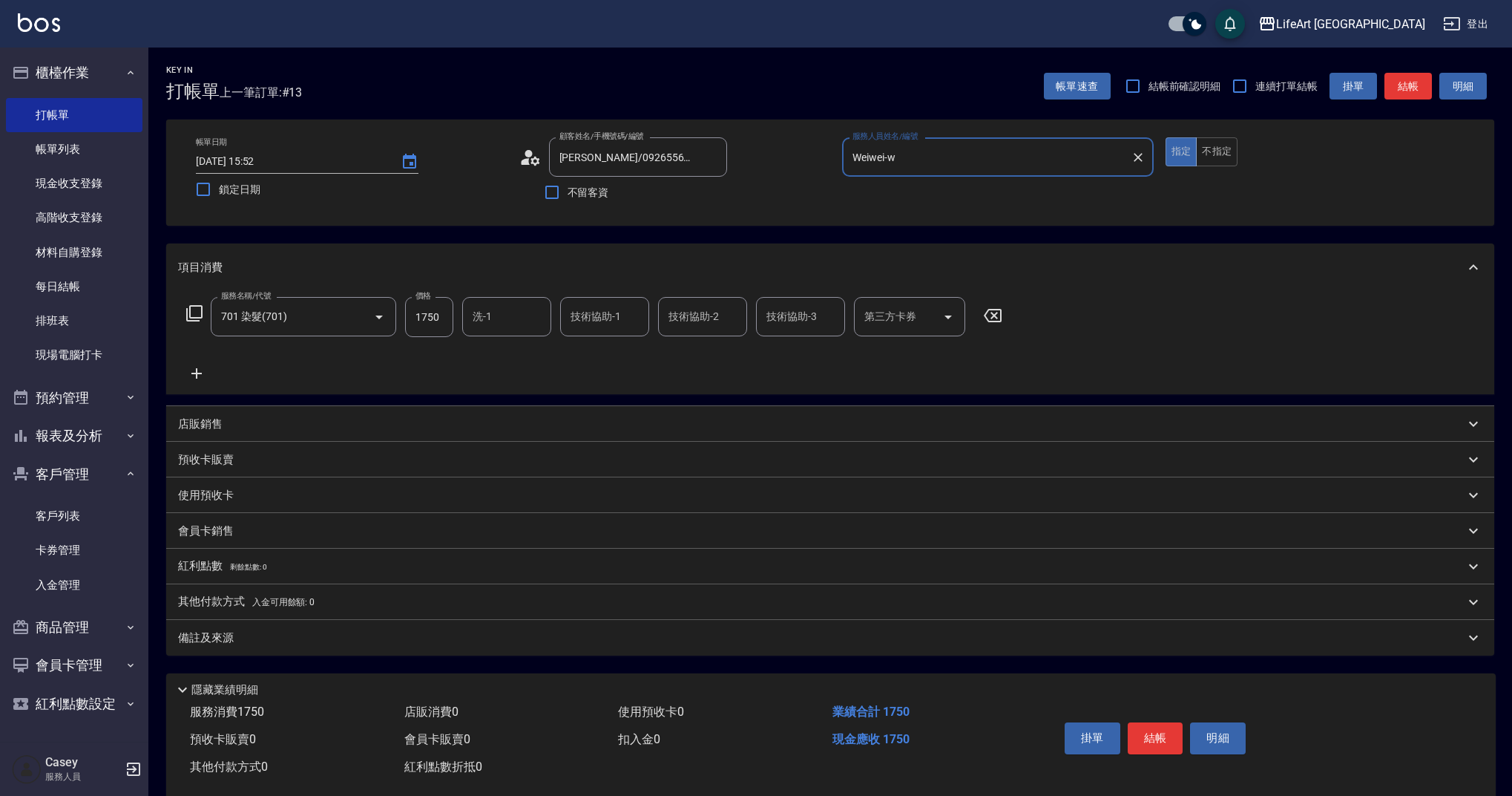
click at [599, 313] on div "技術協助-1 技術協助-1" at bounding box center [604, 317] width 89 height 39
click at [589, 358] on span "Casey -c" at bounding box center [590, 354] width 37 height 15
type input "Casey-c"
click at [341, 641] on div "備註及來源" at bounding box center [821, 638] width 1287 height 15
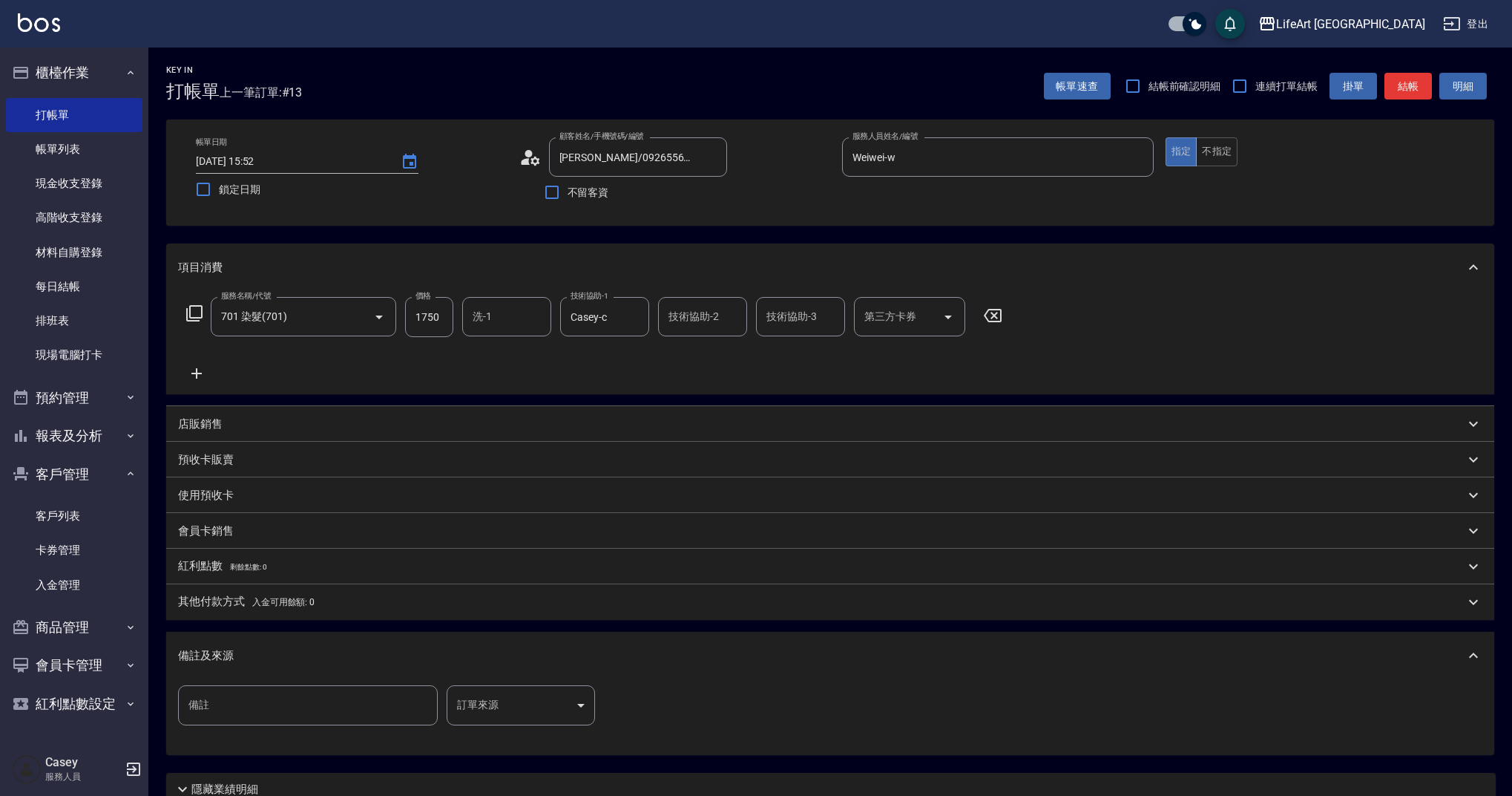
click at [504, 693] on body "LifeArt 蘆洲 登出 櫃檯作業 打帳單 帳單列表 現金收支登錄 高階收支登錄 材料自購登錄 每日結帳 排班表 現場電腦打卡 預約管理 預約管理 單日預約…" at bounding box center [756, 458] width 1512 height 916
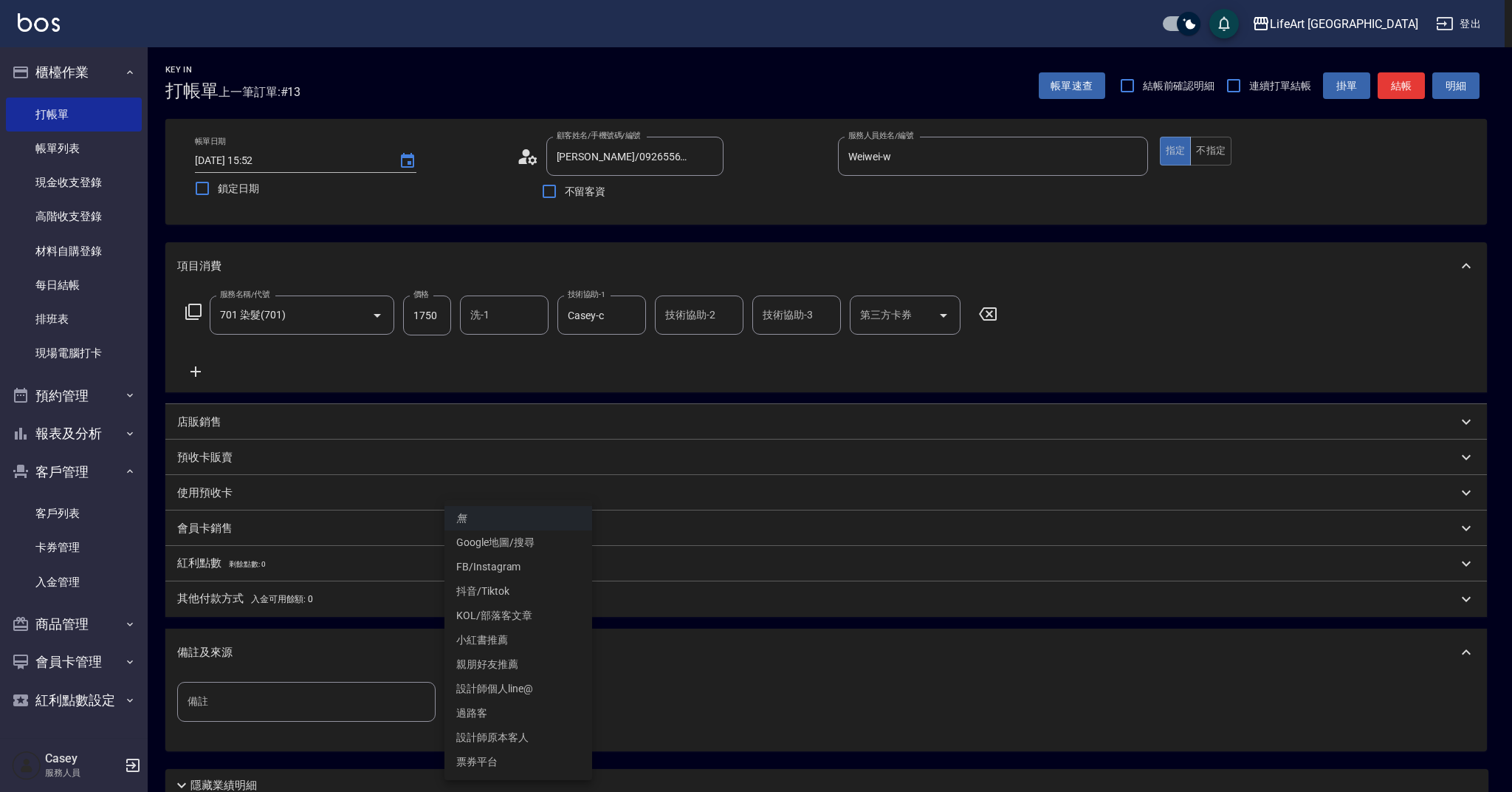
click at [533, 726] on li "設計師原本客人" at bounding box center [518, 737] width 147 height 25
type input "設計師原本客人"
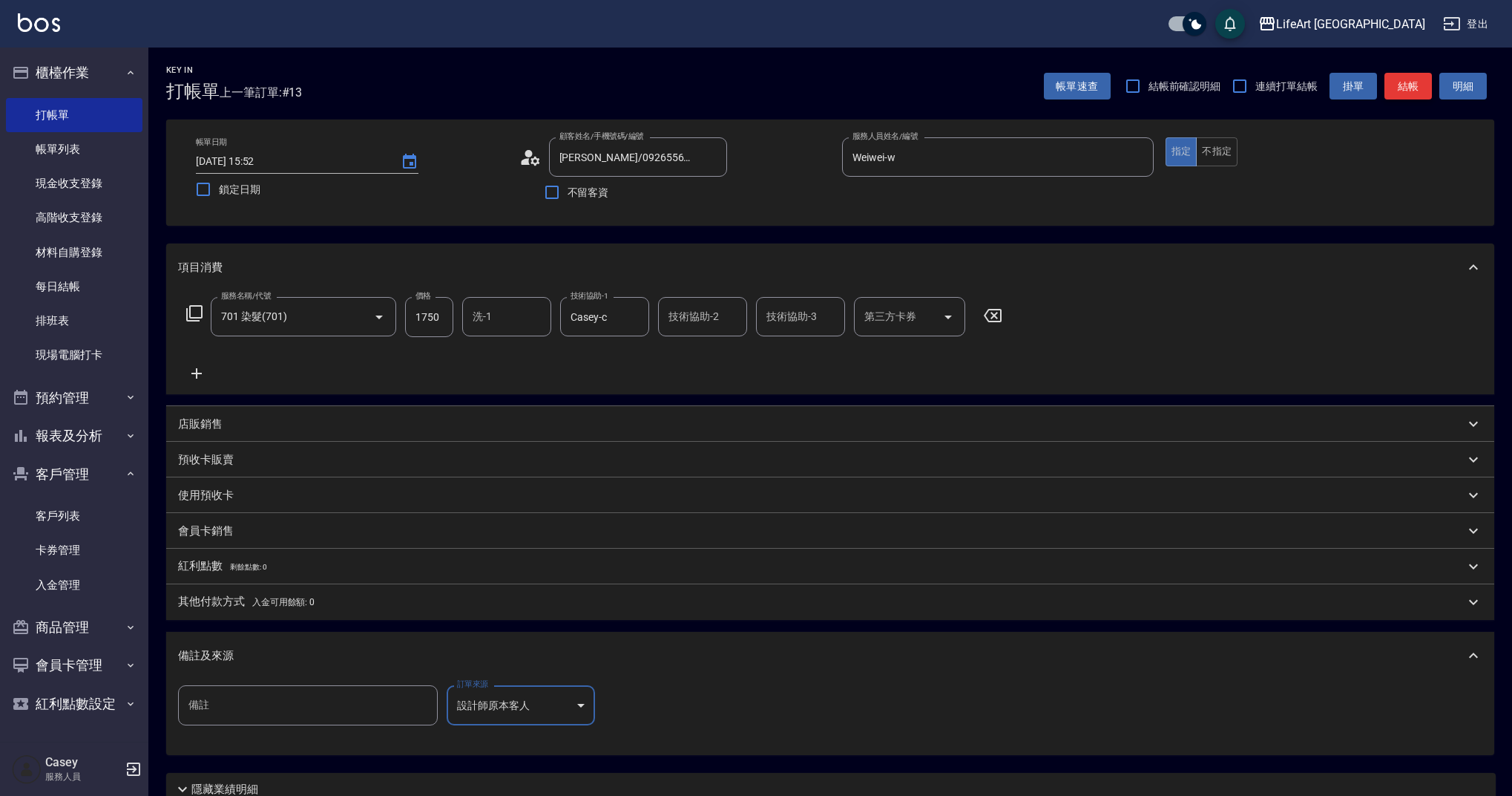
click at [1424, 83] on button "結帳" at bounding box center [1408, 86] width 48 height 27
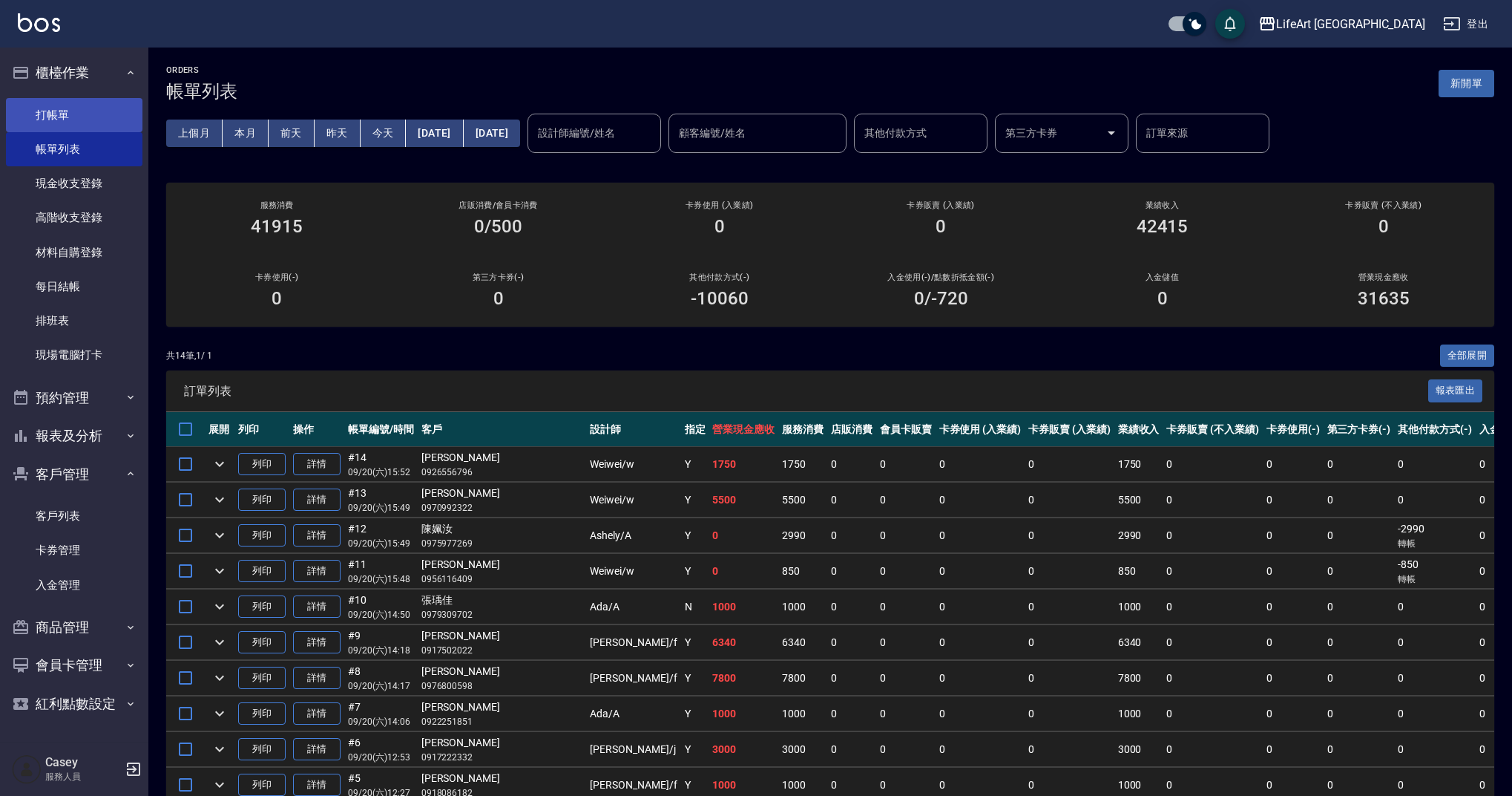
click at [87, 124] on link "打帳單" at bounding box center [74, 115] width 136 height 34
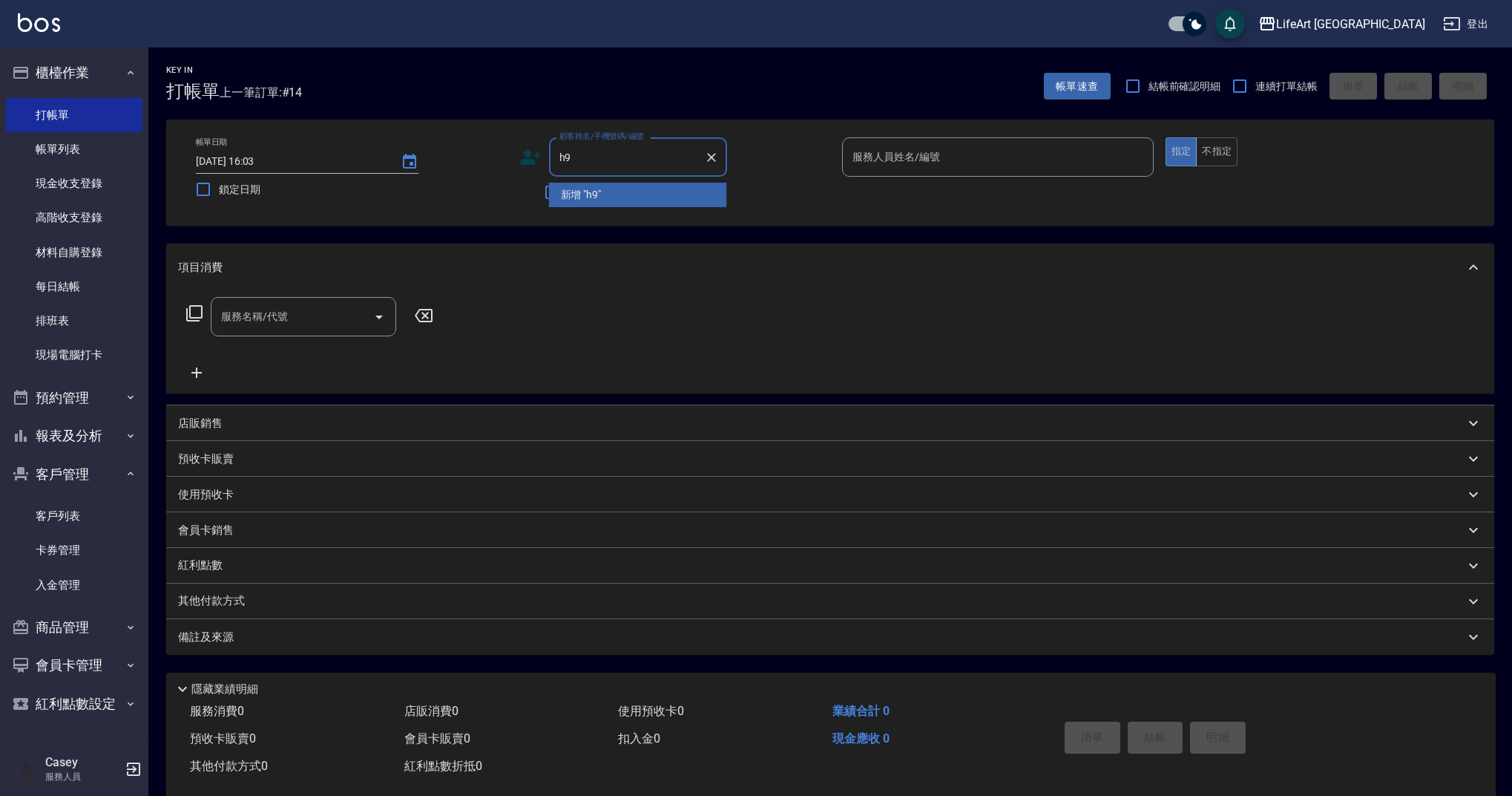
type input "h"
click at [629, 241] on li "[PERSON_NAME]/0939994045/null" at bounding box center [637, 243] width 178 height 25
type input "[PERSON_NAME]/0939994045/null"
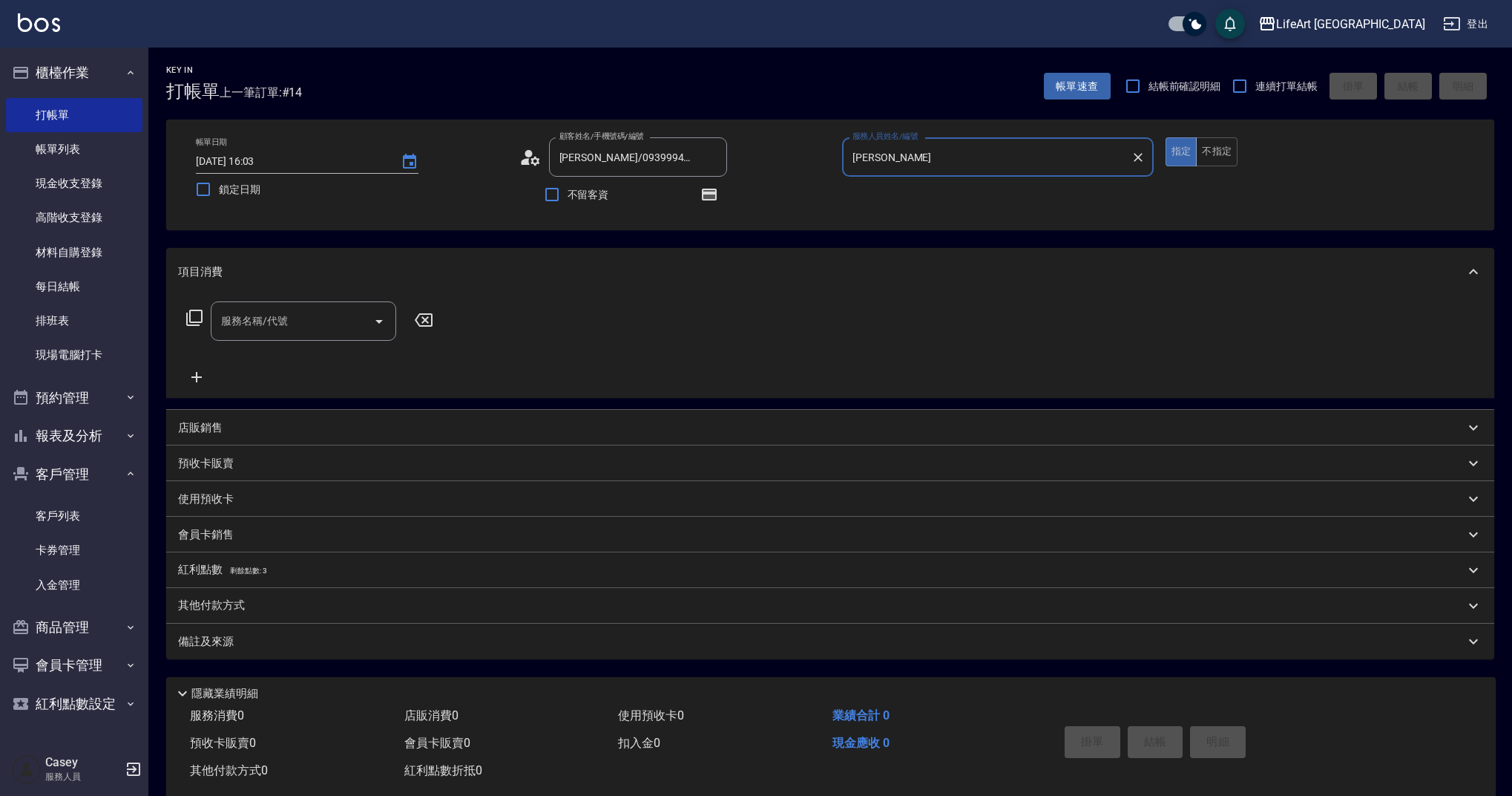
type input "[PERSON_NAME]"
click at [714, 205] on button "button" at bounding box center [710, 195] width 36 height 36
click at [866, 226] on div "帳單日期 [DATE] 16:03 鎖定日期 顧客姓名/手機號碼/編號 [PERSON_NAME]/0939994045/null 顧客姓名/手機號碼/編號 …" at bounding box center [830, 175] width 1328 height 111
click at [535, 163] on icon at bounding box center [534, 160] width 9 height 9
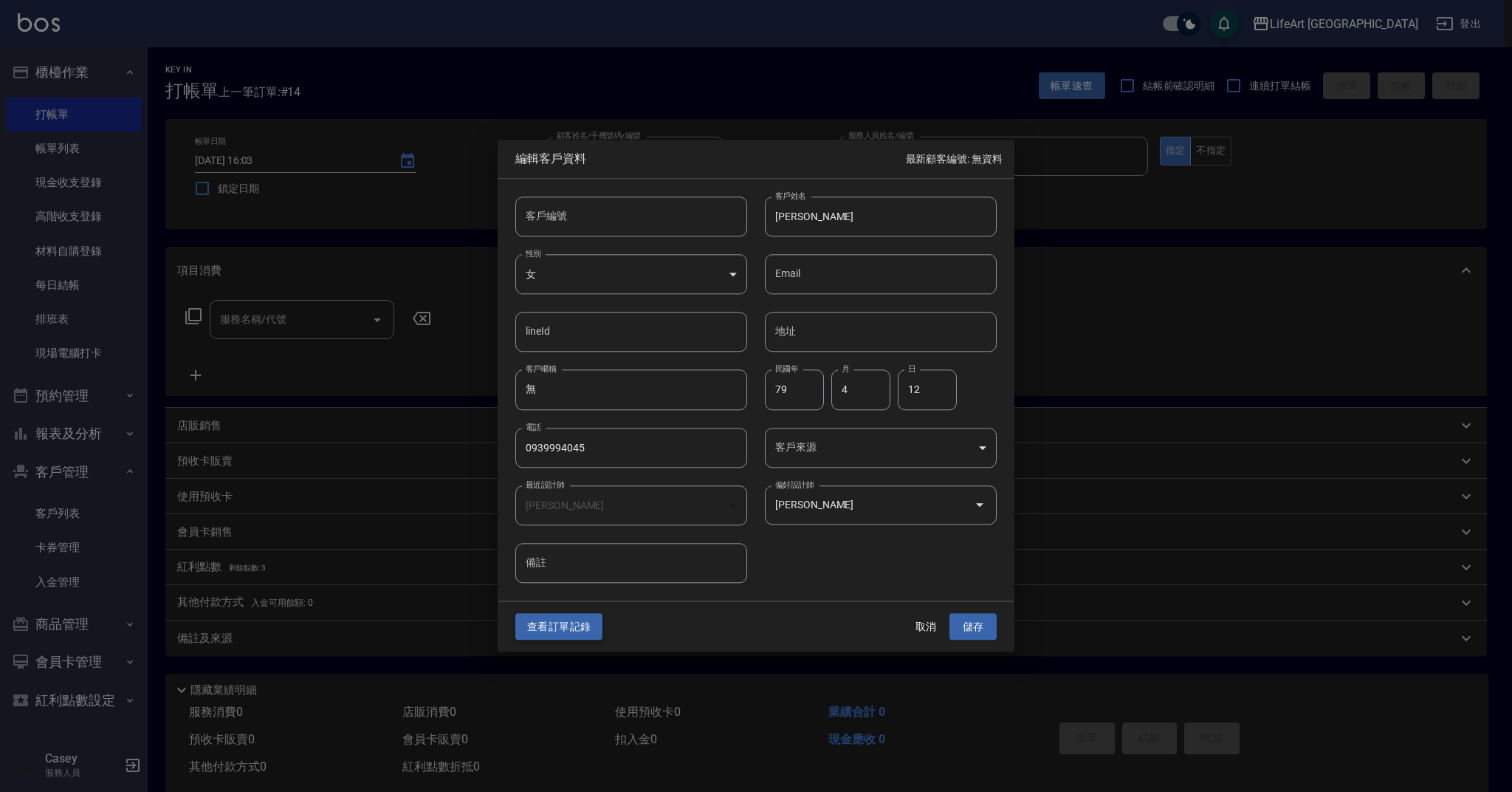
click at [567, 621] on button "查看訂單記錄" at bounding box center [559, 627] width 87 height 27
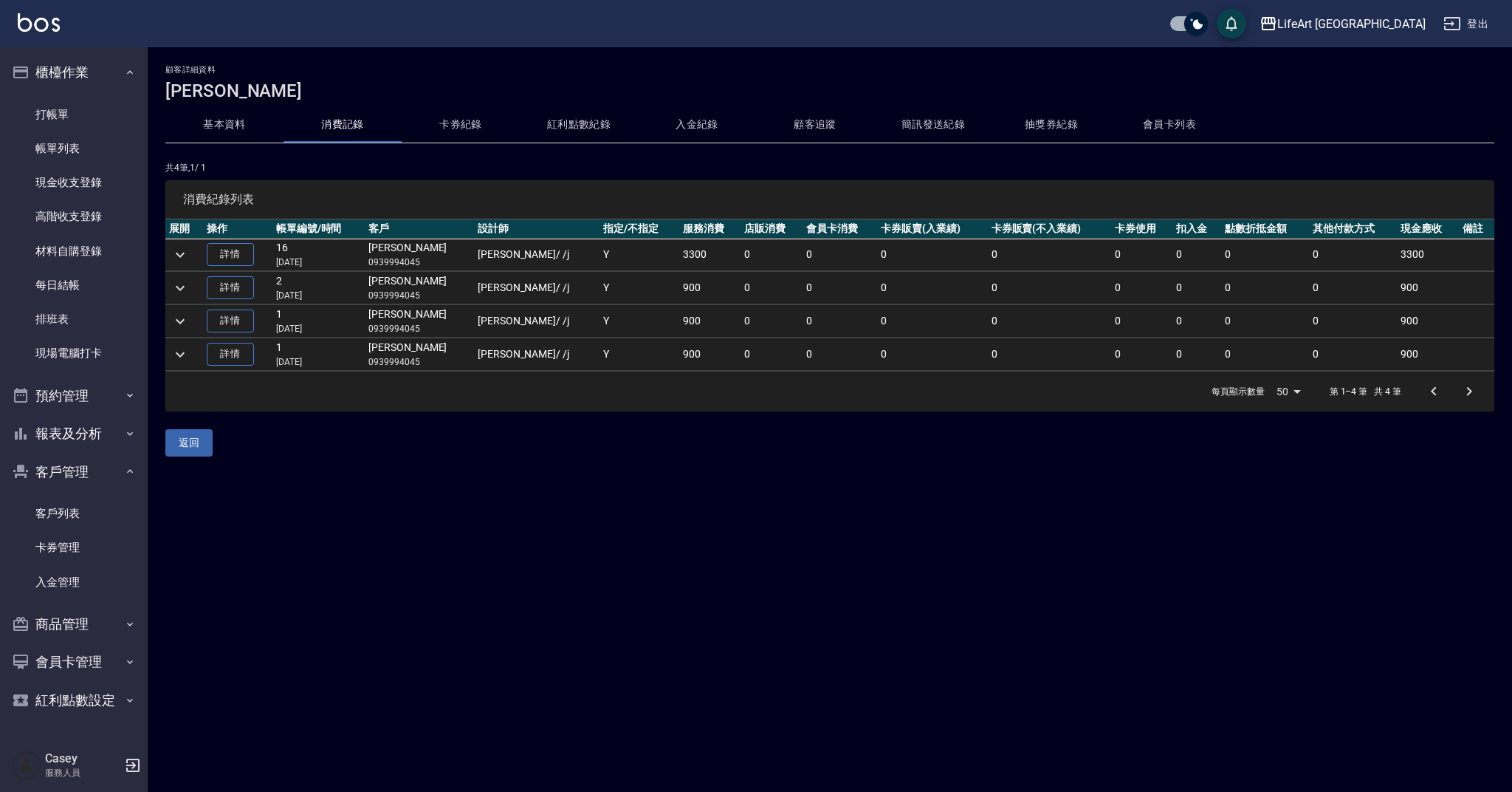
click at [180, 246] on icon "expand row" at bounding box center [179, 254] width 18 height 18
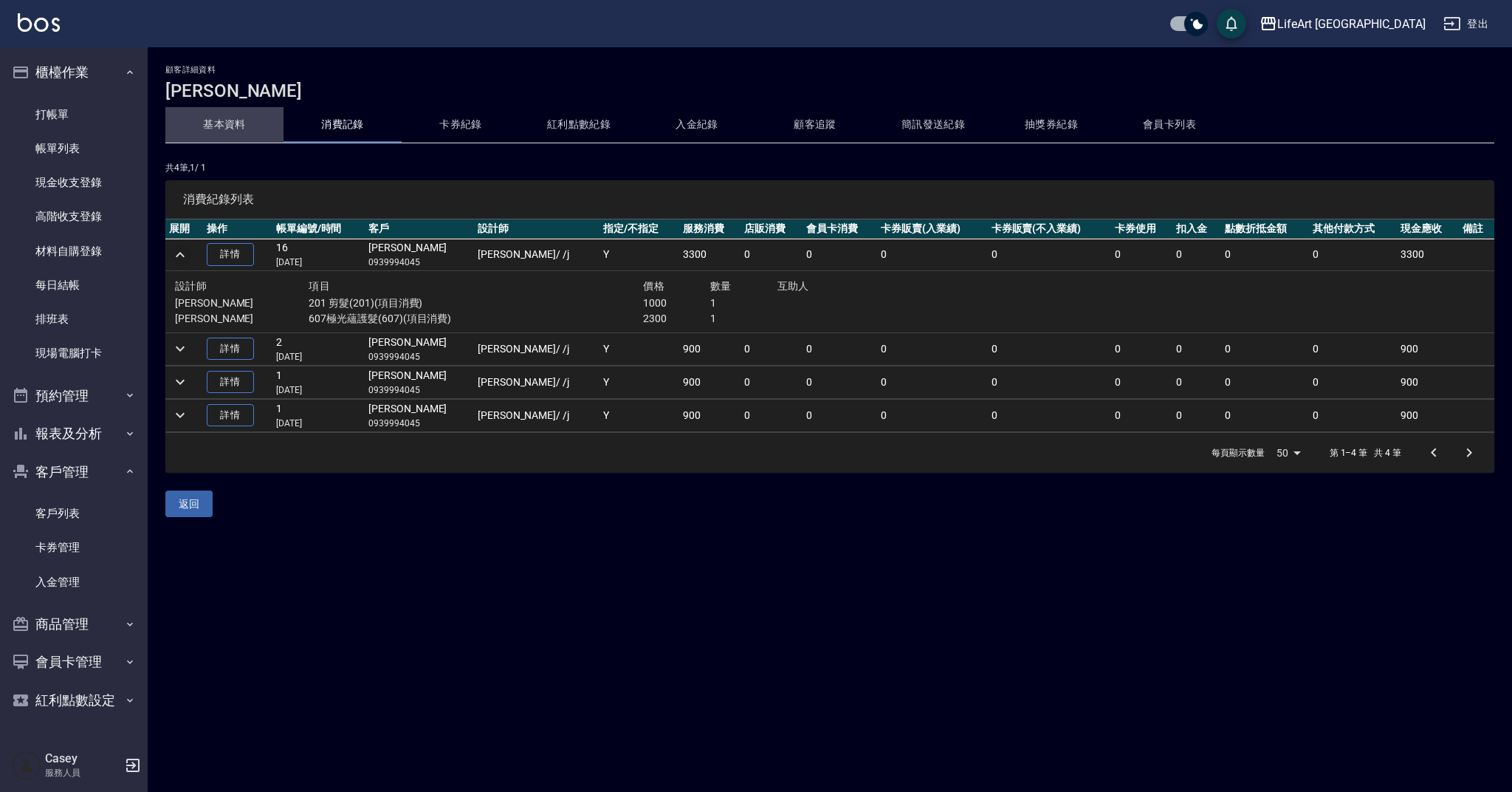
click at [245, 130] on button "基本資料" at bounding box center [224, 125] width 119 height 36
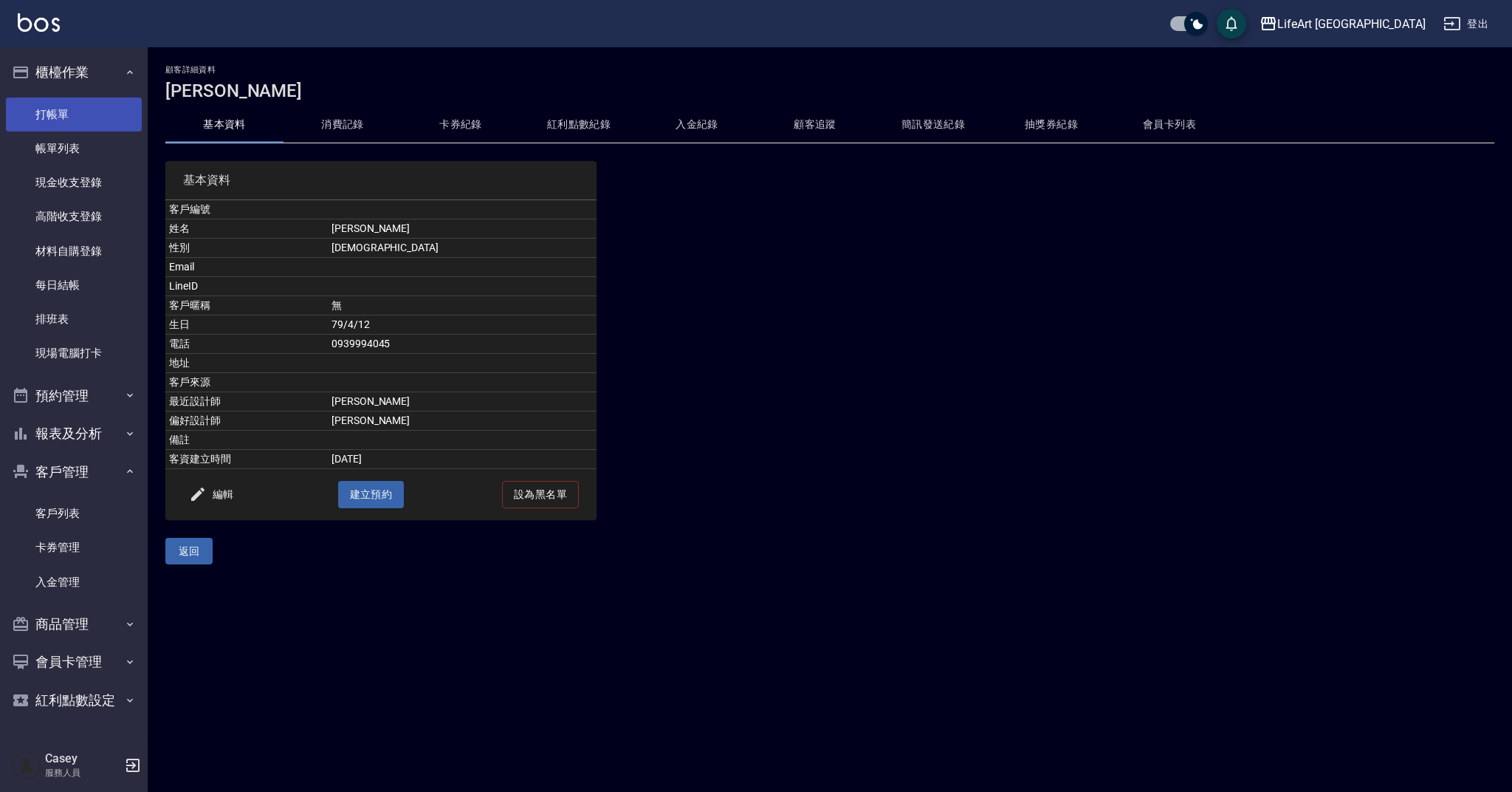
click at [70, 124] on link "打帳單" at bounding box center [74, 114] width 135 height 34
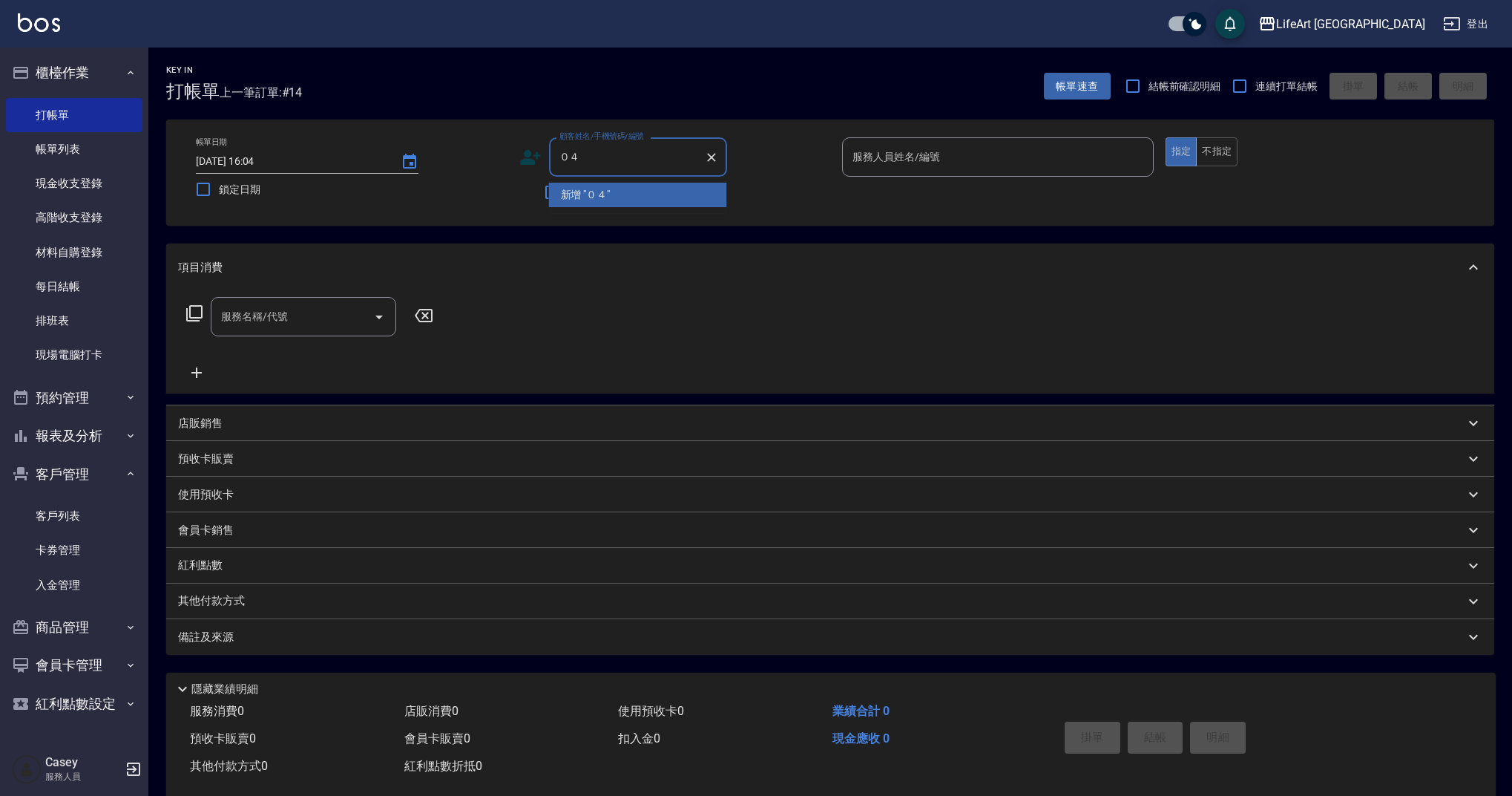
type input "０"
type input "0"
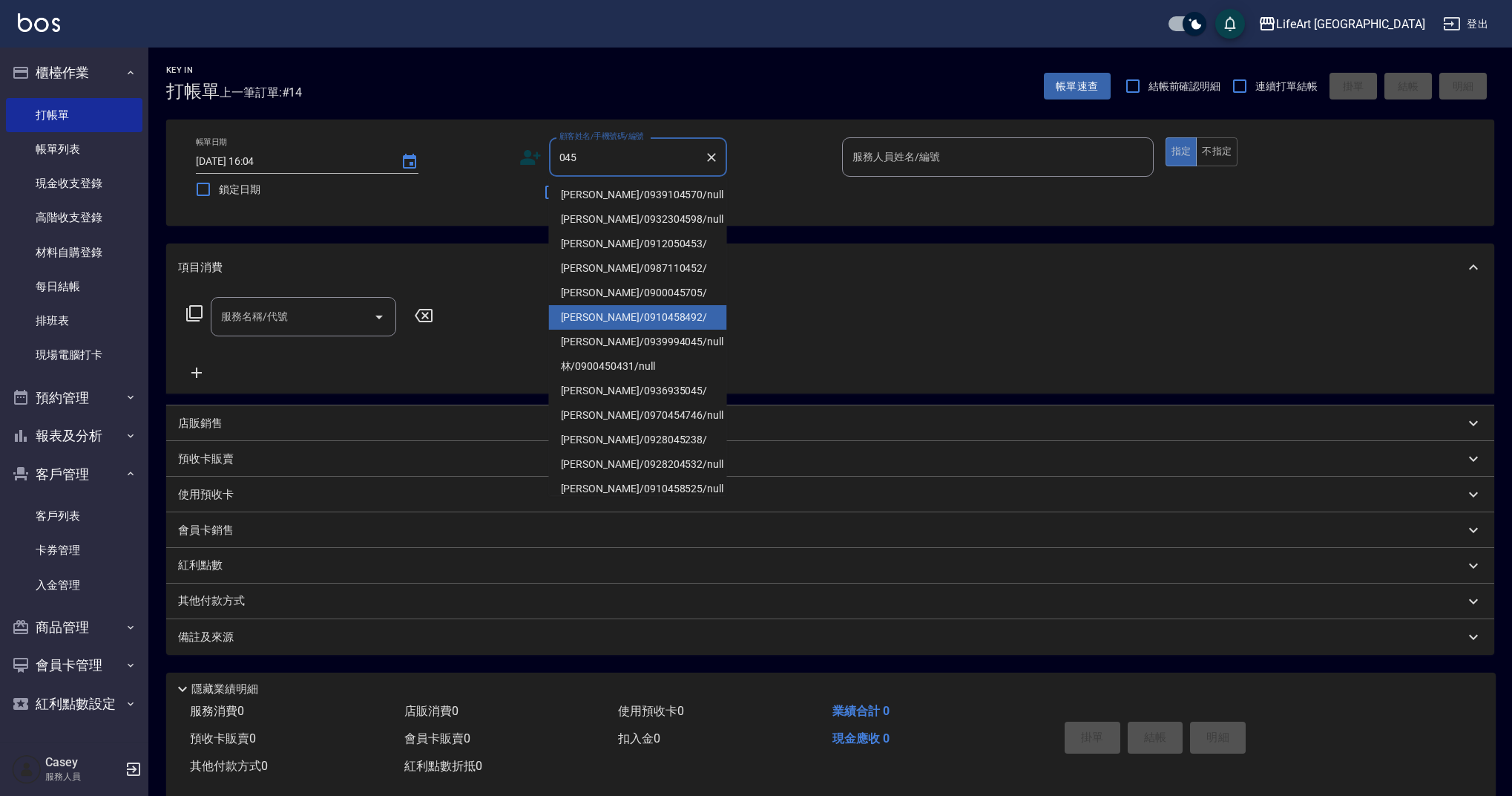
click at [626, 335] on li "[PERSON_NAME]/0939994045/null" at bounding box center [637, 341] width 178 height 25
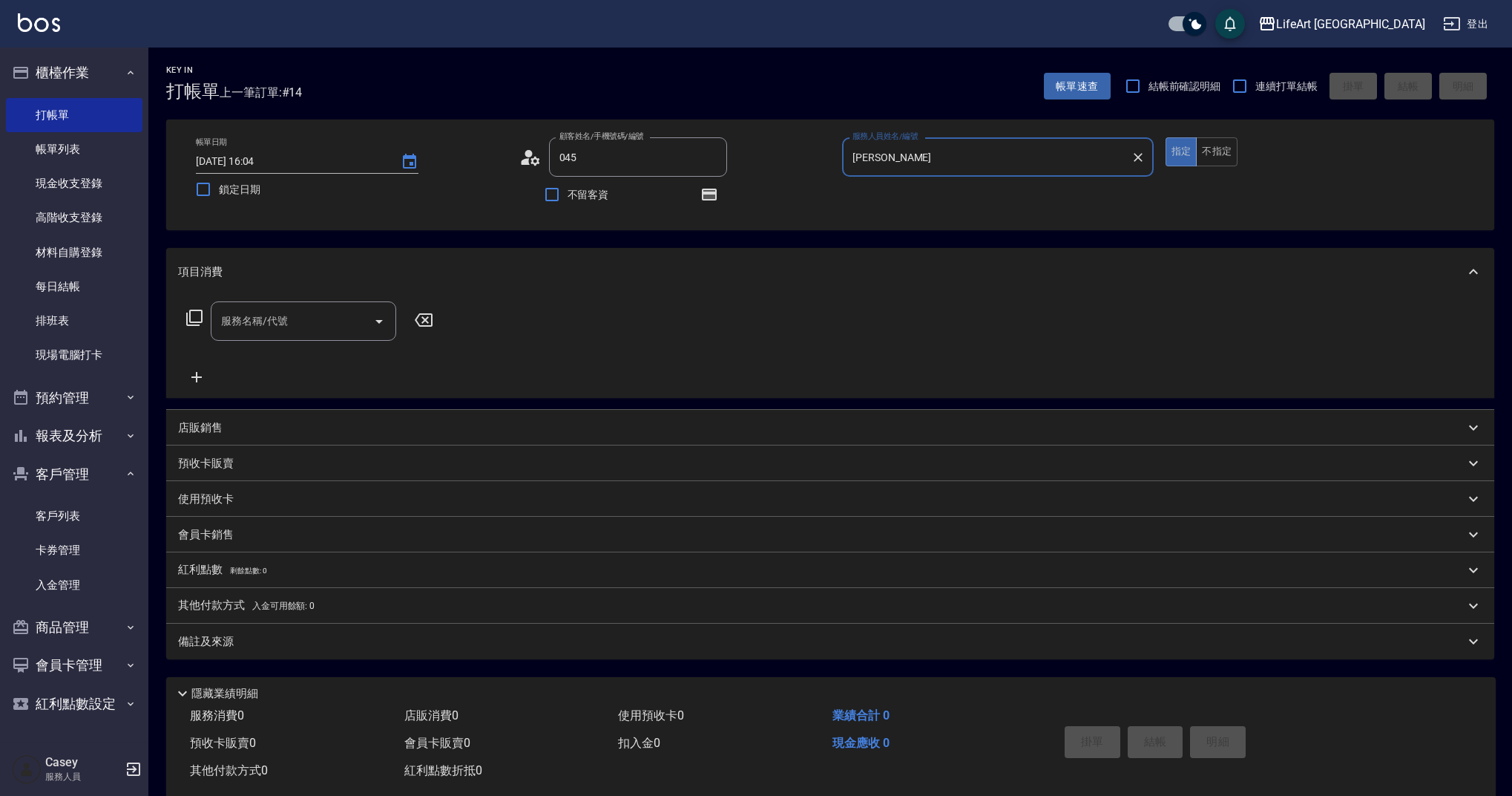
type input "[PERSON_NAME]/0939994045/null"
type input "[PERSON_NAME]"
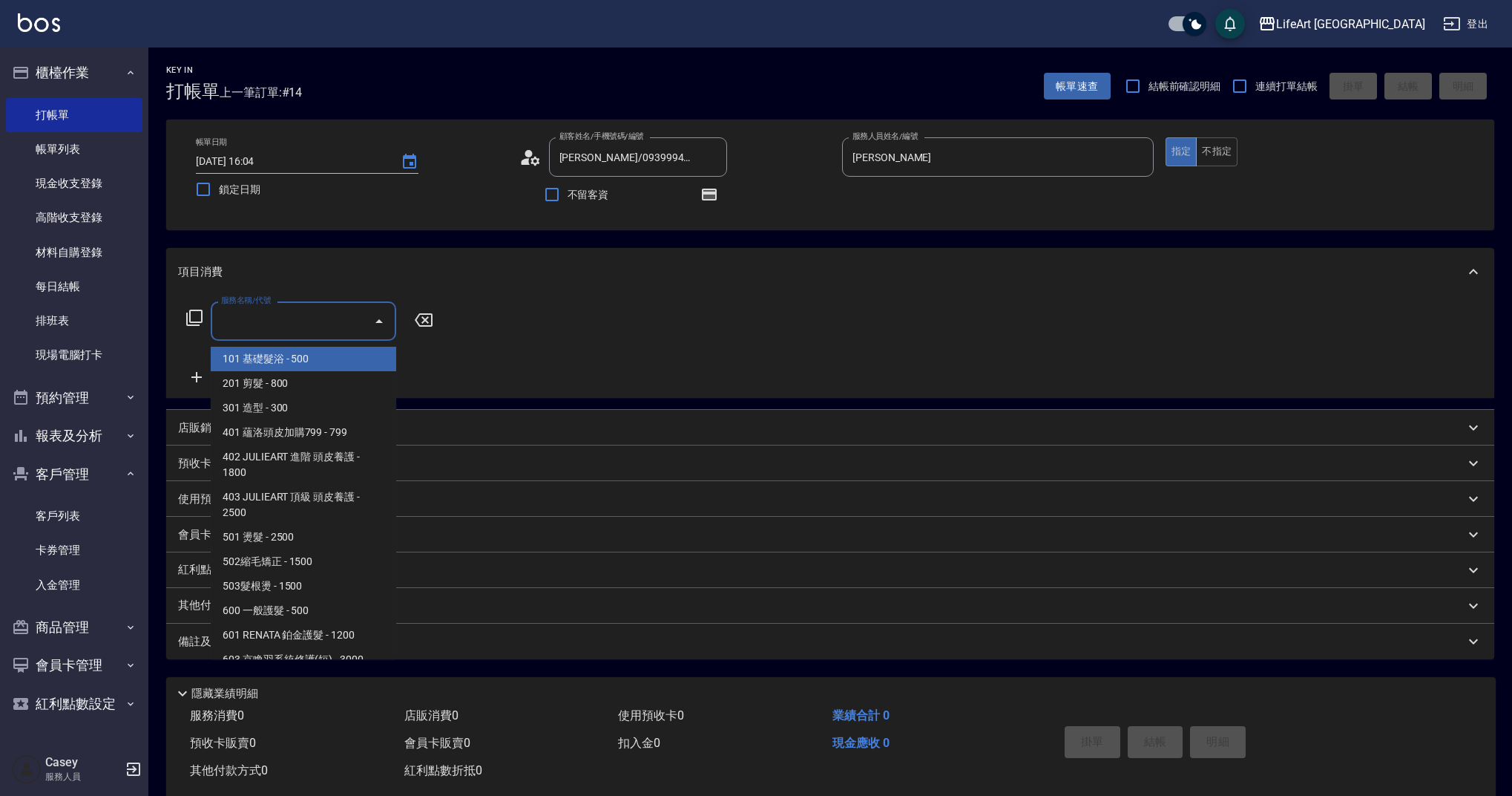
click at [231, 330] on input "服務名稱/代號" at bounding box center [292, 321] width 150 height 26
click at [251, 380] on span "201 剪髮 - 800" at bounding box center [304, 383] width 185 height 25
type input "201 剪髮(201)"
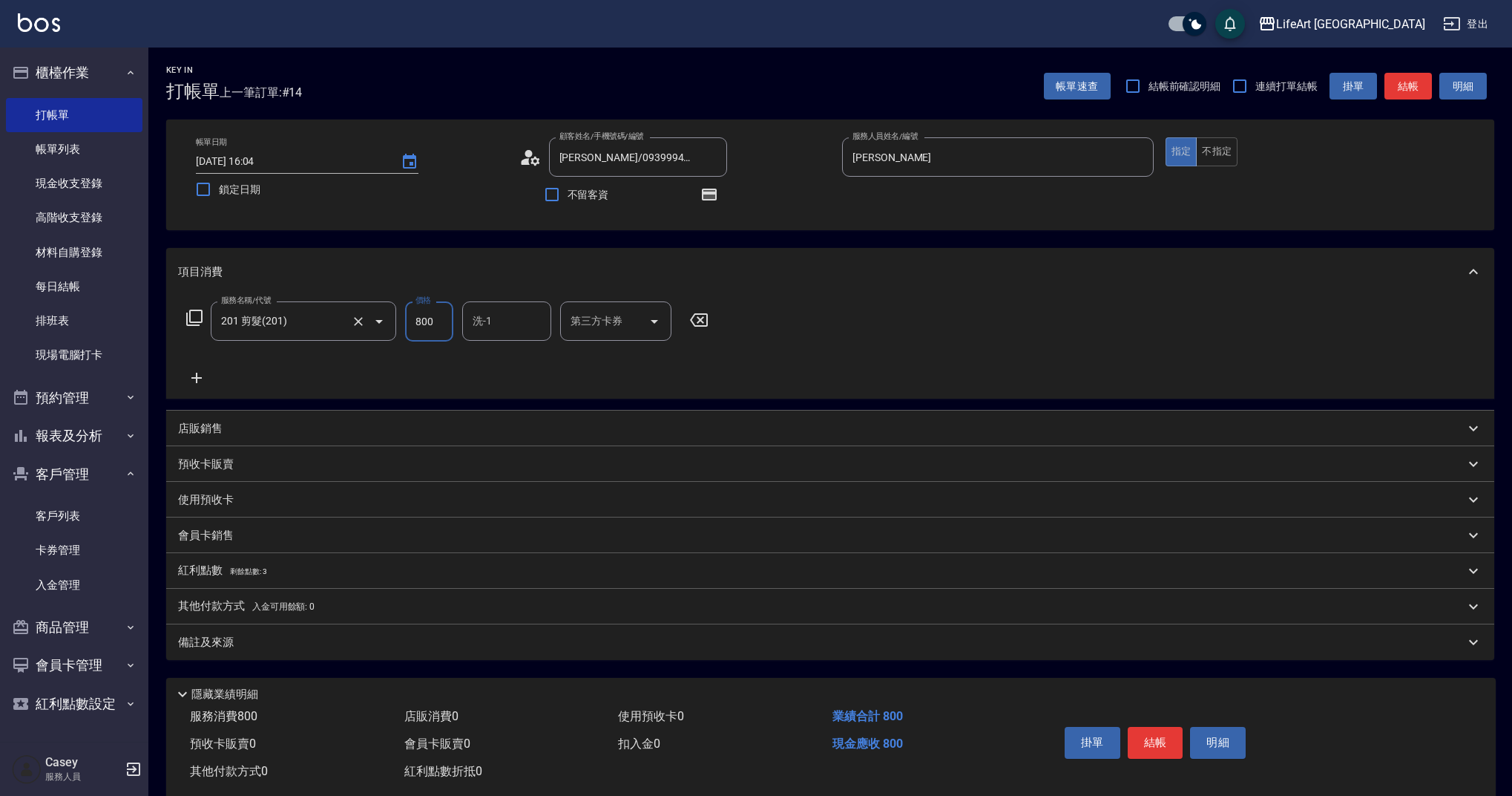
drag, startPoint x: 446, startPoint y: 317, endPoint x: 376, endPoint y: 320, distance: 70.1
click at [376, 320] on div "服務名稱/代號 201 剪髮(201) 服務名稱/代號 價格 800 價格 洗-1 洗-1 第三方卡券 第三方卡券" at bounding box center [448, 321] width 539 height 40
type input "1000"
click at [328, 647] on div "備註及來源" at bounding box center [821, 642] width 1287 height 15
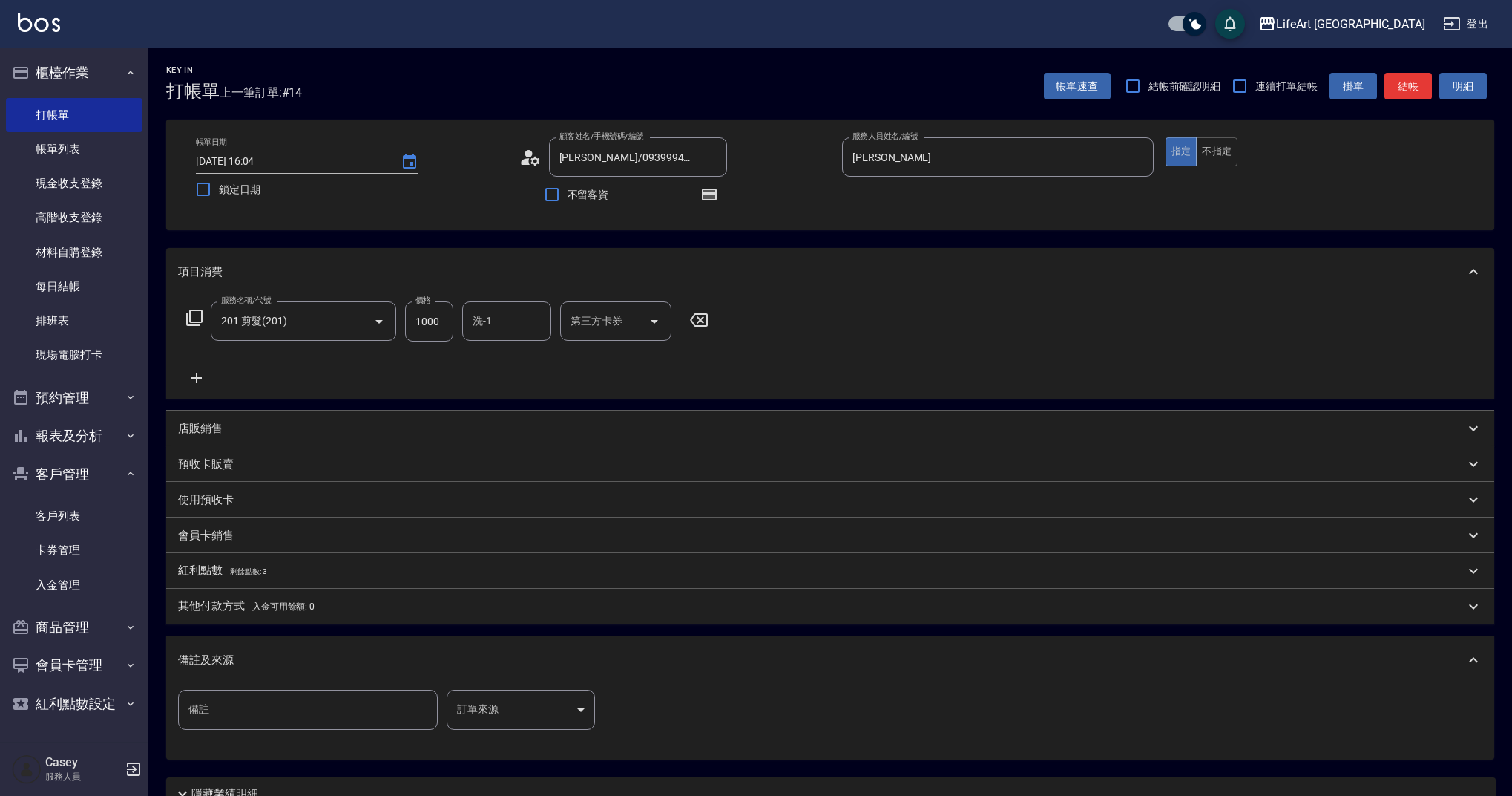
drag, startPoint x: 553, startPoint y: 681, endPoint x: 550, endPoint y: 703, distance: 22.2
click at [553, 681] on div "備註及來源" at bounding box center [830, 660] width 1328 height 48
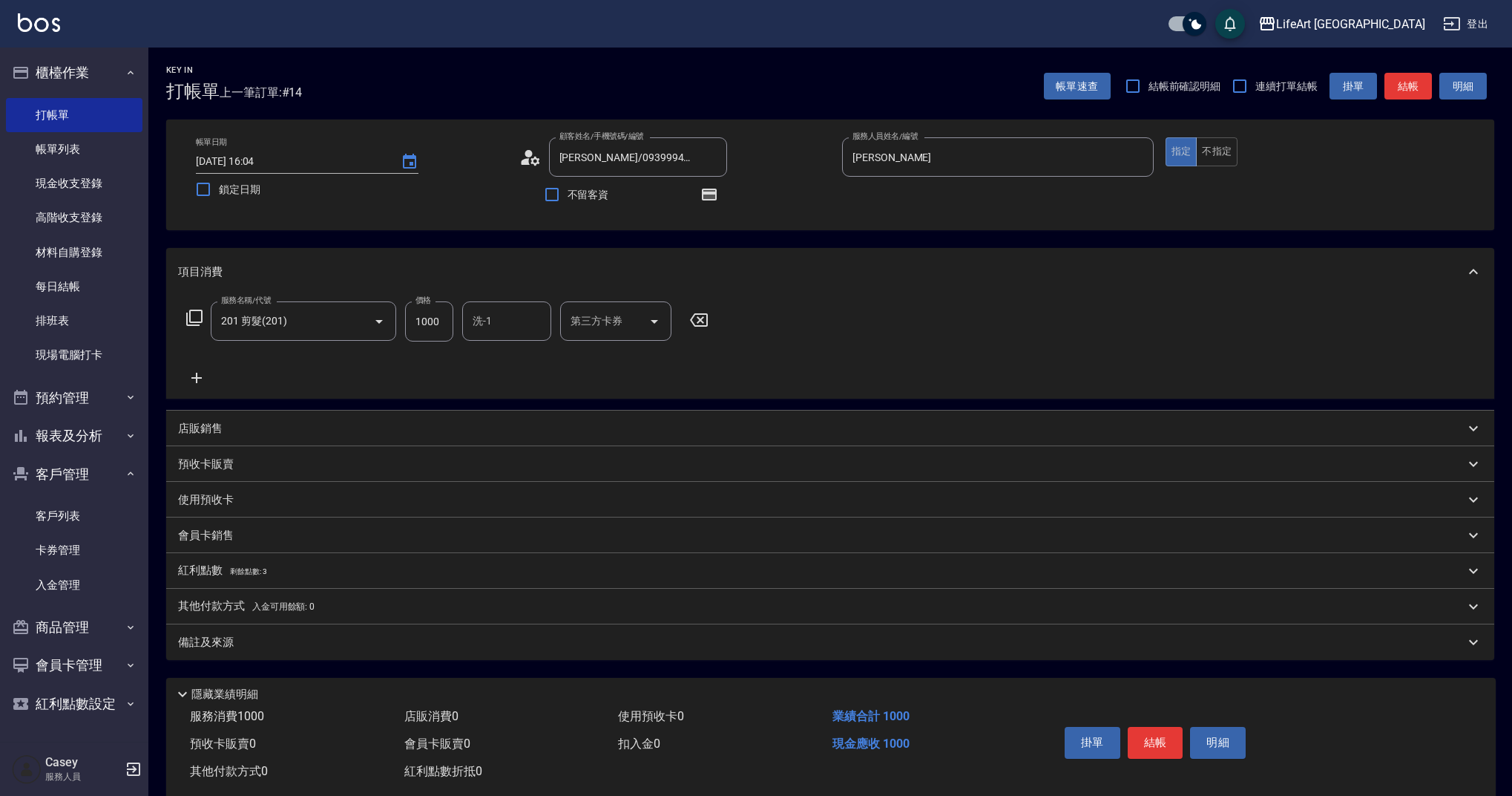
click at [460, 647] on div "備註及來源" at bounding box center [821, 642] width 1287 height 15
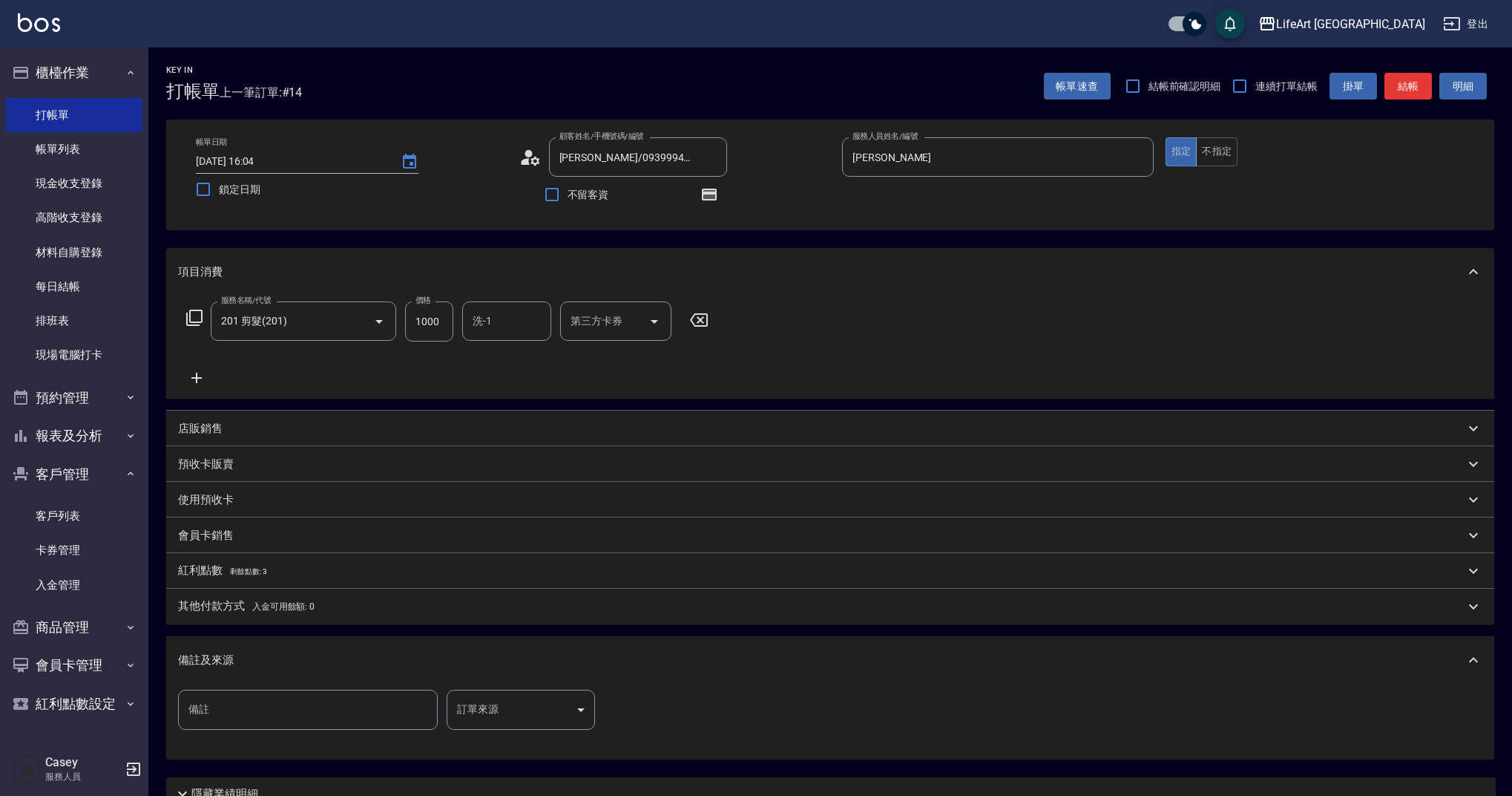
click at [501, 719] on body "LifeArt 蘆洲 登出 櫃檯作業 打帳單 帳單列表 現金收支登錄 高階收支登錄 材料自購登錄 每日結帳 排班表 現場電腦打卡 預約管理 預約管理 單日預約…" at bounding box center [756, 460] width 1512 height 920
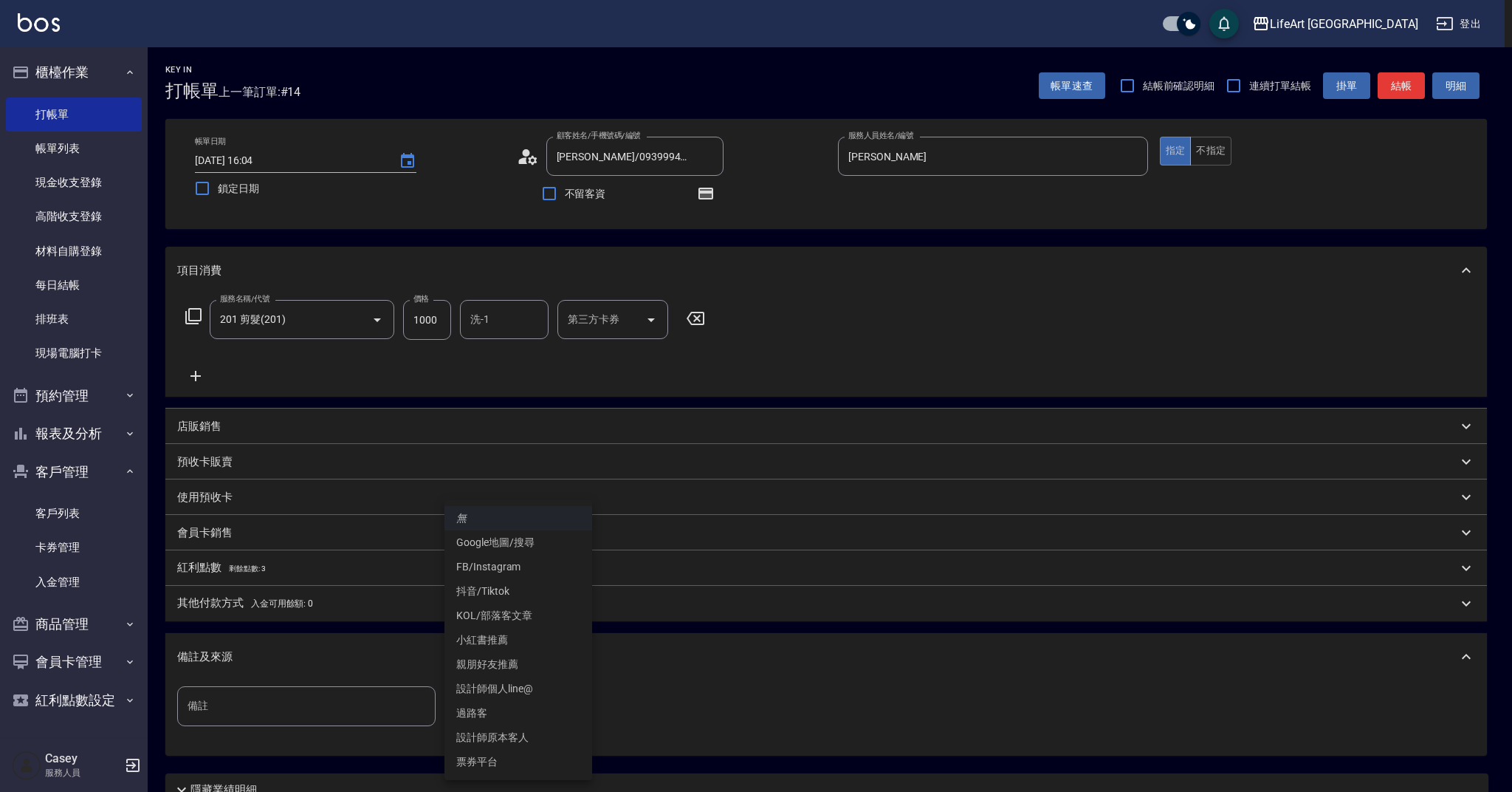
click at [524, 737] on li "設計師原本客人" at bounding box center [518, 737] width 147 height 25
type input "設計師原本客人"
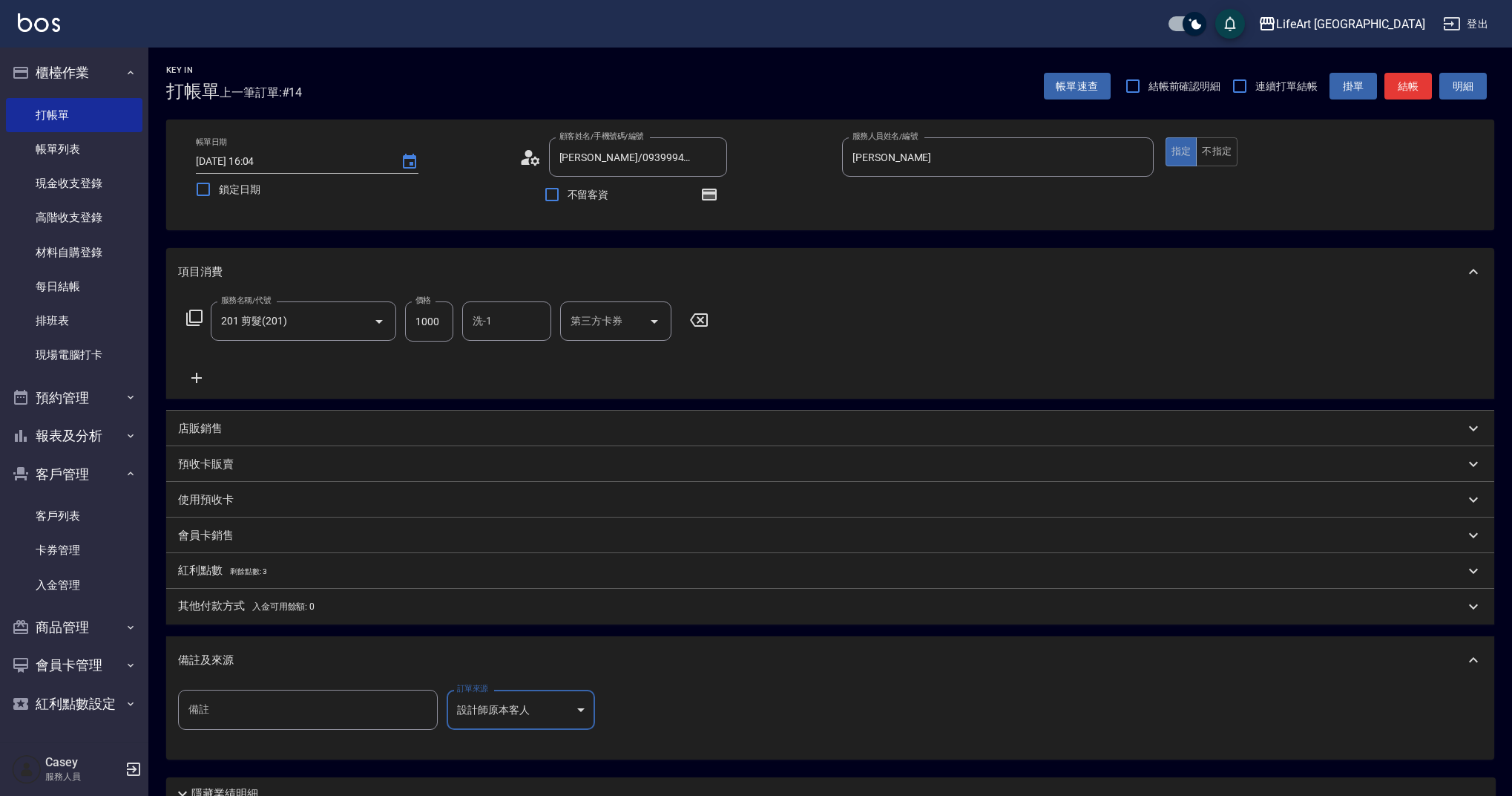
scroll to position [131, 0]
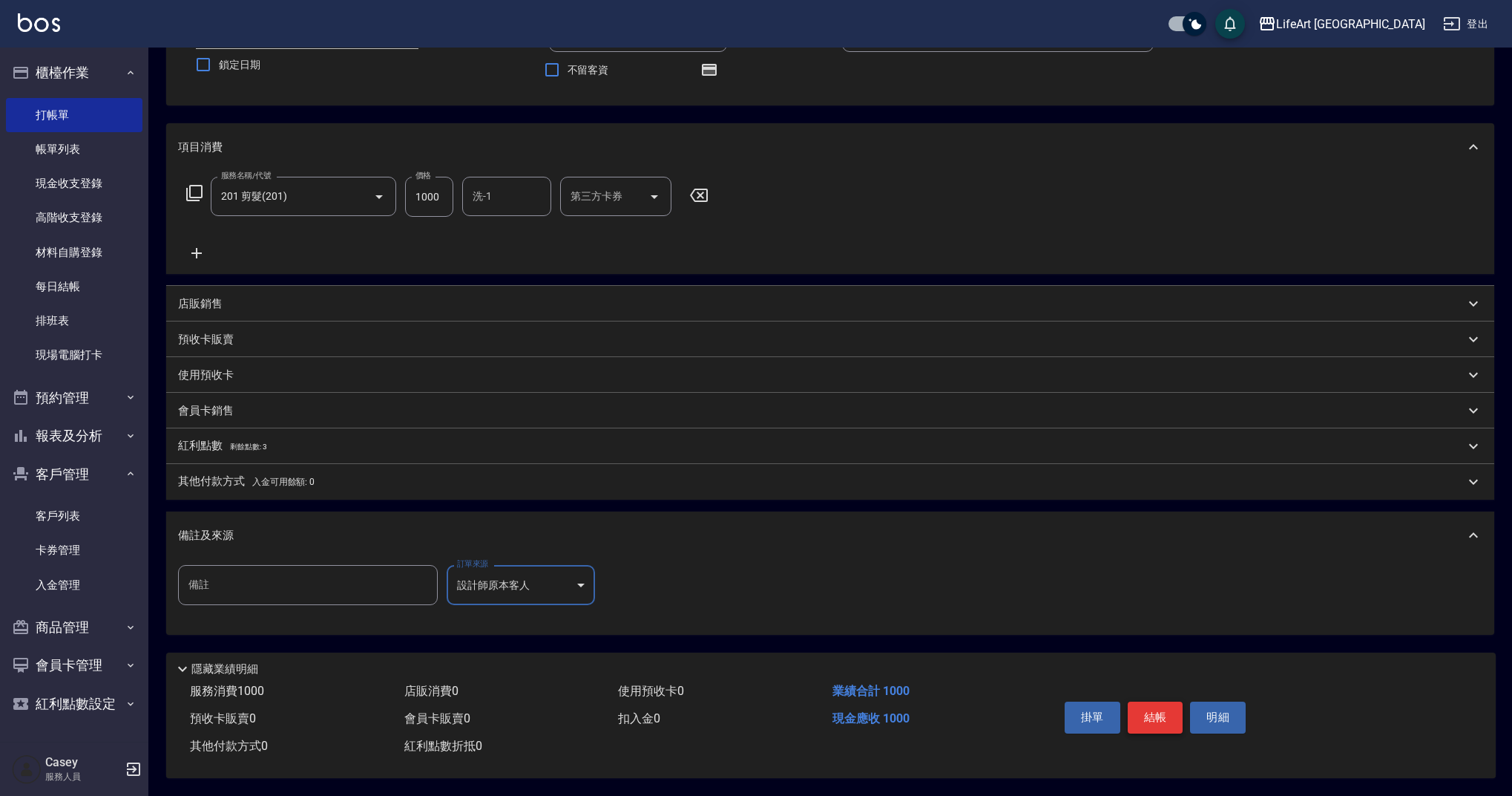
click at [1170, 714] on button "結帳" at bounding box center [1155, 717] width 55 height 31
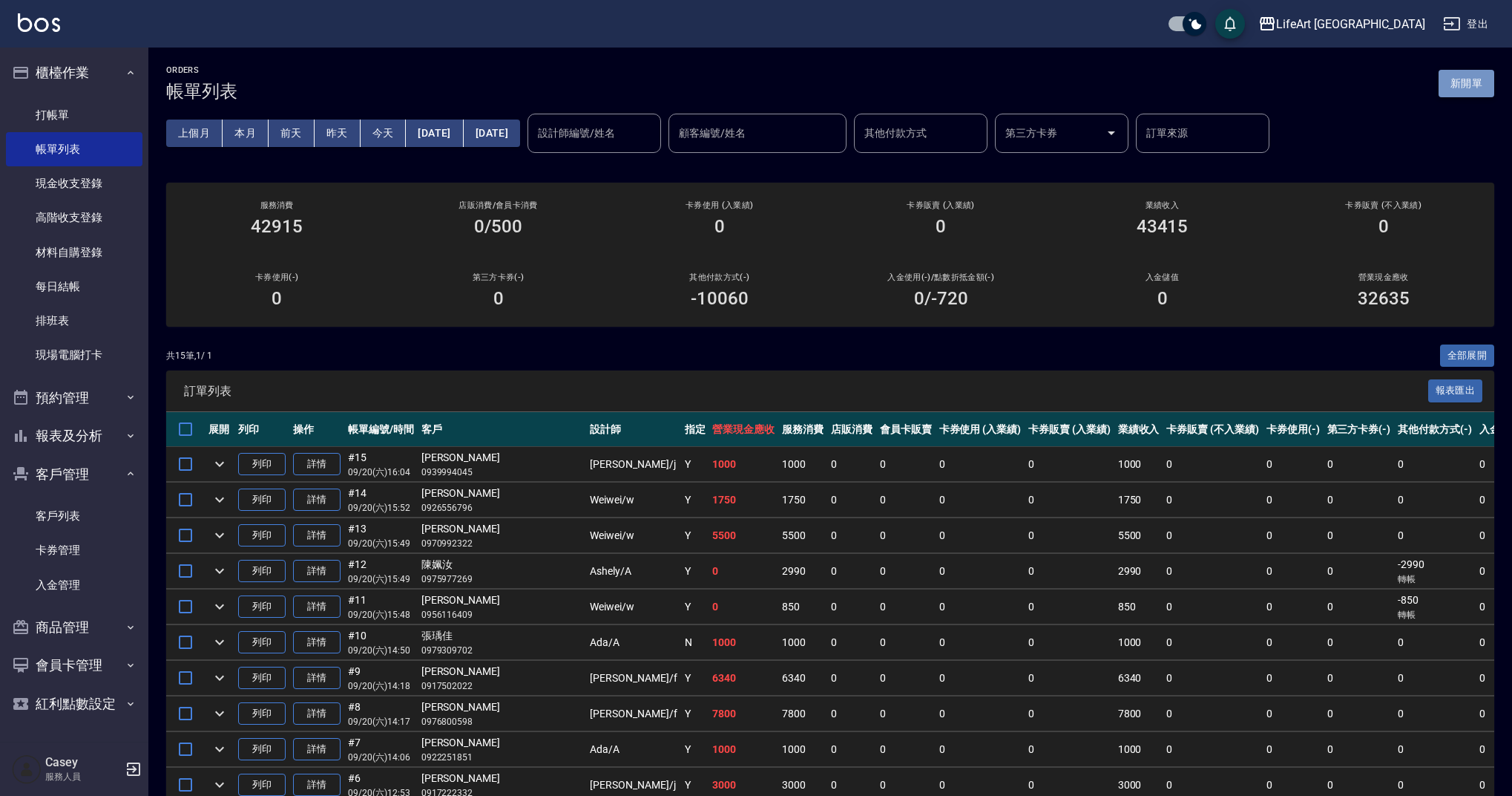
click at [1464, 84] on button "新開單" at bounding box center [1466, 83] width 55 height 27
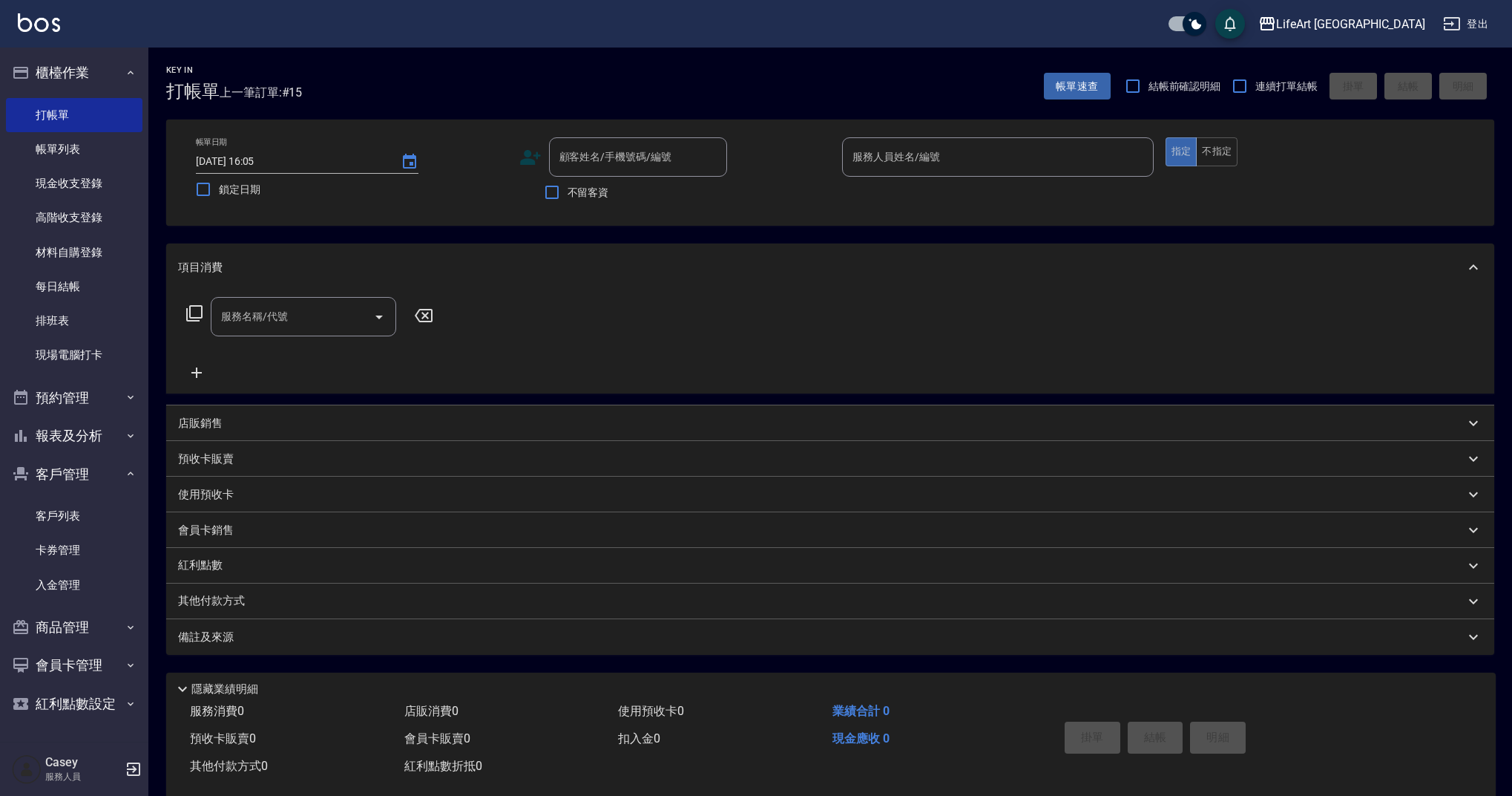
click at [683, 318] on div "服務名稱/代號 服務名稱/代號" at bounding box center [830, 342] width 1328 height 102
click at [737, 316] on div "服務名稱/代號 服務名稱/代號" at bounding box center [830, 342] width 1328 height 102
click at [718, 287] on div "項目消費" at bounding box center [830, 267] width 1328 height 48
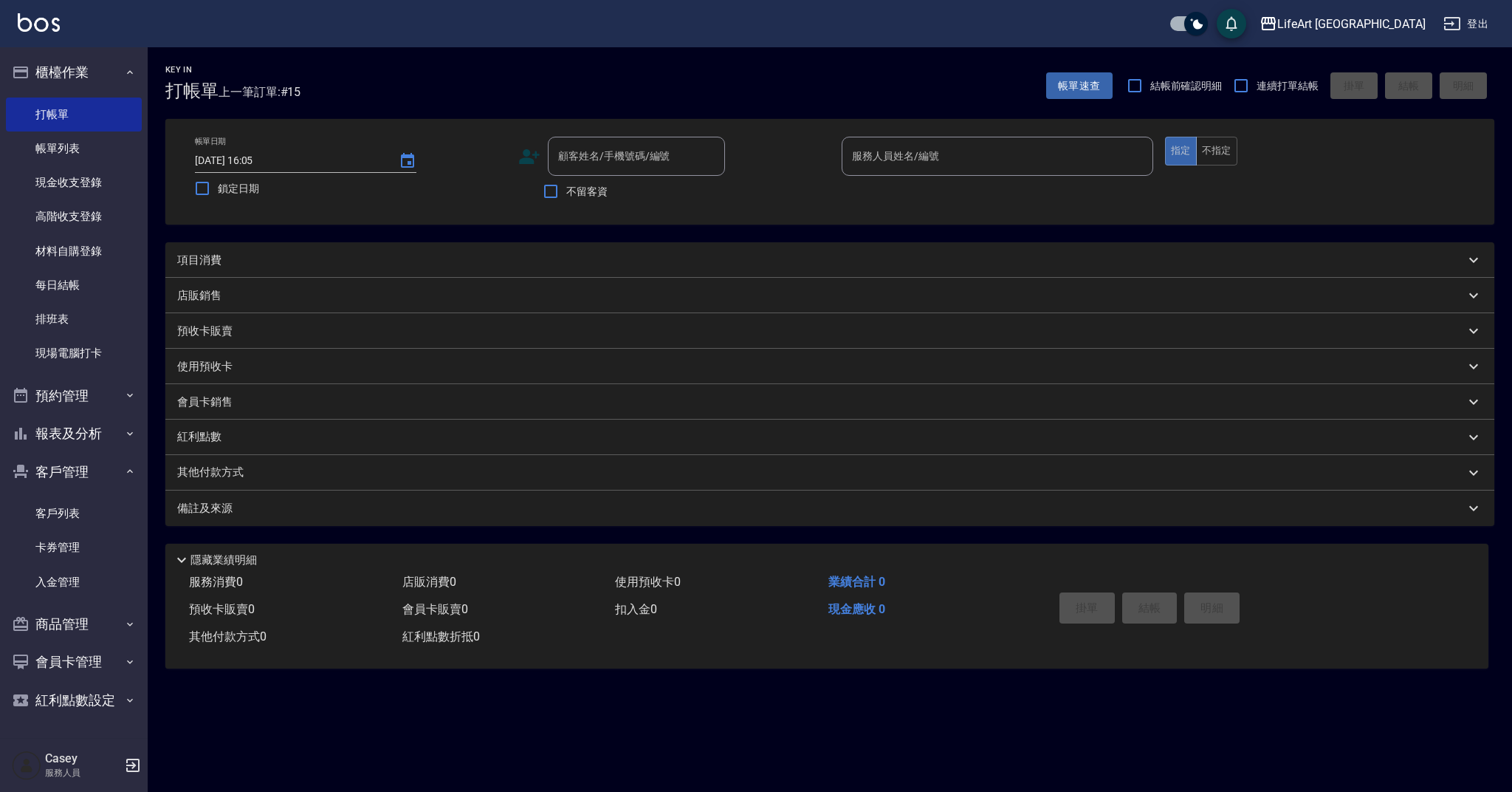
click at [718, 248] on div "項目消費" at bounding box center [829, 260] width 1328 height 36
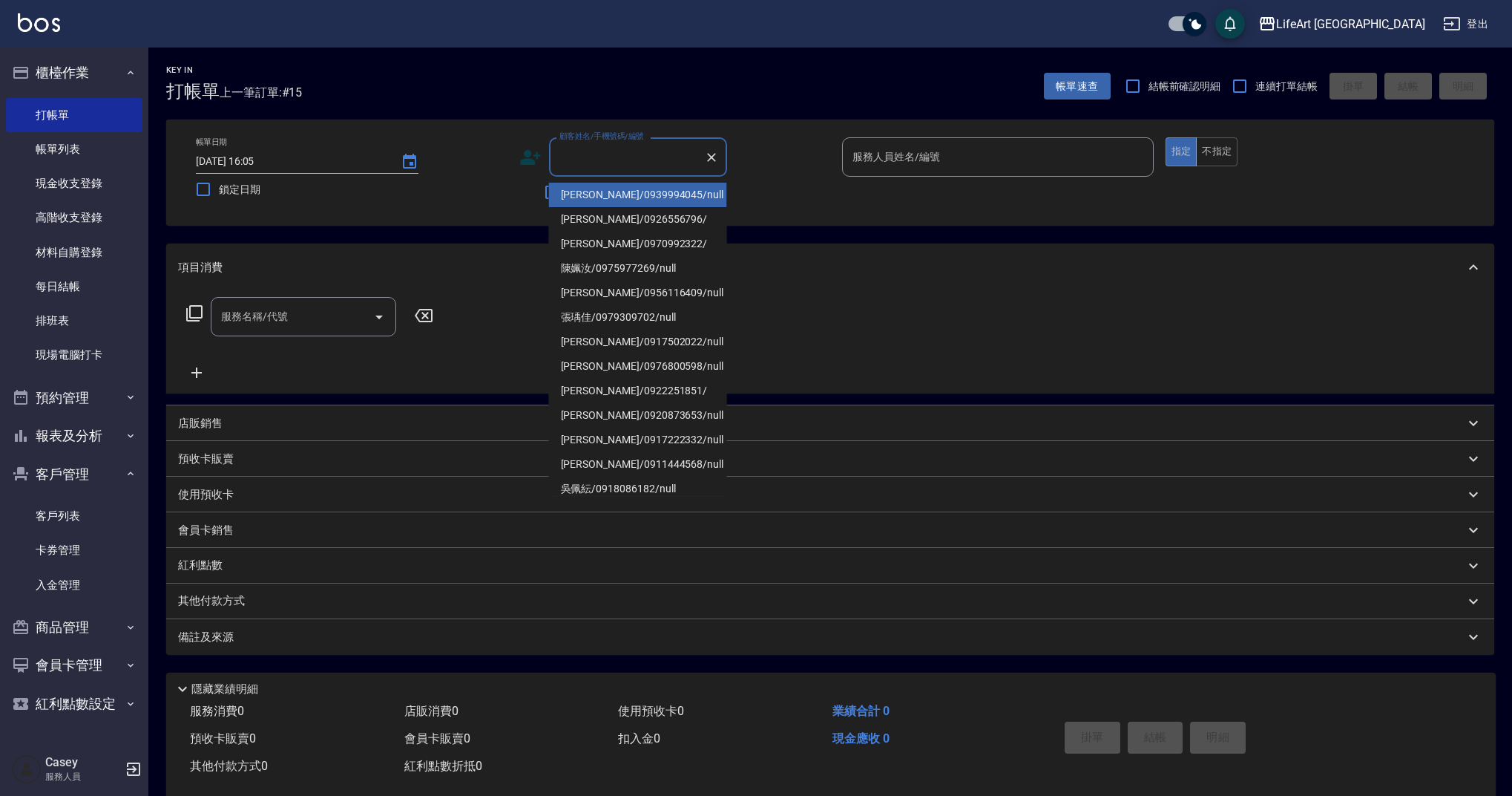
click at [673, 157] on input "顧客姓名/手機號碼/編號" at bounding box center [626, 157] width 142 height 26
click at [630, 247] on li "[PERSON_NAME]/0933963746/" at bounding box center [637, 243] width 178 height 25
type input "[PERSON_NAME]/0933963746/"
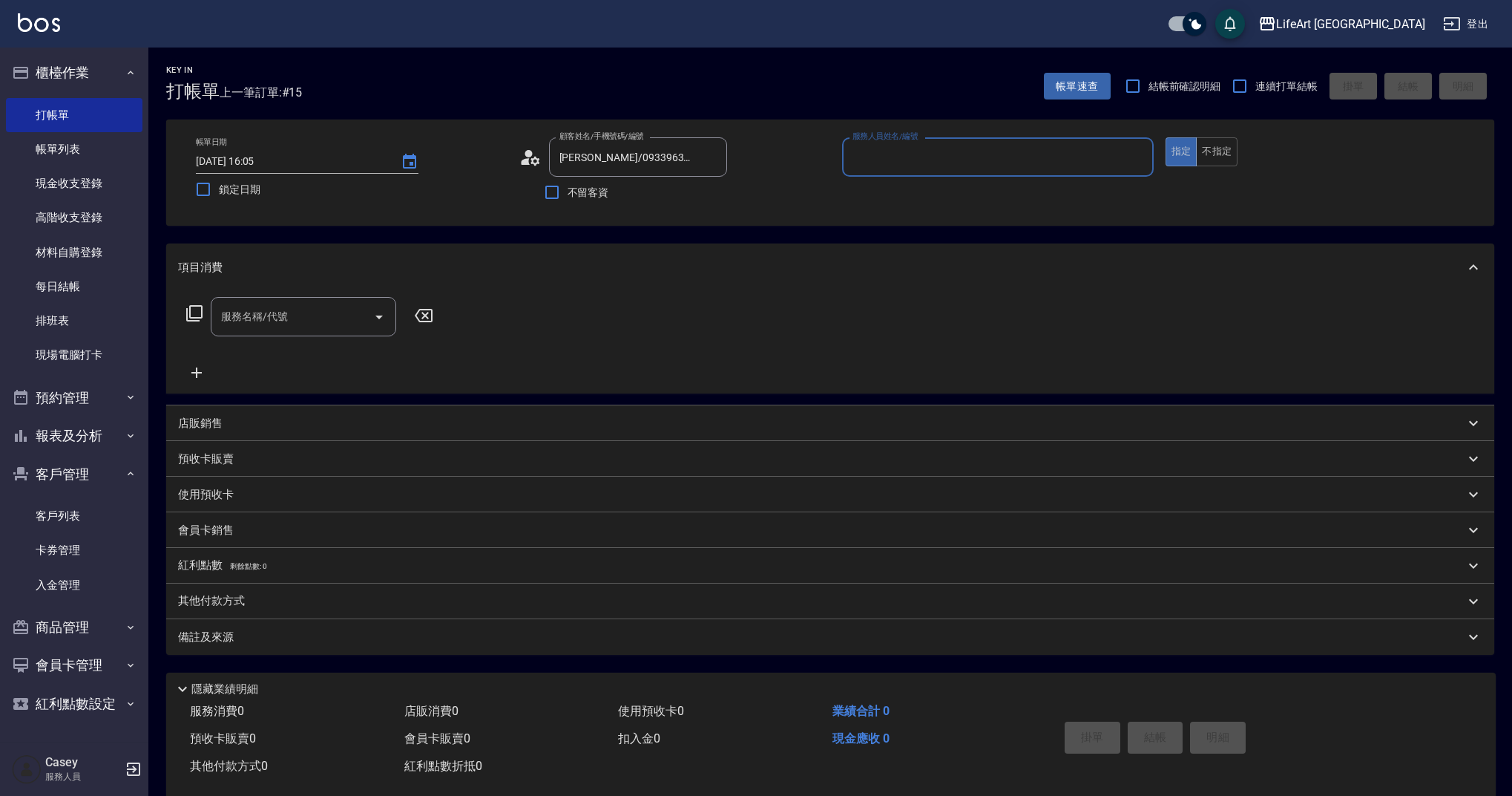
type input "Weiwei-w"
click at [718, 204] on button "button" at bounding box center [710, 195] width 36 height 36
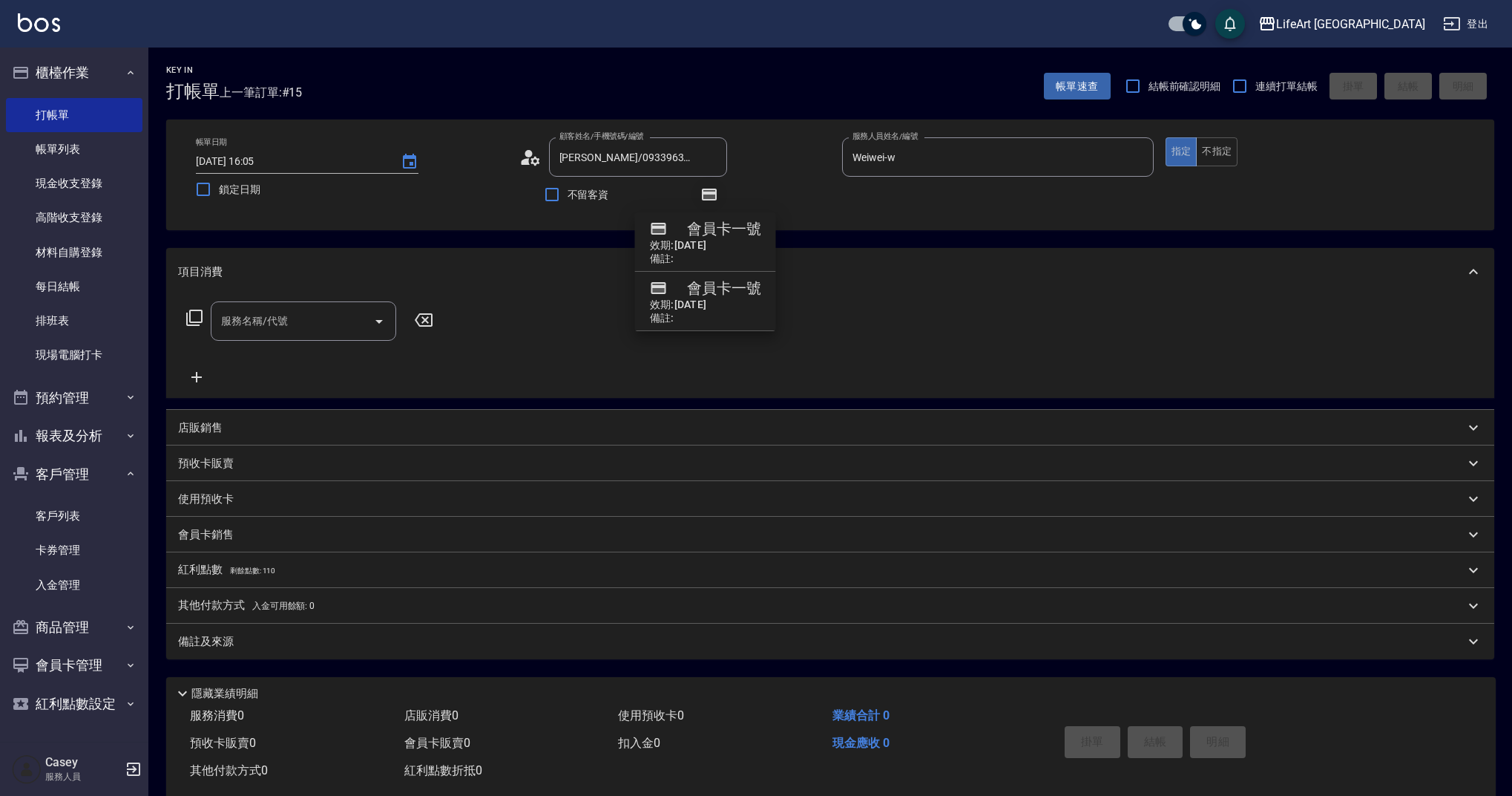
click at [716, 201] on icon "button" at bounding box center [709, 194] width 18 height 18
click at [262, 318] on div "服務名稱/代號 服務名稱/代號" at bounding box center [304, 321] width 185 height 39
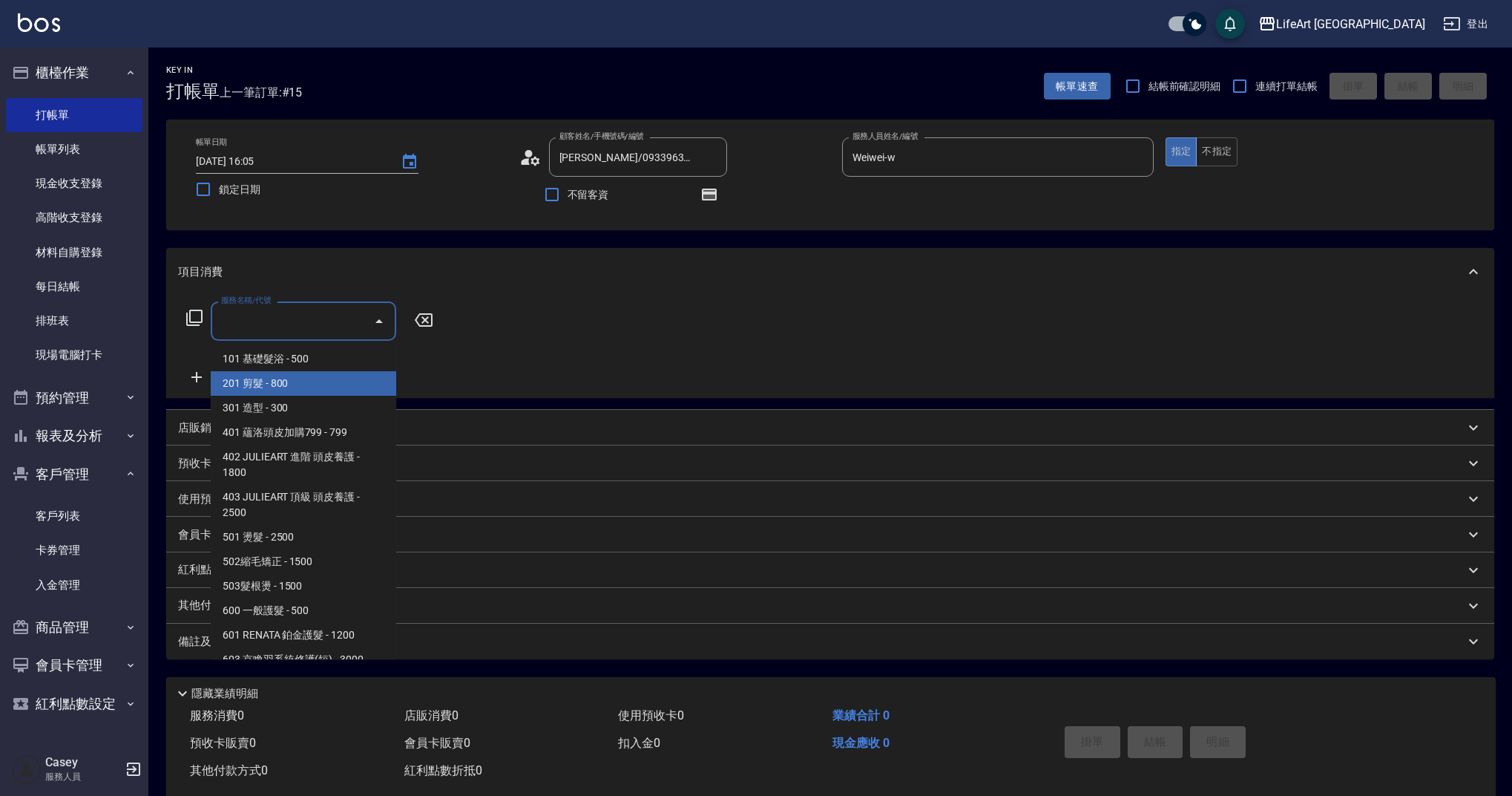
click at [293, 387] on span "201 剪髮 - 800" at bounding box center [304, 383] width 185 height 25
type input "201 剪髮(201)"
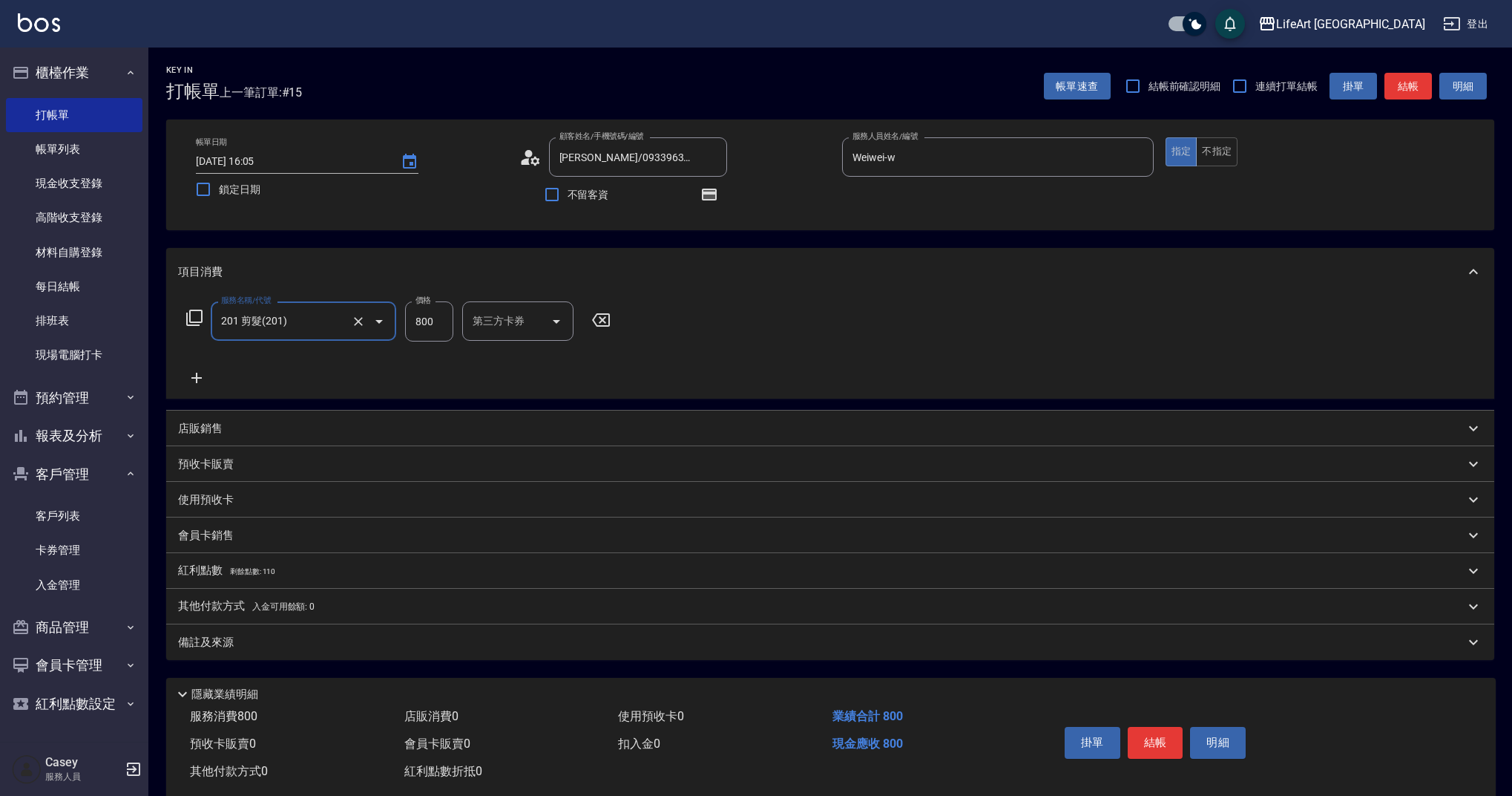
click at [194, 375] on icon at bounding box center [197, 377] width 37 height 18
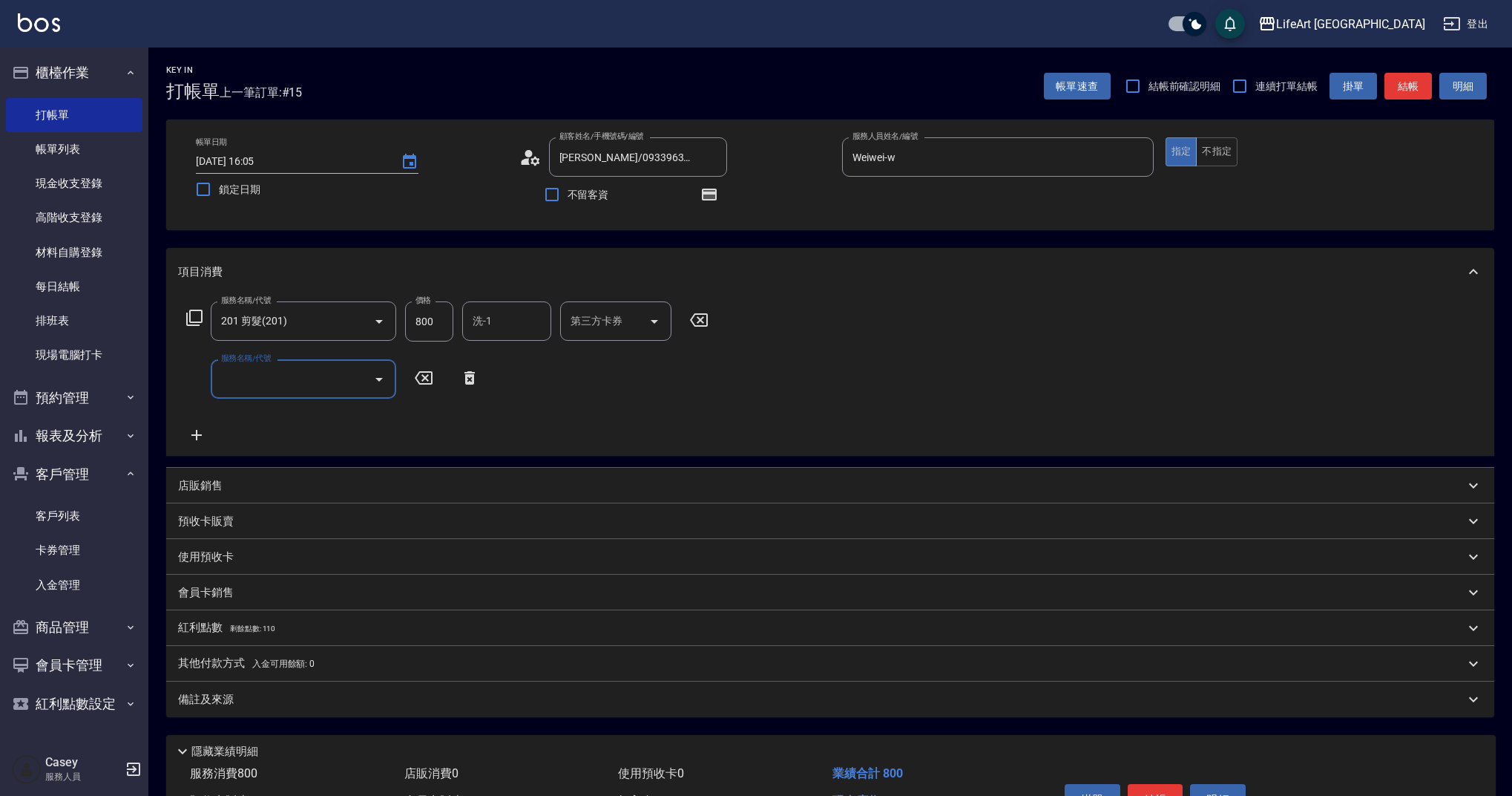
click at [240, 375] on input "服務名稱/代號" at bounding box center [292, 379] width 150 height 26
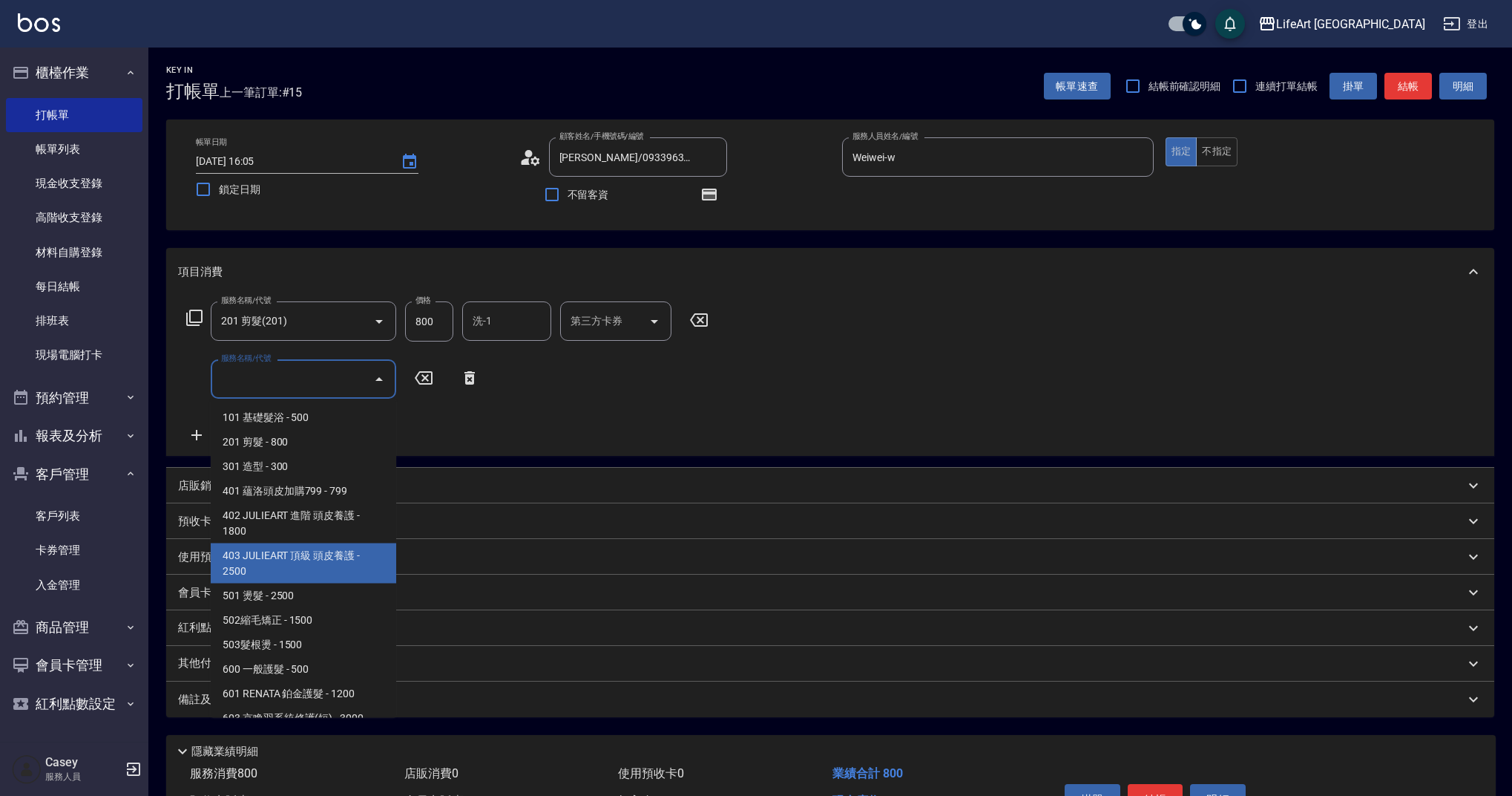
scroll to position [190, 0]
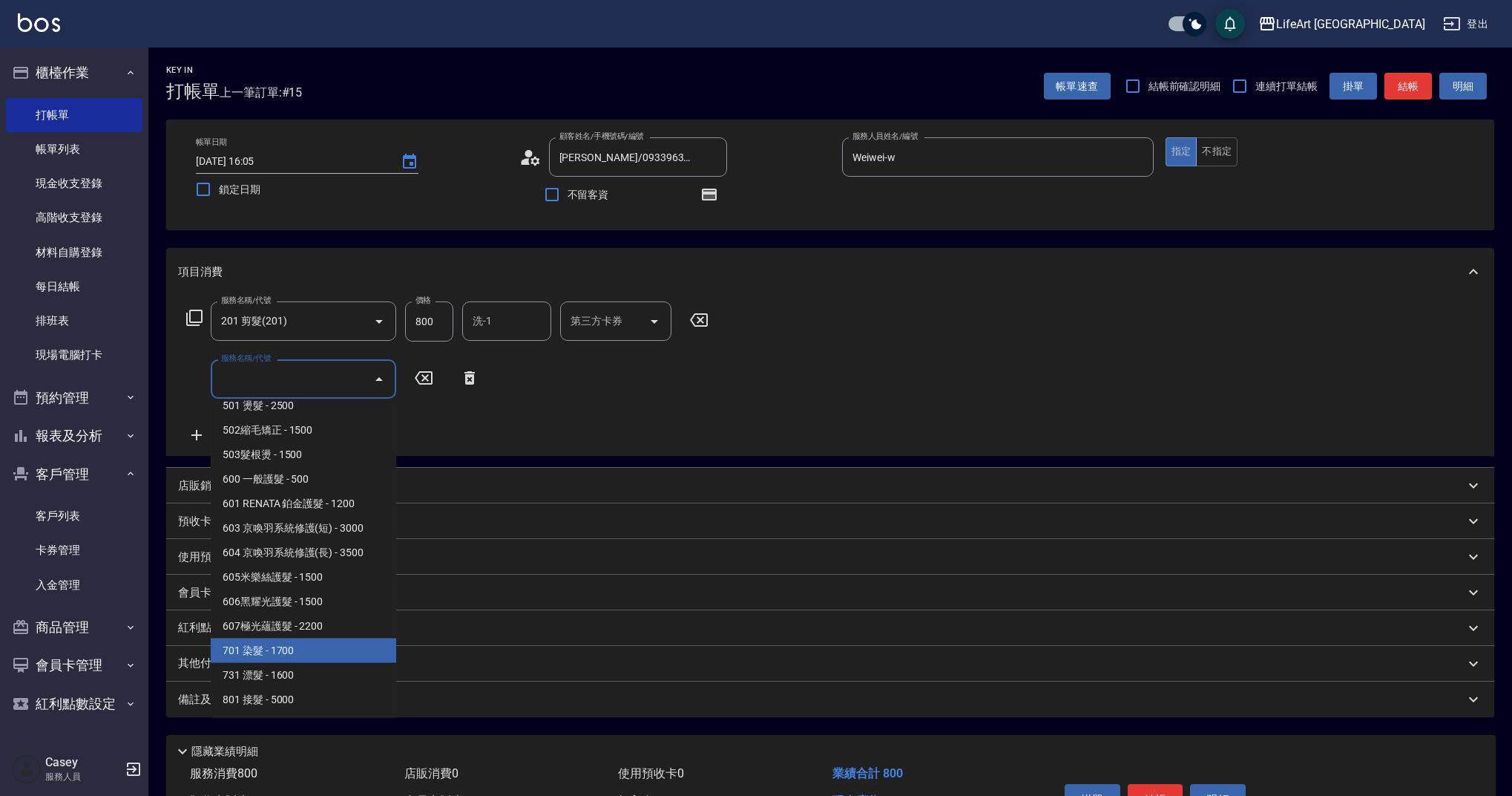
click at [317, 650] on span "701 染髮 - 1700" at bounding box center [304, 650] width 185 height 25
type input "701 染髮(701)"
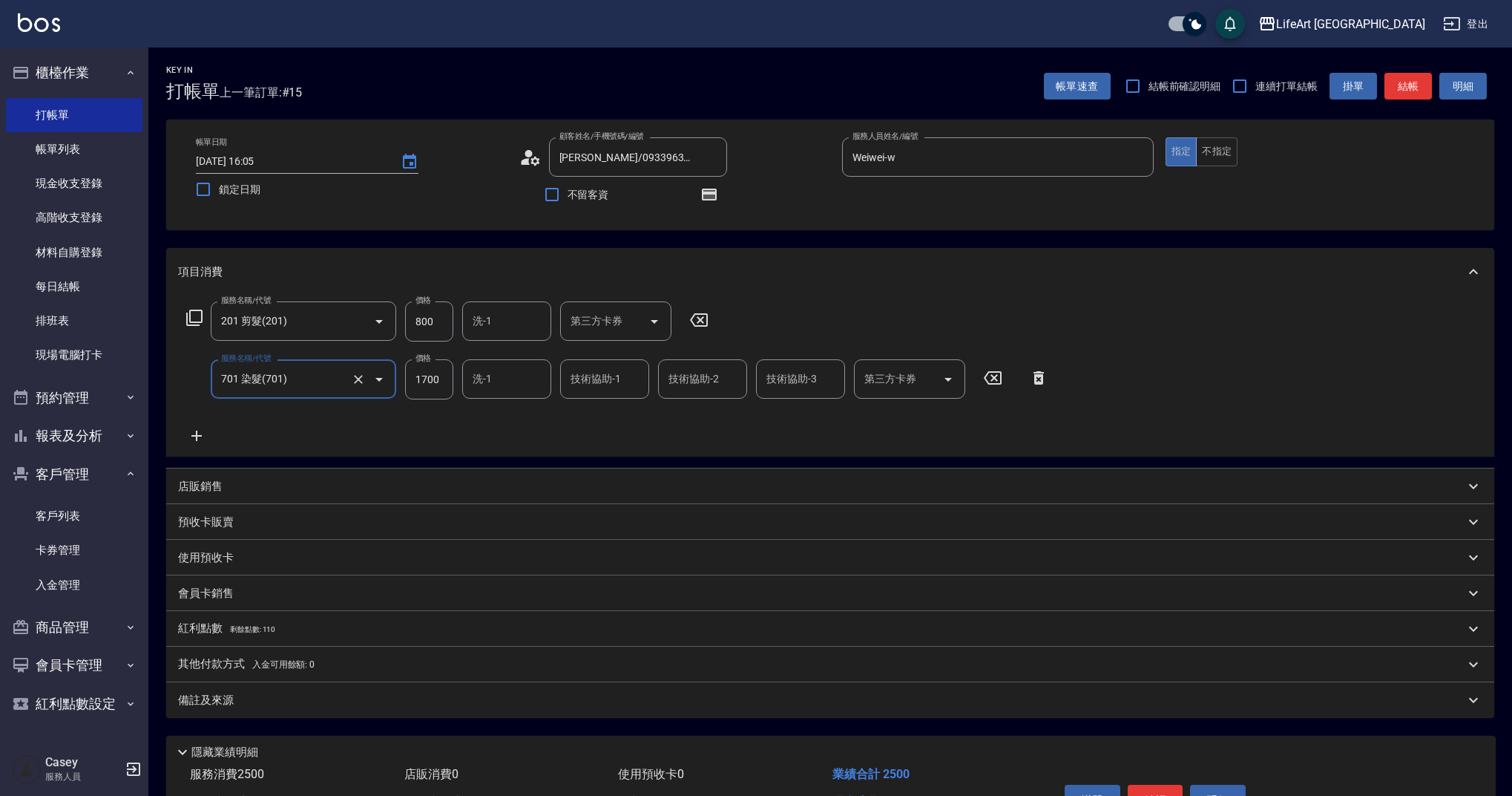
click at [197, 427] on icon at bounding box center [197, 435] width 37 height 18
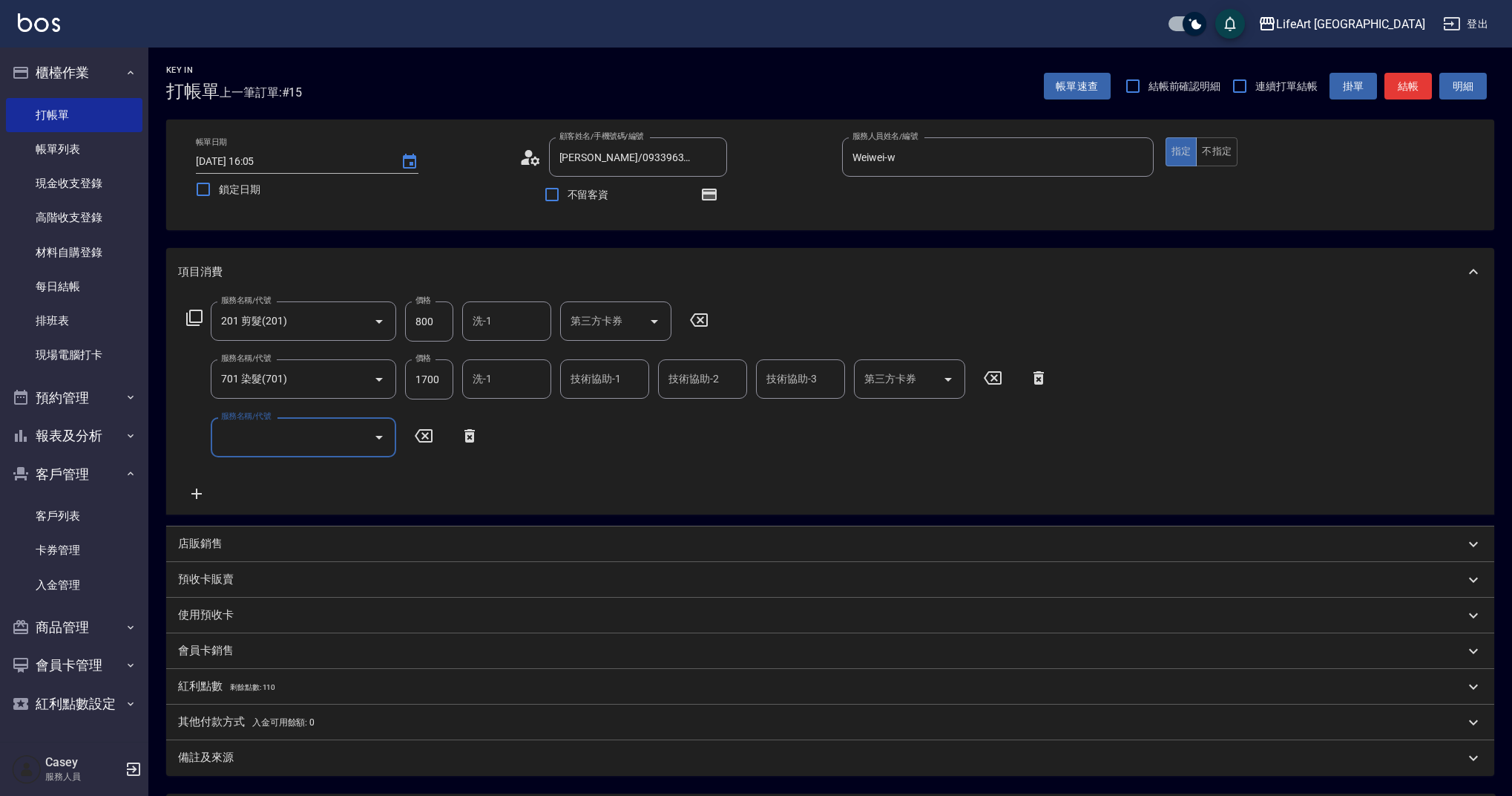
click at [265, 433] on input "服務名稱/代號" at bounding box center [292, 437] width 150 height 26
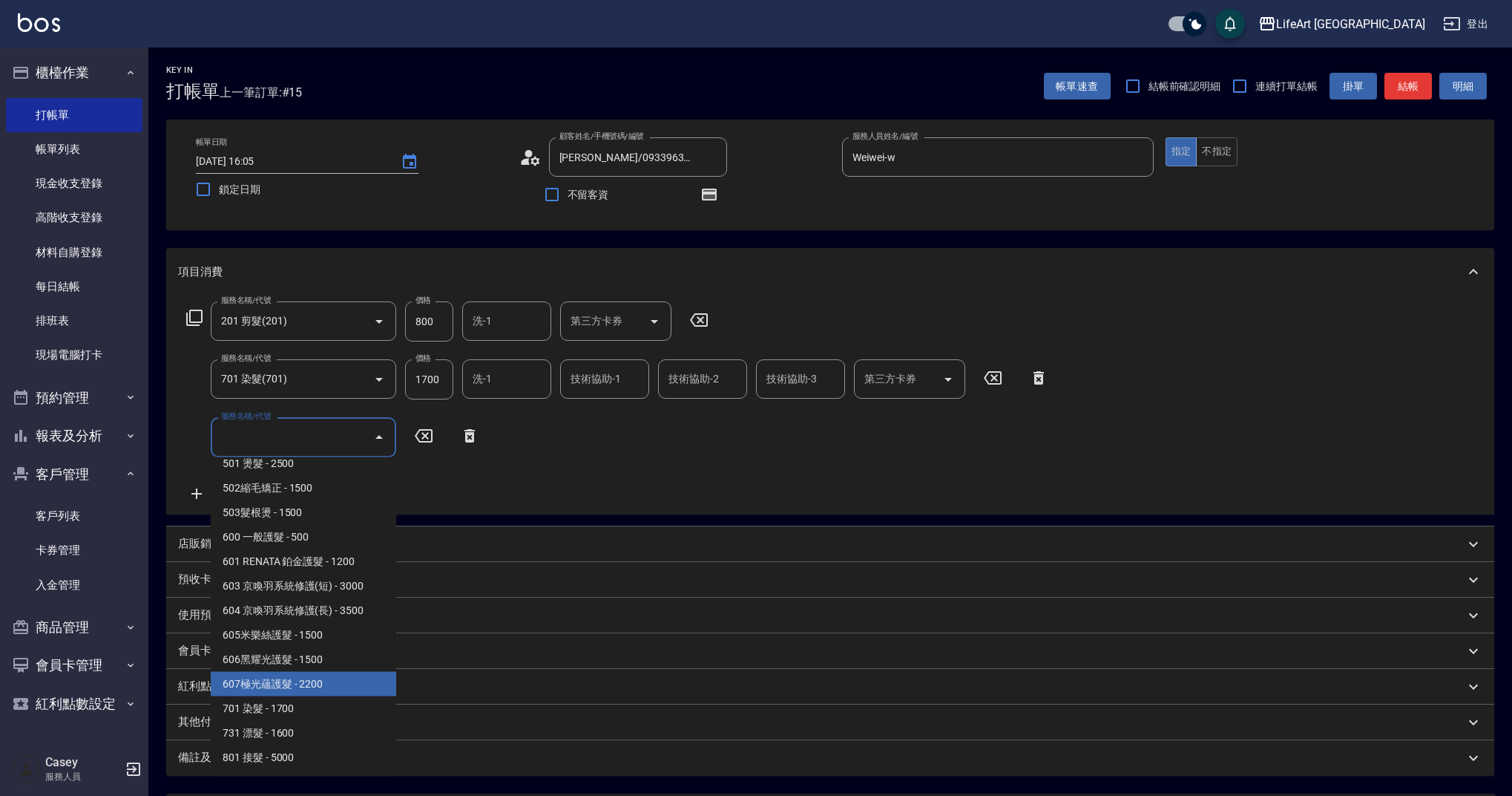
drag, startPoint x: 355, startPoint y: 673, endPoint x: 385, endPoint y: 653, distance: 36.1
click at [355, 674] on span "607極光蘊護髮 - 2200" at bounding box center [304, 684] width 185 height 25
type input "607極光蘊護髮(607)"
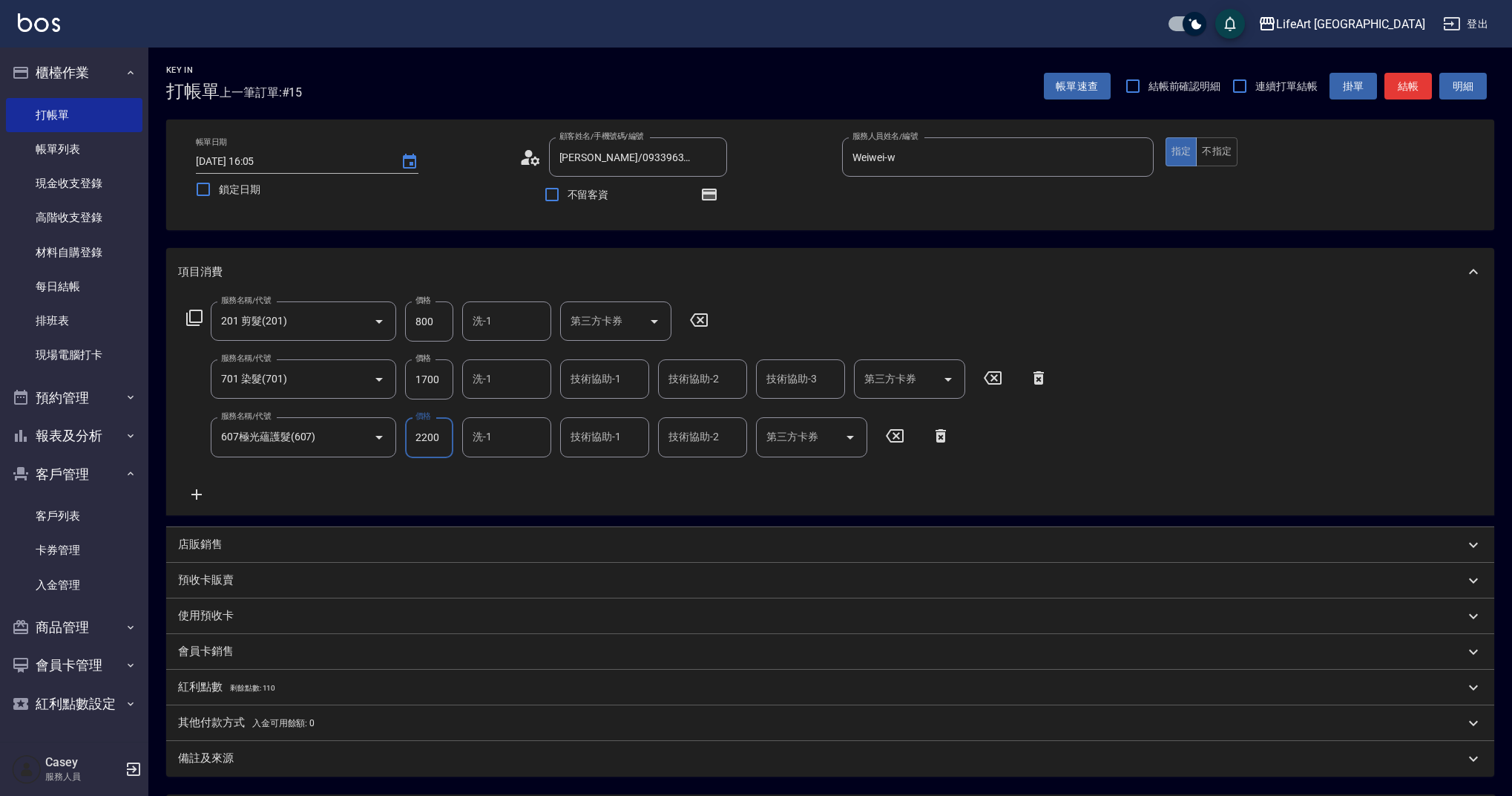
click at [440, 380] on input "1700" at bounding box center [429, 379] width 48 height 40
type input "2640"
click at [442, 319] on input "800" at bounding box center [429, 321] width 48 height 40
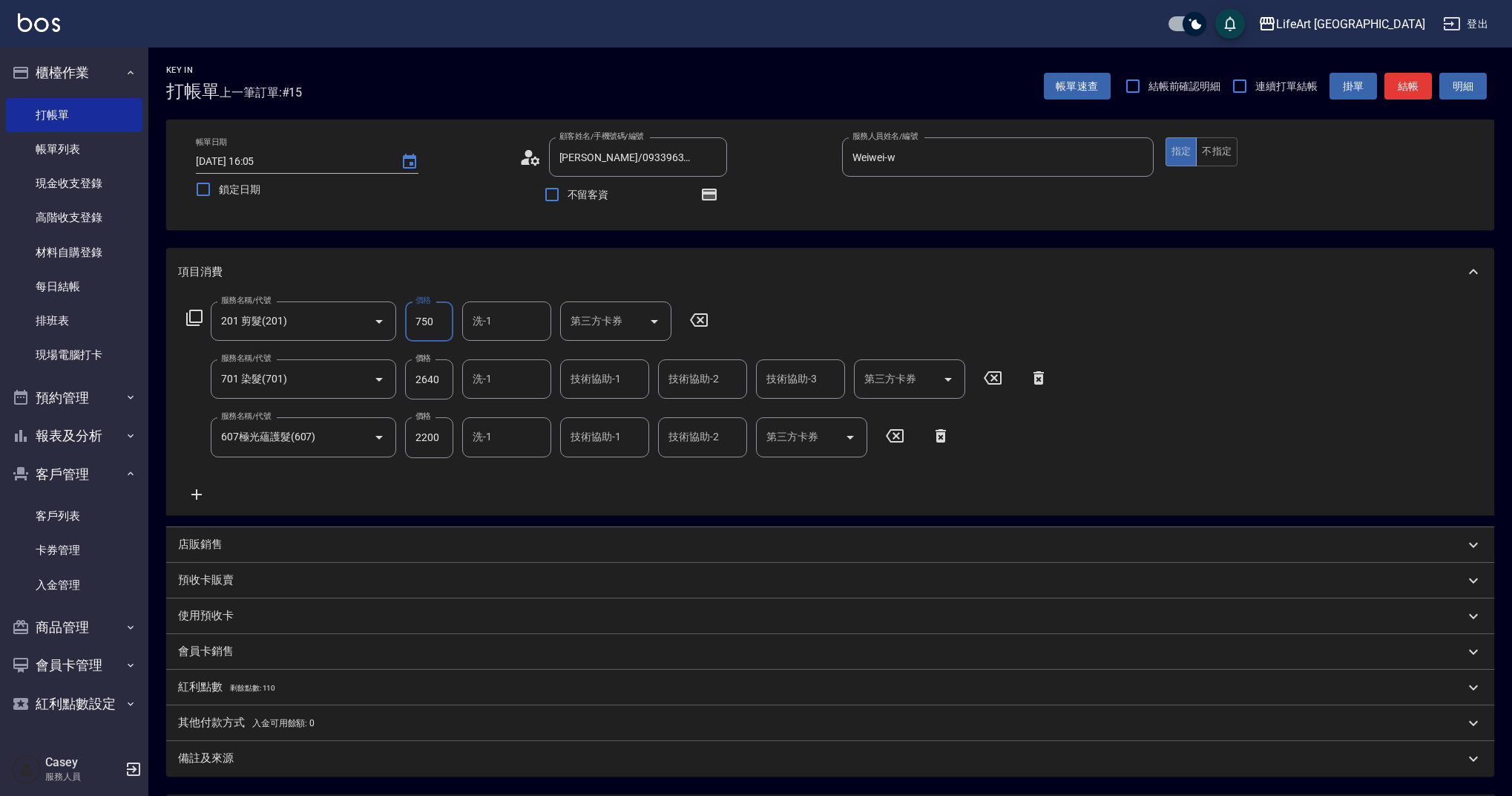
type input "750"
click at [517, 319] on input "洗-1" at bounding box center [506, 321] width 76 height 26
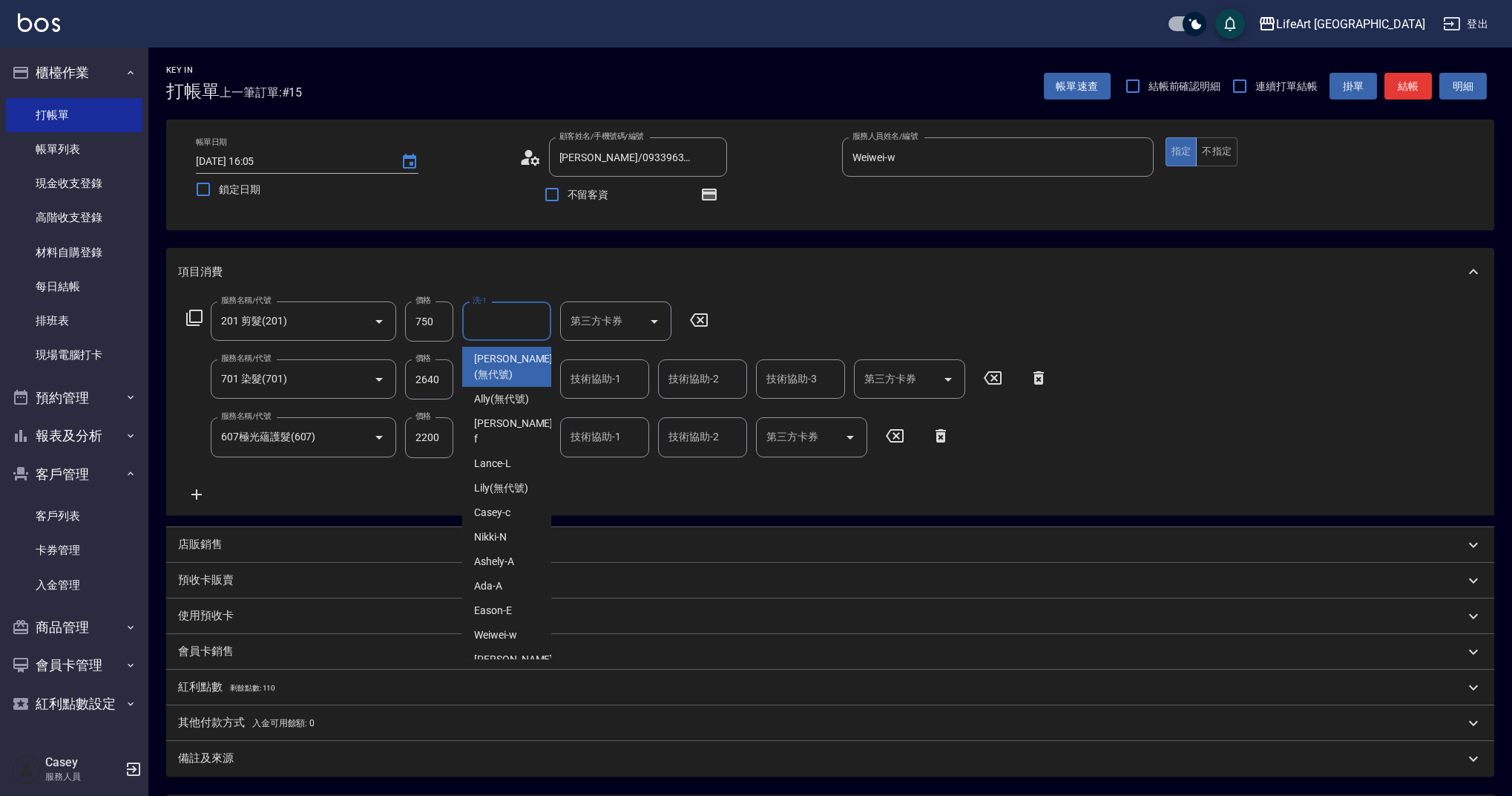
click at [531, 328] on input "洗-1" at bounding box center [506, 321] width 76 height 26
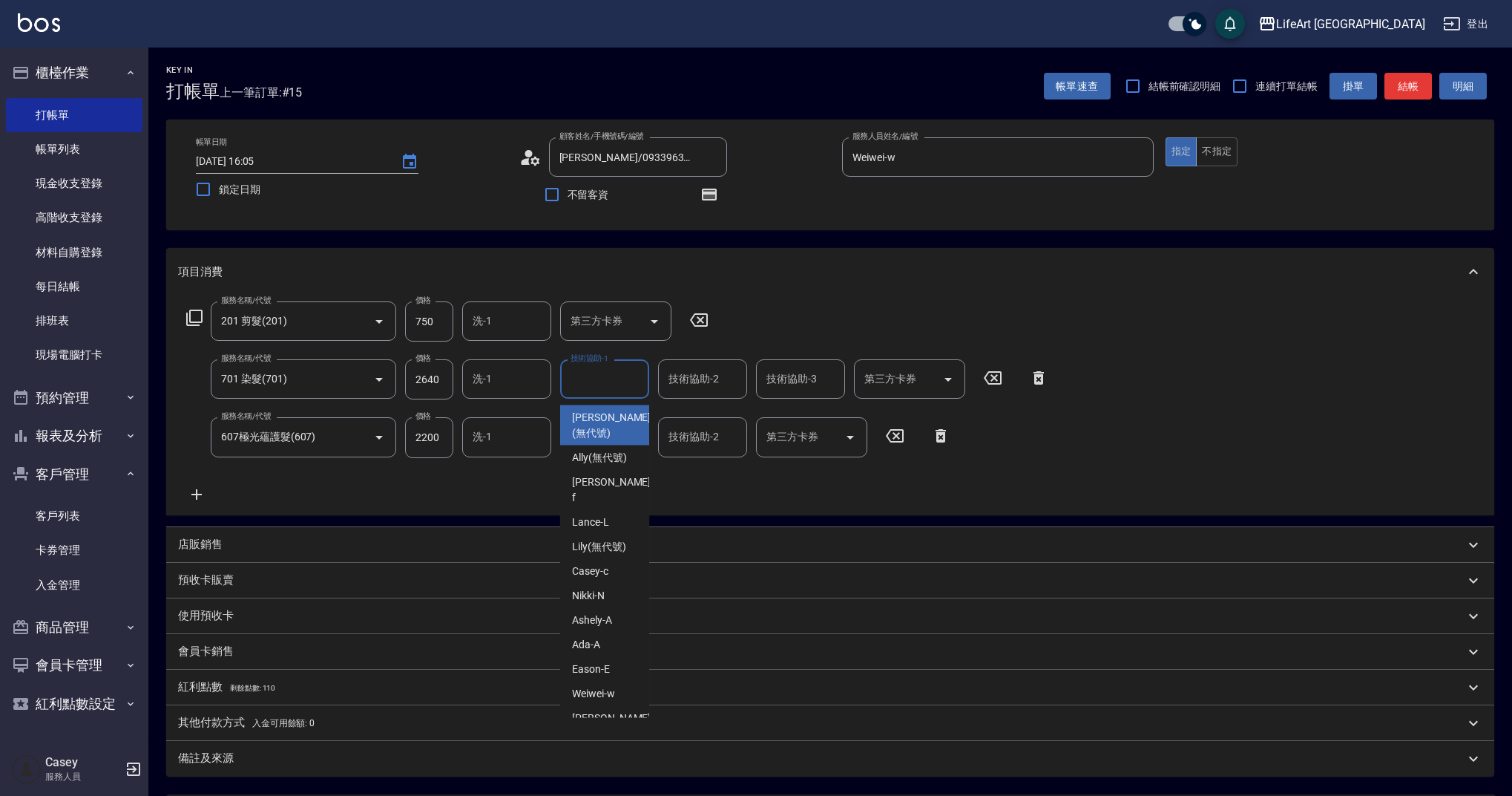
click at [591, 383] on input "技術協助-1" at bounding box center [604, 379] width 76 height 26
click at [591, 413] on span "Casey -c" at bounding box center [590, 417] width 37 height 15
type input "Casey-c"
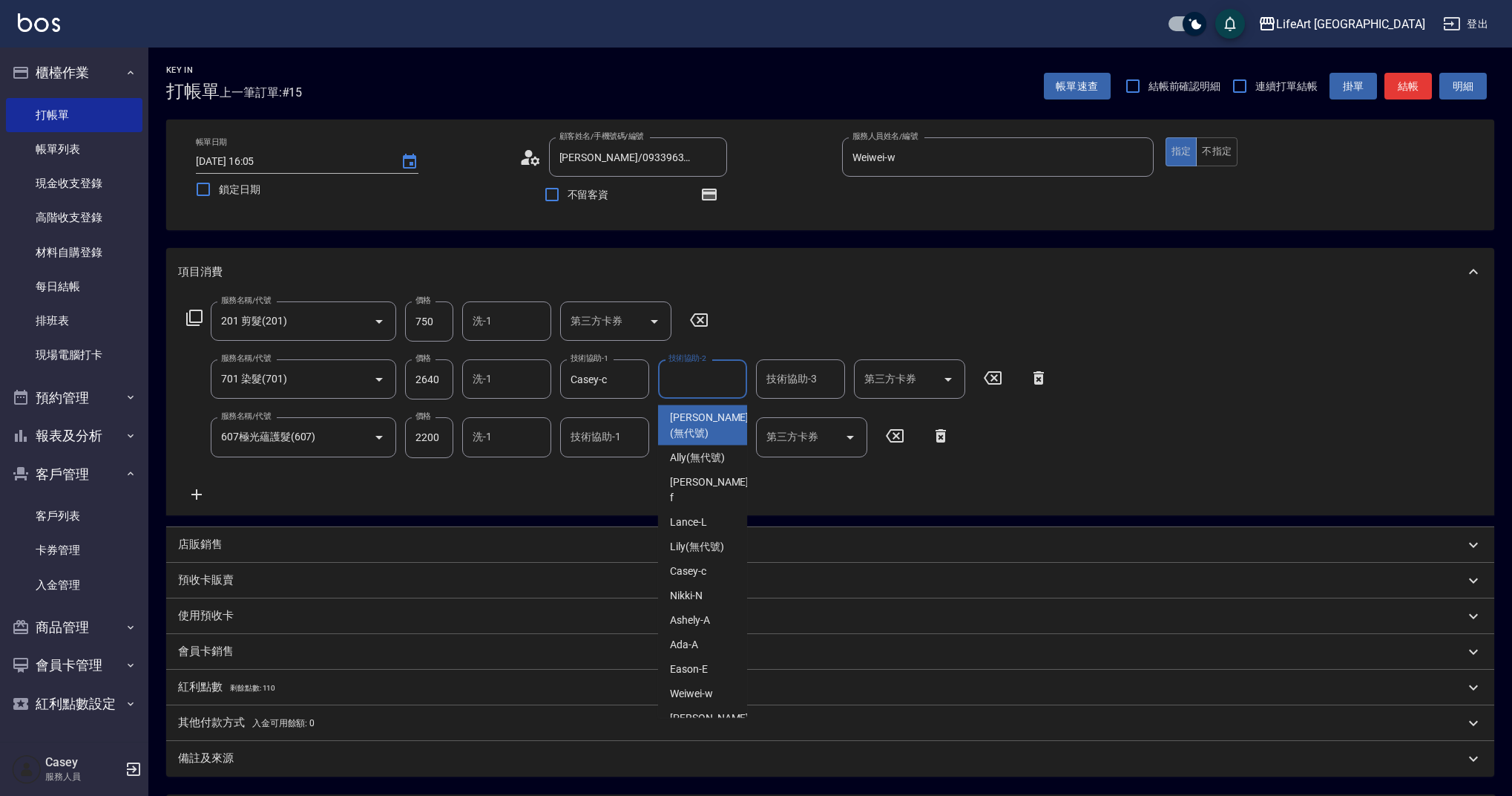
click at [693, 386] on input "技術協助-2" at bounding box center [702, 379] width 76 height 26
click at [693, 409] on span "Casey -c" at bounding box center [688, 417] width 37 height 15
type input "Casey-c"
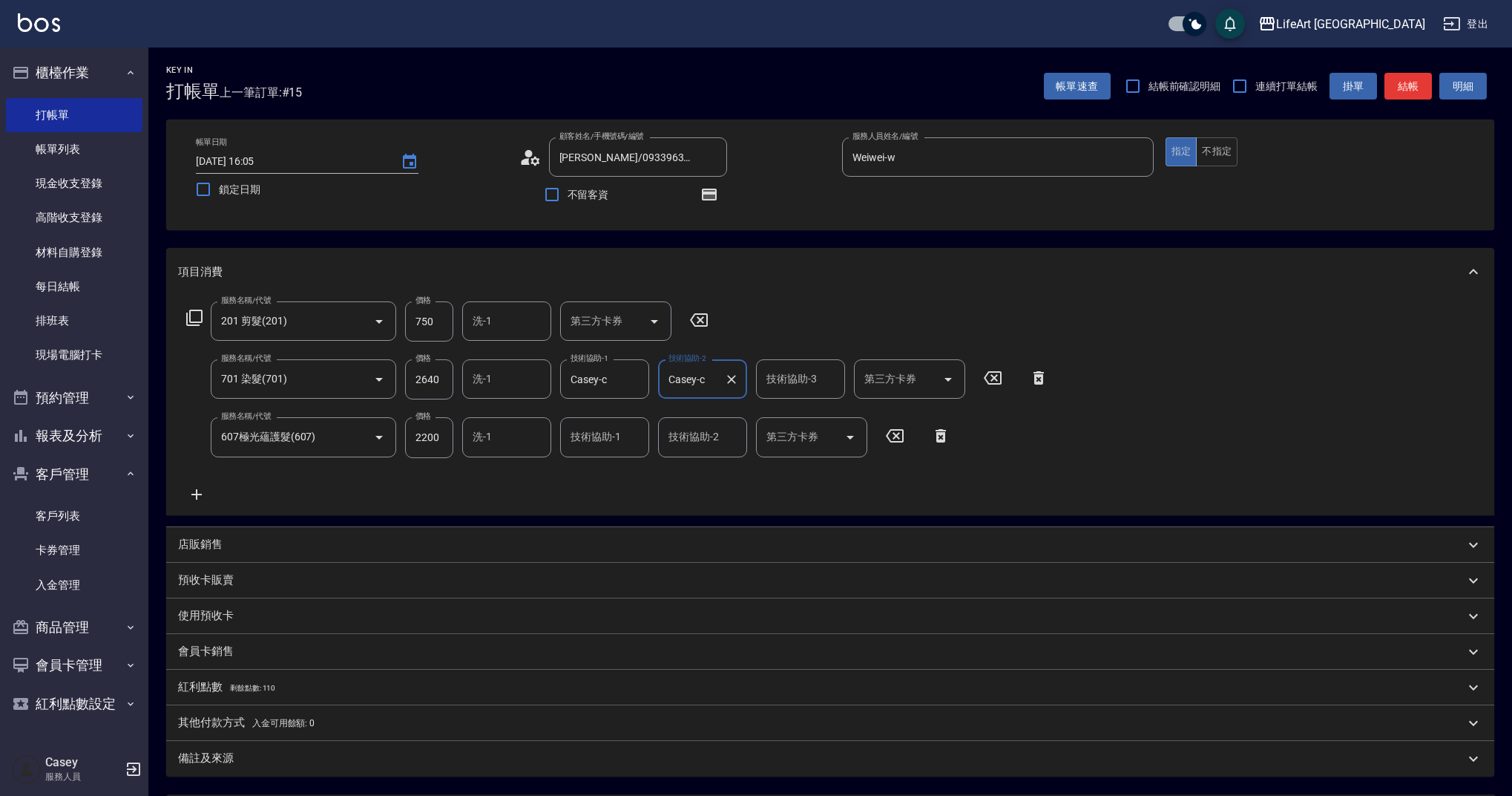
click at [739, 380] on icon "Clear" at bounding box center [731, 379] width 14 height 14
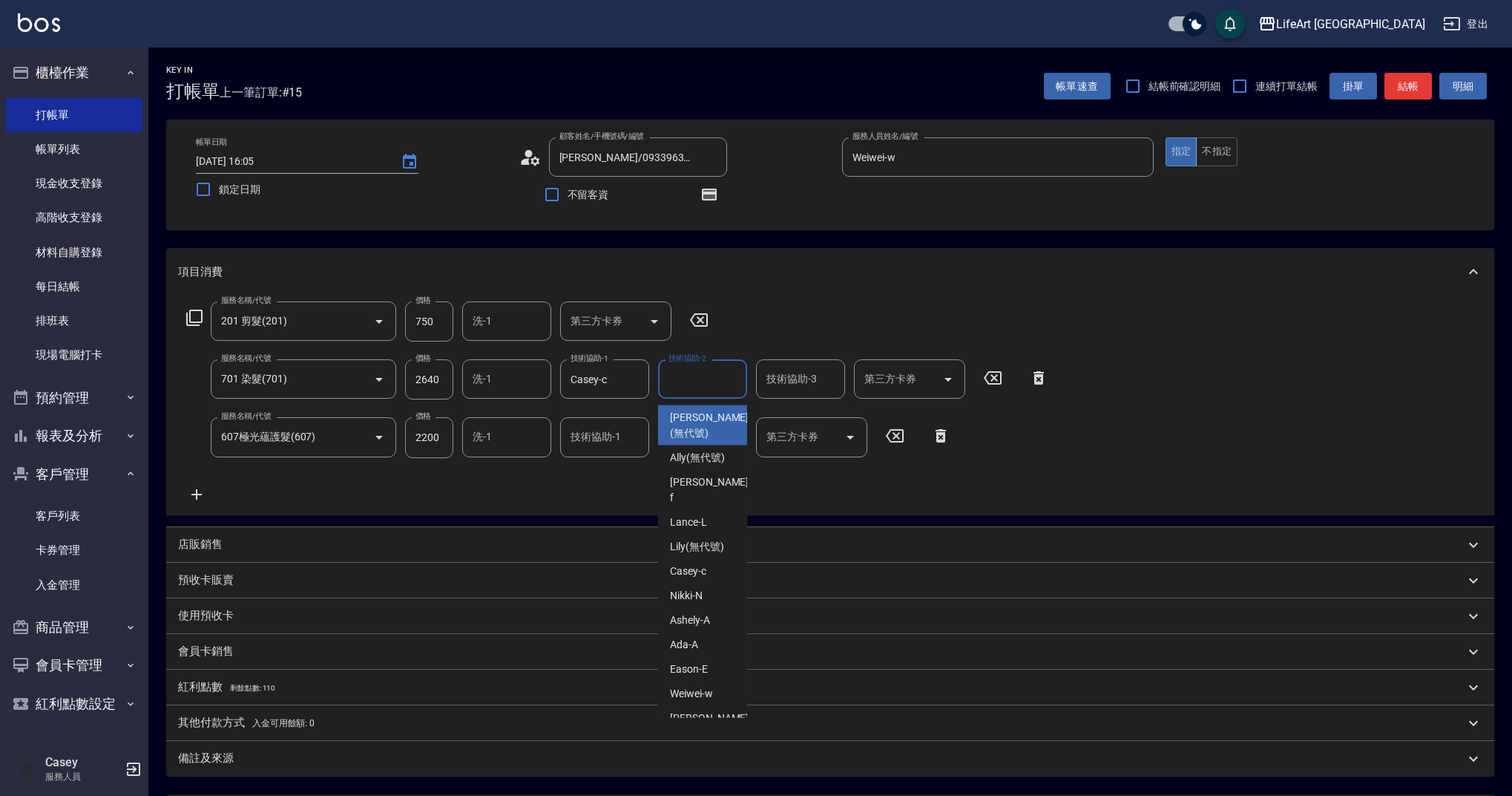
click at [699, 376] on input "技術協助-2" at bounding box center [702, 379] width 76 height 26
click at [712, 414] on div "Casey -c" at bounding box center [702, 417] width 89 height 25
type input "Casey-c"
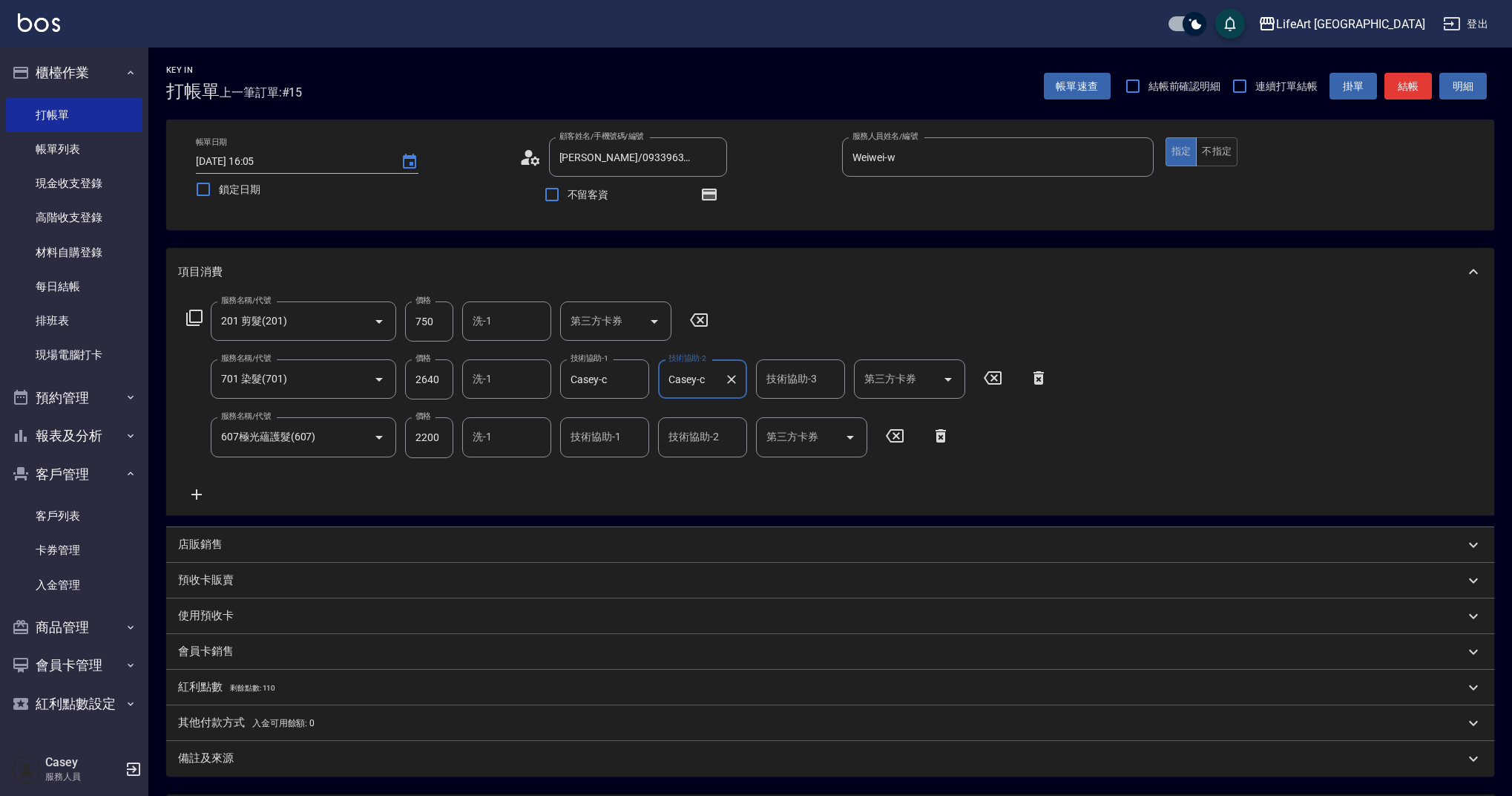
click at [598, 437] on div "技術協助-1 技術協助-1" at bounding box center [604, 437] width 89 height 39
click at [602, 467] on span "Casey -c" at bounding box center [590, 475] width 37 height 15
type input "Casey-c"
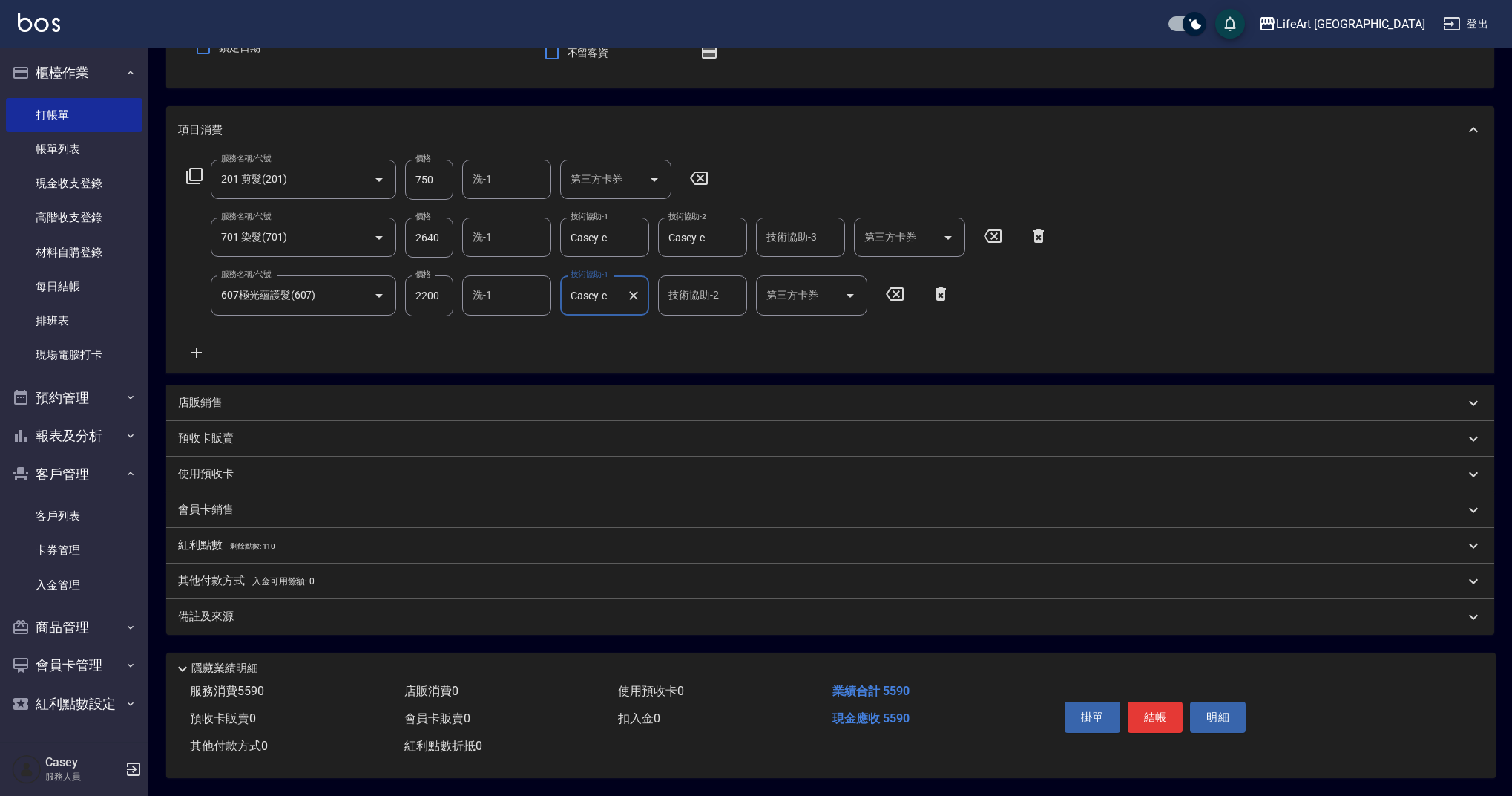
click at [246, 573] on p "其他付款方式 入金可用餘額: 0" at bounding box center [246, 581] width 136 height 16
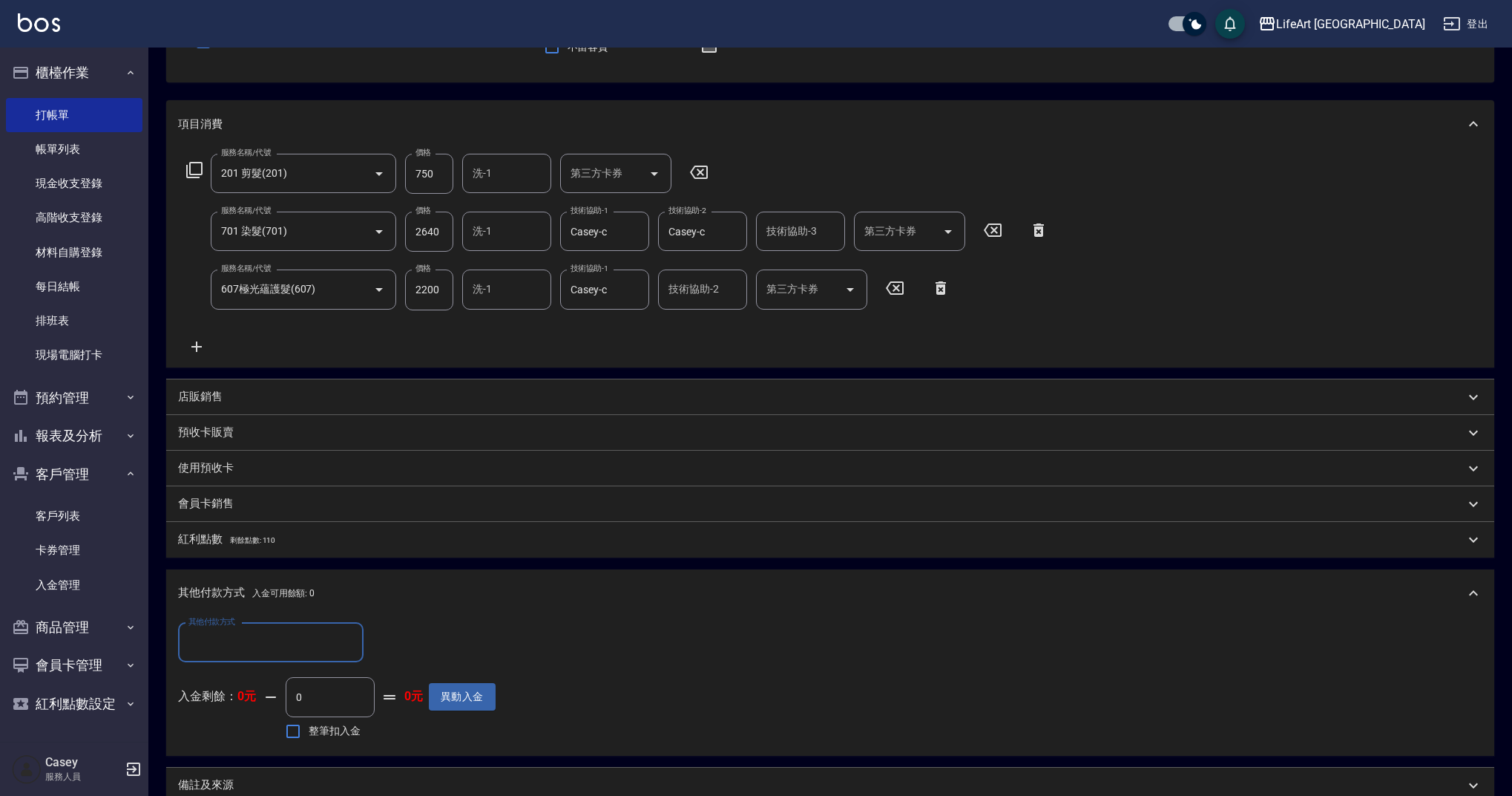
click at [244, 649] on input "其他付款方式" at bounding box center [271, 642] width 172 height 26
click at [246, 758] on span "信用卡" at bounding box center [271, 753] width 185 height 25
type input "信用卡"
click at [414, 633] on input "0" at bounding box center [428, 643] width 111 height 40
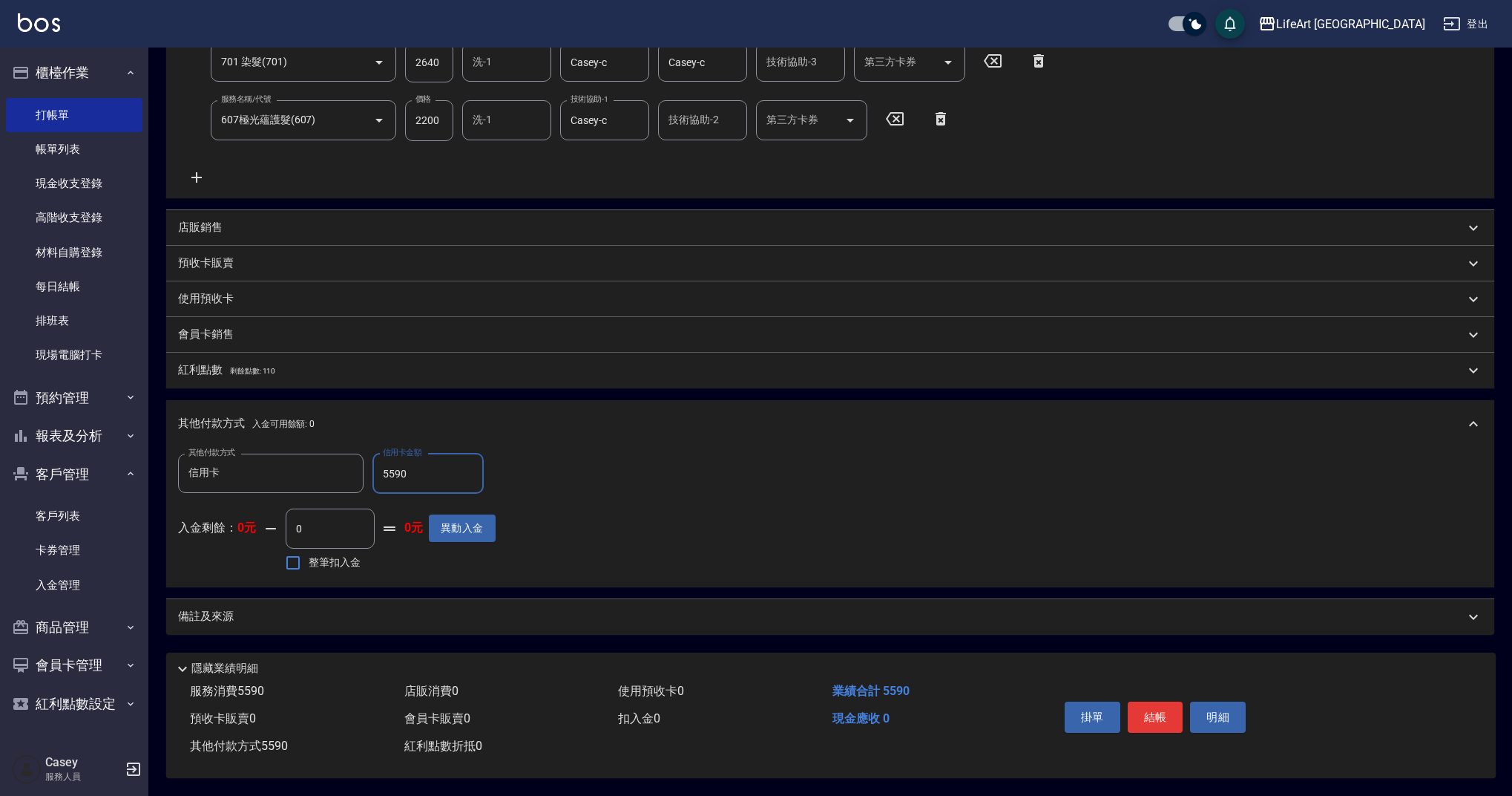
scroll to position [324, 0]
type input "5590"
click at [260, 367] on span "剩餘點數: 110" at bounding box center [253, 371] width 46 height 9
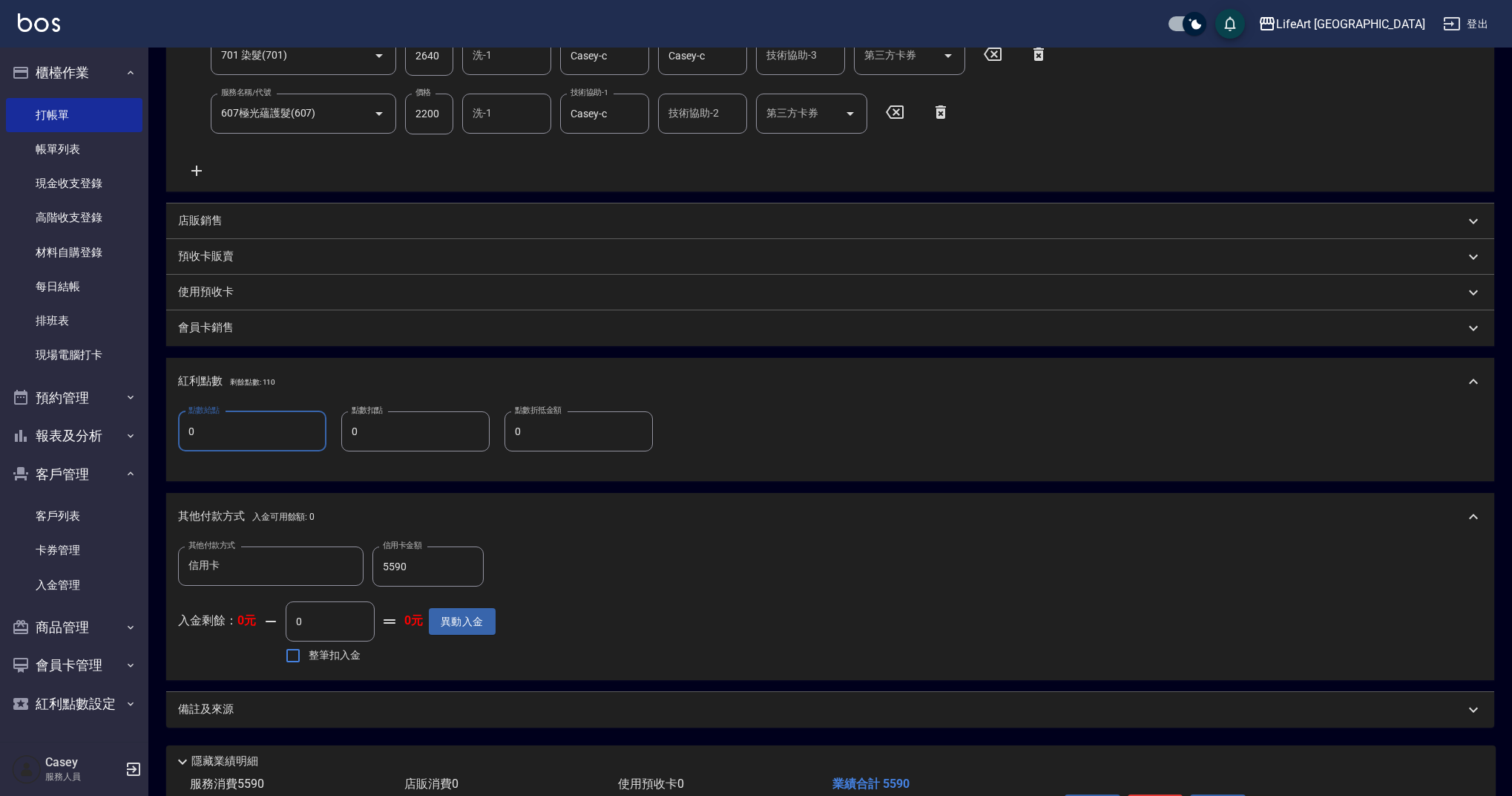
click at [237, 427] on input "0" at bounding box center [252, 431] width 148 height 40
click at [237, 427] on input "0" at bounding box center [252, 431] width 148 height 40
type input "11"
click at [294, 710] on div "備註及來源" at bounding box center [821, 709] width 1287 height 15
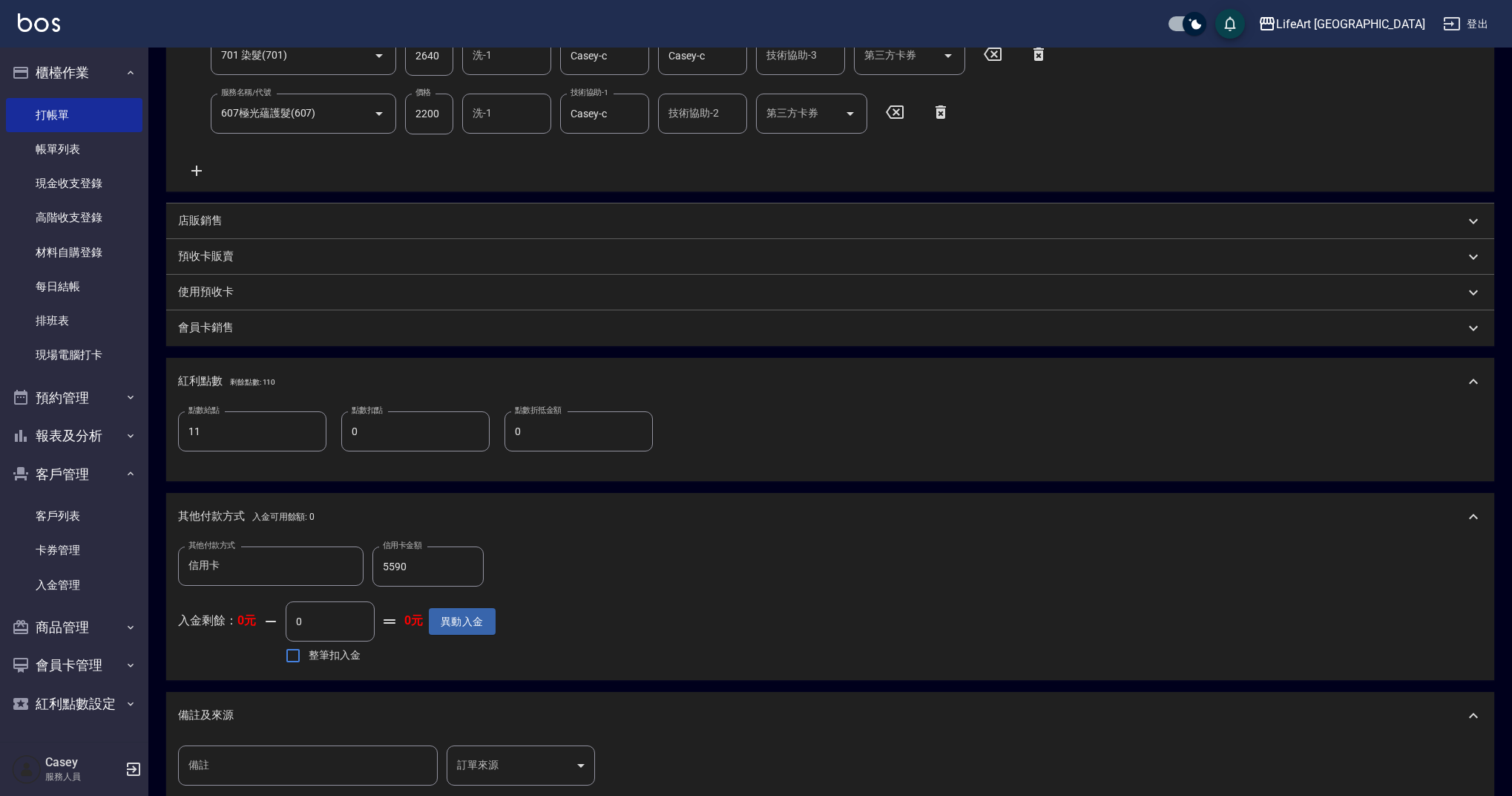
click at [499, 787] on div "備註 備註 訂單來源 ​ 訂單來源" at bounding box center [830, 774] width 1304 height 58
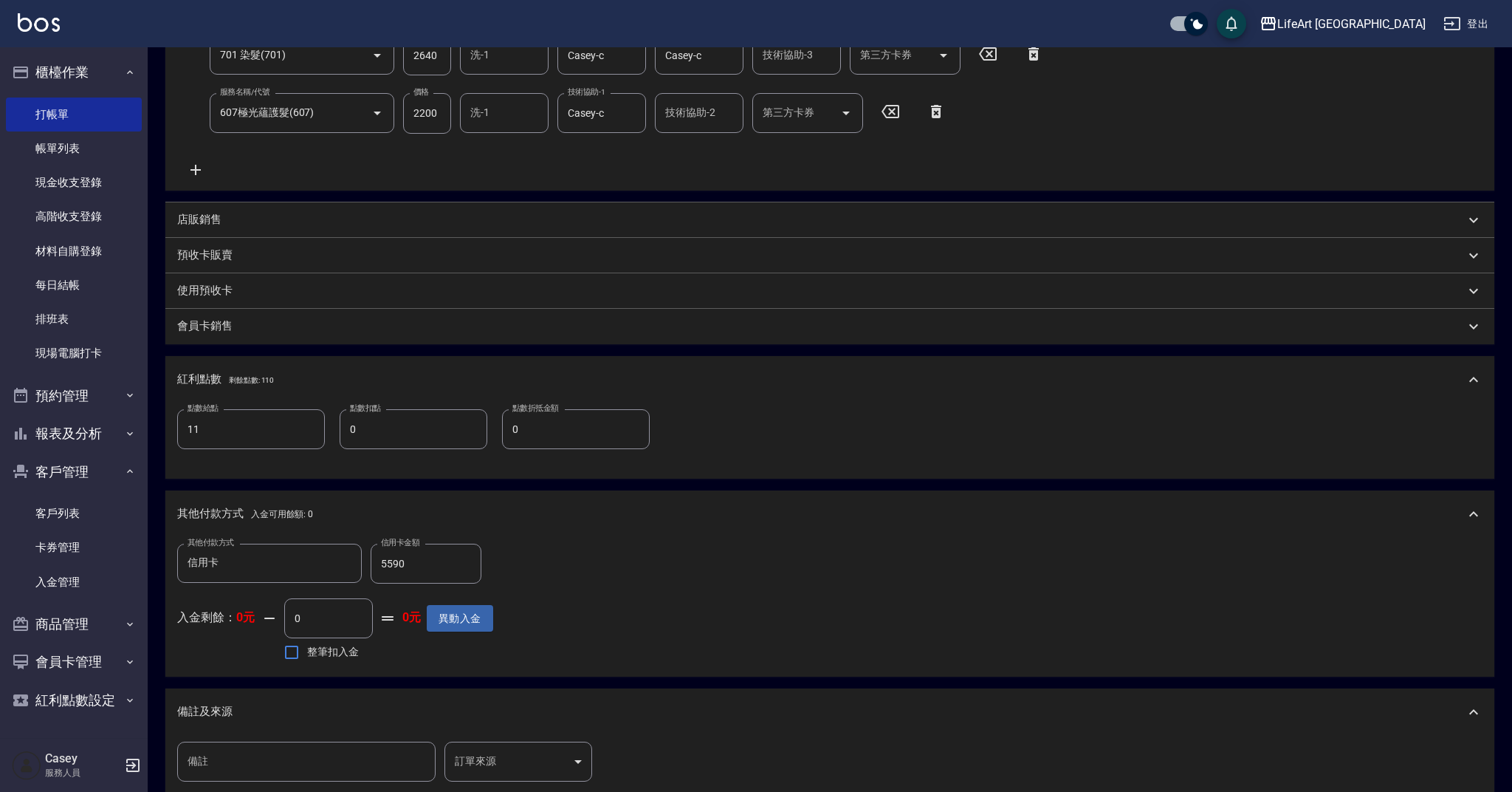
click at [503, 771] on body "LifeArt 蘆洲 登出 櫃檯作業 打帳單 帳單列表 現金收支登錄 高階收支登錄 材料自購登錄 每日結帳 排班表 現場電腦打卡 預約管理 預約管理 單日預約…" at bounding box center [756, 324] width 1512 height 1293
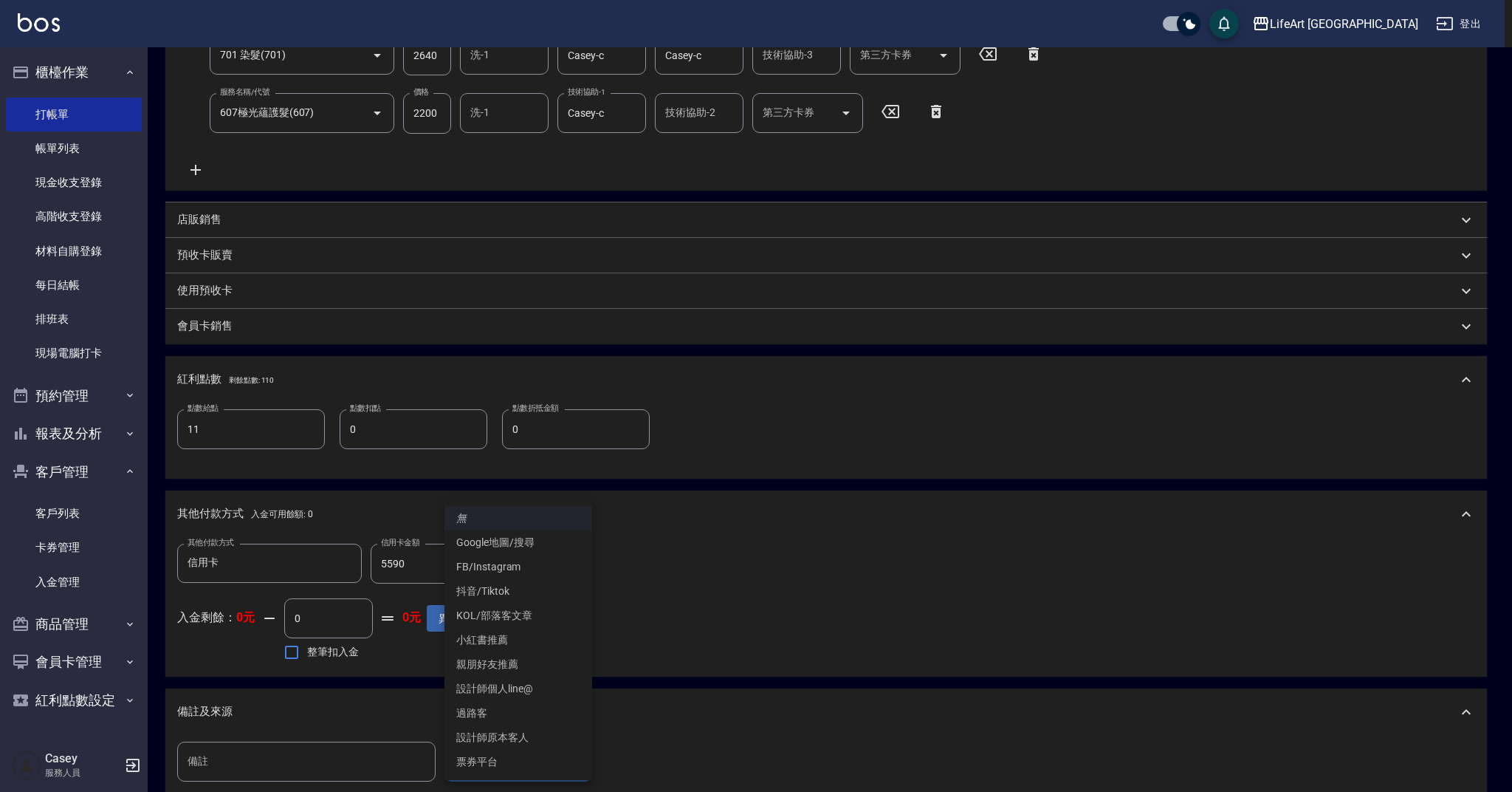
click at [549, 739] on li "設計師原本客人" at bounding box center [518, 737] width 147 height 25
type input "設計師原本客人"
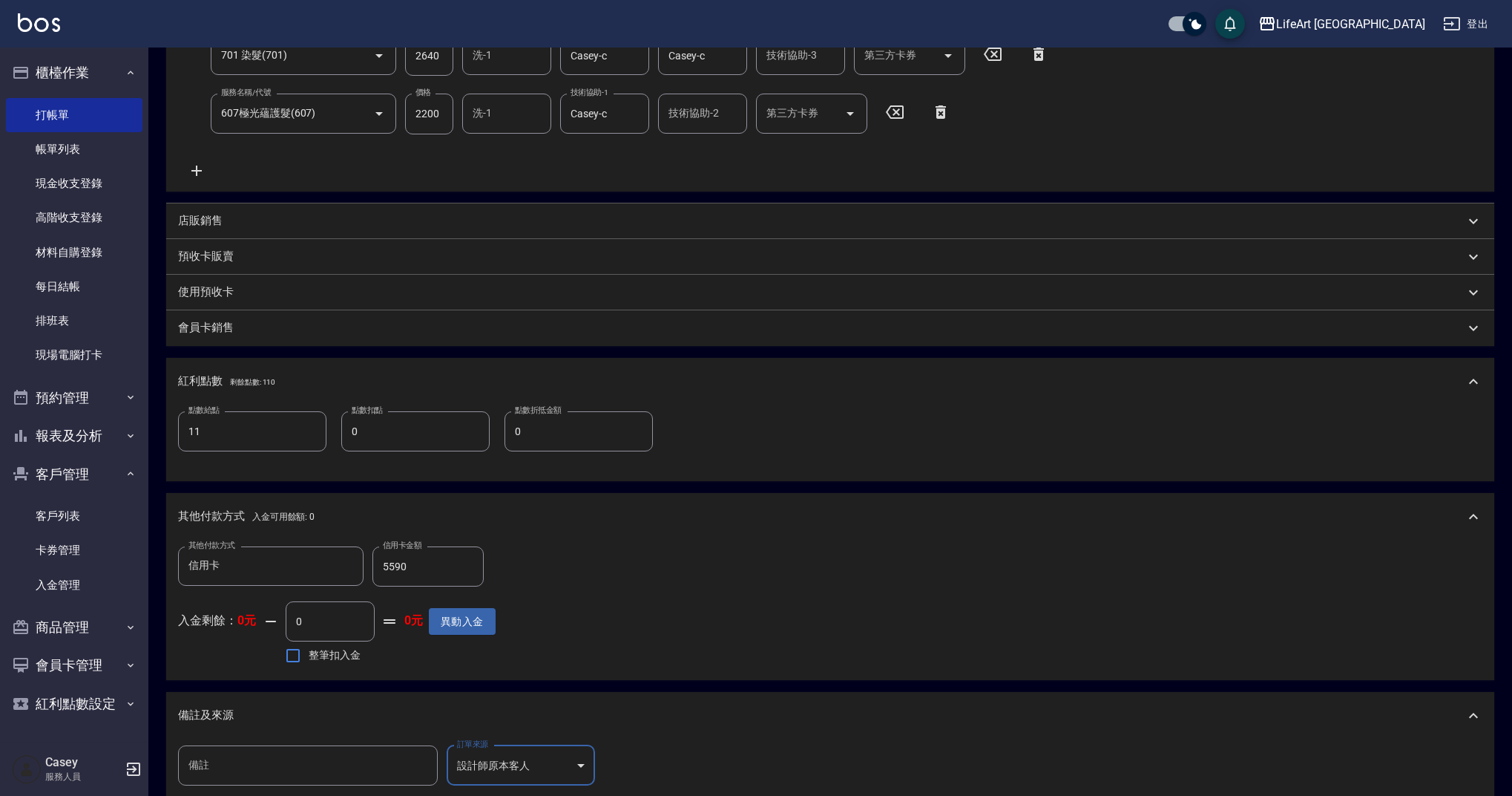
scroll to position [511, 0]
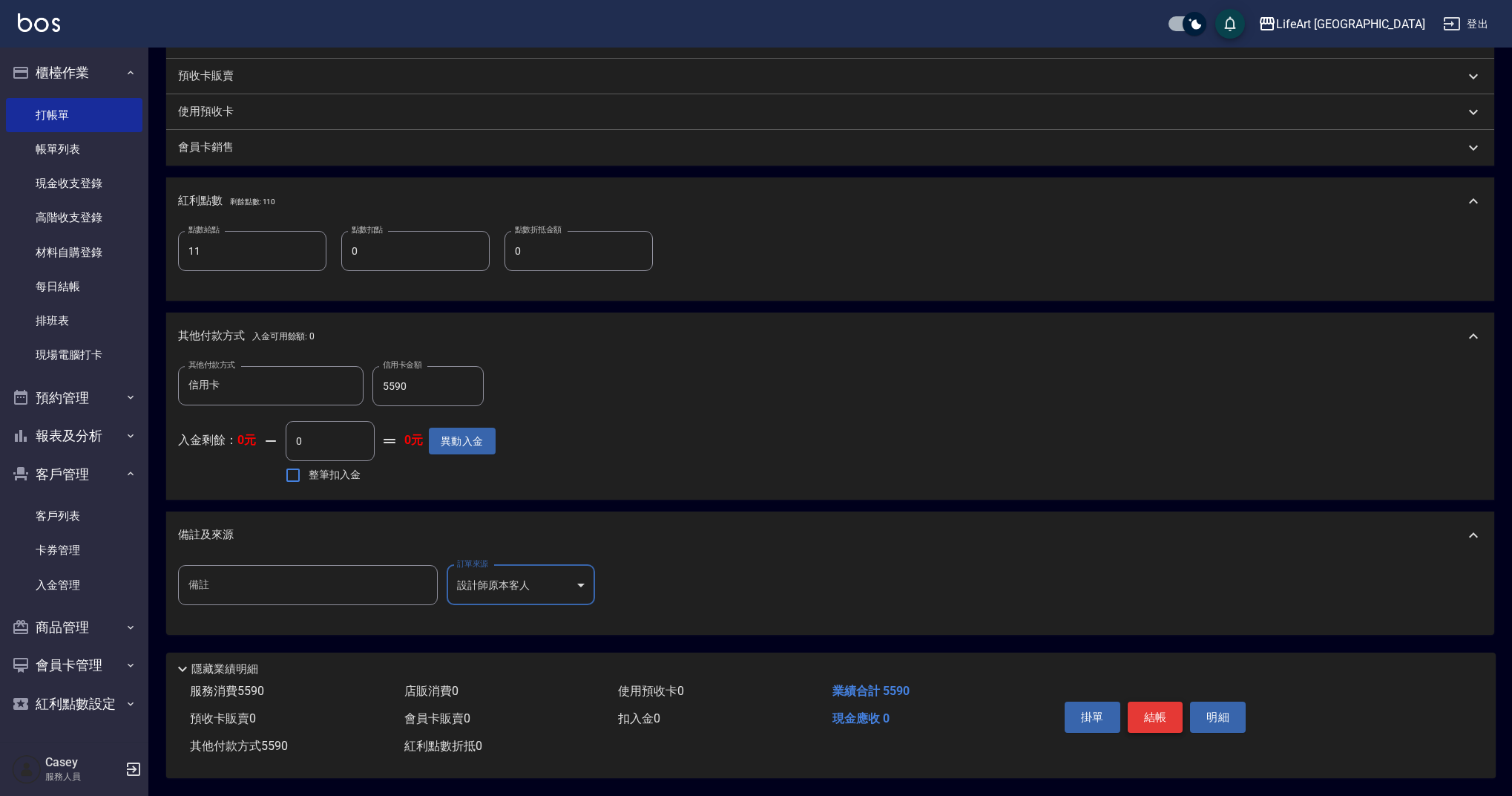
click at [1161, 705] on button "結帳" at bounding box center [1155, 717] width 55 height 31
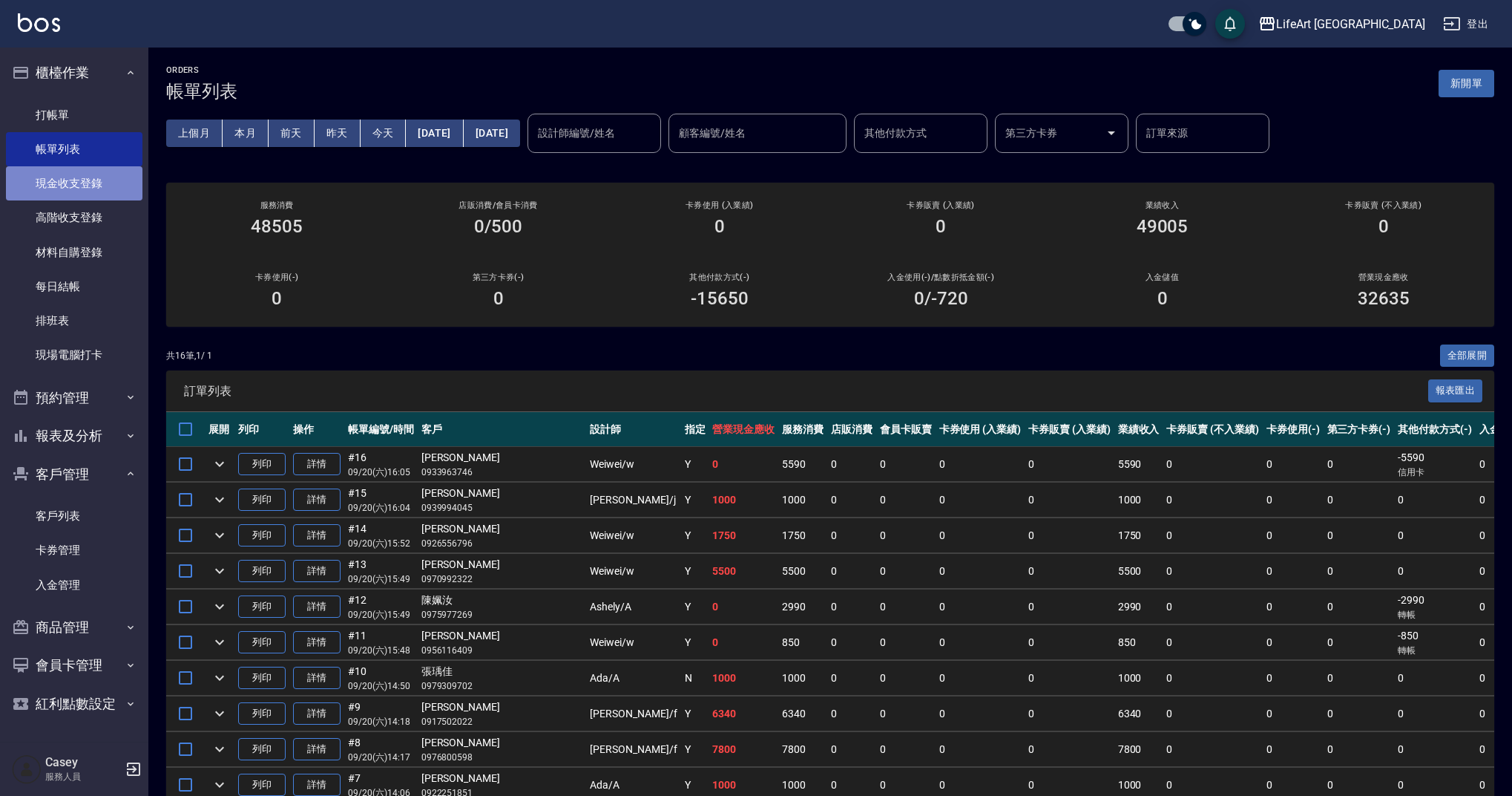
click at [110, 192] on link "現金收支登錄" at bounding box center [74, 183] width 136 height 34
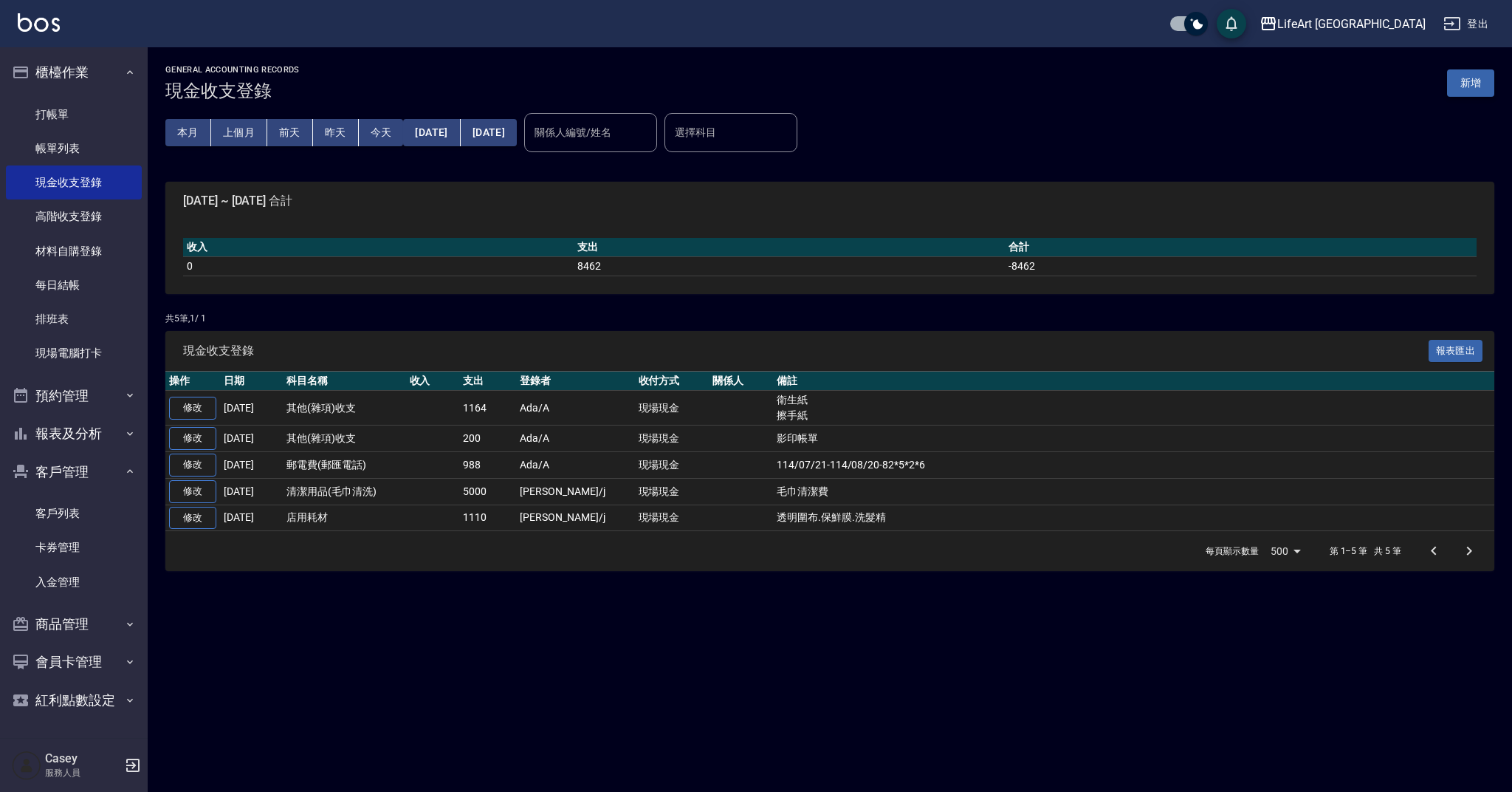
click at [1484, 84] on button "新增" at bounding box center [1471, 83] width 47 height 27
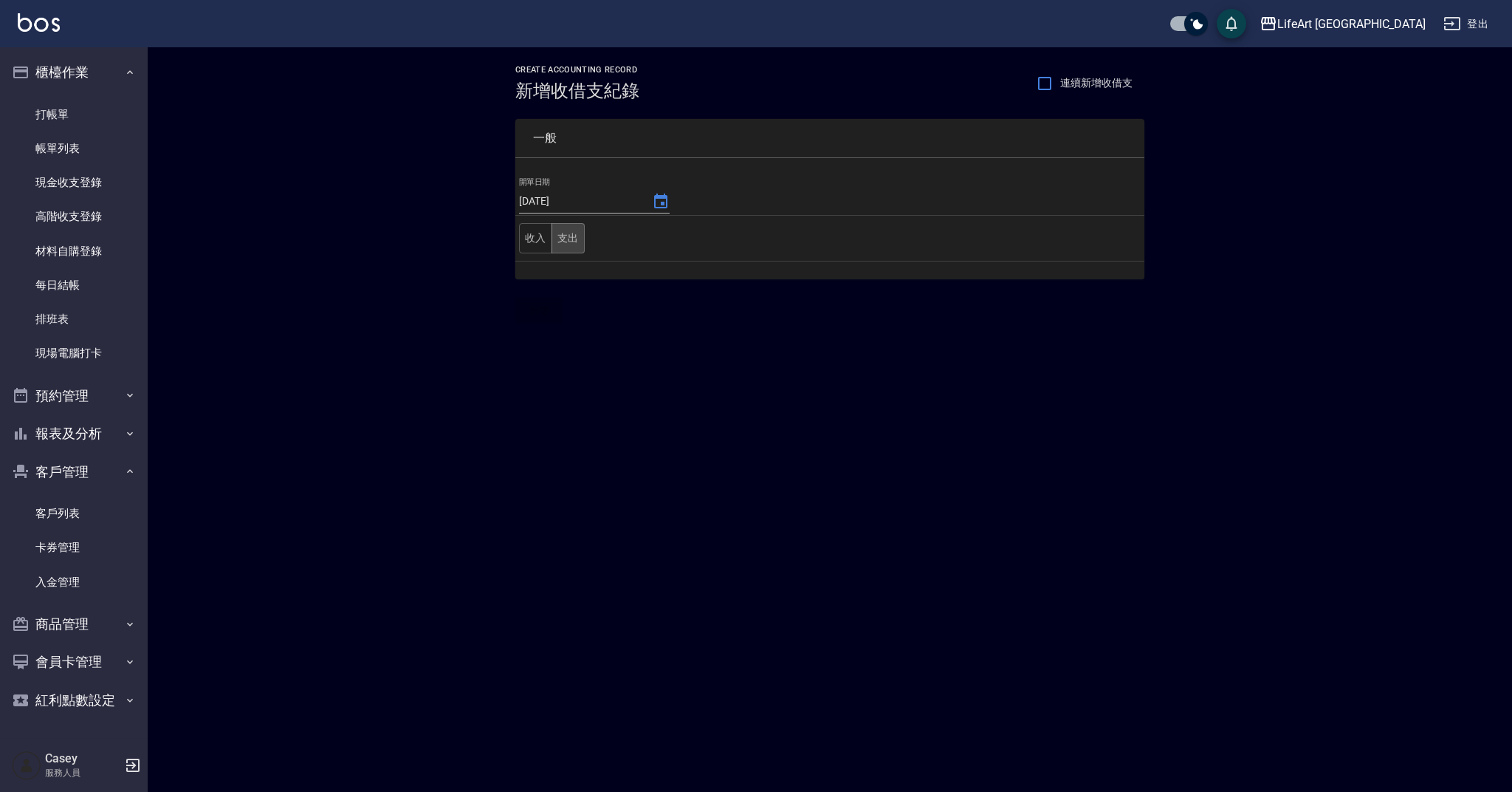
click at [579, 240] on button "支出" at bounding box center [567, 238] width 33 height 30
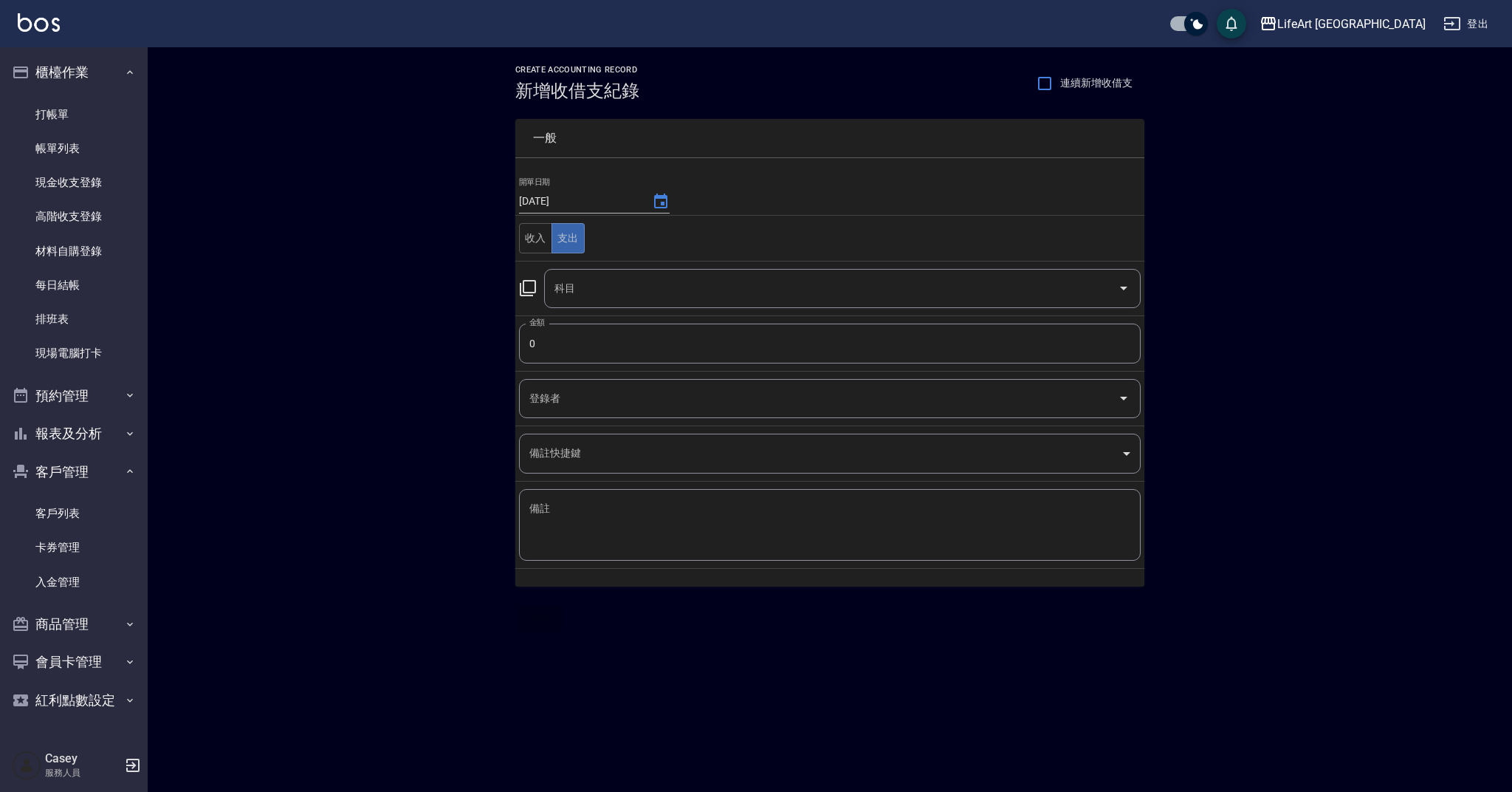
click at [586, 280] on input "科目" at bounding box center [830, 288] width 561 height 26
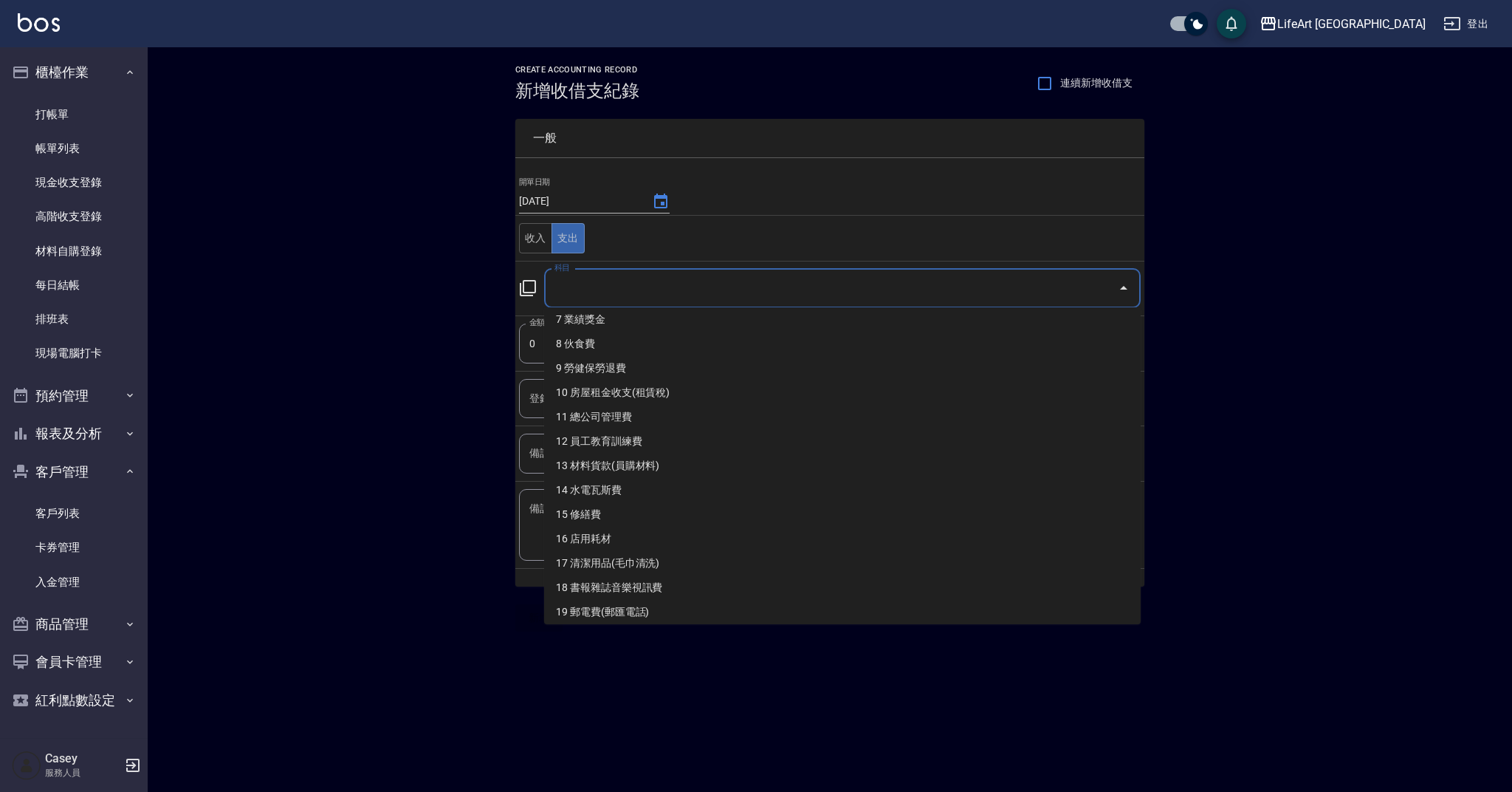
scroll to position [179, 0]
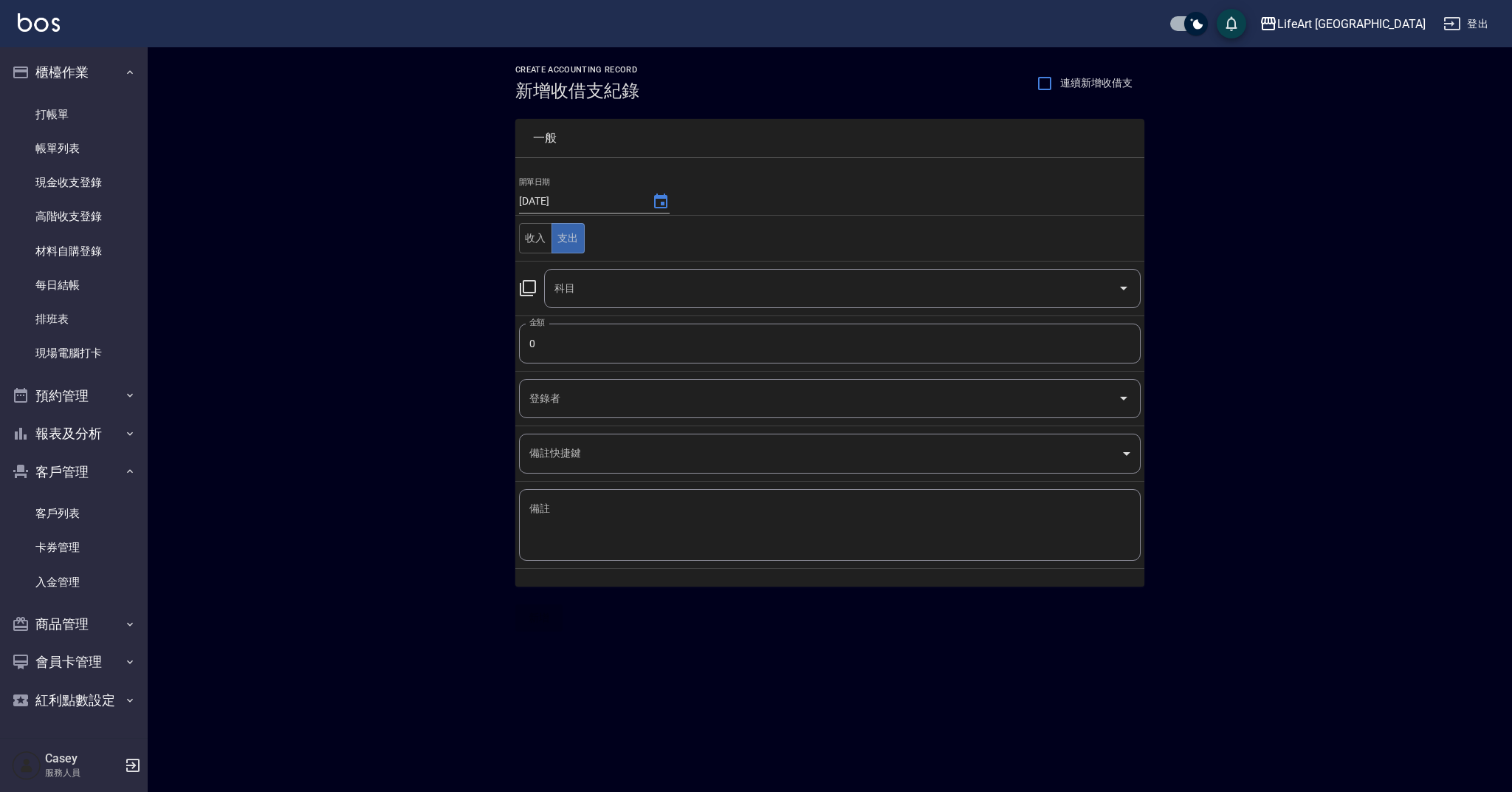
click at [1123, 292] on icon "Open" at bounding box center [1123, 288] width 18 height 18
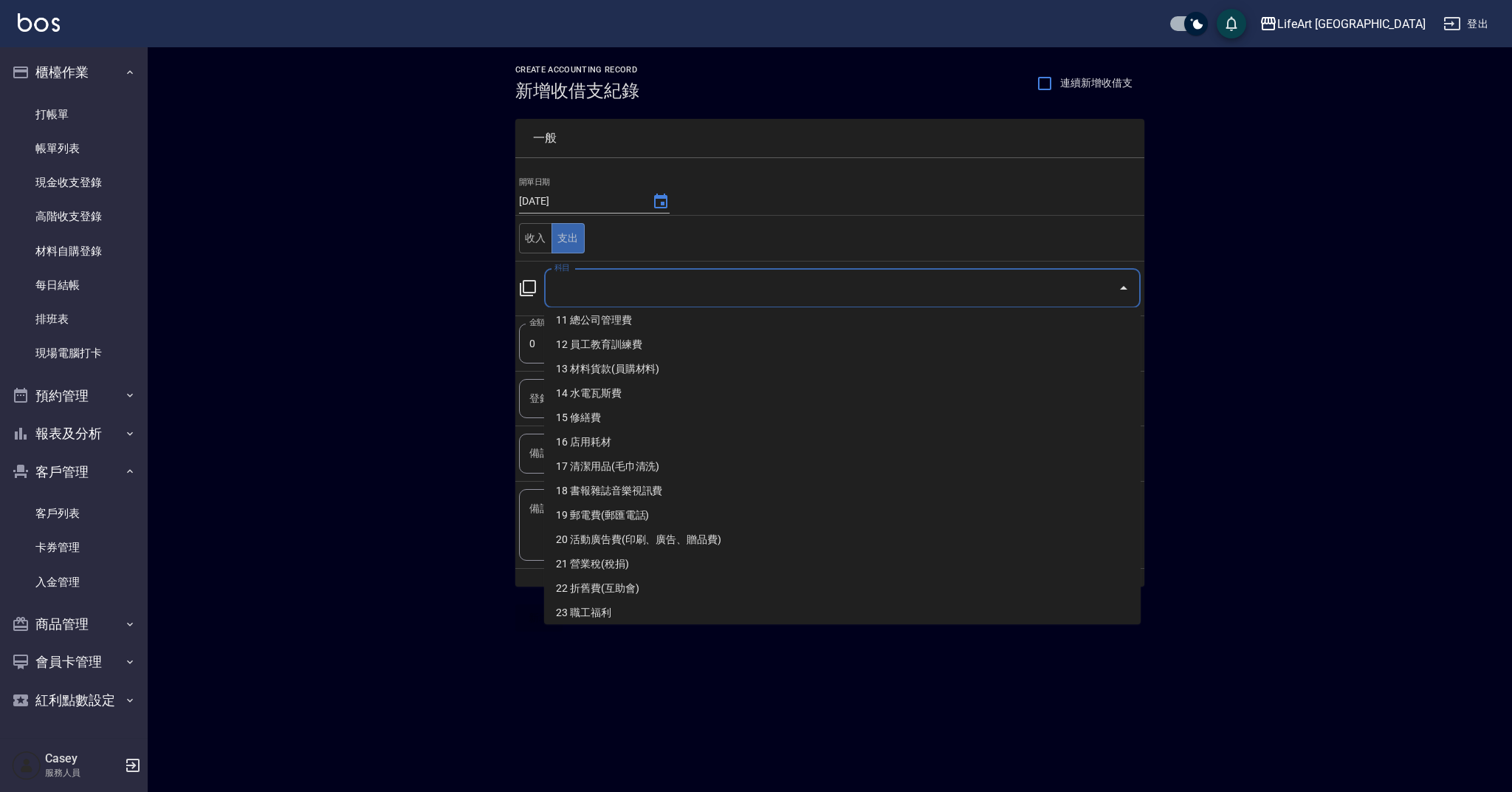
scroll to position [300, 0]
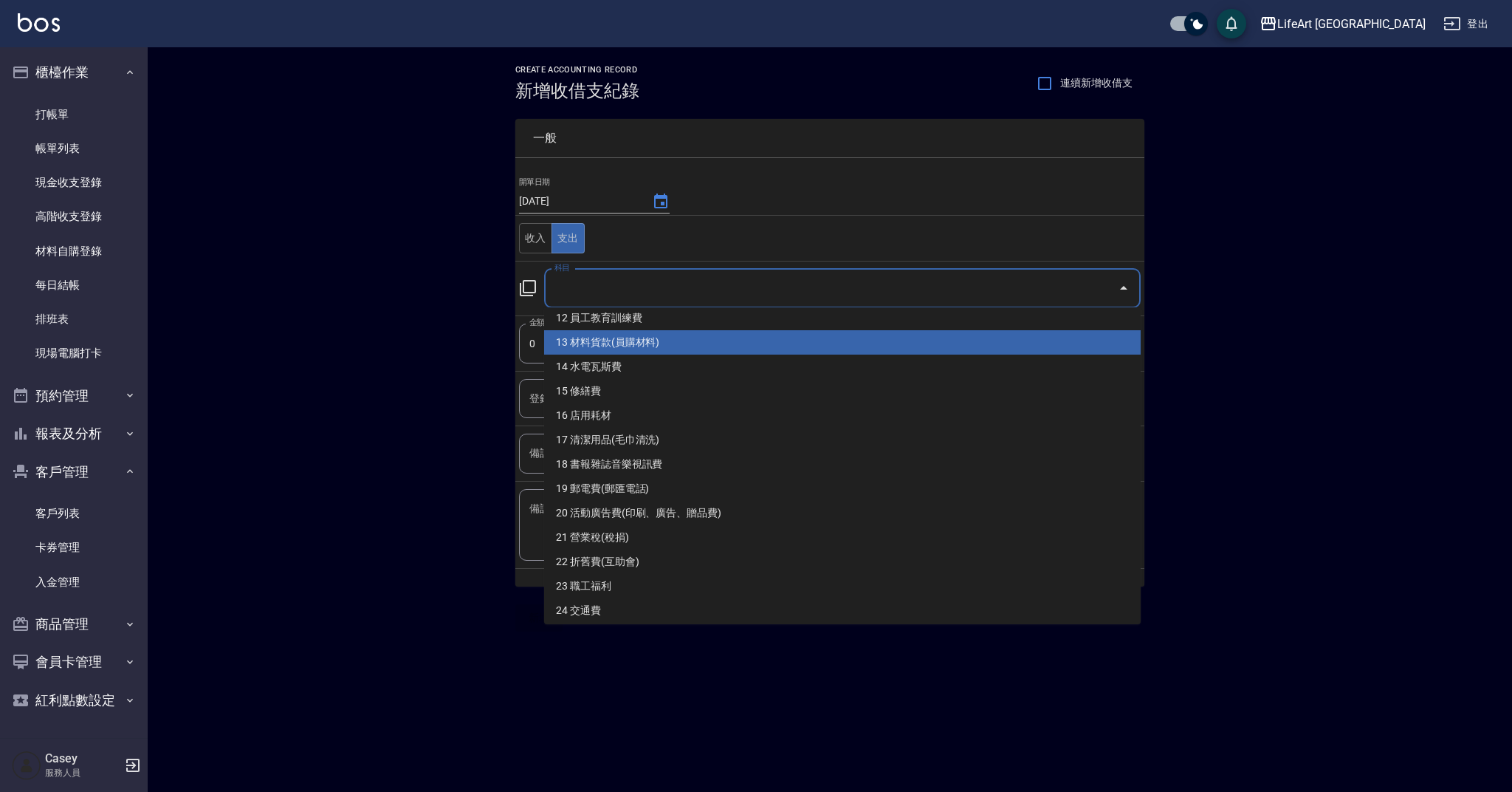
click at [626, 342] on li "13 材料貨款(員購材料)" at bounding box center [842, 342] width 597 height 25
type input "13 材料貨款(員購材料)"
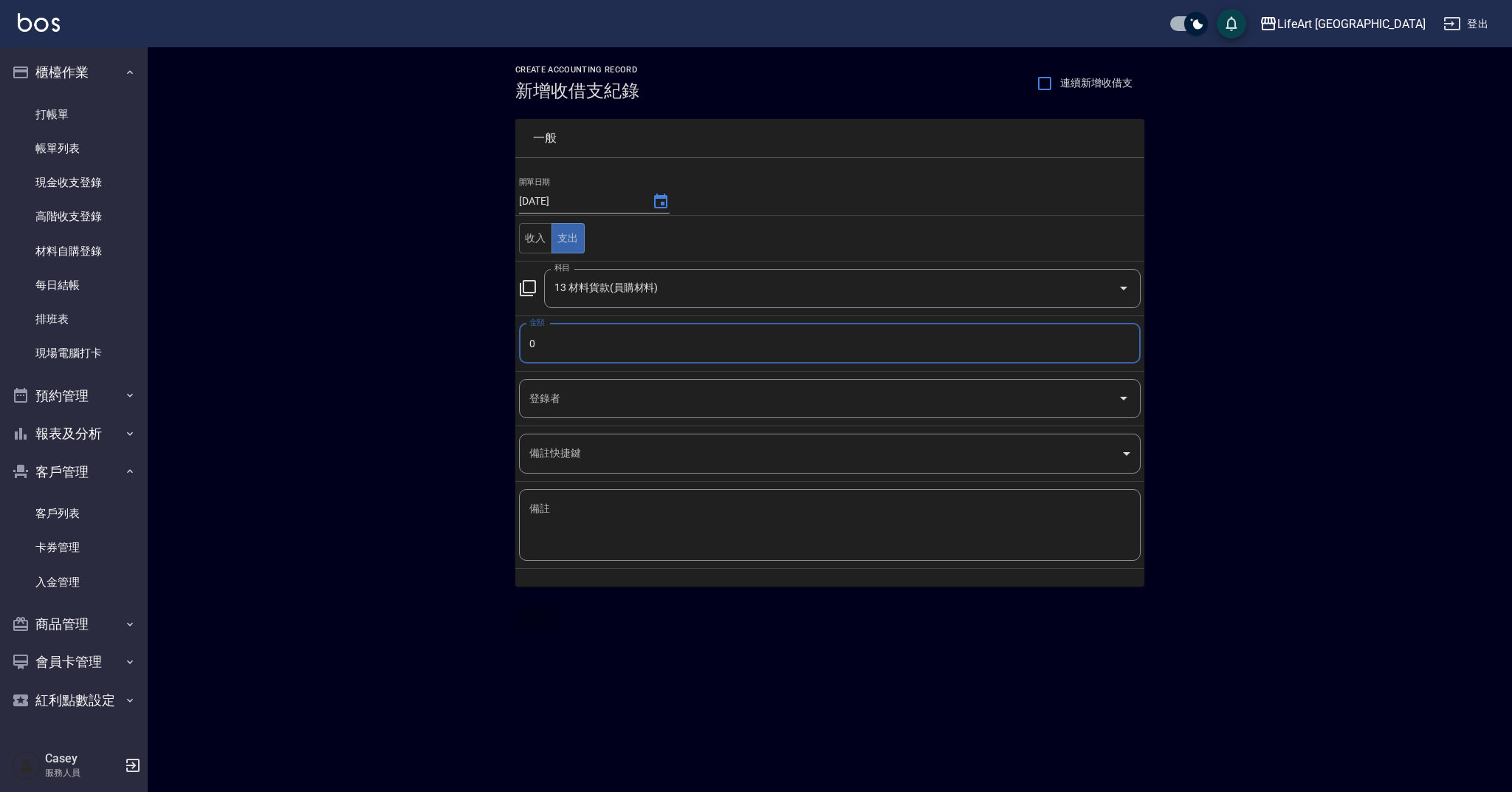
click at [576, 354] on input "0" at bounding box center [830, 343] width 621 height 40
type input "5745"
click at [582, 392] on input "登錄者" at bounding box center [819, 398] width 586 height 26
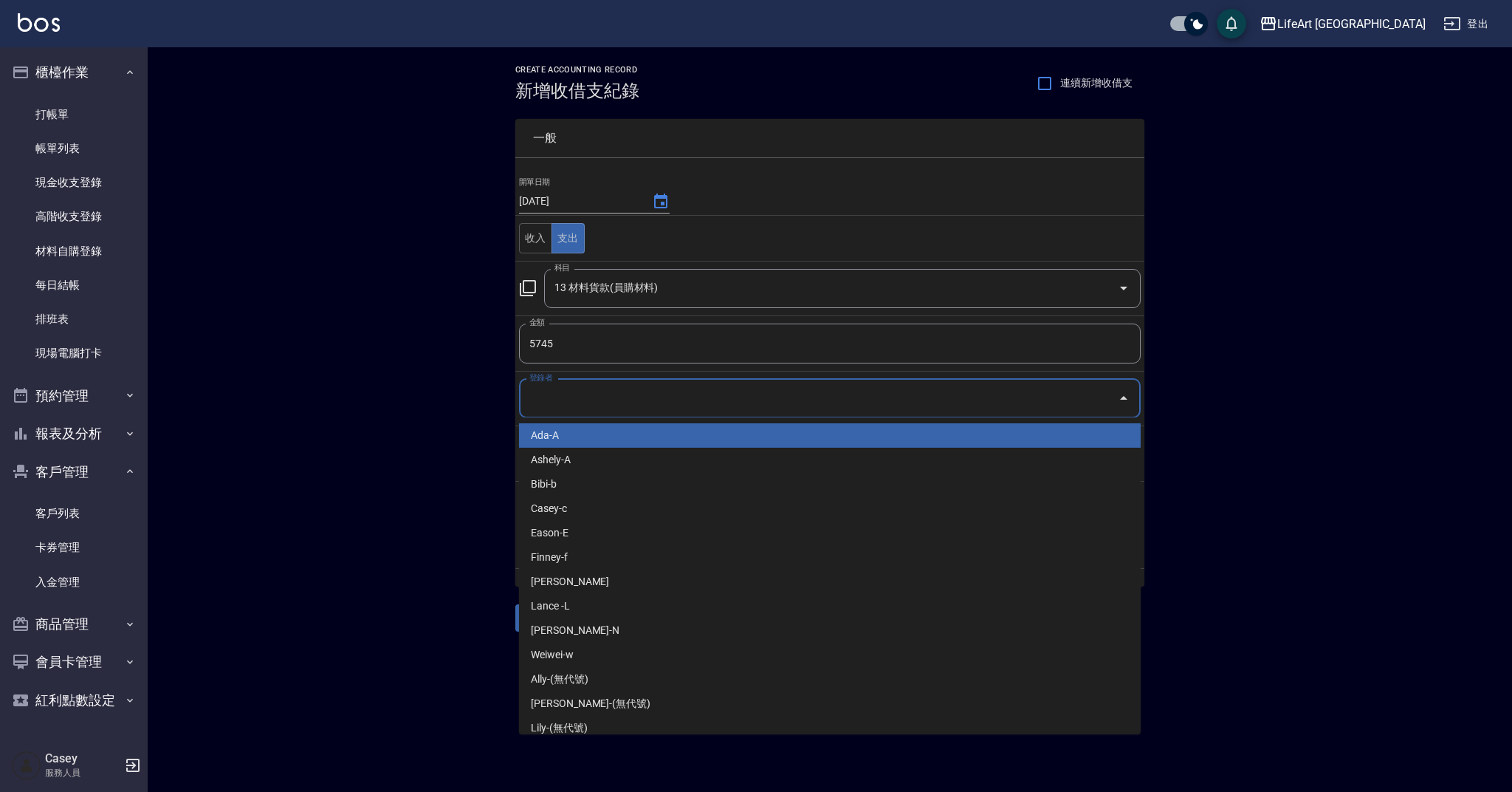
click at [582, 438] on li "Ada-A" at bounding box center [830, 435] width 621 height 25
type input "Ada-A"
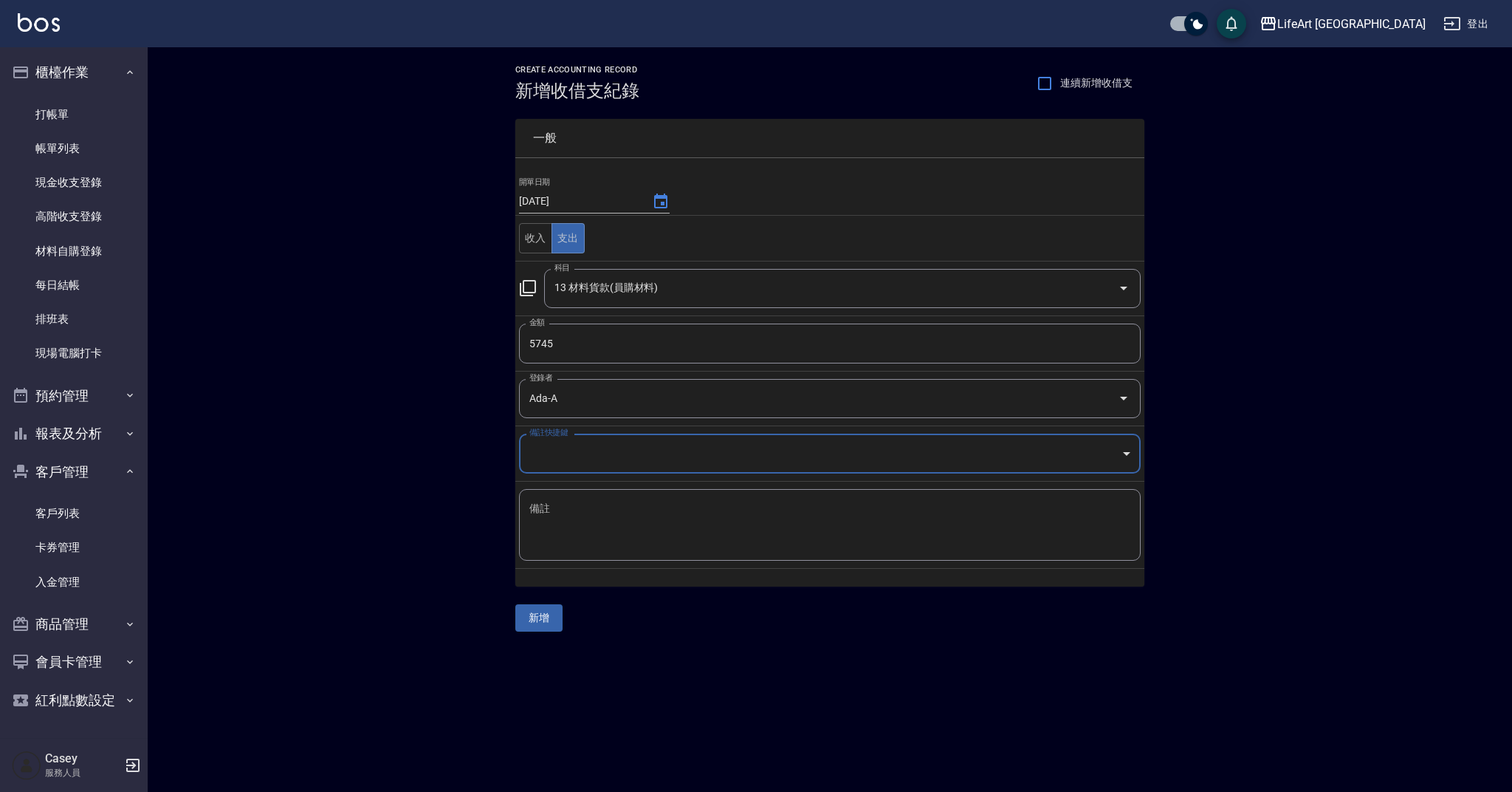
click at [583, 516] on textarea "備註" at bounding box center [830, 525] width 601 height 47
type textarea "覺亞貨款"
click at [549, 616] on button "新增" at bounding box center [539, 618] width 47 height 27
